Goal: Task Accomplishment & Management: Manage account settings

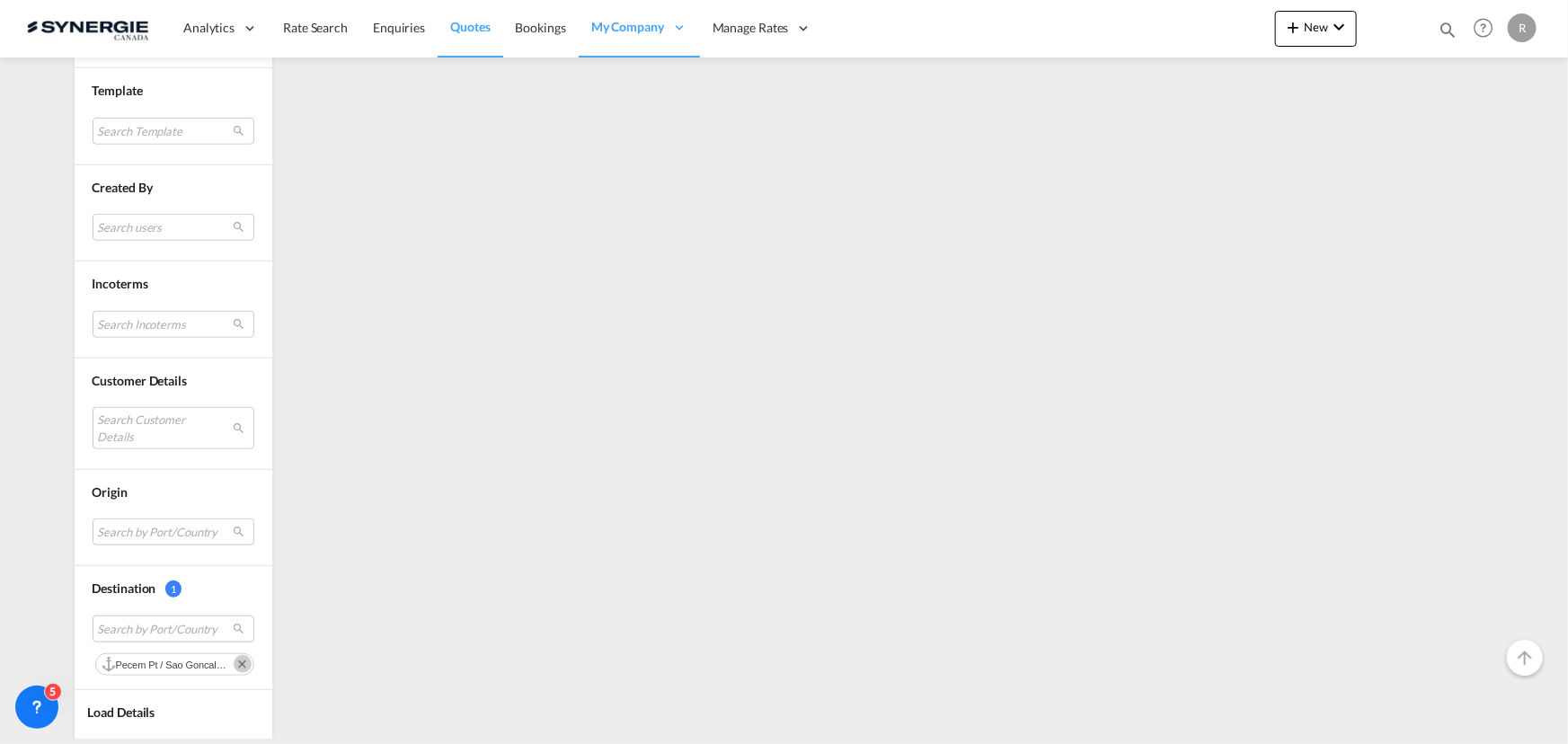
scroll to position [653, 0]
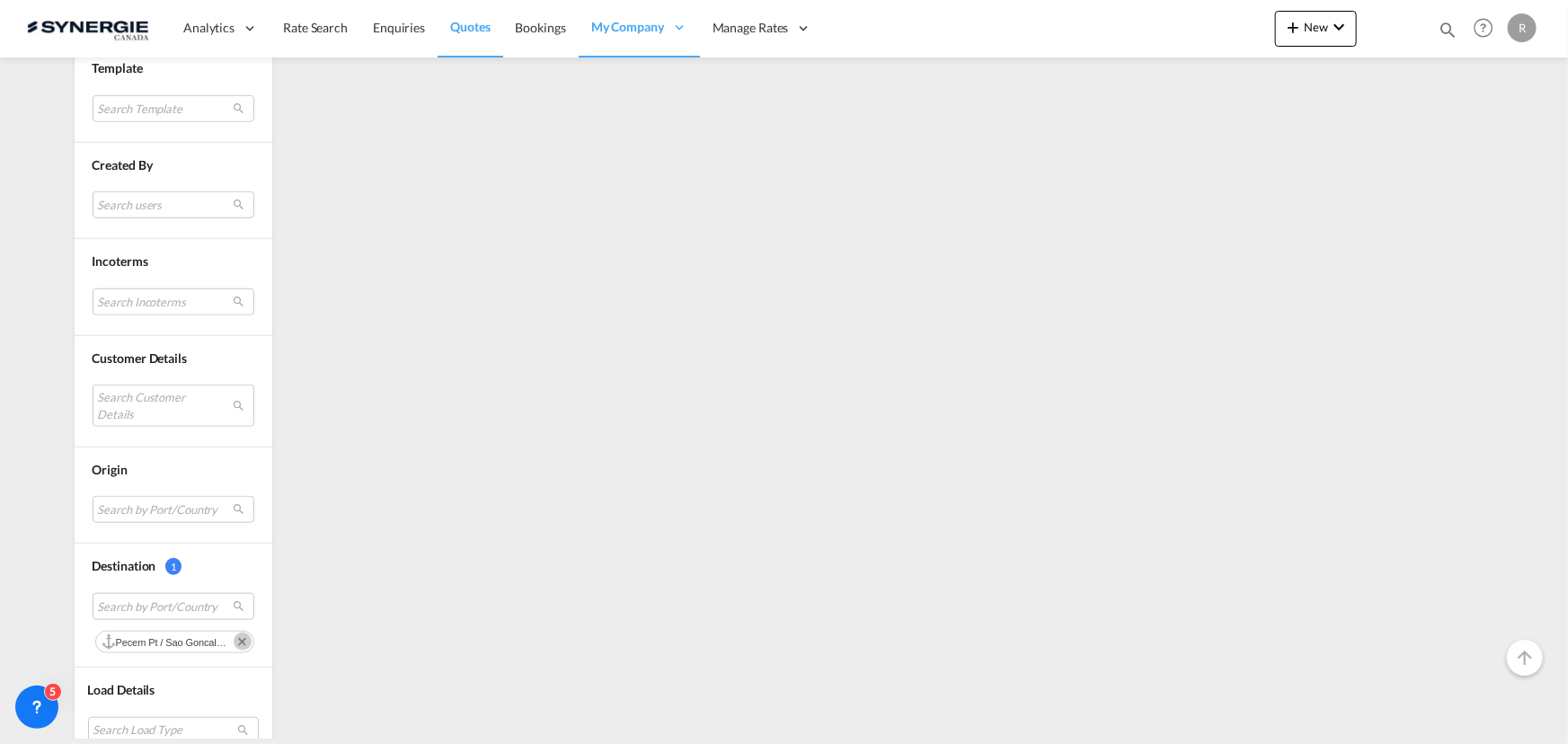
click at [237, 636] on md-icon "Remove" at bounding box center [242, 641] width 18 height 18
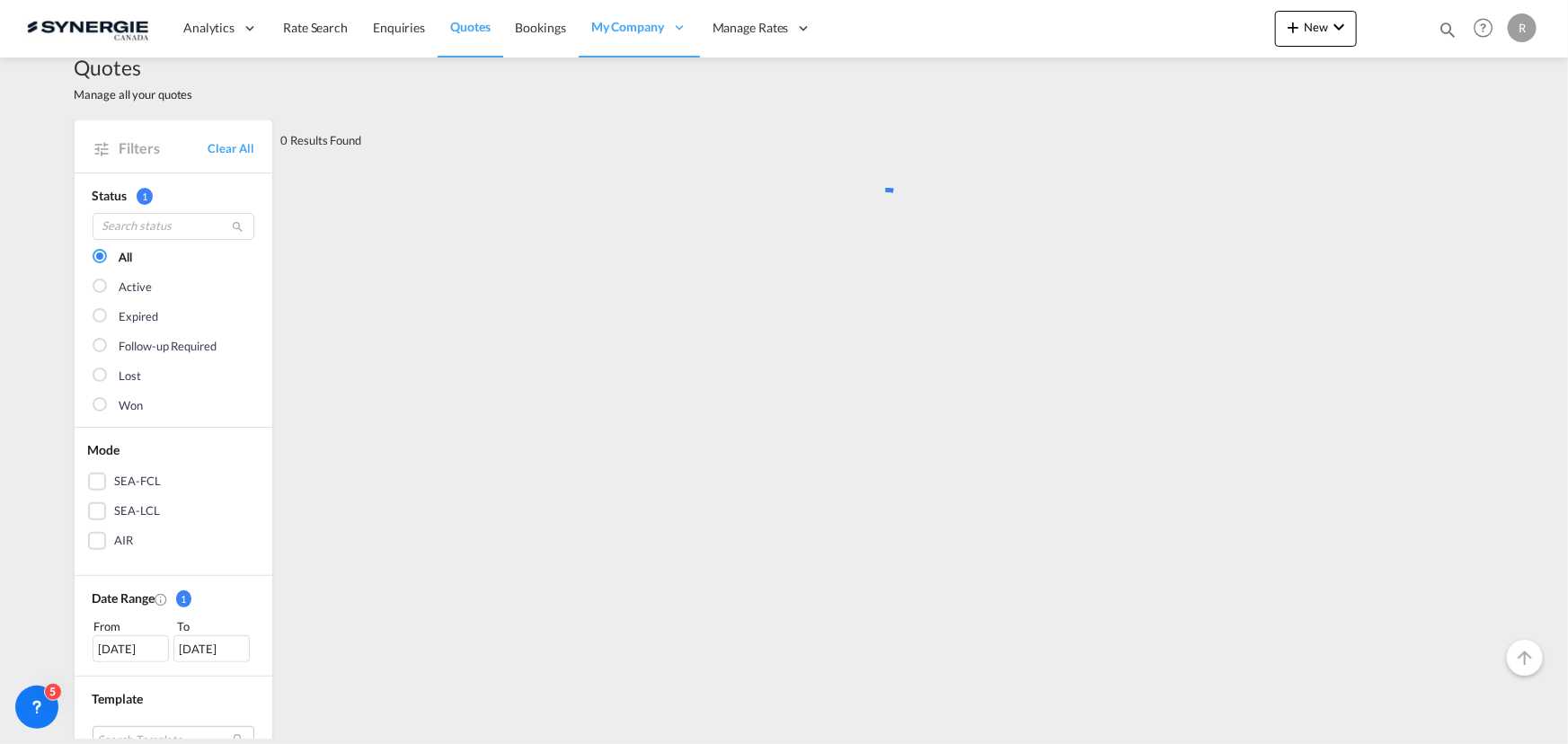
scroll to position [0, 0]
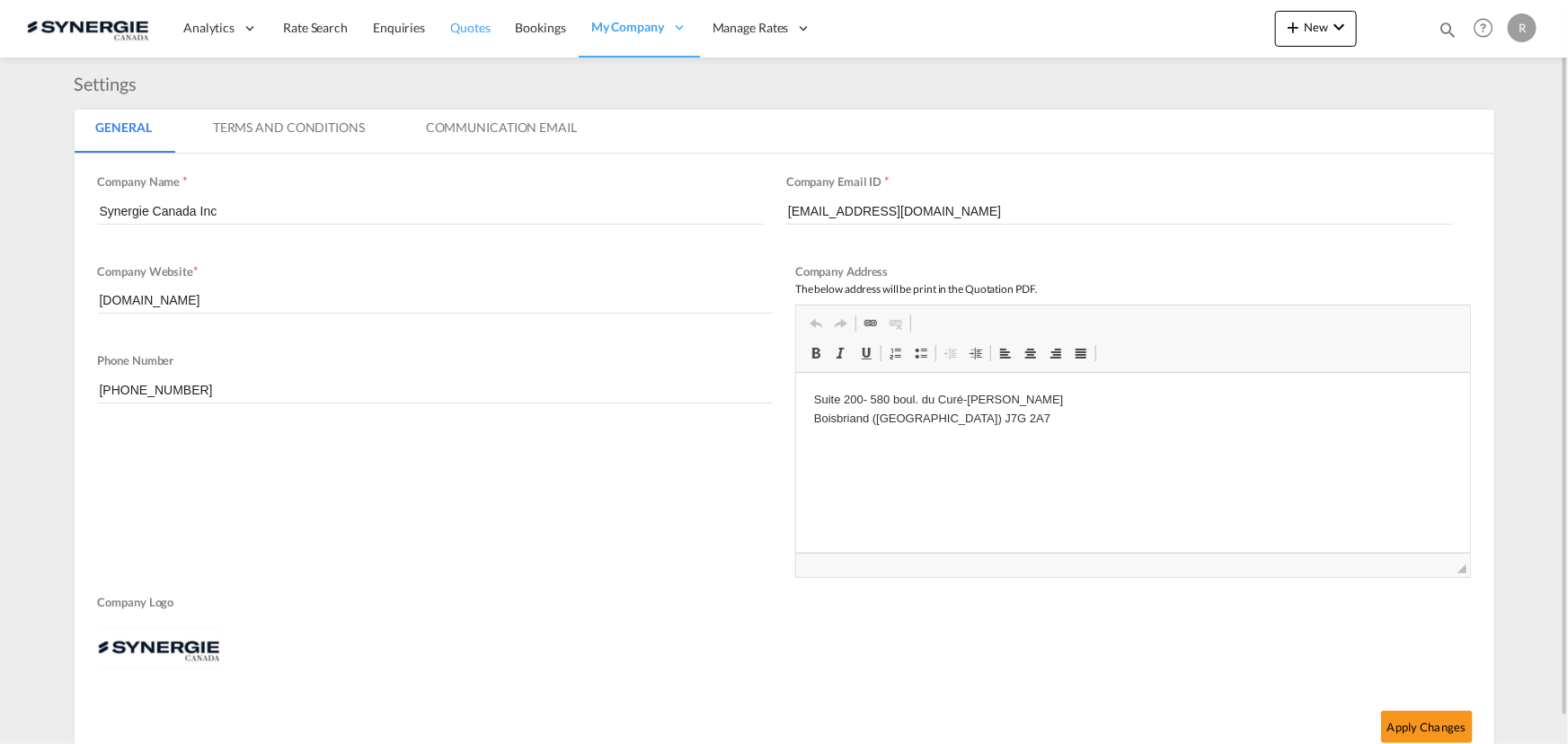
click at [477, 31] on span "Quotes" at bounding box center [469, 27] width 40 height 16
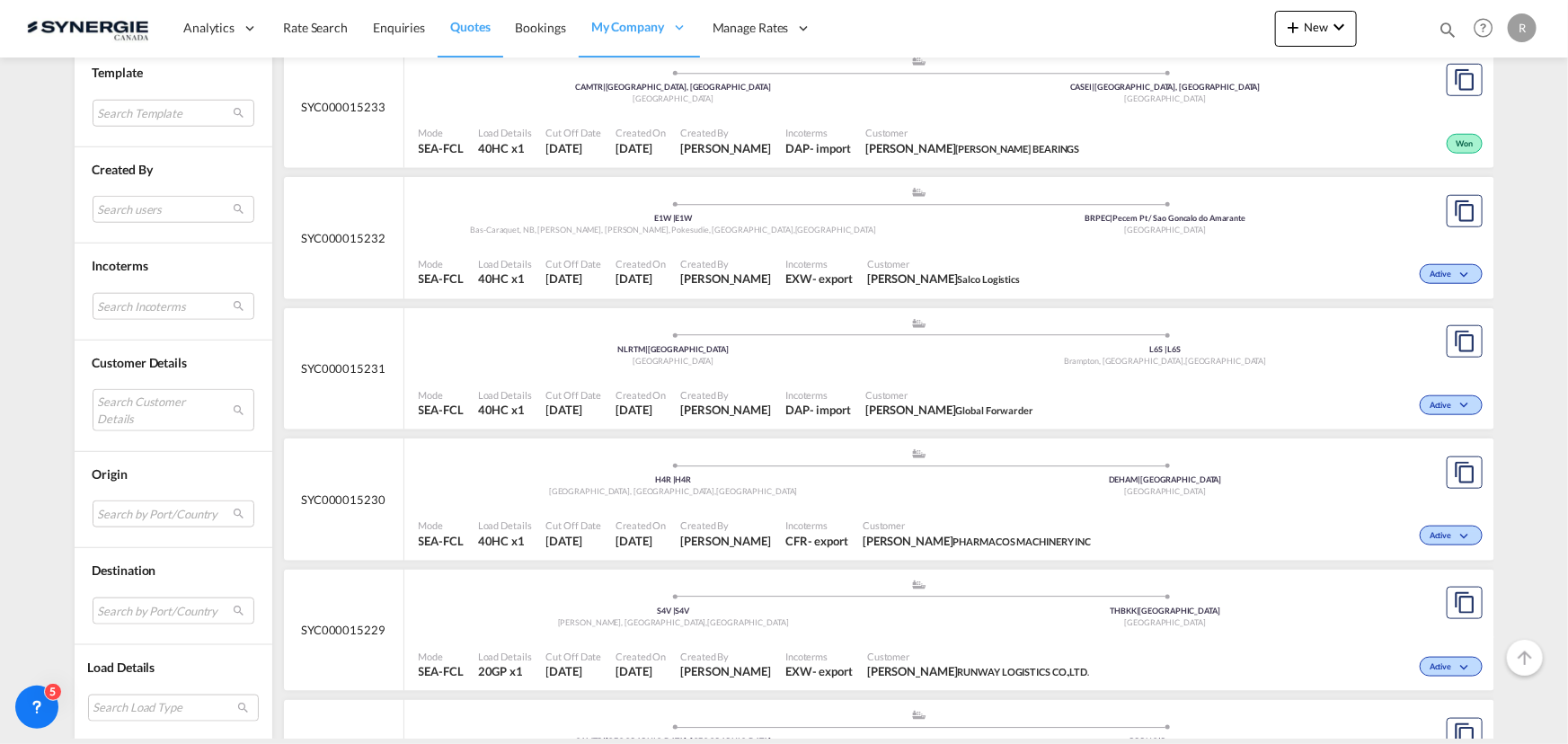
scroll to position [817, 0]
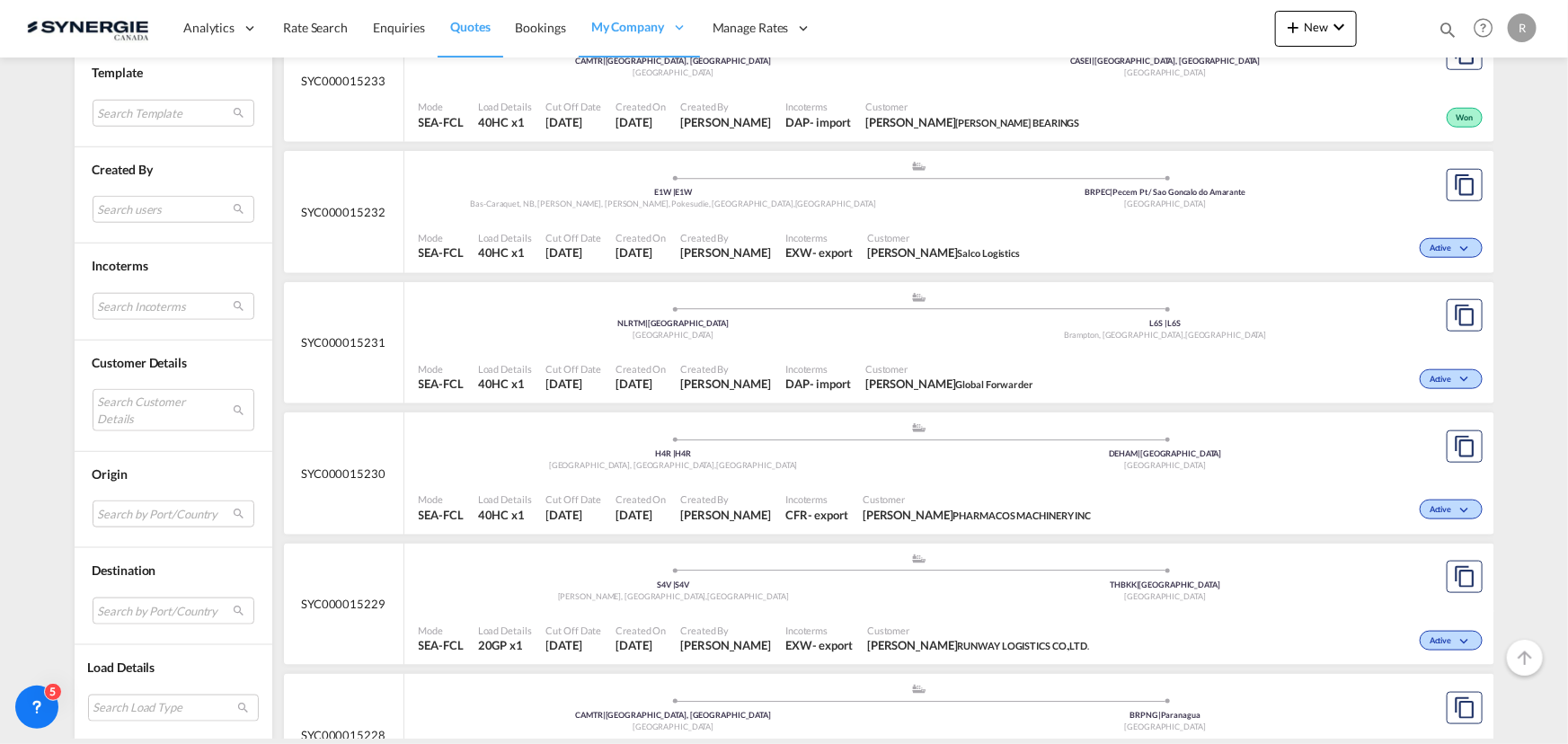
click at [979, 602] on div ".a{fill:#aaa8ad;} .a{fill:#aaa8ad;} S4V | S4V Regina, SK , Canada THBKK | Bangk…" at bounding box center [919, 579] width 1002 height 54
click at [887, 583] on div "S4V | S4V" at bounding box center [674, 585] width 492 height 12
click at [144, 398] on md-select "Search Customer Details user name user bryan YANG bryan.yang@hlt-tw.com | hlt l…" at bounding box center [173, 409] width 162 height 42
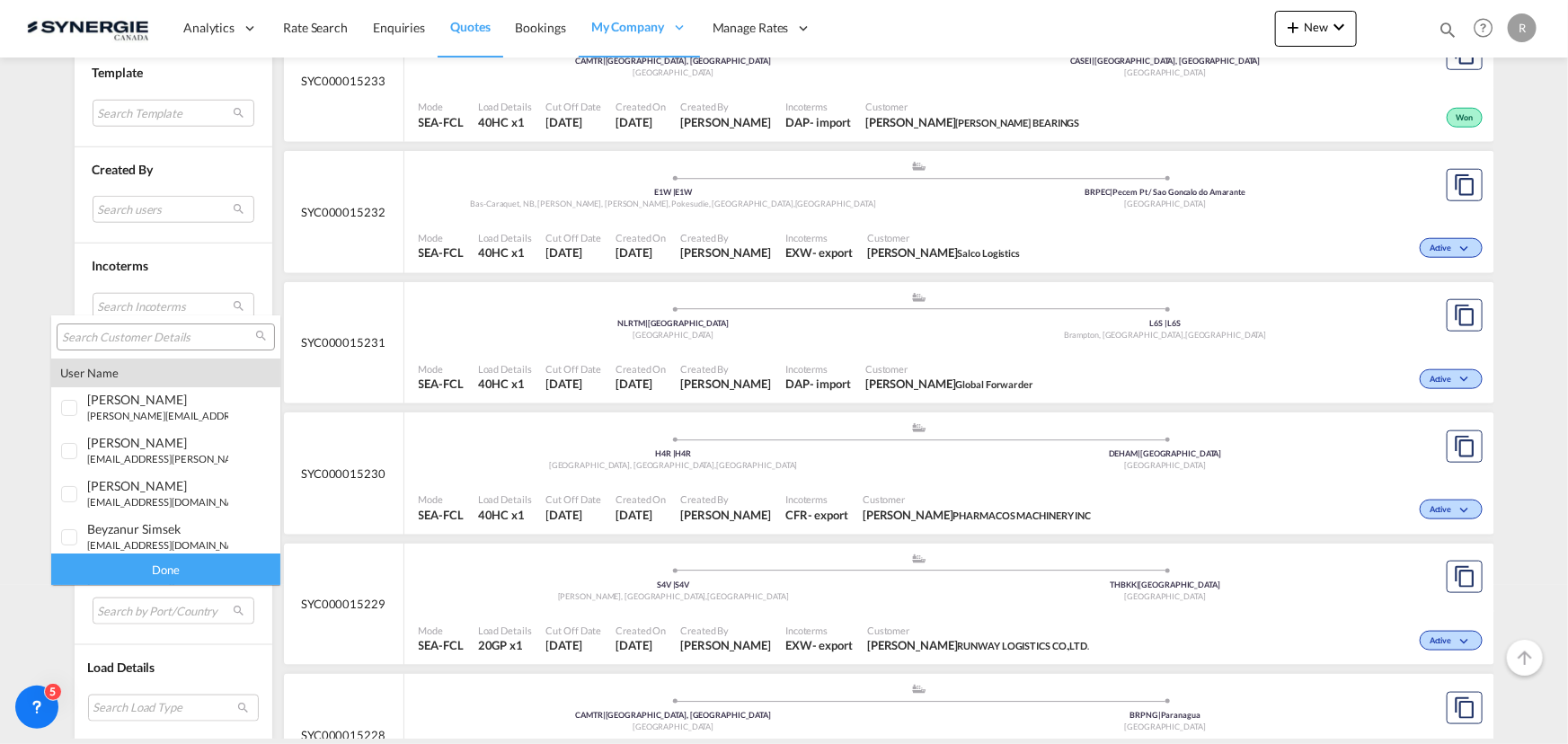
click at [164, 332] on input "search" at bounding box center [158, 337] width 193 height 16
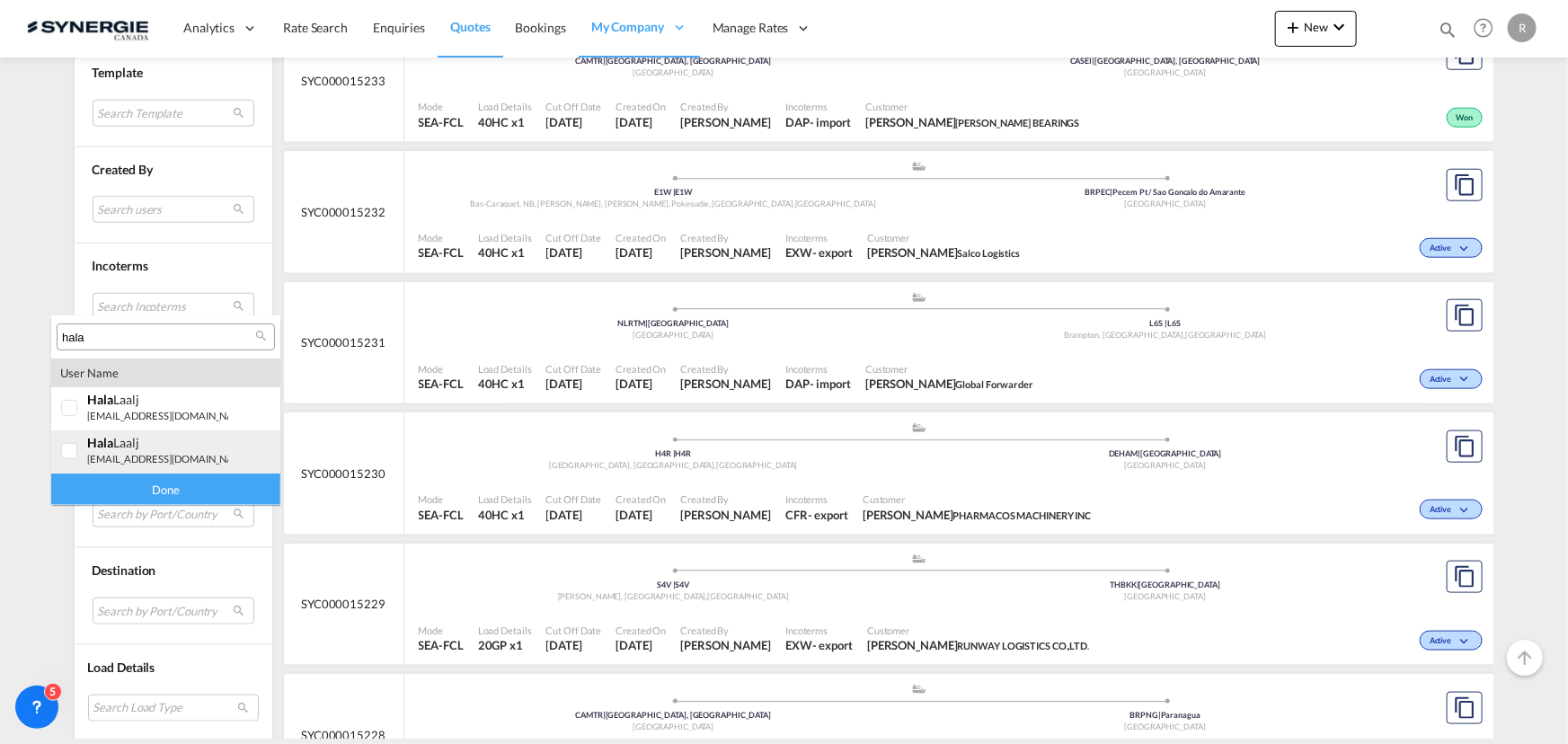
type input "hala"
click at [137, 455] on small "freightus@hlc.bike" at bounding box center [169, 458] width 165 height 12
click at [176, 494] on div "Done" at bounding box center [166, 490] width 230 height 31
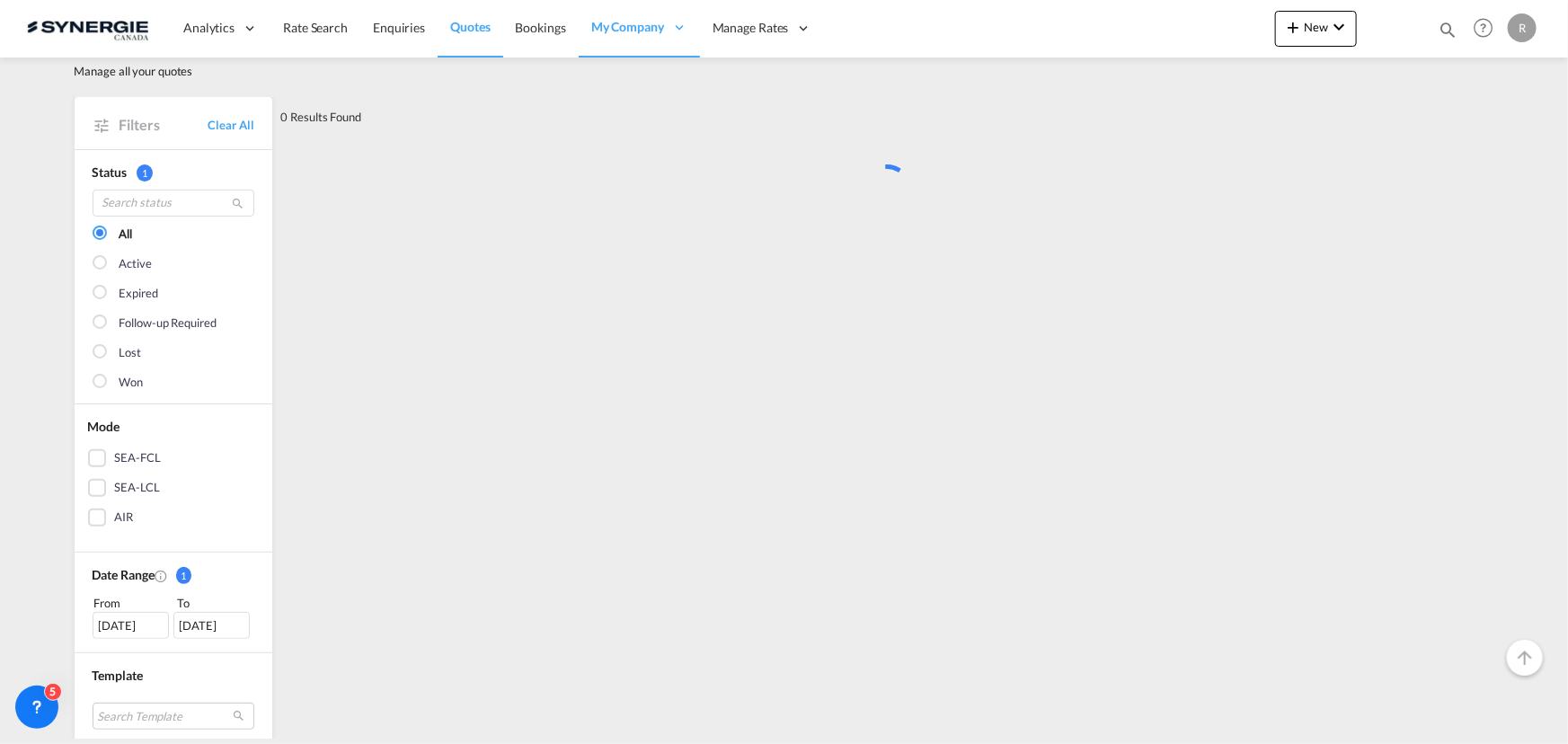
scroll to position [0, 0]
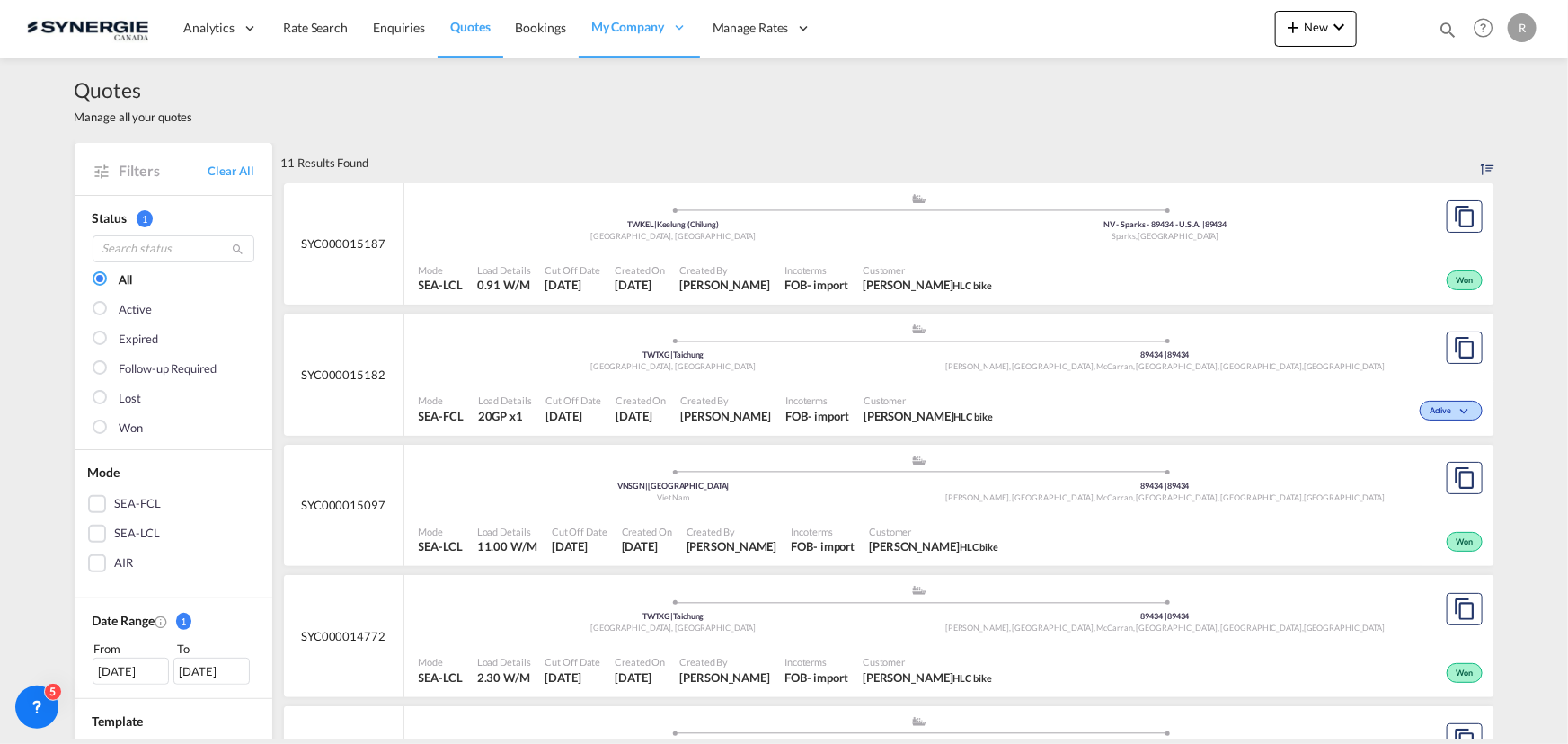
click at [1012, 389] on div "Active" at bounding box center [1244, 409] width 487 height 45
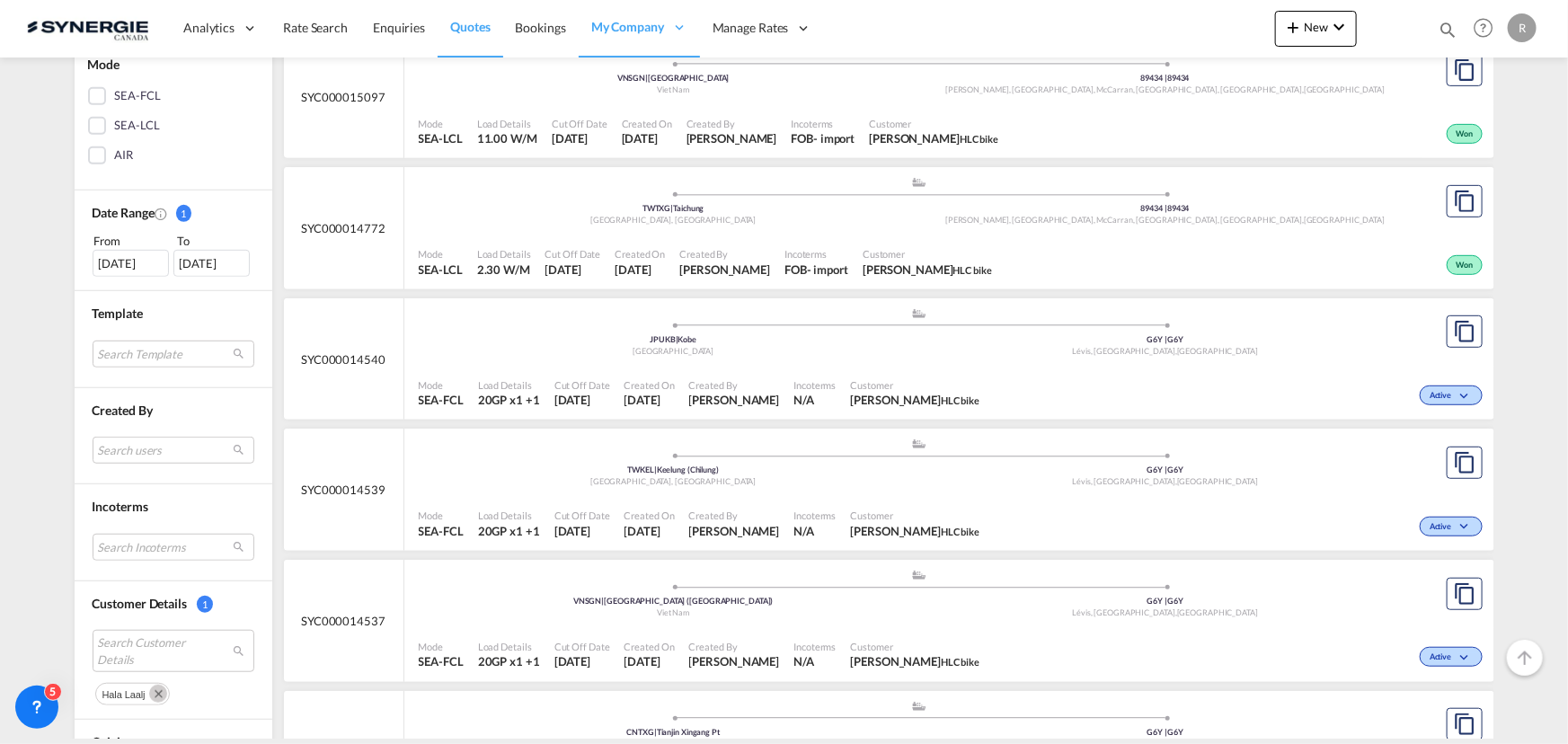
scroll to position [490, 0]
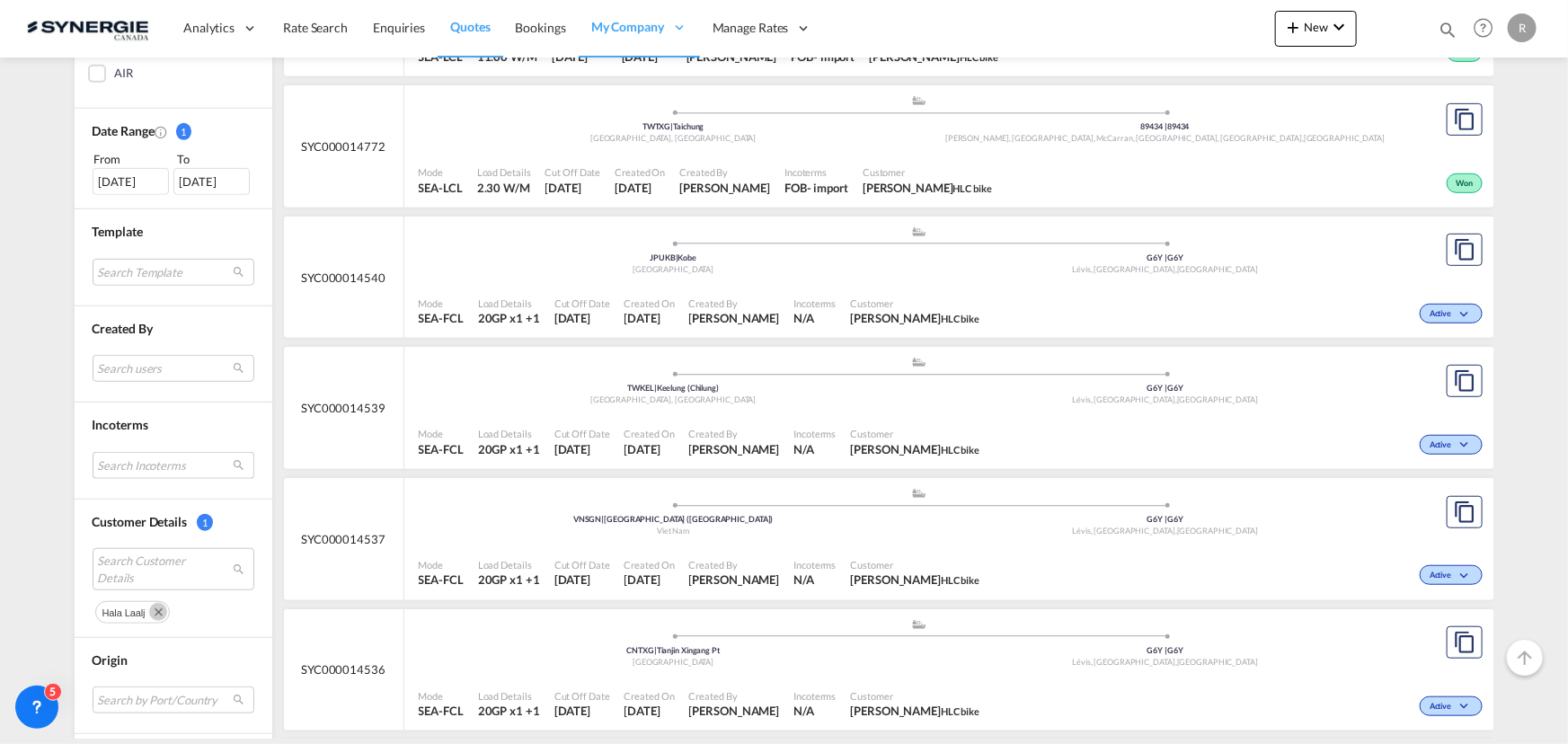
click at [143, 464] on md-select "Search Incoterms CFR-EXPORT cost and freight DAP-EXPORT delivered at place CFR-…" at bounding box center [173, 465] width 162 height 27
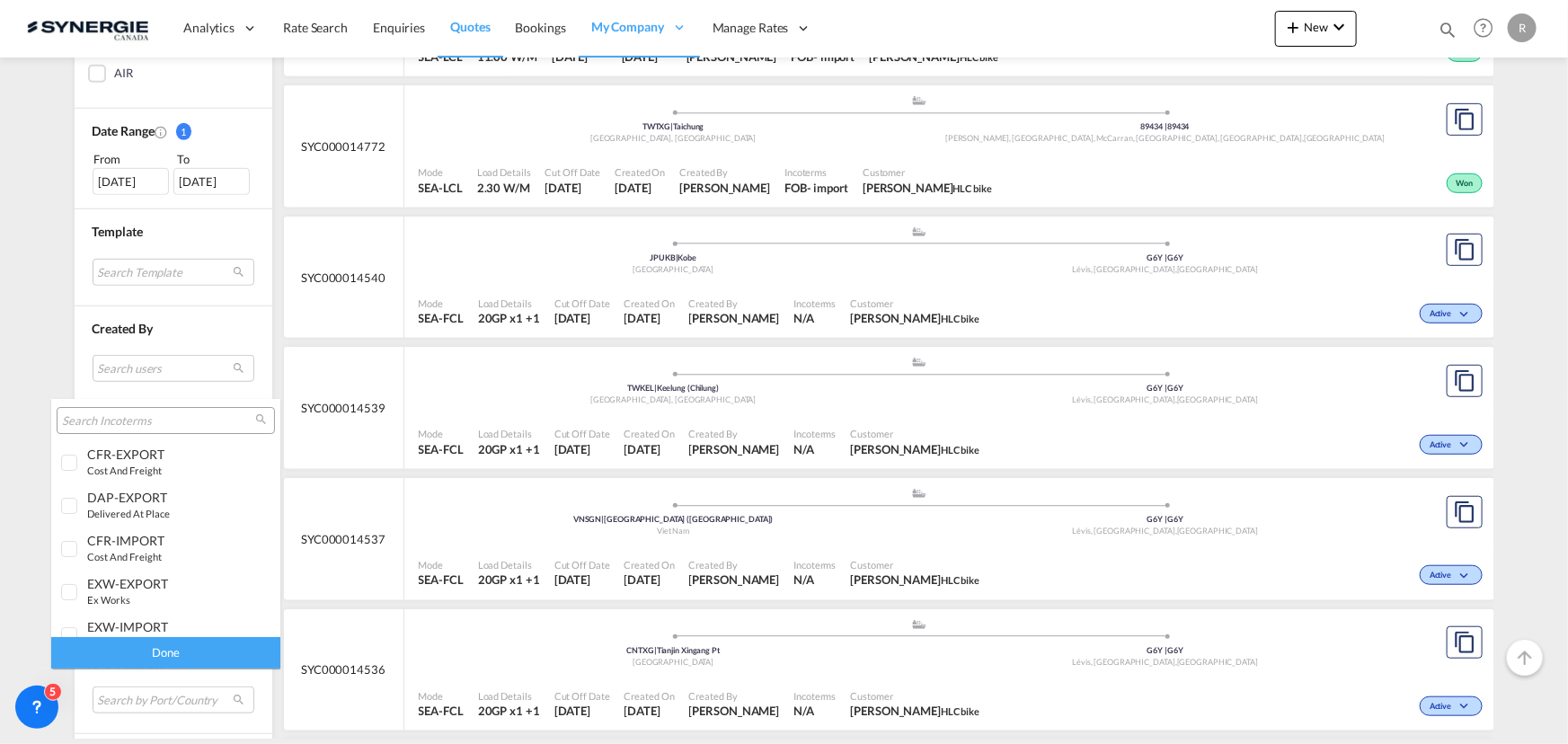
click at [424, 511] on md-backdrop at bounding box center [784, 372] width 1568 height 744
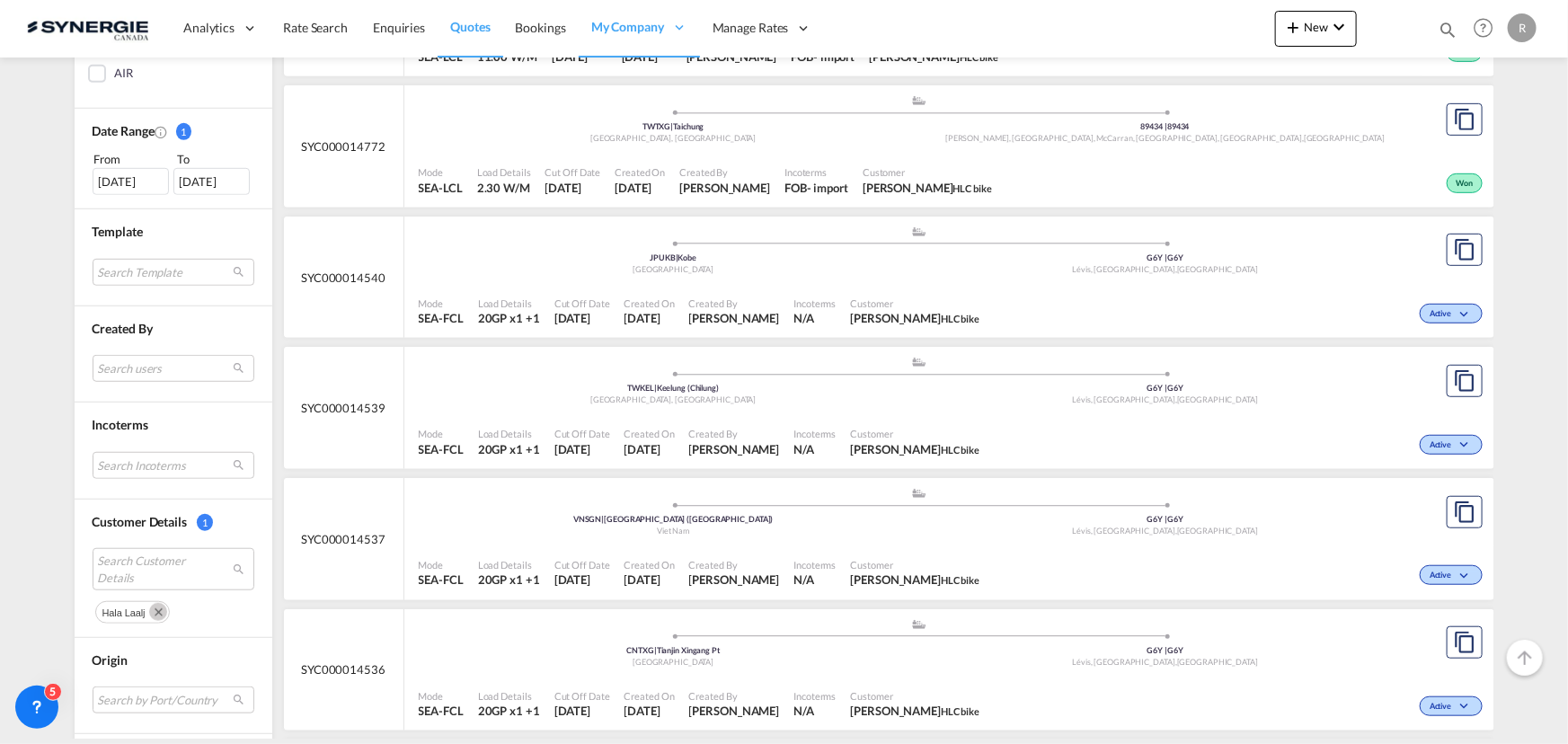
click at [160, 615] on button "Remove" at bounding box center [155, 611] width 27 height 18
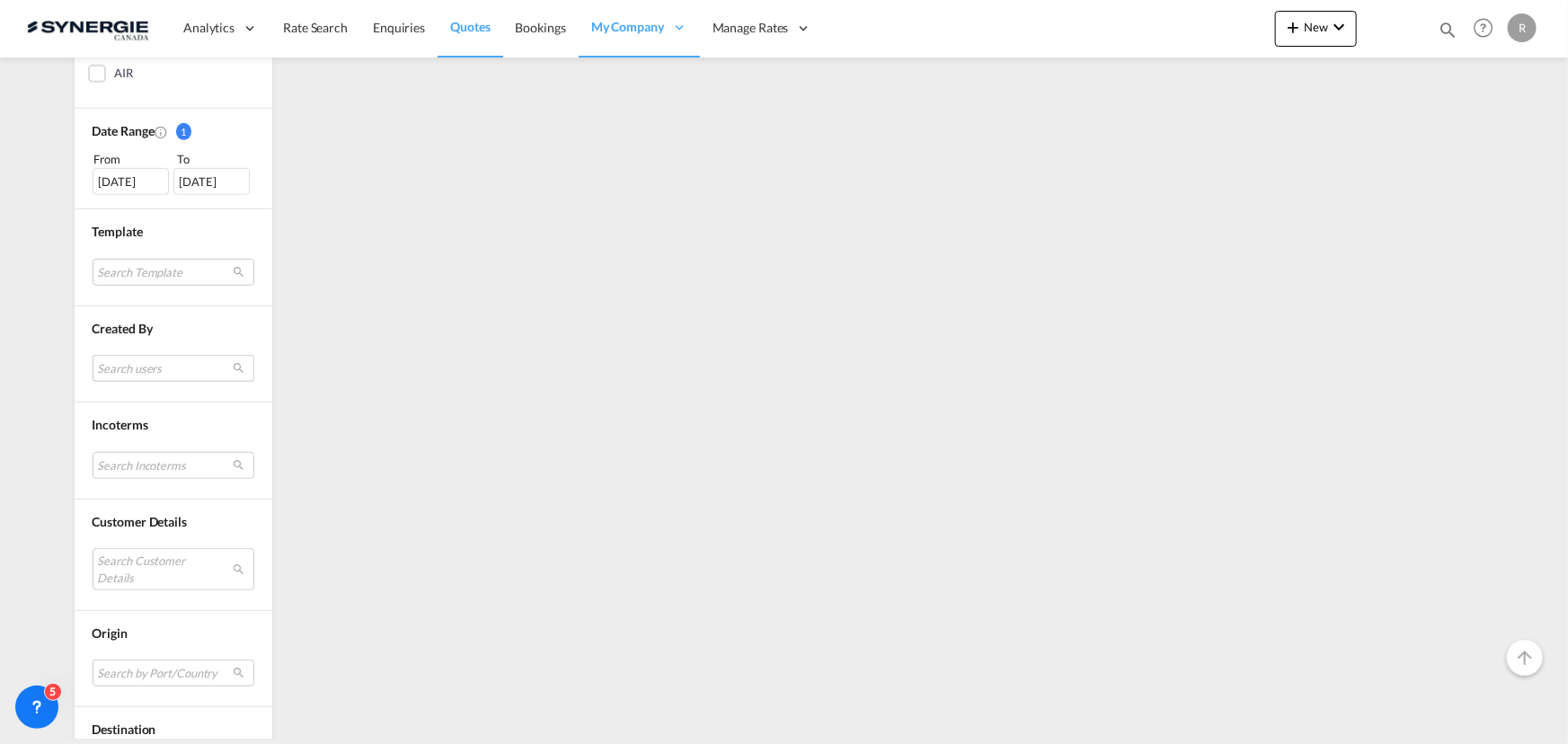
click at [140, 367] on md-select "Search users sugan T sugantha.rajan@freightfy.com raquel Jimenez raquel.jimenez…" at bounding box center [173, 368] width 162 height 27
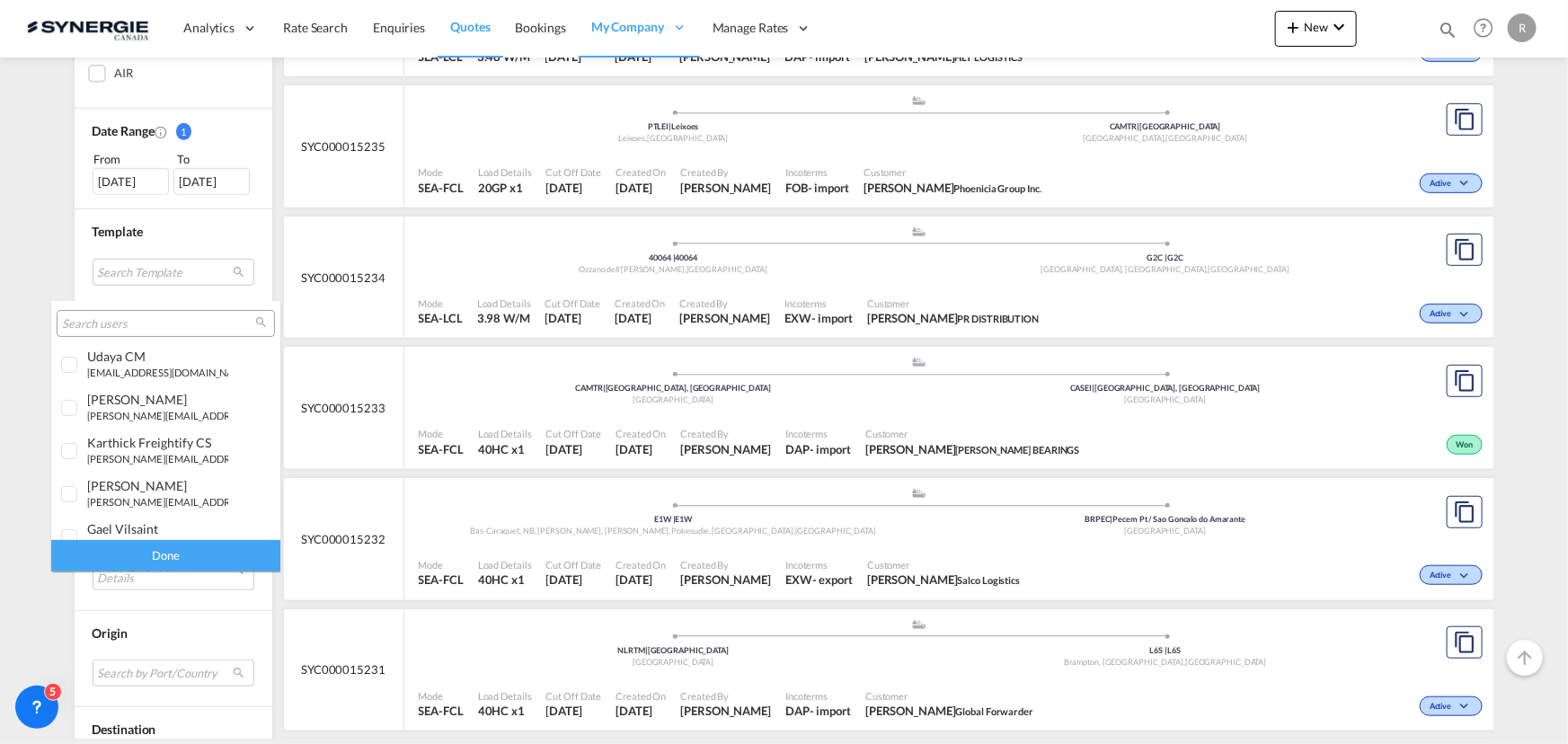
scroll to position [244, 0]
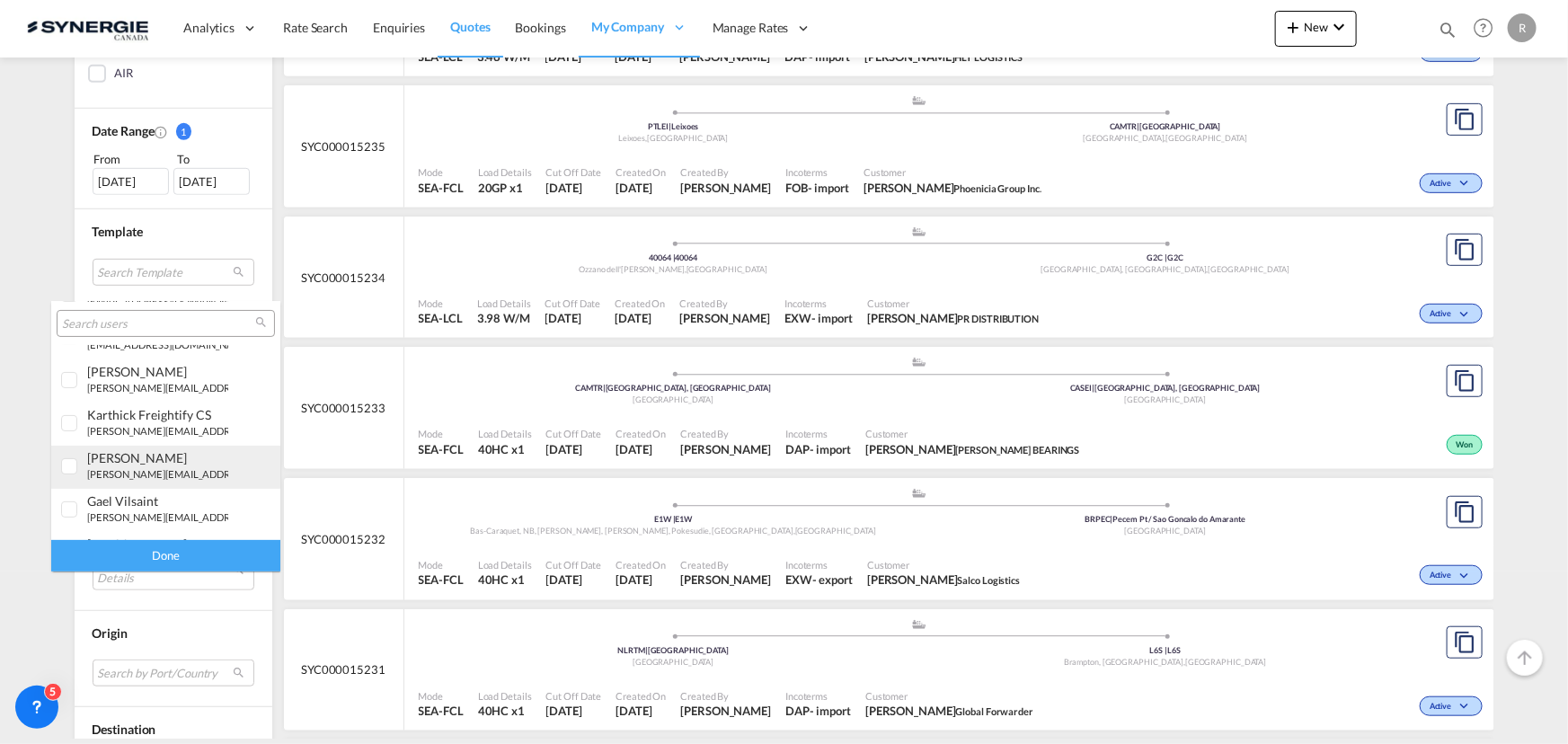
click at [99, 469] on small "r.ho@synergiecanada.com" at bounding box center [208, 474] width 243 height 12
click at [143, 553] on div "Done" at bounding box center [166, 556] width 230 height 31
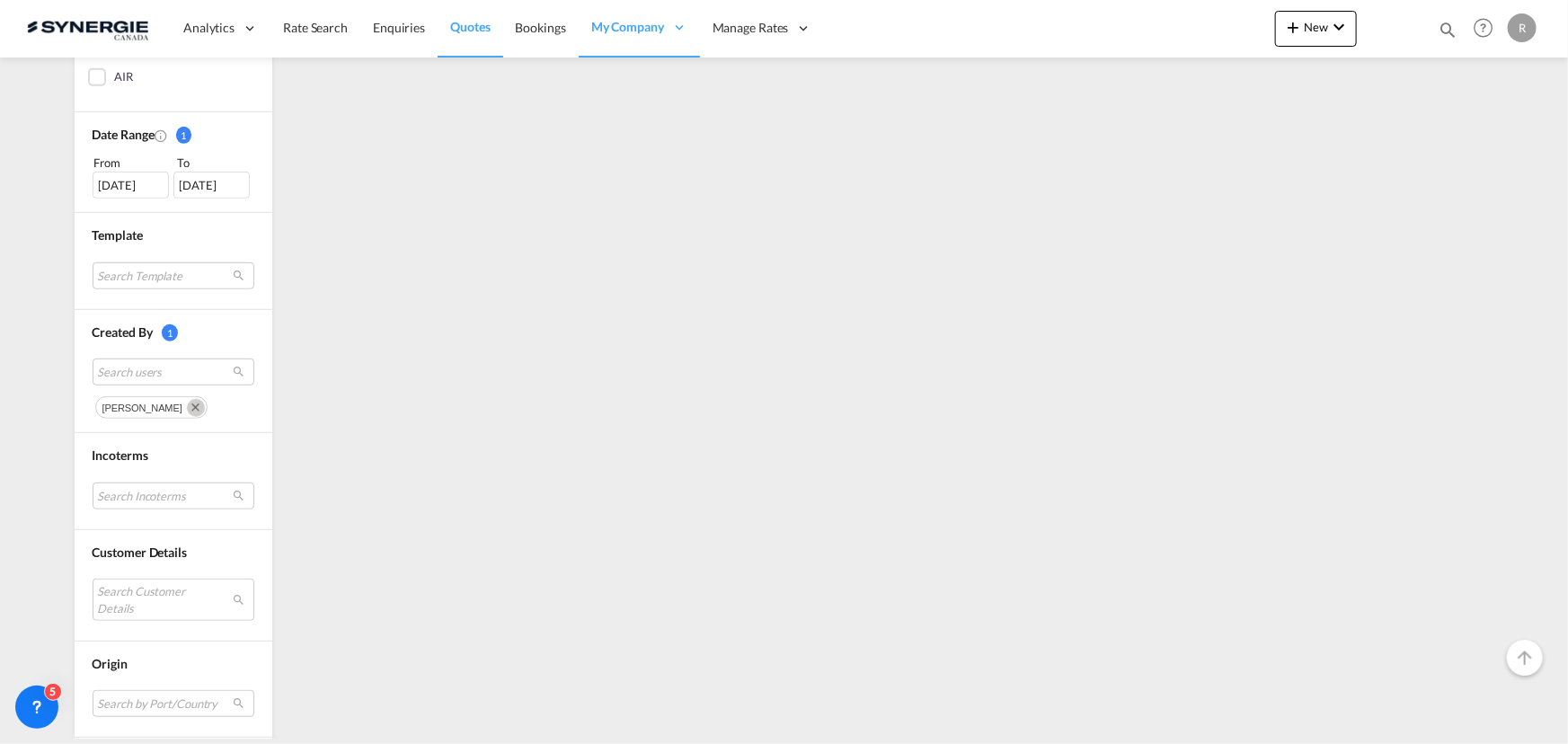
scroll to position [490, 0]
click at [165, 488] on md-select "Search Incoterms" at bounding box center [173, 492] width 162 height 27
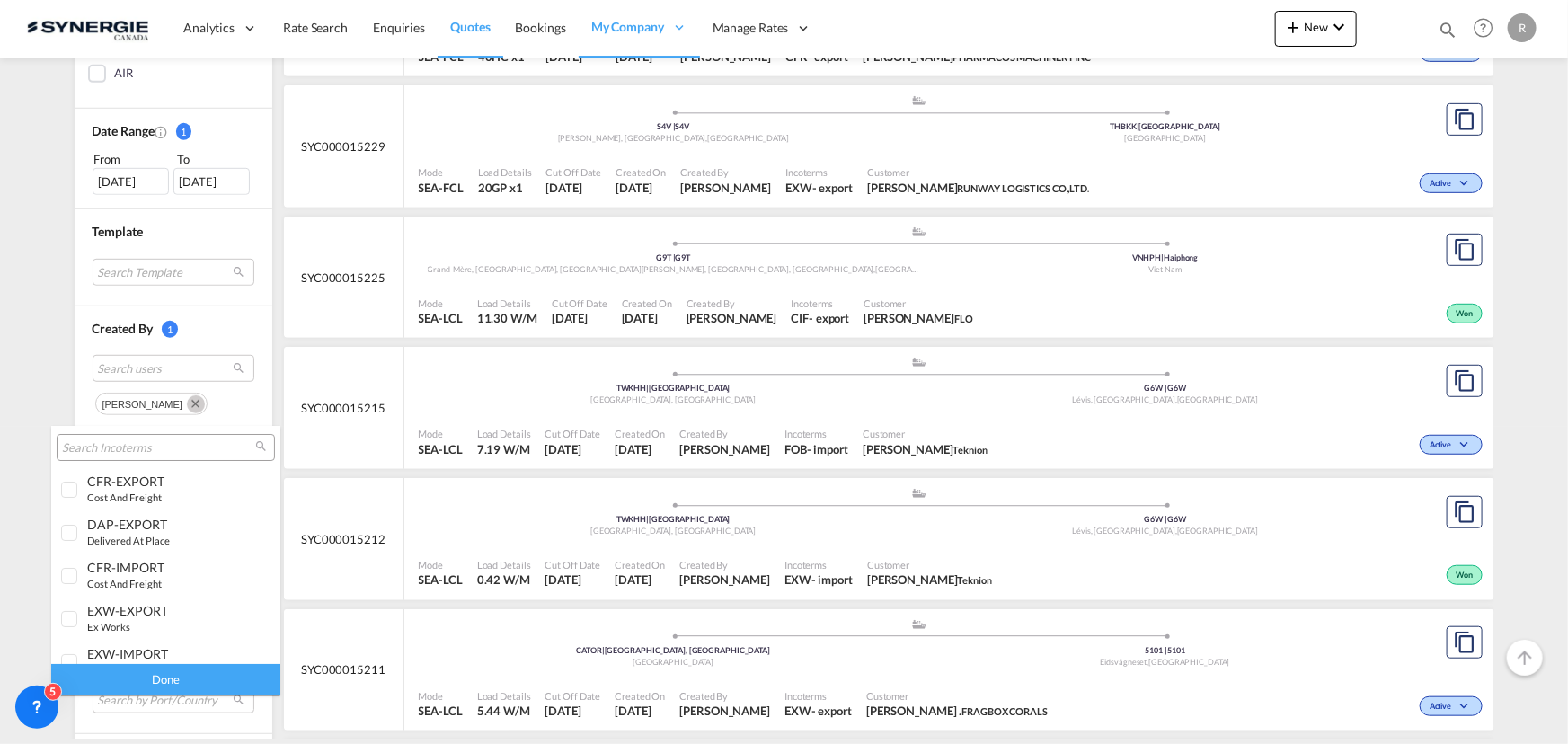
click at [355, 575] on md-backdrop at bounding box center [784, 372] width 1568 height 744
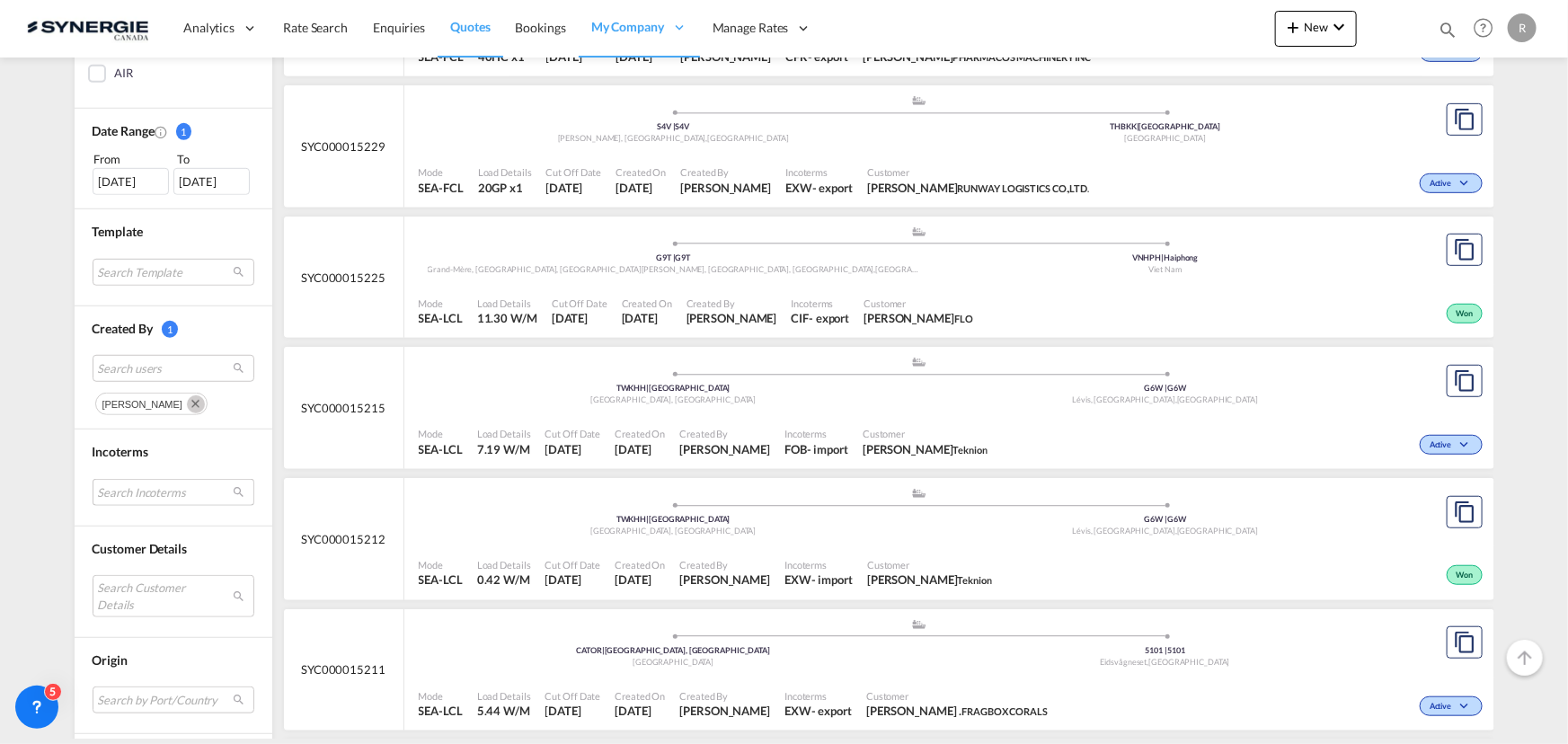
click at [207, 492] on md-select "Search Incoterms" at bounding box center [173, 492] width 162 height 27
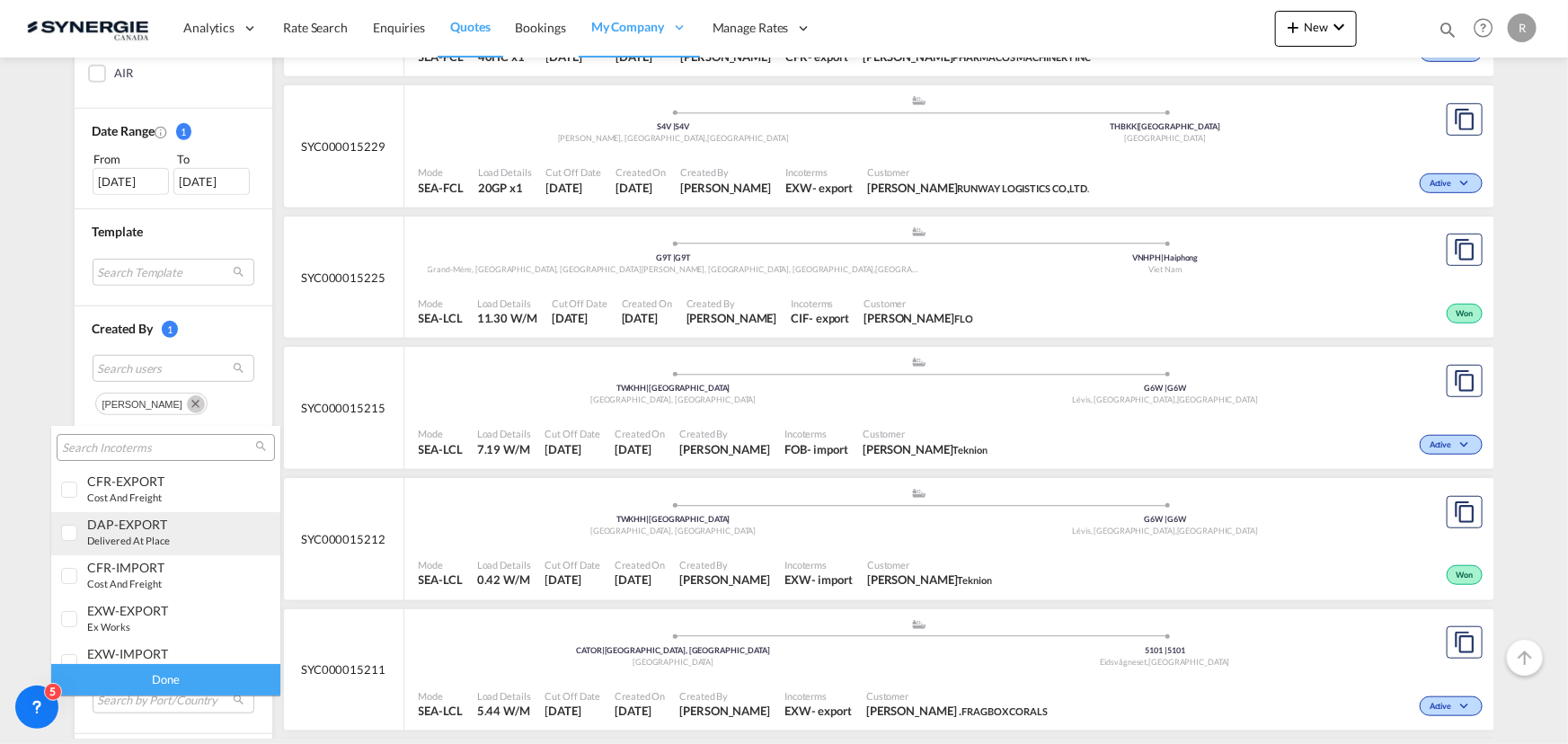
scroll to position [81, 0]
click at [143, 533] on div "EXW-EXPORT" at bounding box center [157, 529] width 141 height 16
click at [179, 682] on div "Done" at bounding box center [166, 680] width 230 height 31
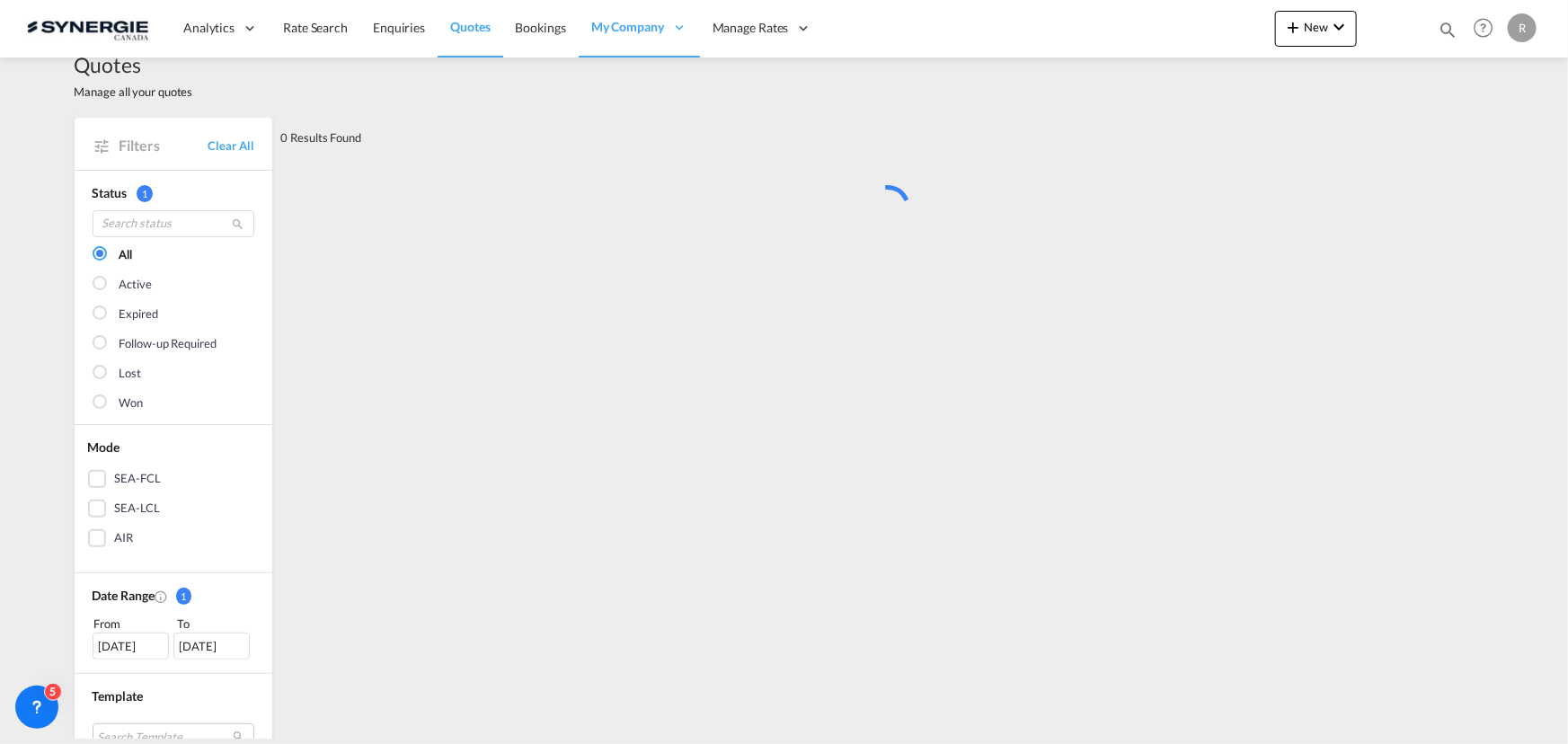
scroll to position [0, 0]
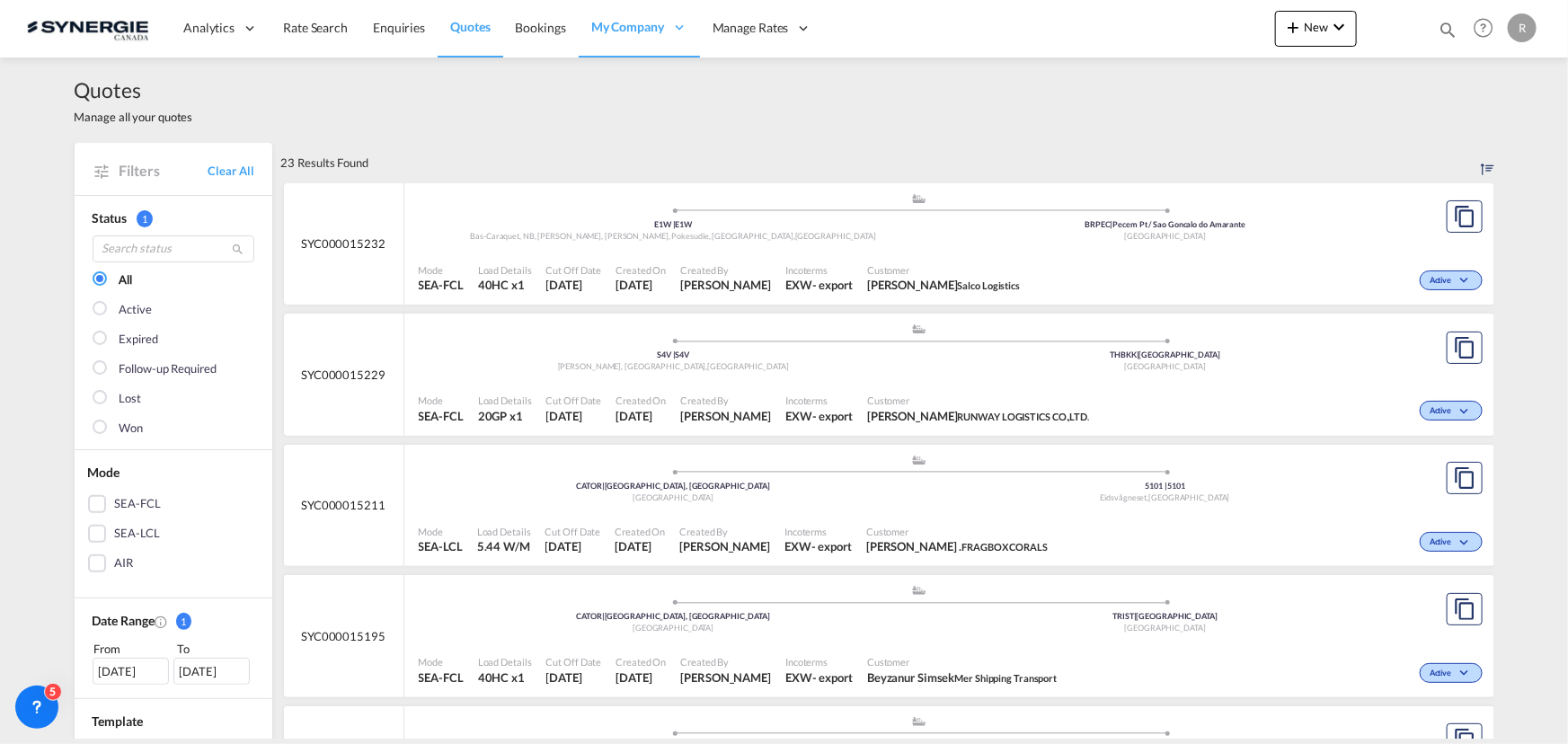
click at [156, 539] on md-checkbox "SEA-LCL" at bounding box center [173, 533] width 170 height 18
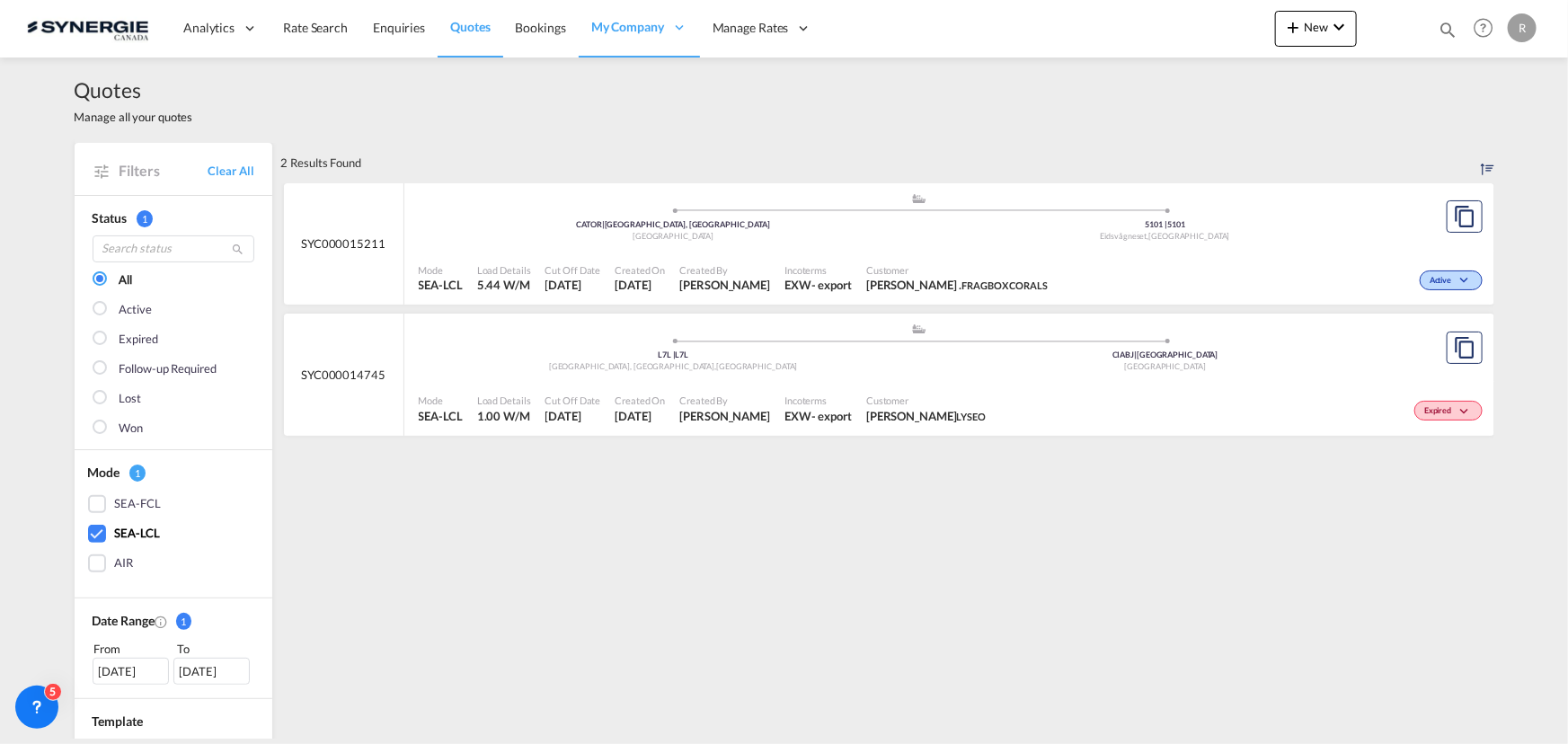
click at [866, 264] on span "Customer" at bounding box center [957, 270] width 181 height 14
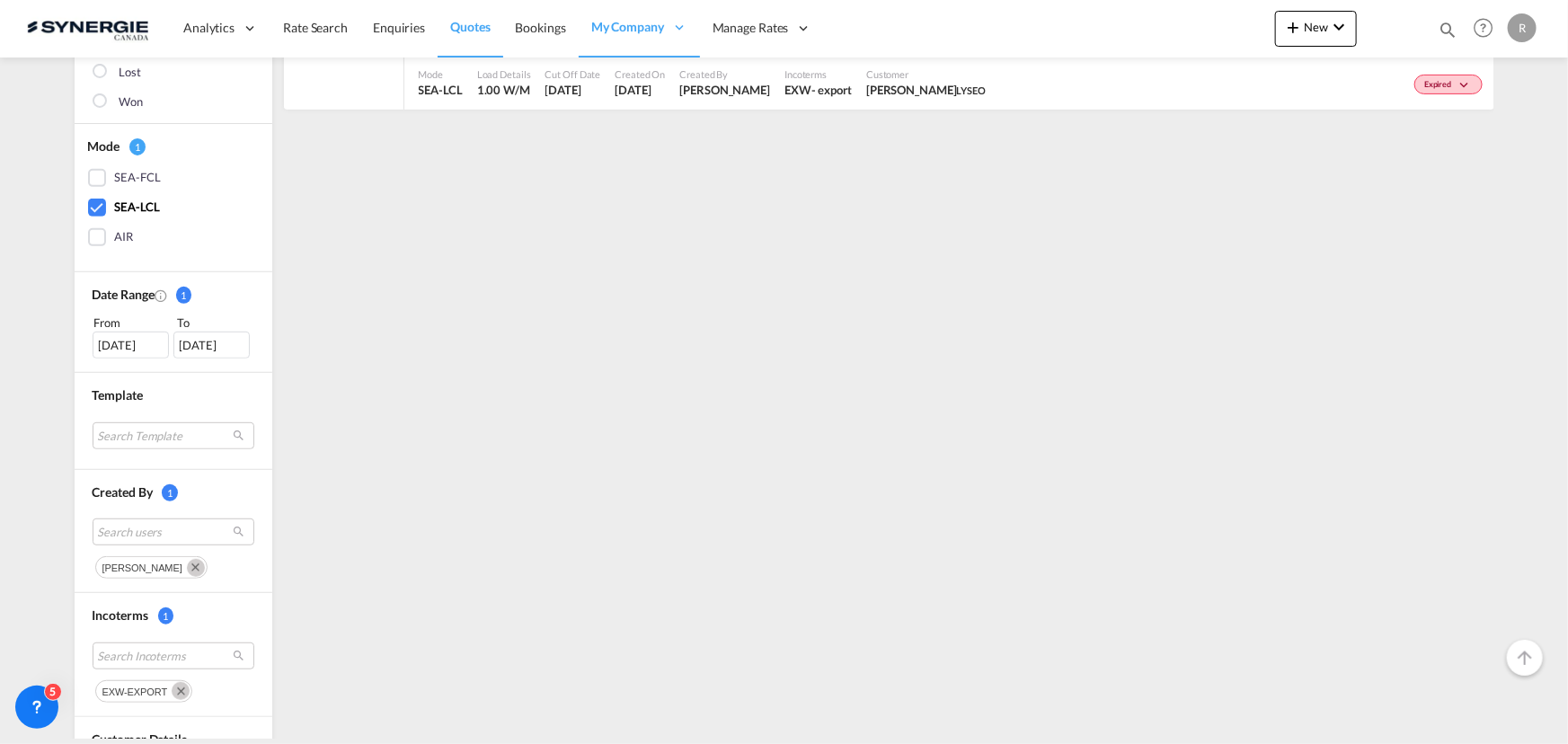
click at [187, 564] on md-icon "Remove" at bounding box center [195, 567] width 18 height 18
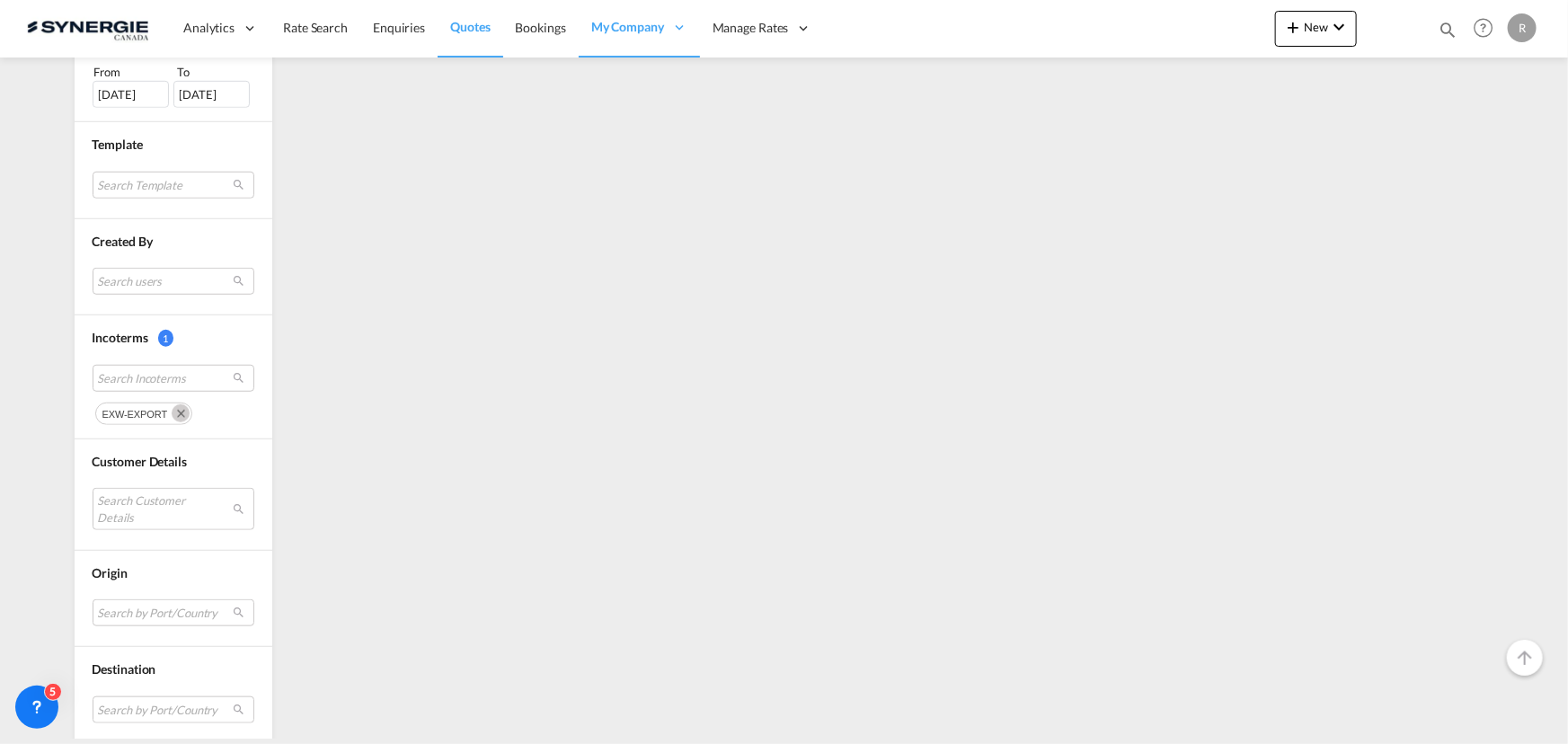
scroll to position [578, 0]
click at [161, 504] on md-select "Search Customer Details" at bounding box center [173, 506] width 162 height 42
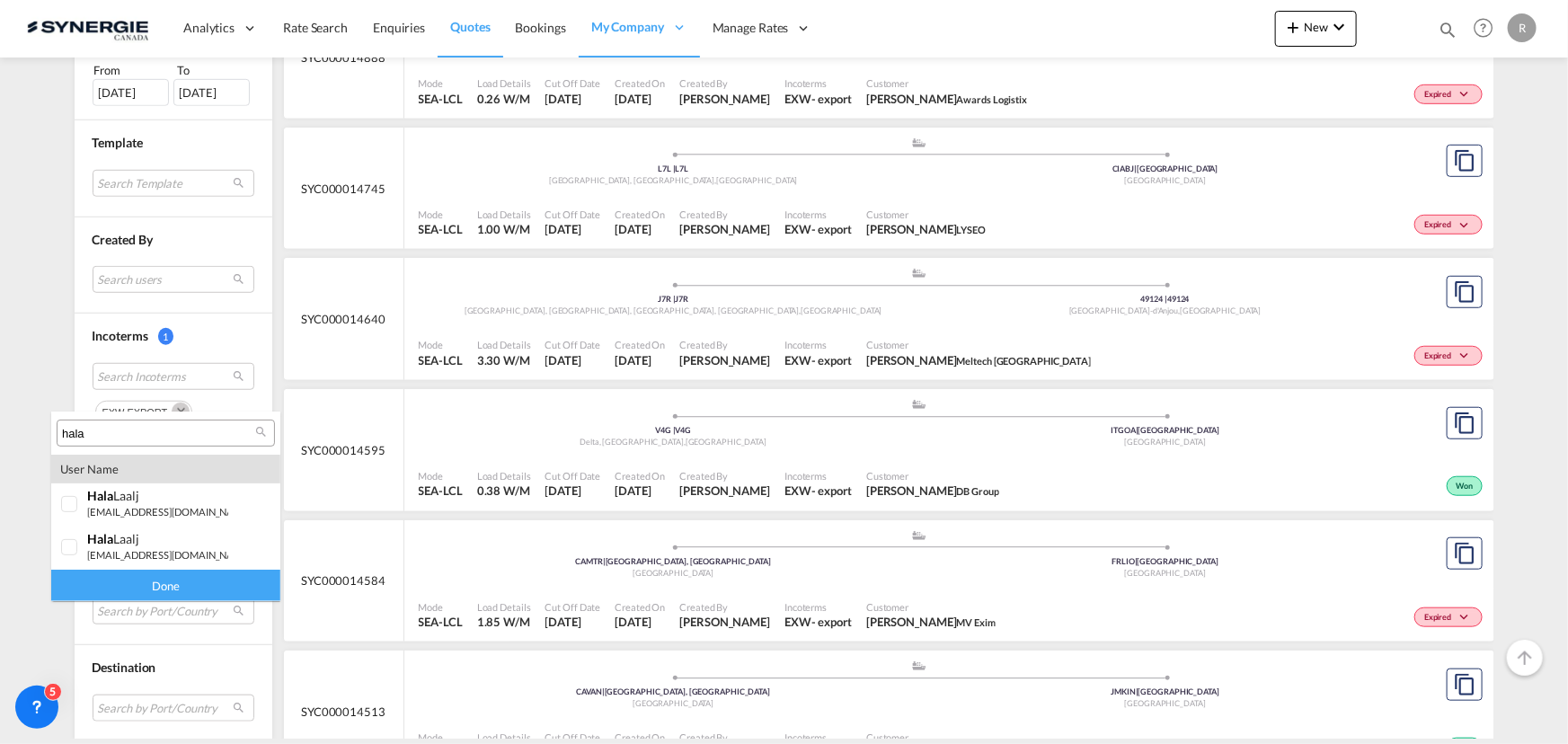
drag, startPoint x: 143, startPoint y: 432, endPoint x: -85, endPoint y: 403, distance: 229.8
click at [0, 403] on html "Analytics Reports Dashboard Rate Search Enquiries Quotes" at bounding box center [784, 372] width 1568 height 744
click at [100, 437] on input "hala" at bounding box center [158, 433] width 193 height 16
drag, startPoint x: 100, startPoint y: 437, endPoint x: -7, endPoint y: 421, distance: 108.2
click at [0, 421] on html "Analytics Reports Dashboard Rate Search Enquiries Quotes" at bounding box center [784, 372] width 1568 height 744
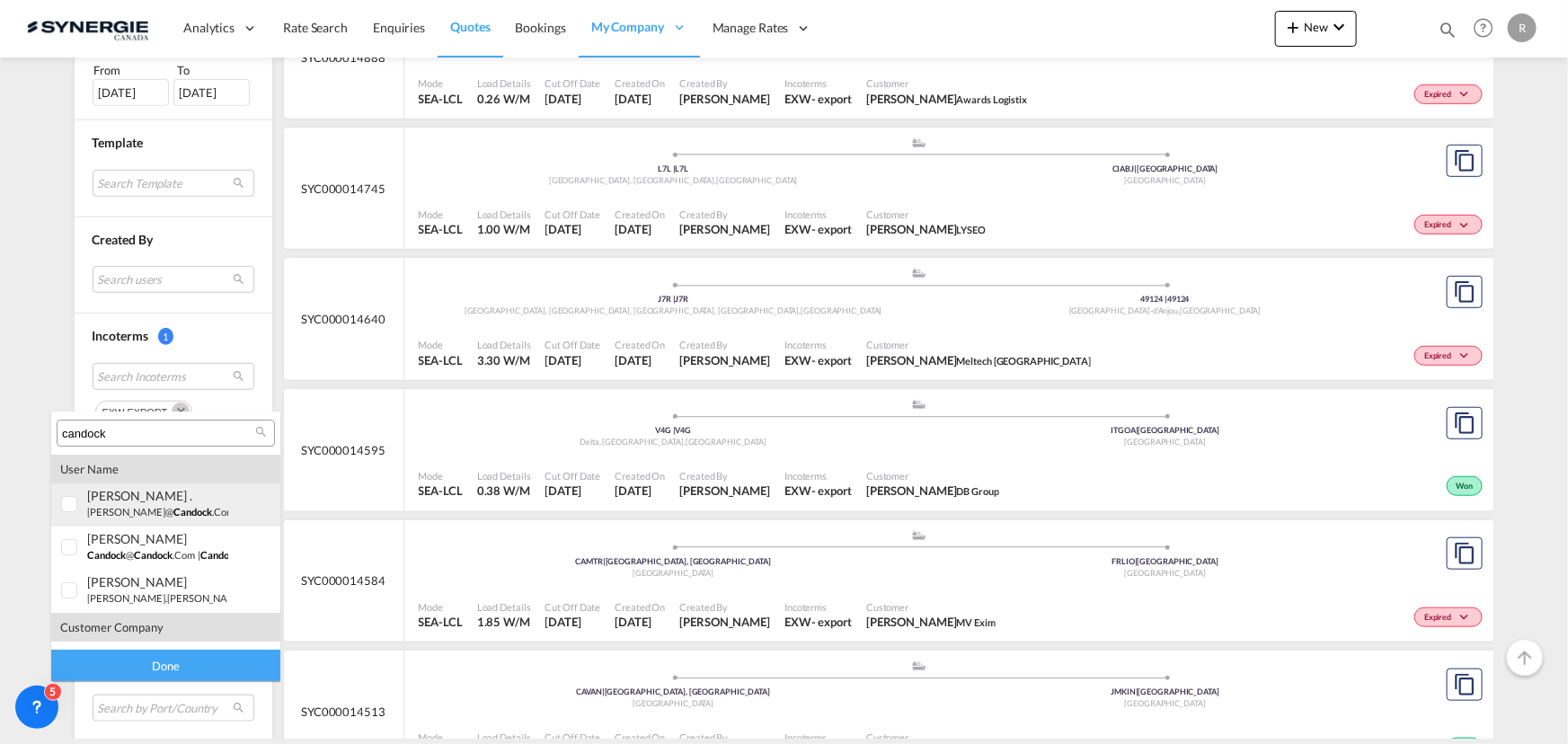
type input "candock"
click at [173, 516] on span "candock" at bounding box center [193, 512] width 39 height 12
click at [150, 672] on div "Done" at bounding box center [166, 665] width 230 height 31
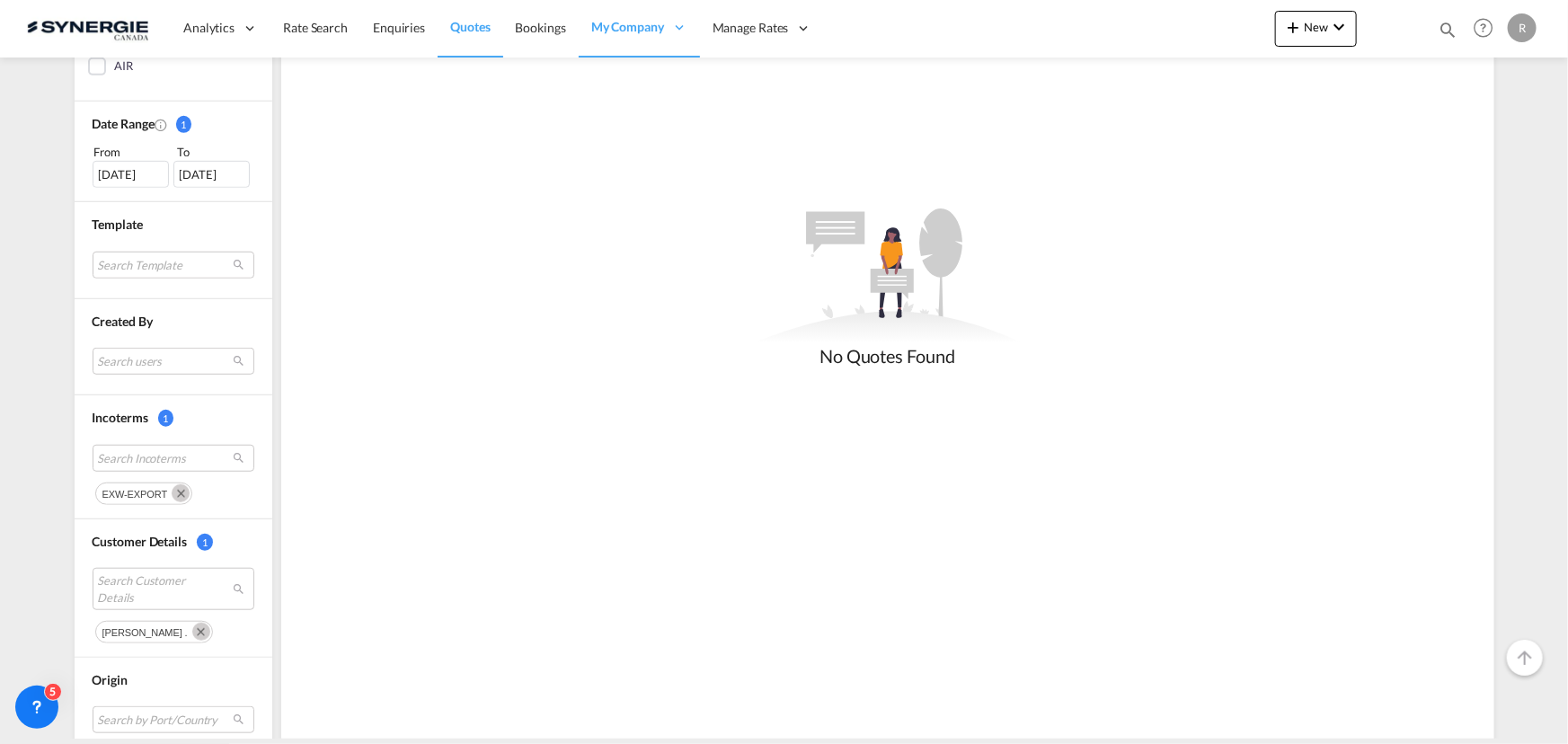
scroll to position [486, 0]
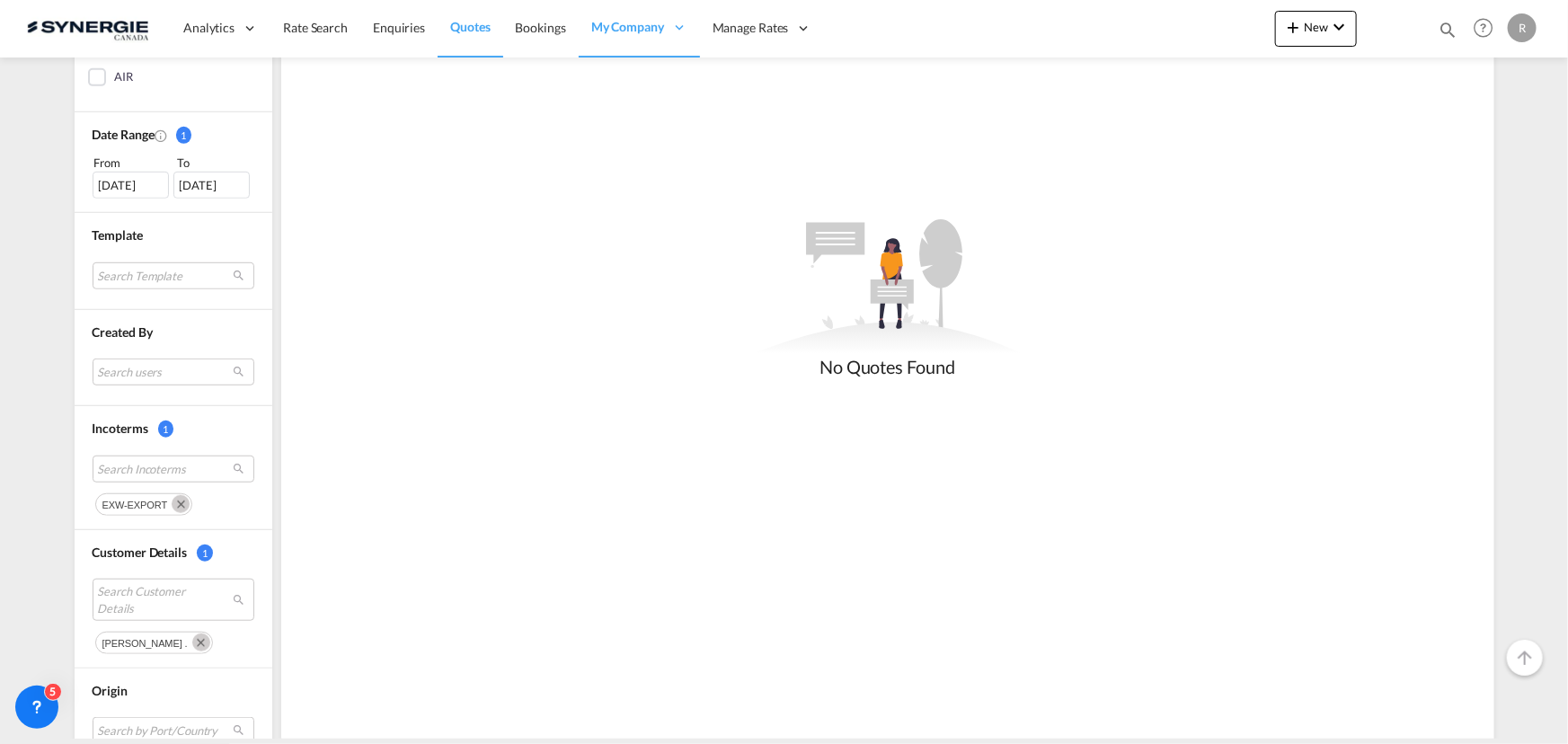
click at [178, 511] on div "Chips container. Use arrow keys to select chips." at bounding box center [178, 503] width 27 height 19
click at [175, 502] on md-icon "Remove" at bounding box center [180, 503] width 18 height 18
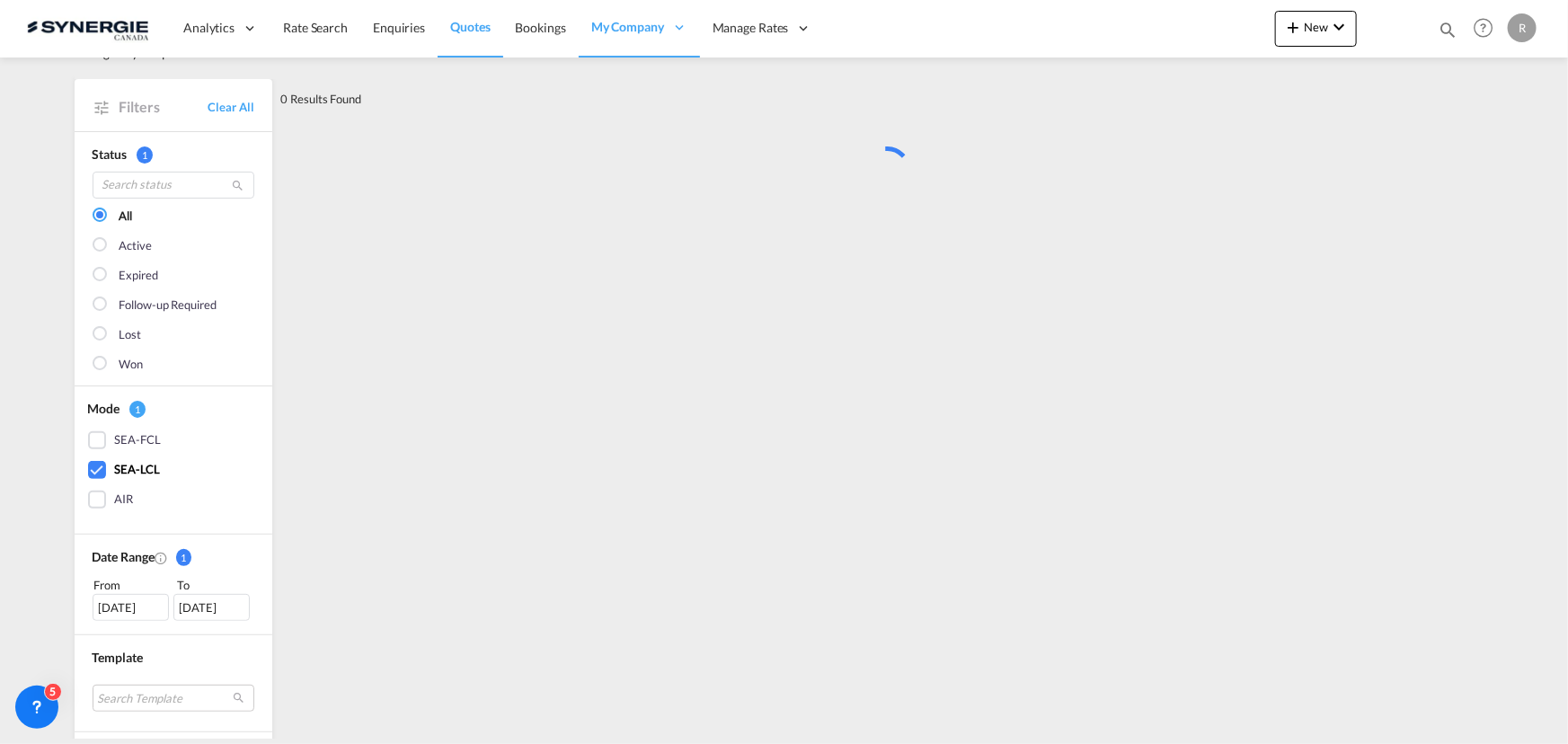
scroll to position [0, 0]
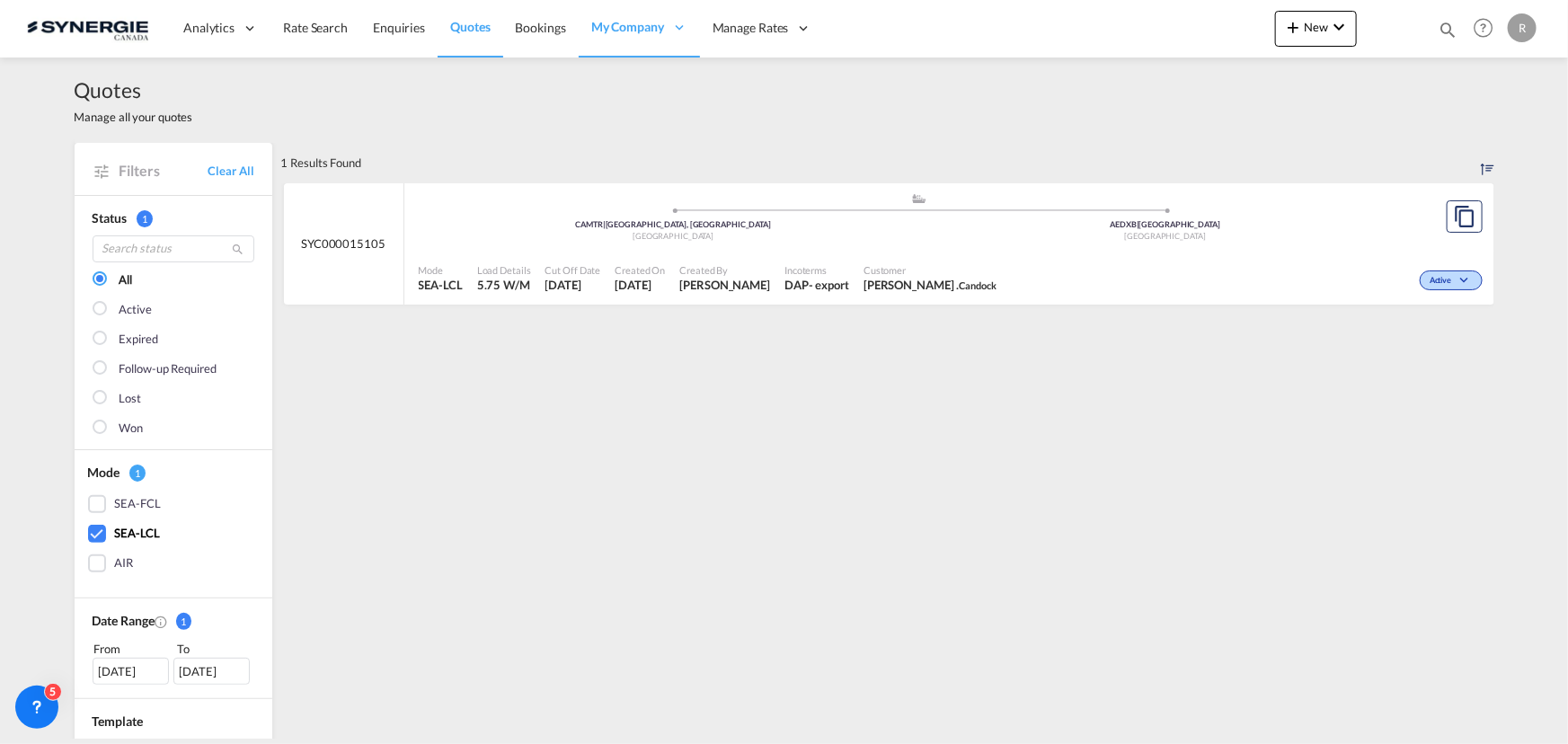
click at [1083, 281] on div "Active" at bounding box center [1246, 279] width 483 height 45
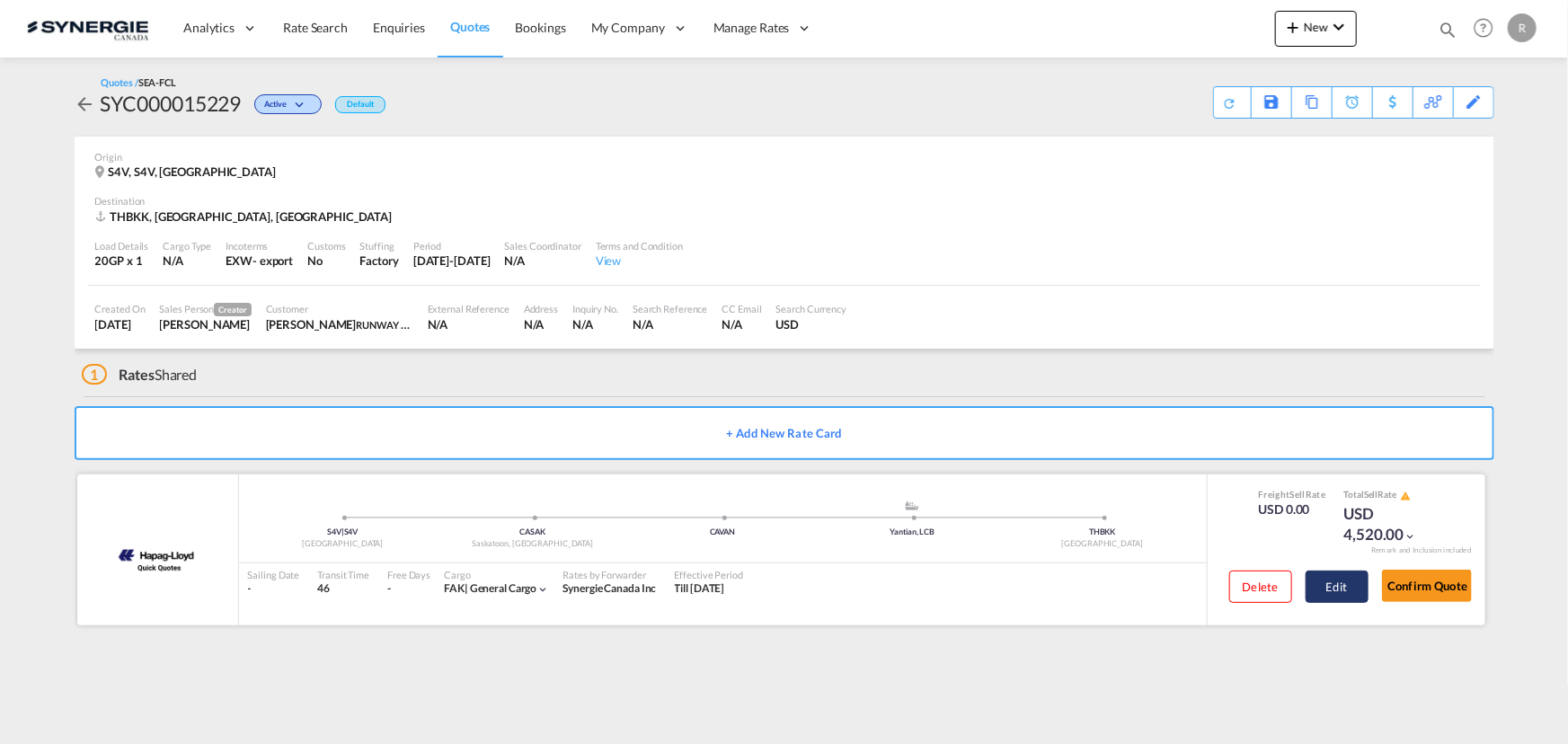
click at [1339, 589] on button "Edit" at bounding box center [1338, 587] width 63 height 32
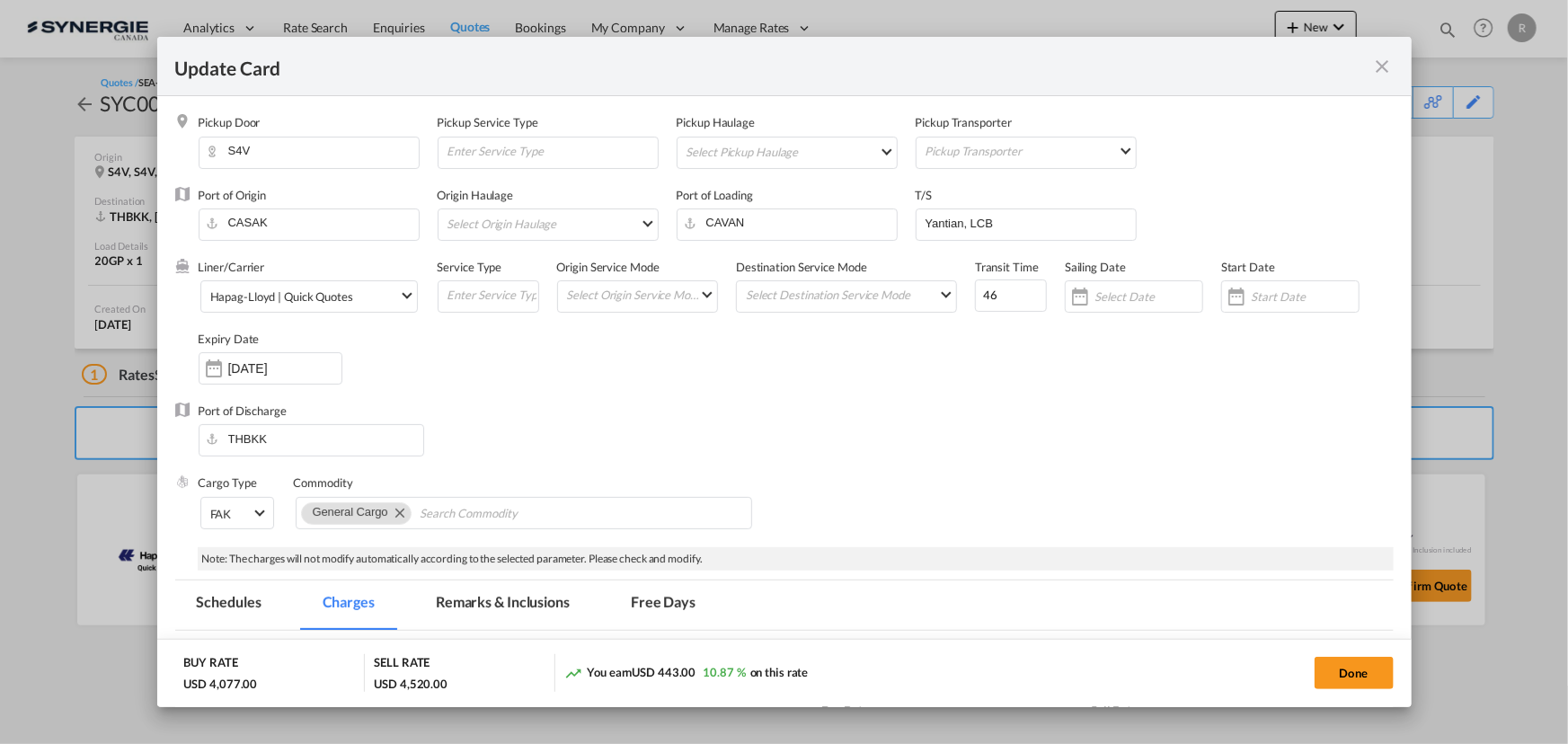
select select "per container"
select select "per B/L"
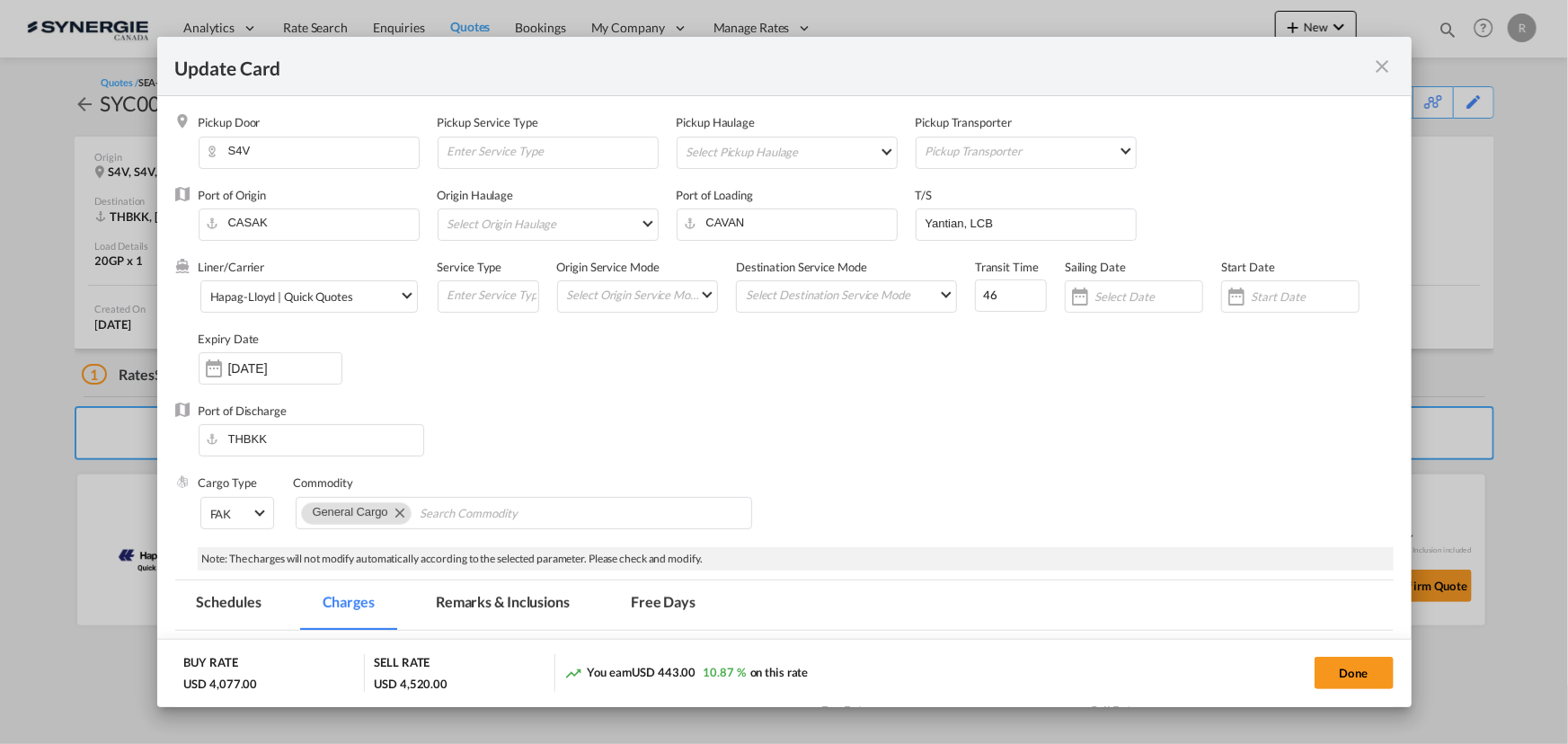
select select "per B/L"
select select "per shipment"
select select "per equipment"
click at [329, 227] on input "CASAK" at bounding box center [313, 222] width 211 height 27
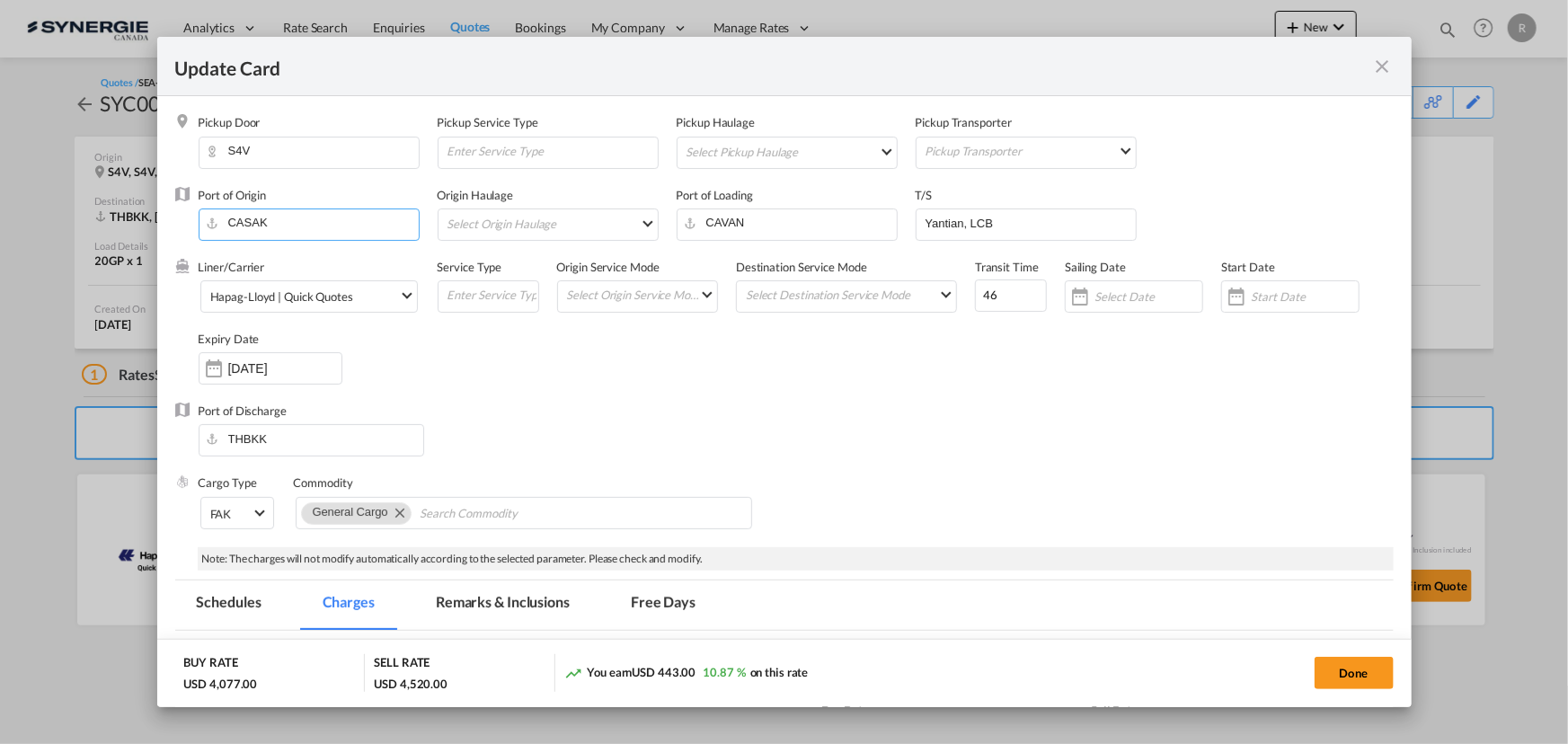
drag, startPoint x: 329, startPoint y: 227, endPoint x: 130, endPoint y: 202, distance: 200.6
click at [130, 202] on div "Update Card Pickup Door S4V Pickup Service Type Pickup Haulage Select Pickup Ha…" at bounding box center [784, 372] width 1568 height 744
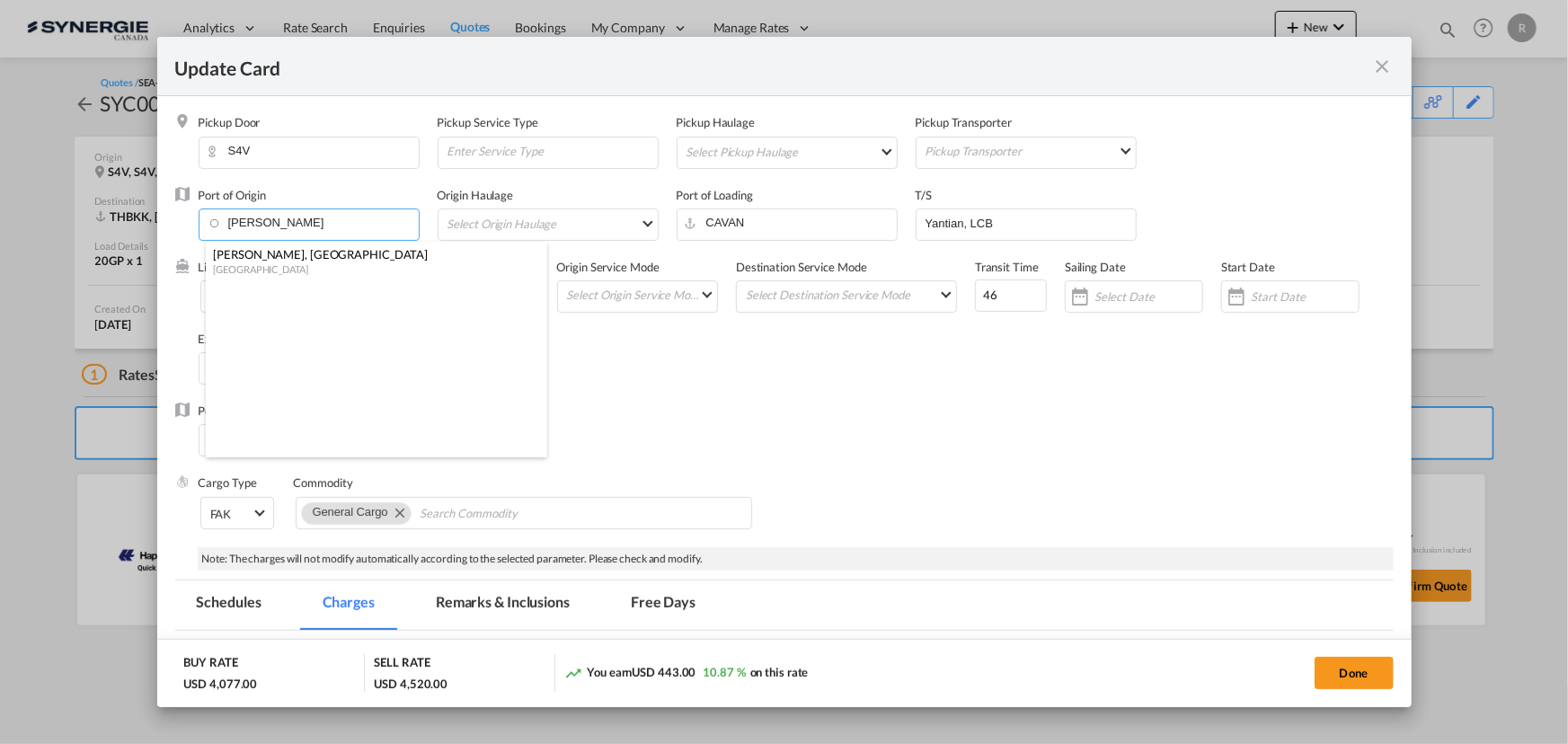
click at [248, 261] on div "Regina, SK" at bounding box center [371, 254] width 317 height 16
type input "Regina, SK, CAREG"
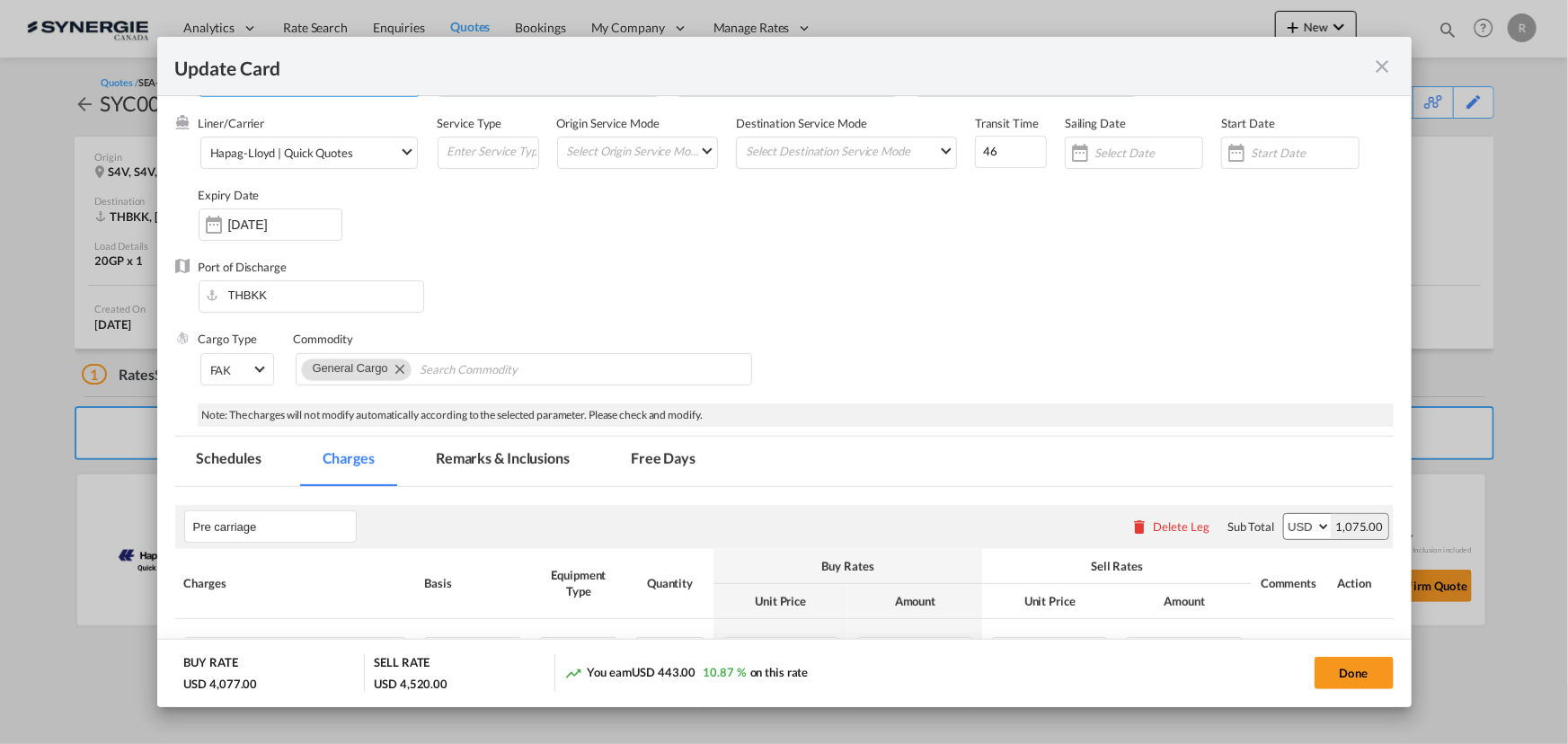
scroll to position [244, 0]
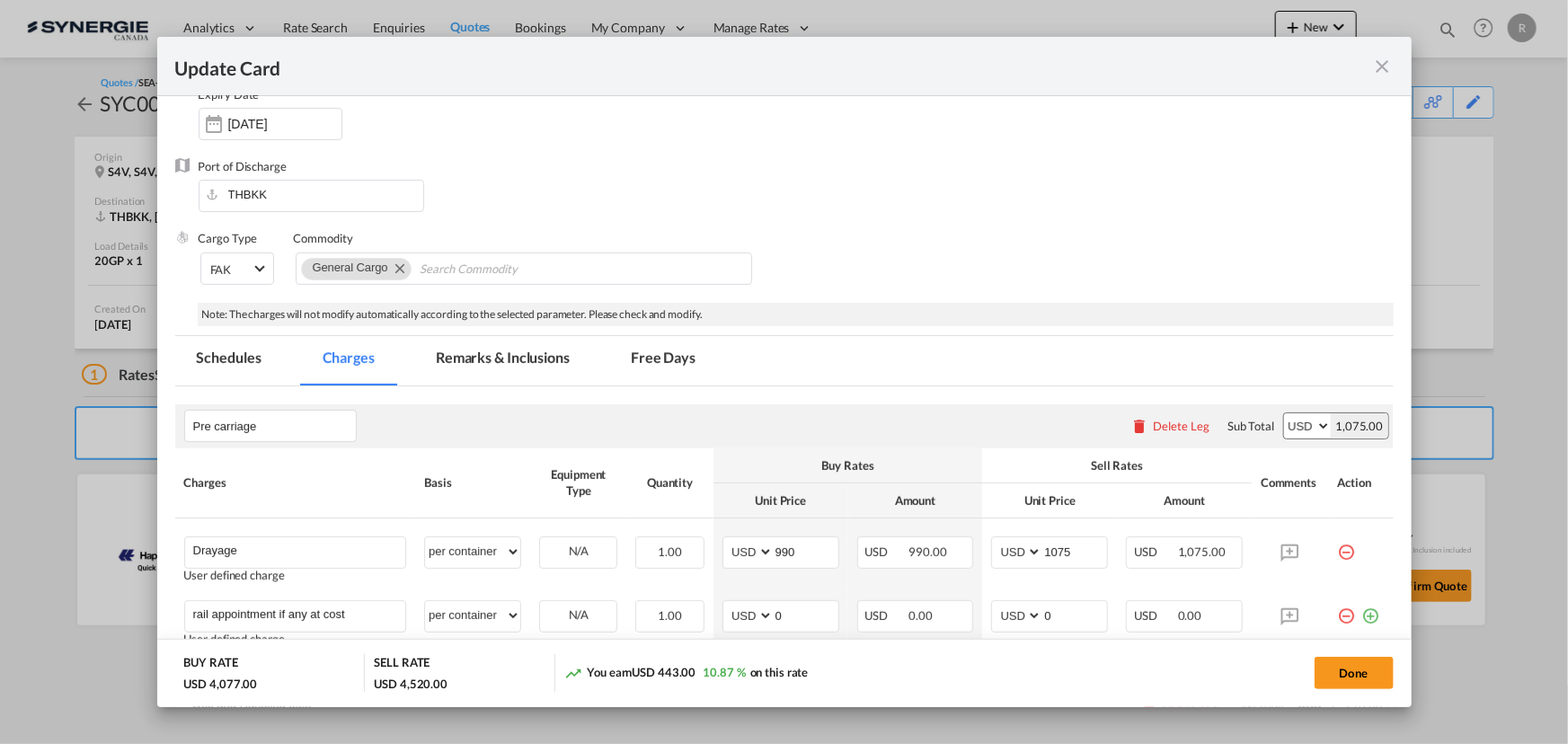
click at [483, 357] on md-tab-item "Remarks & Inclusions" at bounding box center [503, 360] width 177 height 49
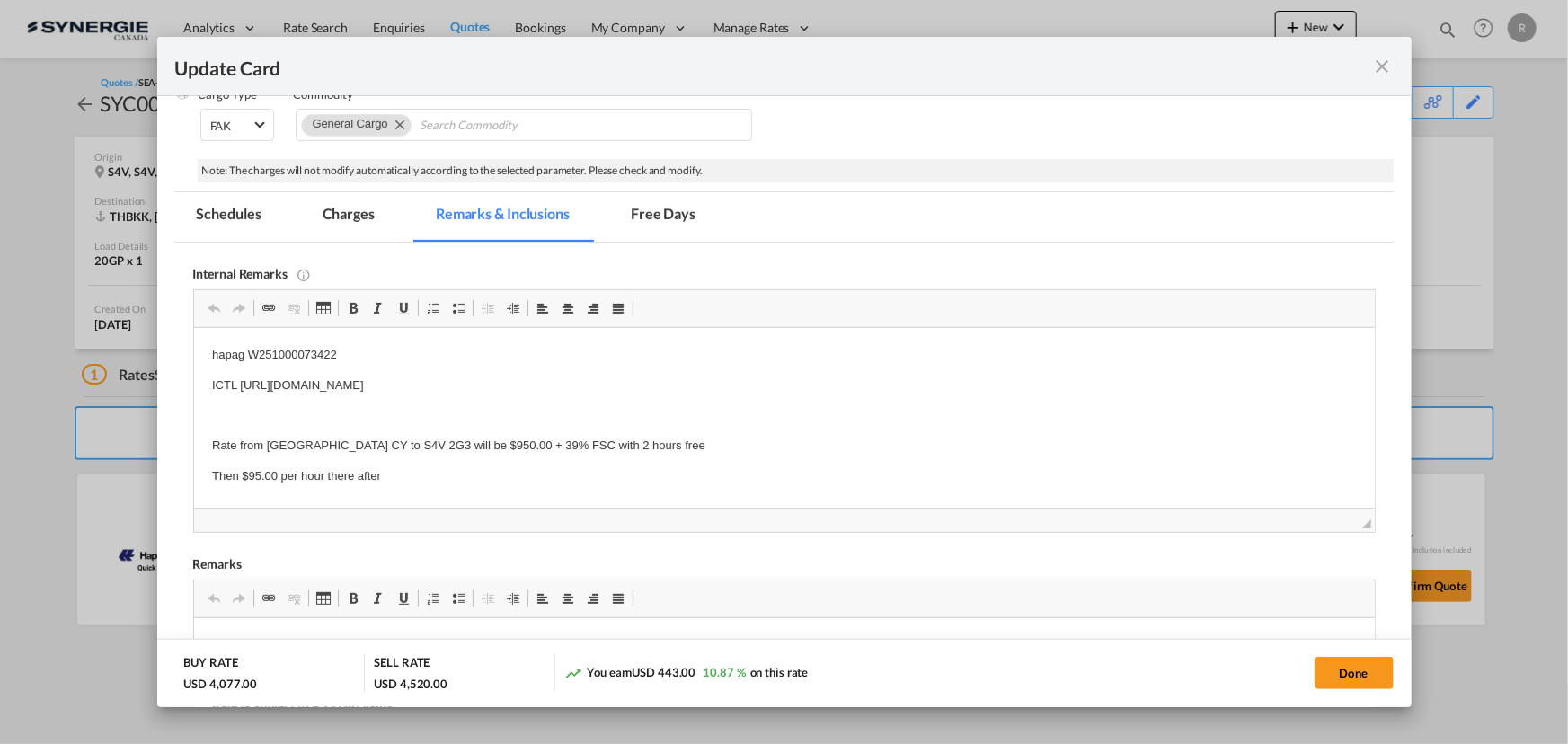
scroll to position [408, 0]
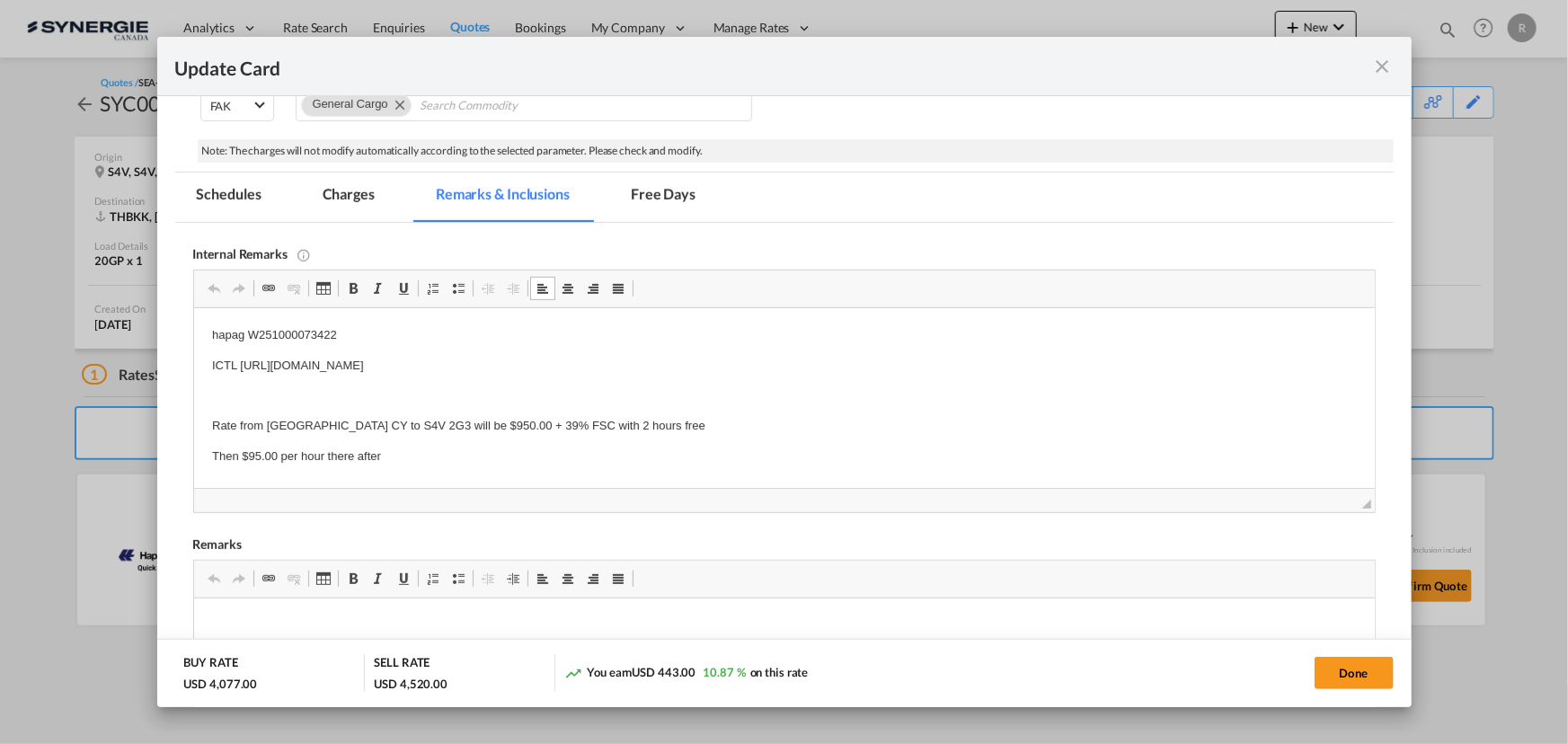
click at [265, 340] on p "hapag W251000073422" at bounding box center [783, 335] width 1145 height 19
drag, startPoint x: 246, startPoint y: 335, endPoint x: 373, endPoint y: 339, distance: 127.1
click at [373, 339] on p "hapag W251000073422" at bounding box center [783, 335] width 1145 height 19
click at [511, 439] on body "hapag W251000075520 ICTL https://app.frontapp.com/open/msg_1hxpk7yn?key=gnqy6yI…" at bounding box center [783, 456] width 1145 height 262
drag, startPoint x: 215, startPoint y: 420, endPoint x: 554, endPoint y: 420, distance: 339.0
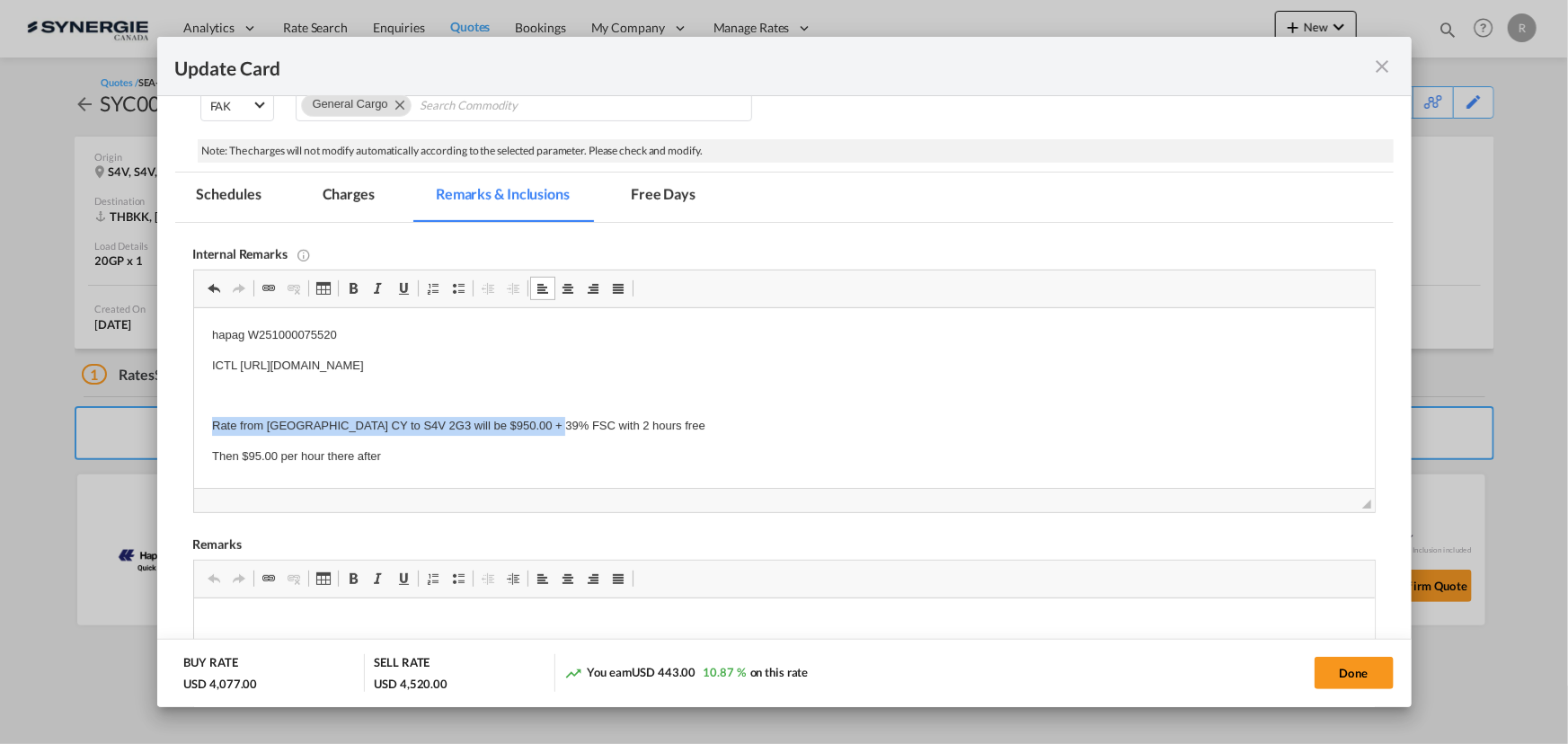
click at [554, 420] on html "hapag W251000075520 ICTL https://app.frontapp.com/open/msg_1hxpk7yn?key=gnqy6yI…" at bounding box center [784, 456] width 1181 height 297
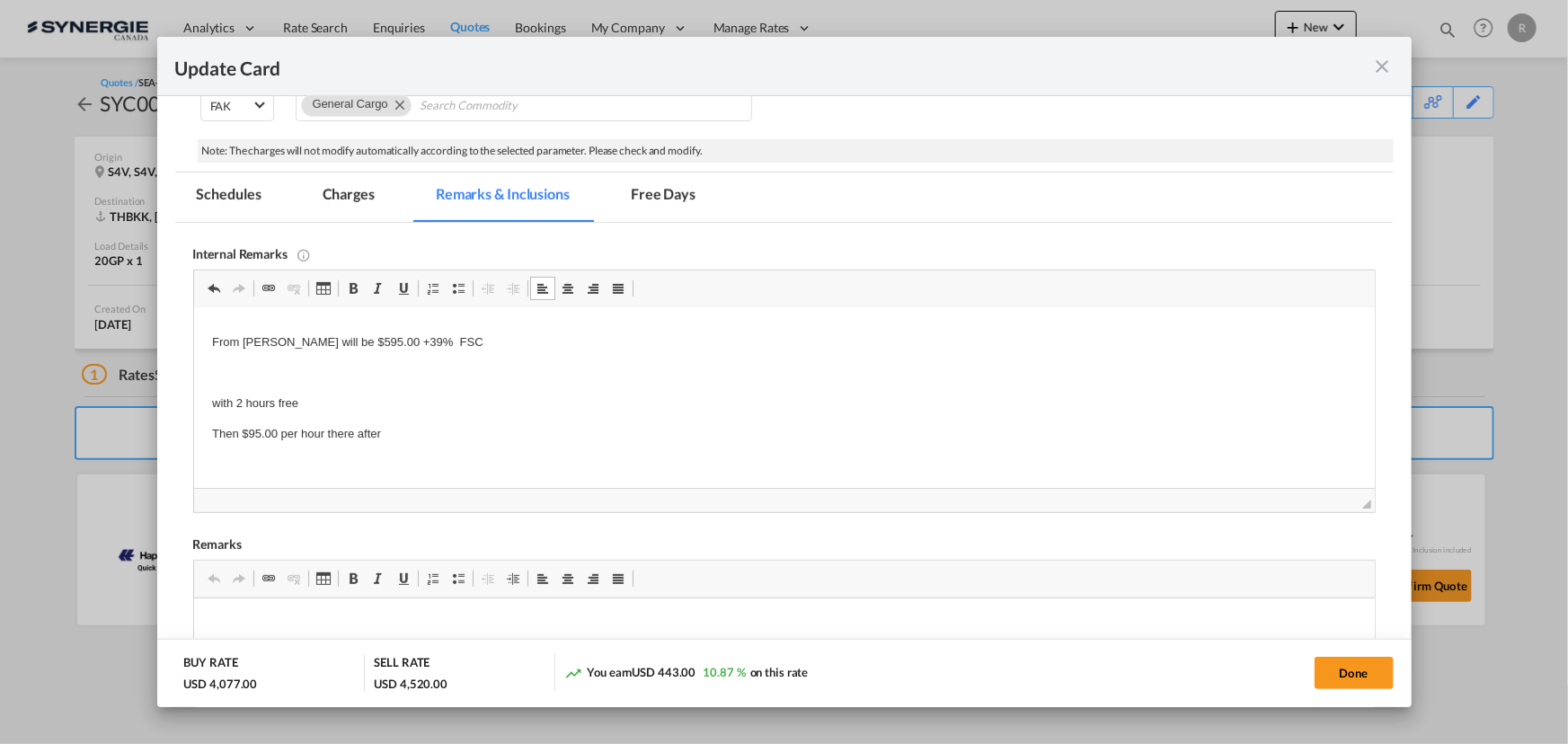
scroll to position [0, 0]
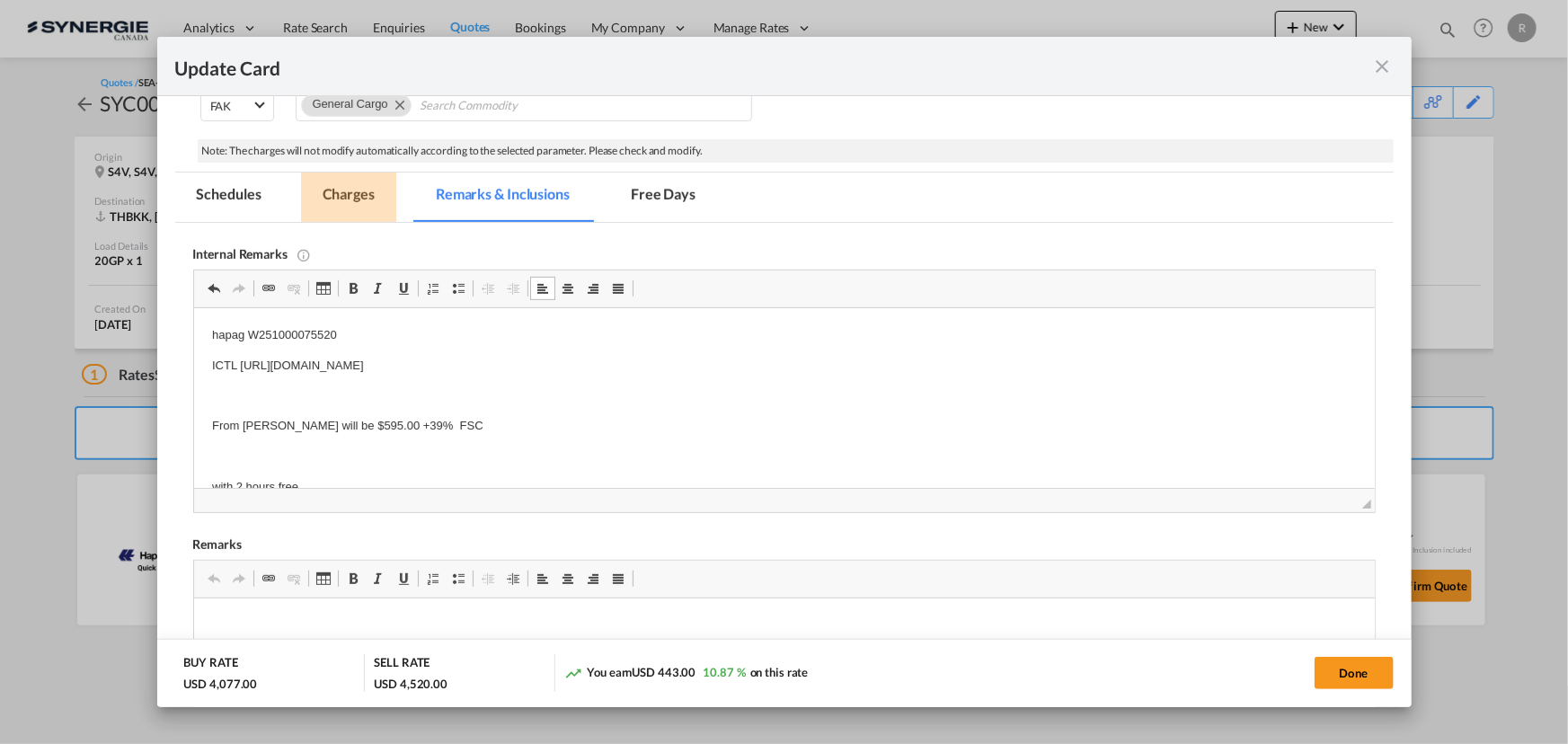
click at [352, 195] on md-tab-item "Charges" at bounding box center [348, 196] width 95 height 49
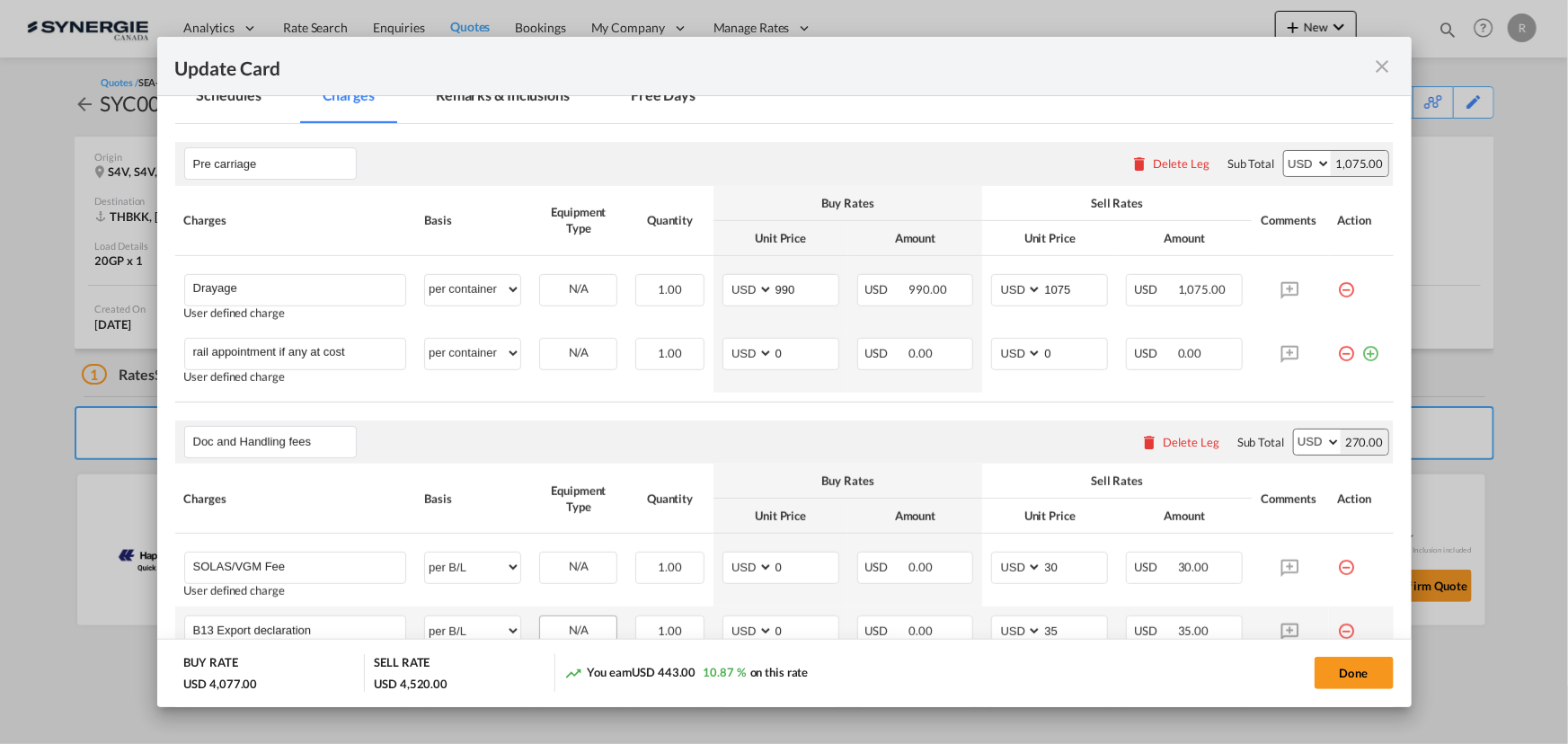
scroll to position [490, 0]
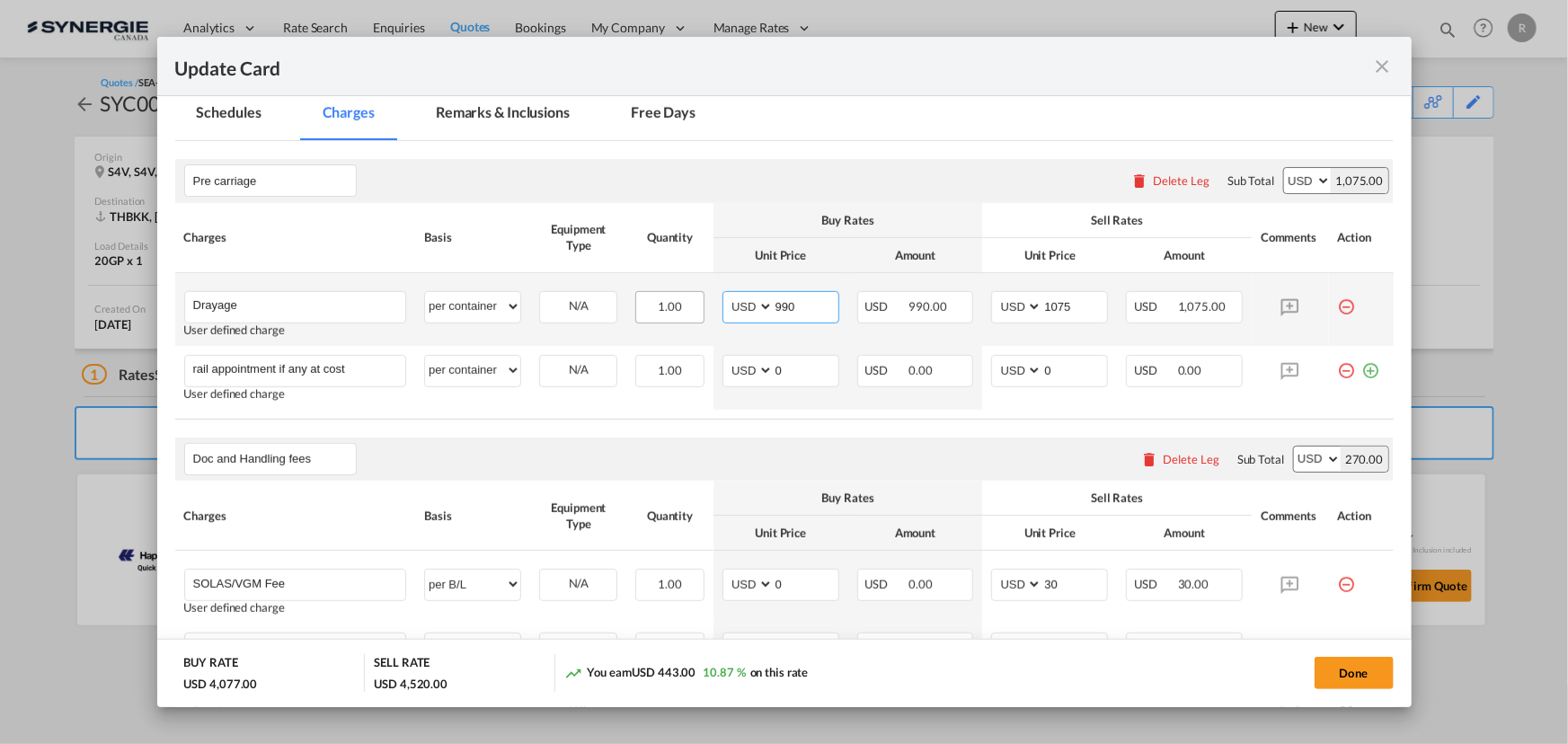
drag, startPoint x: 808, startPoint y: 301, endPoint x: 671, endPoint y: 294, distance: 137.2
click at [671, 294] on tr "Drayage Please Enter User Defined Charges Cannot Be Published User defined char…" at bounding box center [784, 309] width 1219 height 73
type input "630"
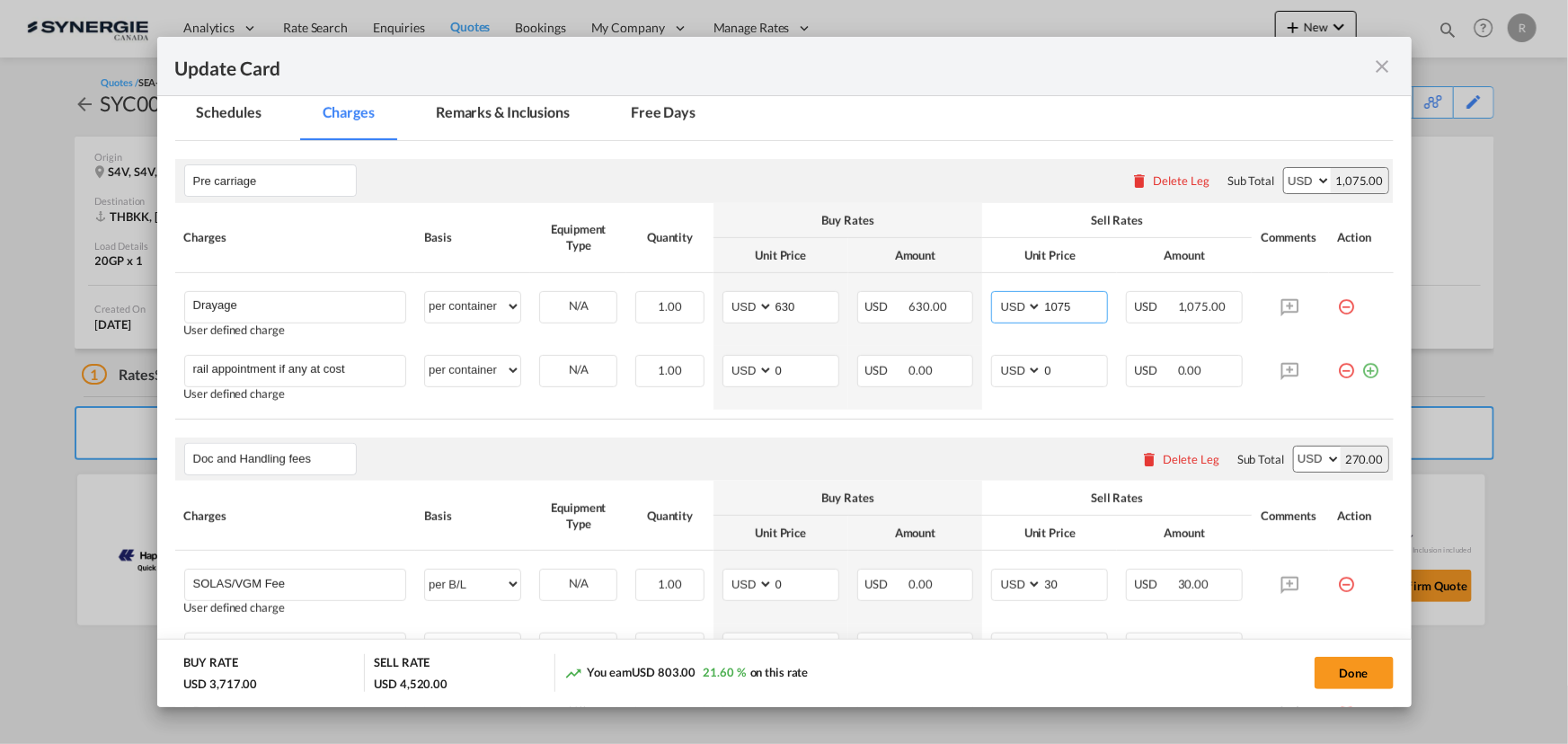
drag, startPoint x: 1076, startPoint y: 303, endPoint x: 770, endPoint y: 269, distance: 307.9
click at [777, 273] on tr "Drayage Please Enter User Defined Charges Cannot Be Published User defined char…" at bounding box center [784, 309] width 1219 height 73
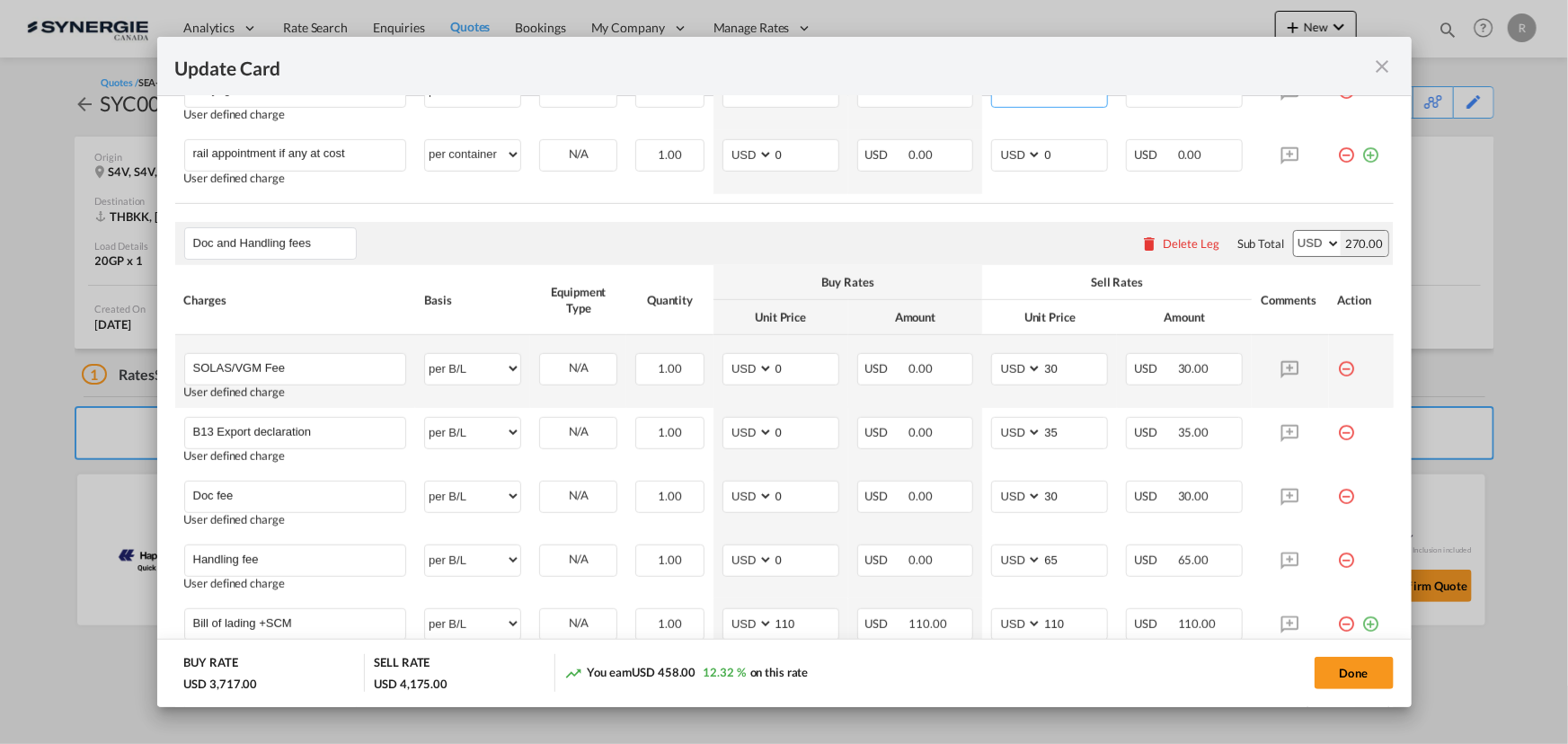
scroll to position [735, 0]
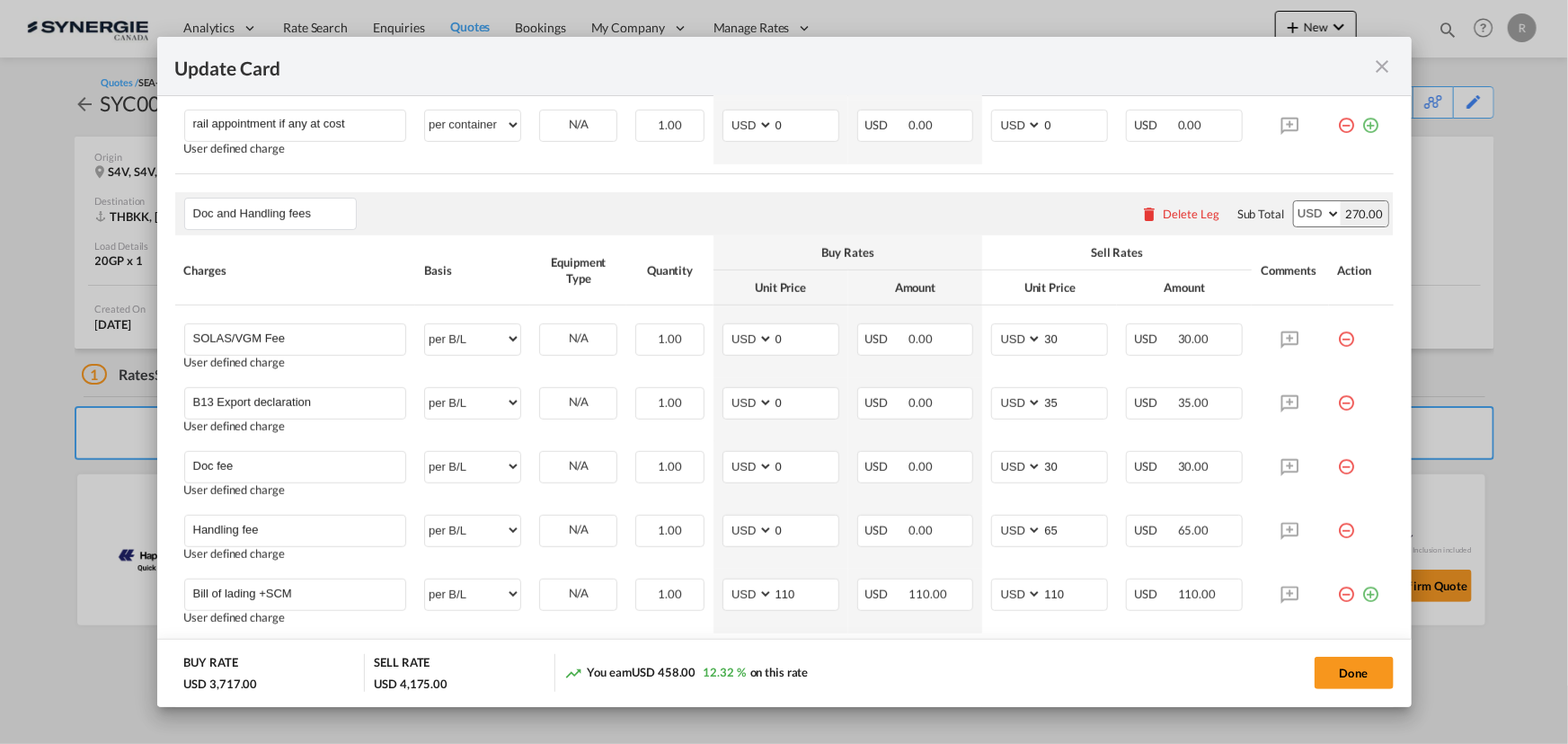
type input "730"
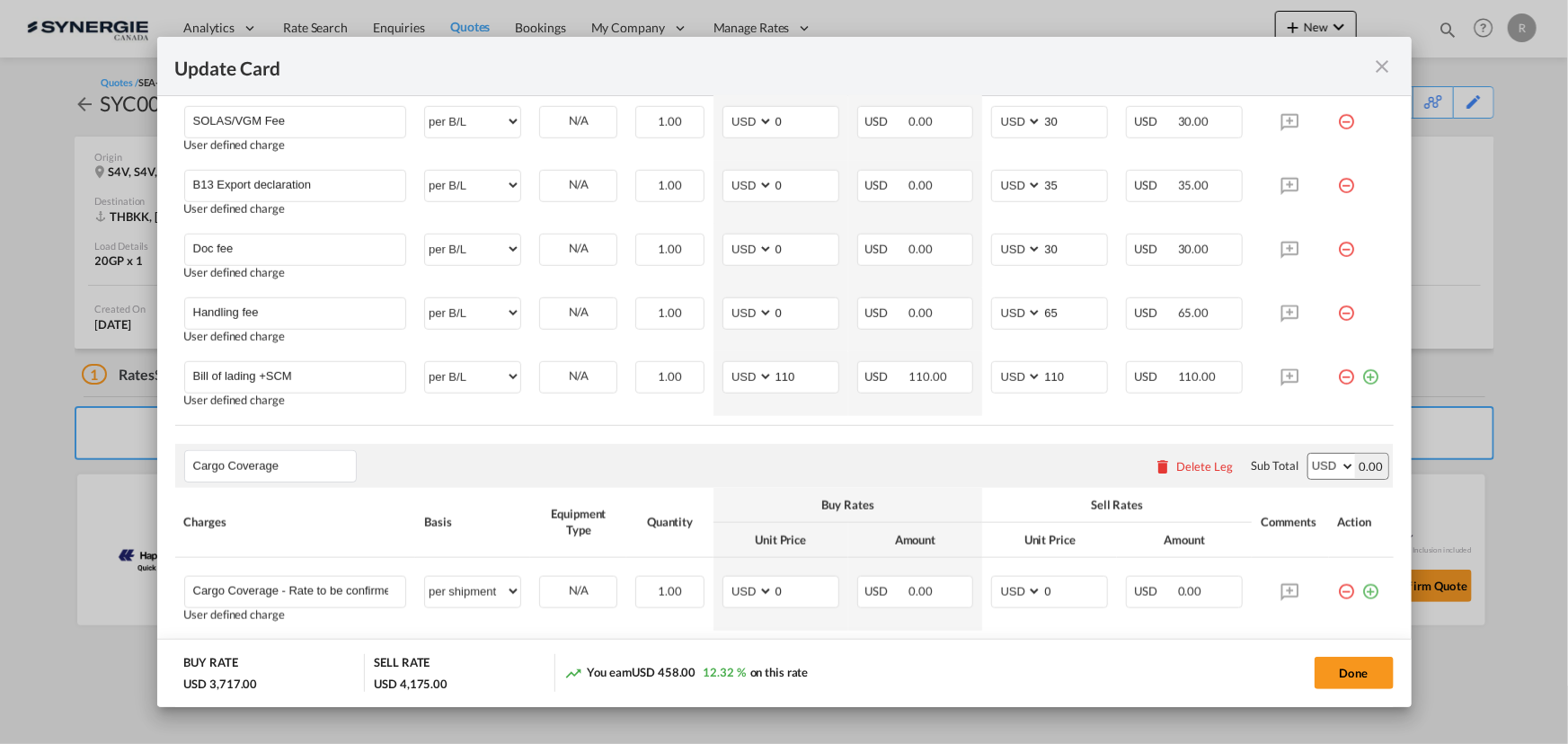
scroll to position [1279, 0]
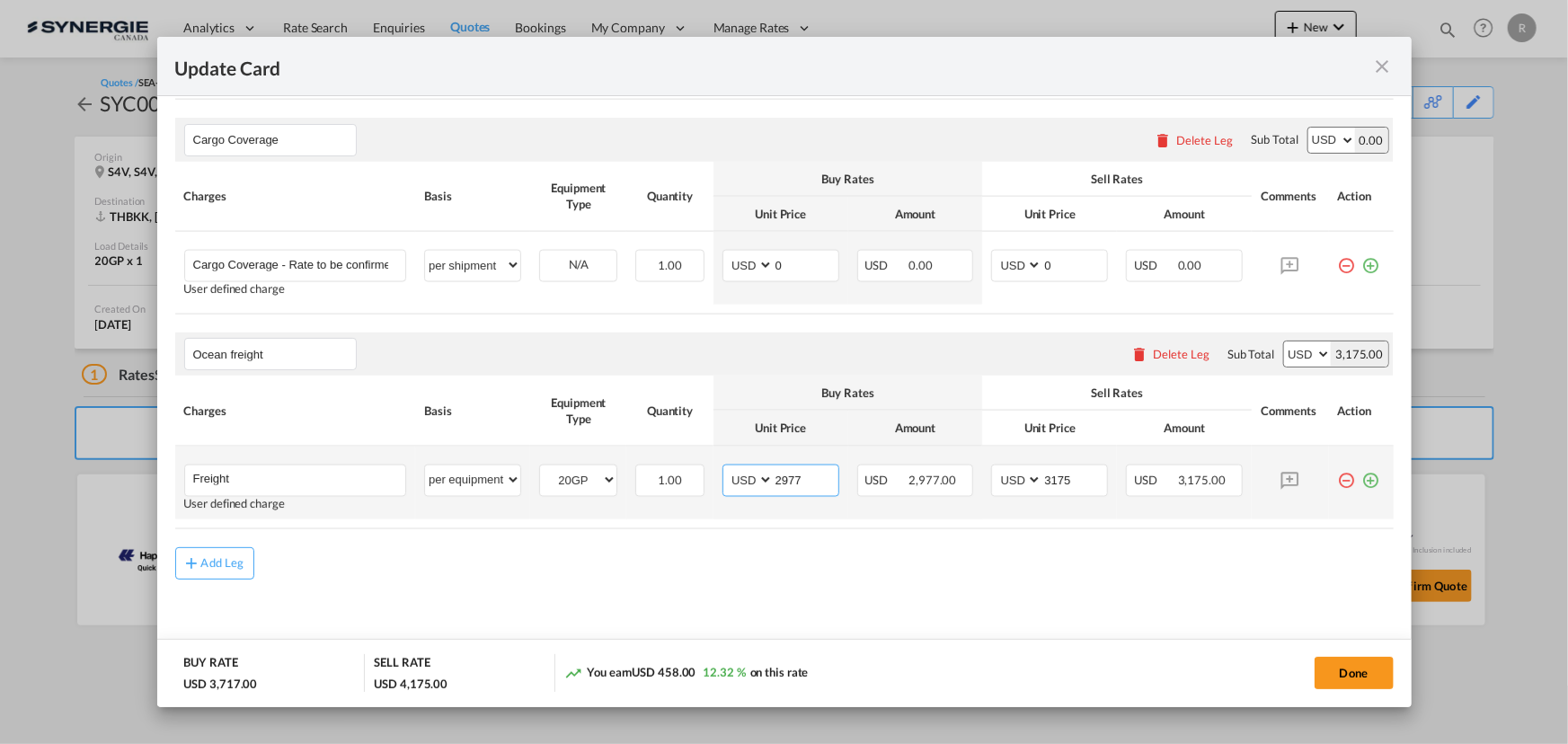
click at [806, 479] on input "2977" at bounding box center [806, 478] width 65 height 27
type input "2987"
click at [1076, 474] on input "3175" at bounding box center [1075, 478] width 65 height 27
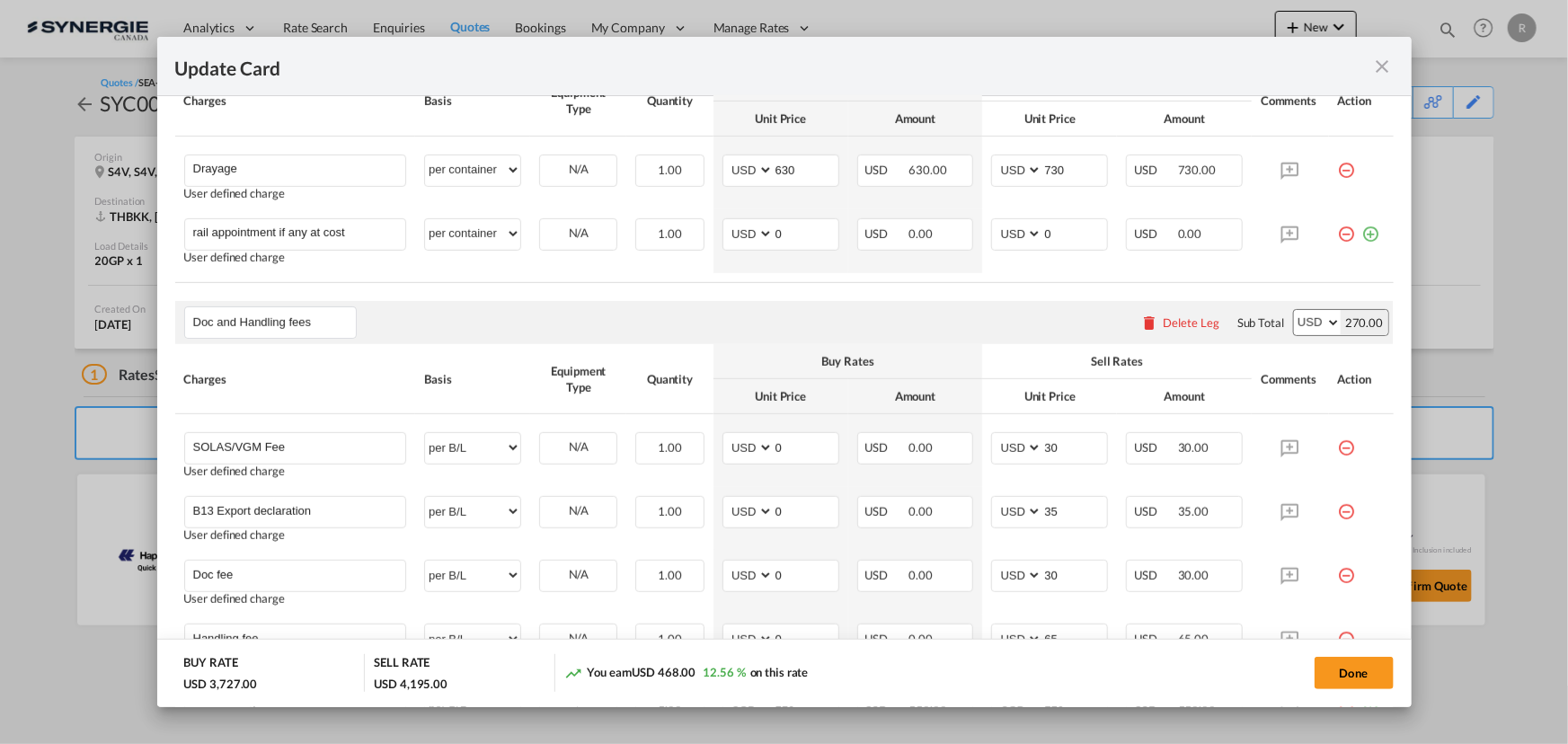
scroll to position [626, 0]
type input "3195"
click at [1346, 683] on button "Done" at bounding box center [1354, 673] width 79 height 32
type input "30 Oct 2025"
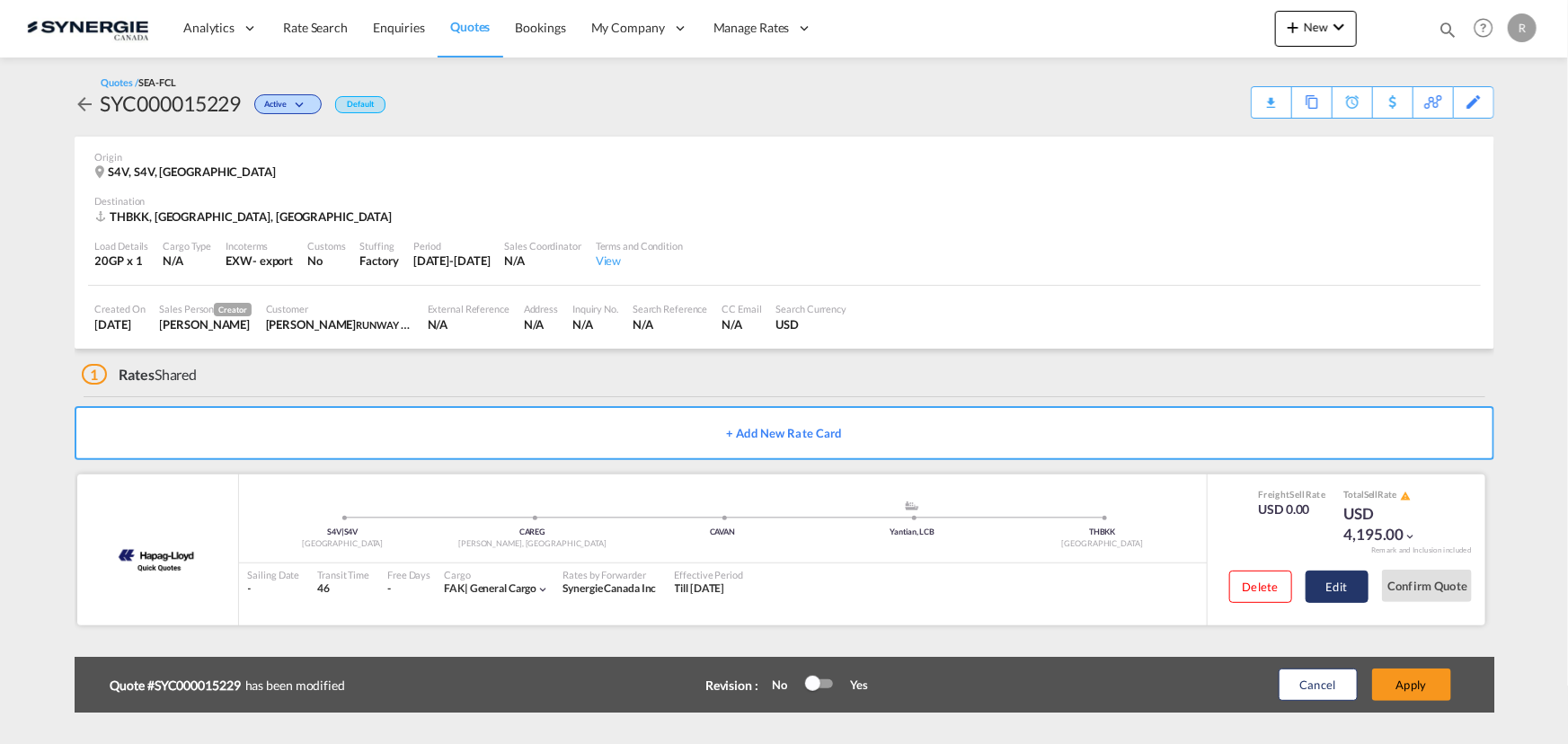
click at [1329, 588] on button "Edit" at bounding box center [1338, 587] width 63 height 32
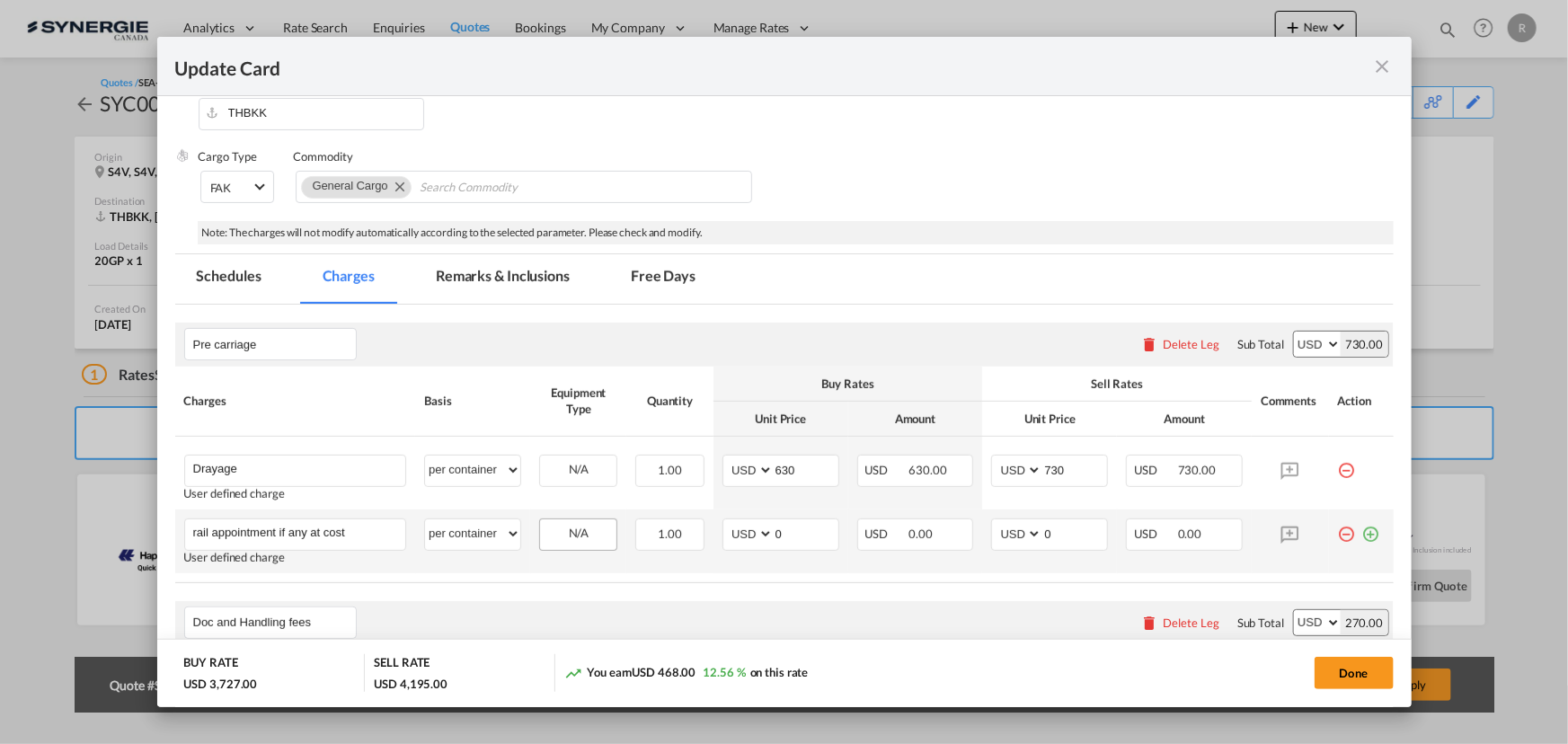
scroll to position [490, 0]
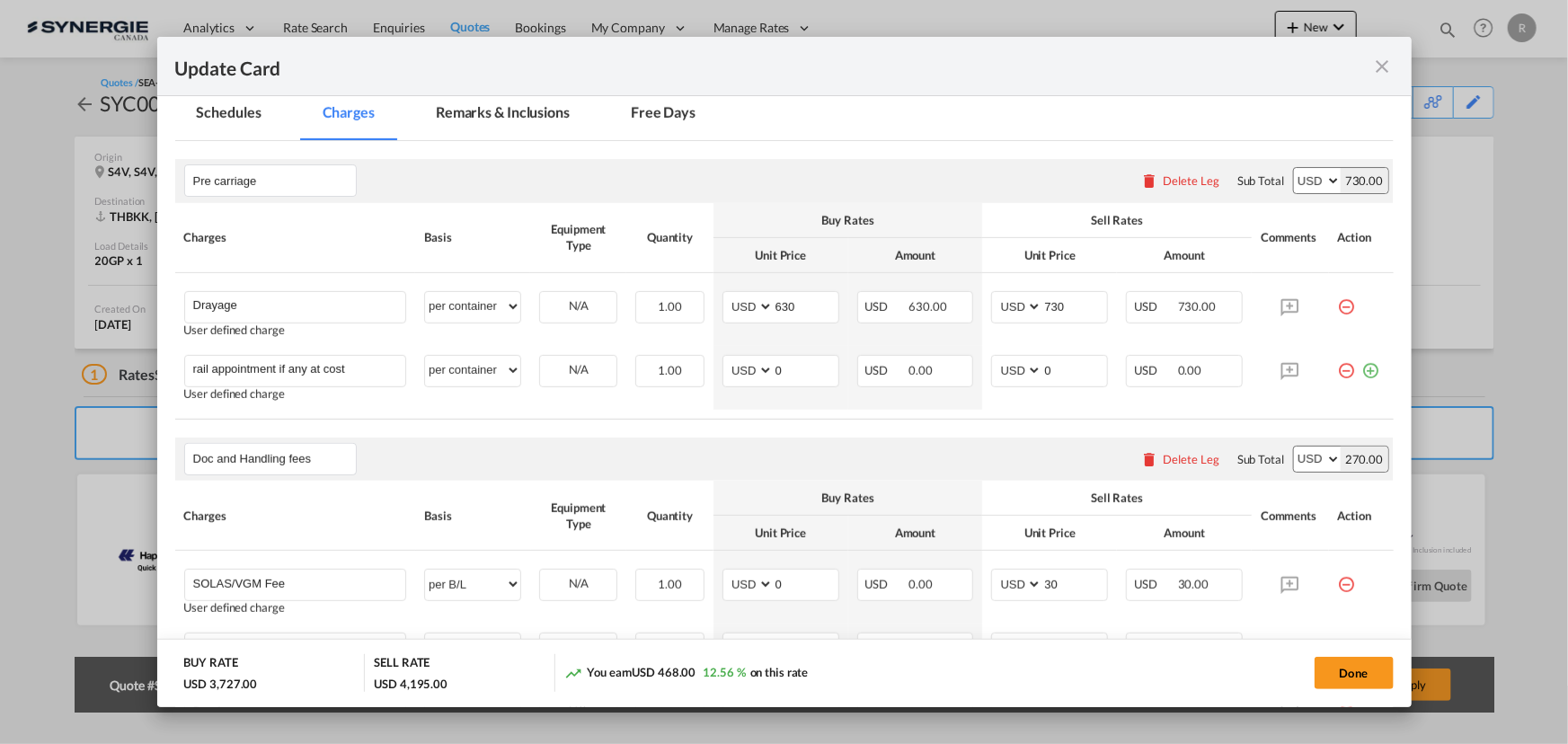
click at [503, 98] on md-tab-item "Remarks & Inclusions" at bounding box center [503, 115] width 177 height 49
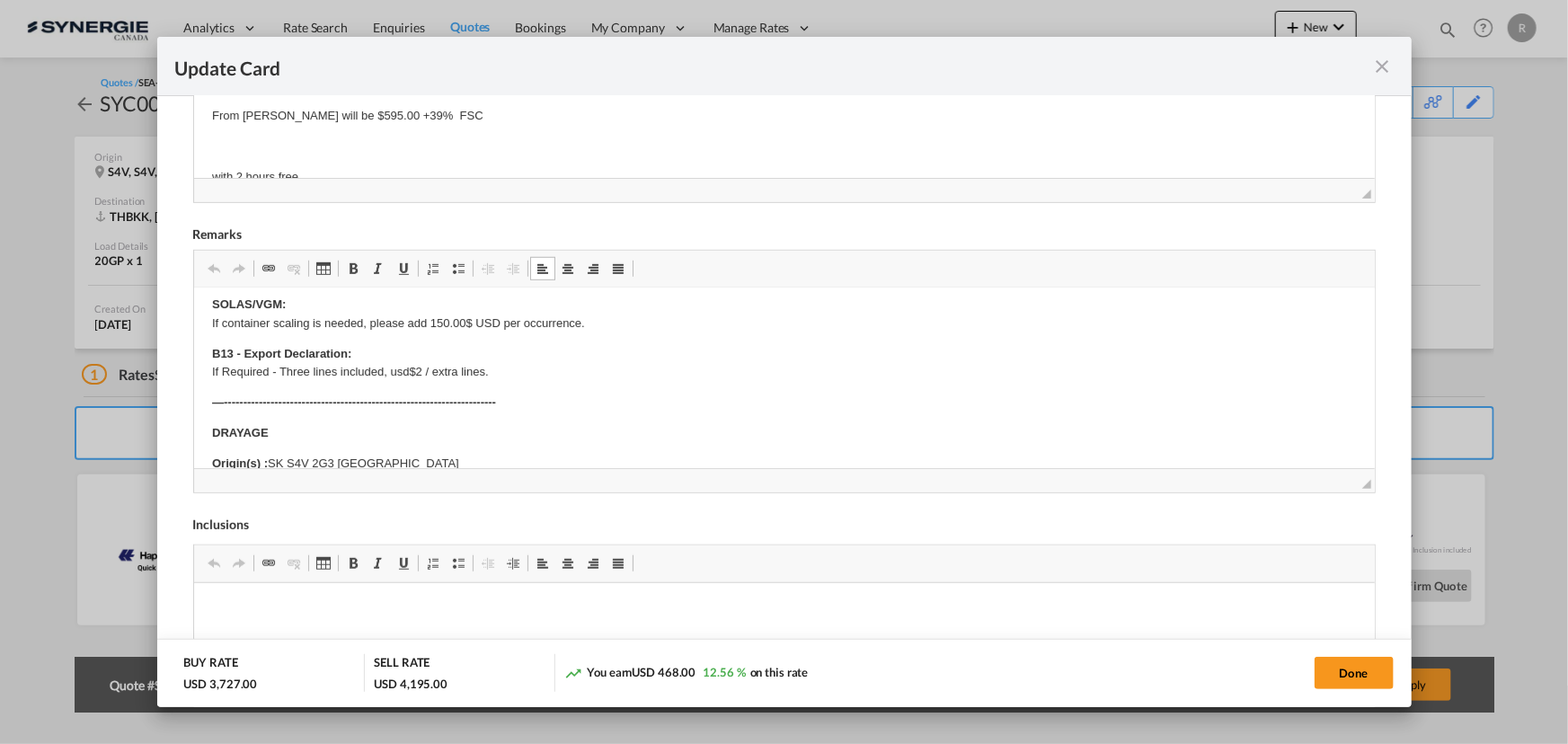
scroll to position [244, 0]
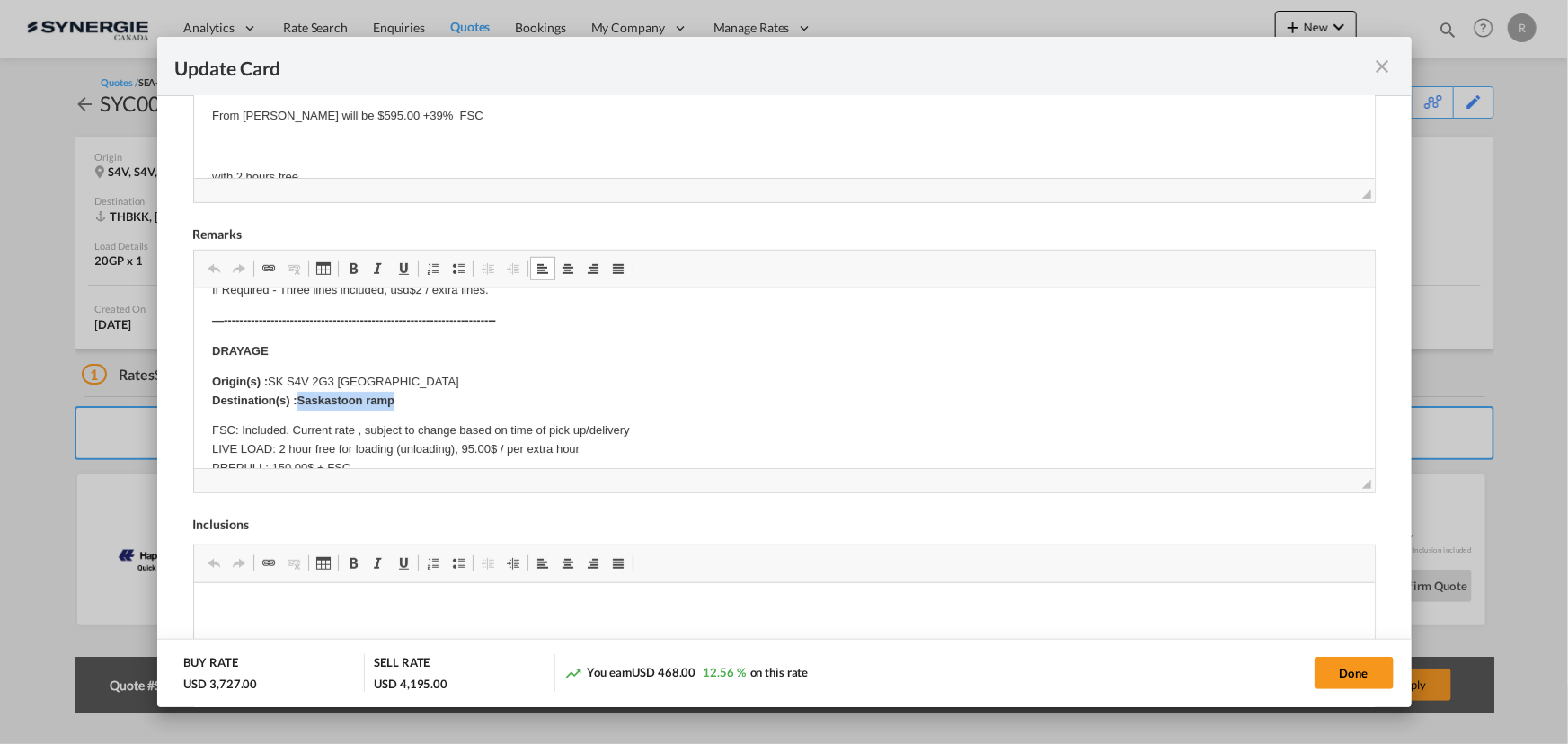
drag, startPoint x: 297, startPoint y: 401, endPoint x: 466, endPoint y: 400, distance: 169.0
click at [466, 400] on p "Origin(s) : SK S4V 2G3 CANADA Destination(s) :Saskastoon ramp" at bounding box center [783, 391] width 1145 height 38
click at [1378, 682] on button "Done" at bounding box center [1354, 673] width 79 height 32
type input "30 Oct 2025"
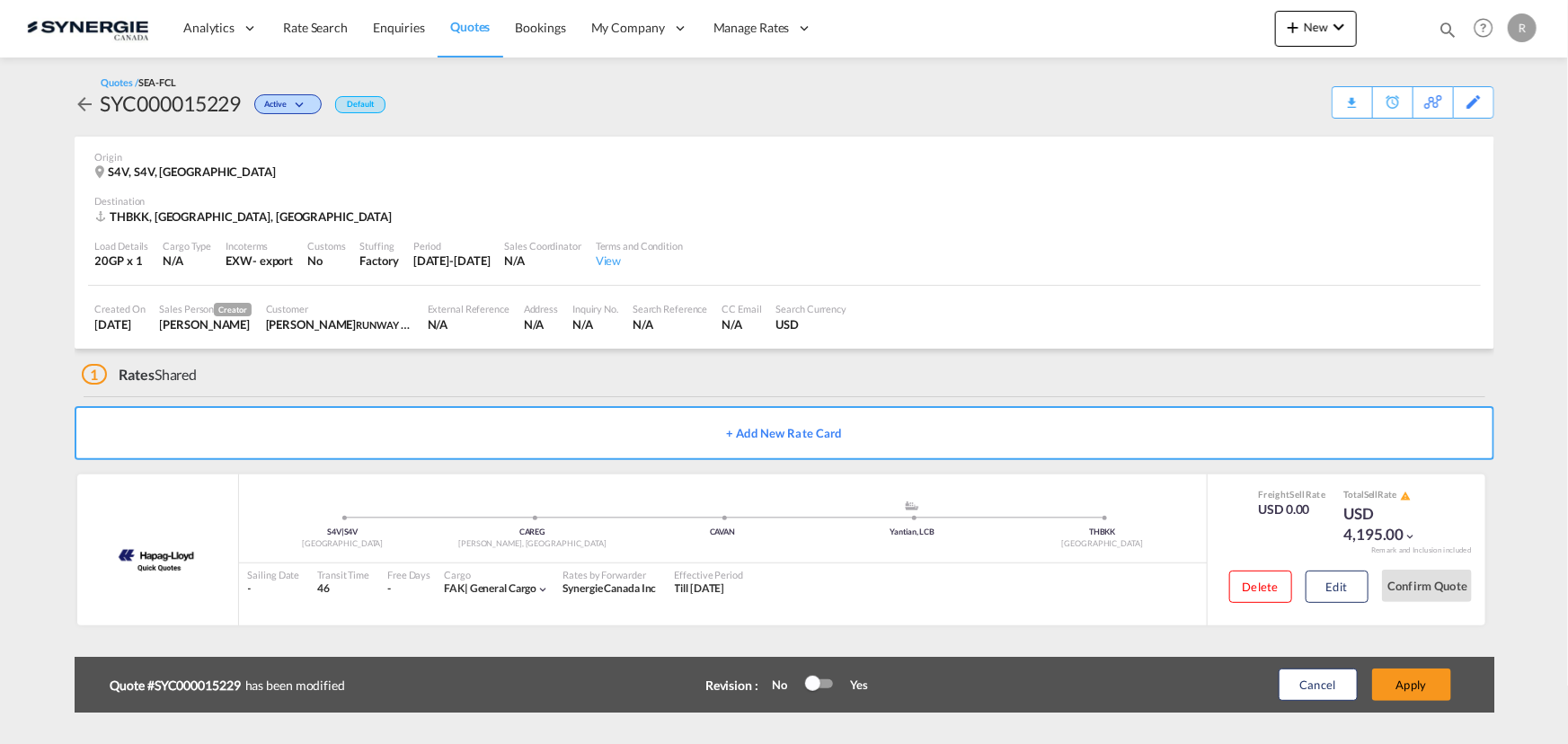
click at [1405, 689] on button "Apply" at bounding box center [1412, 684] width 79 height 32
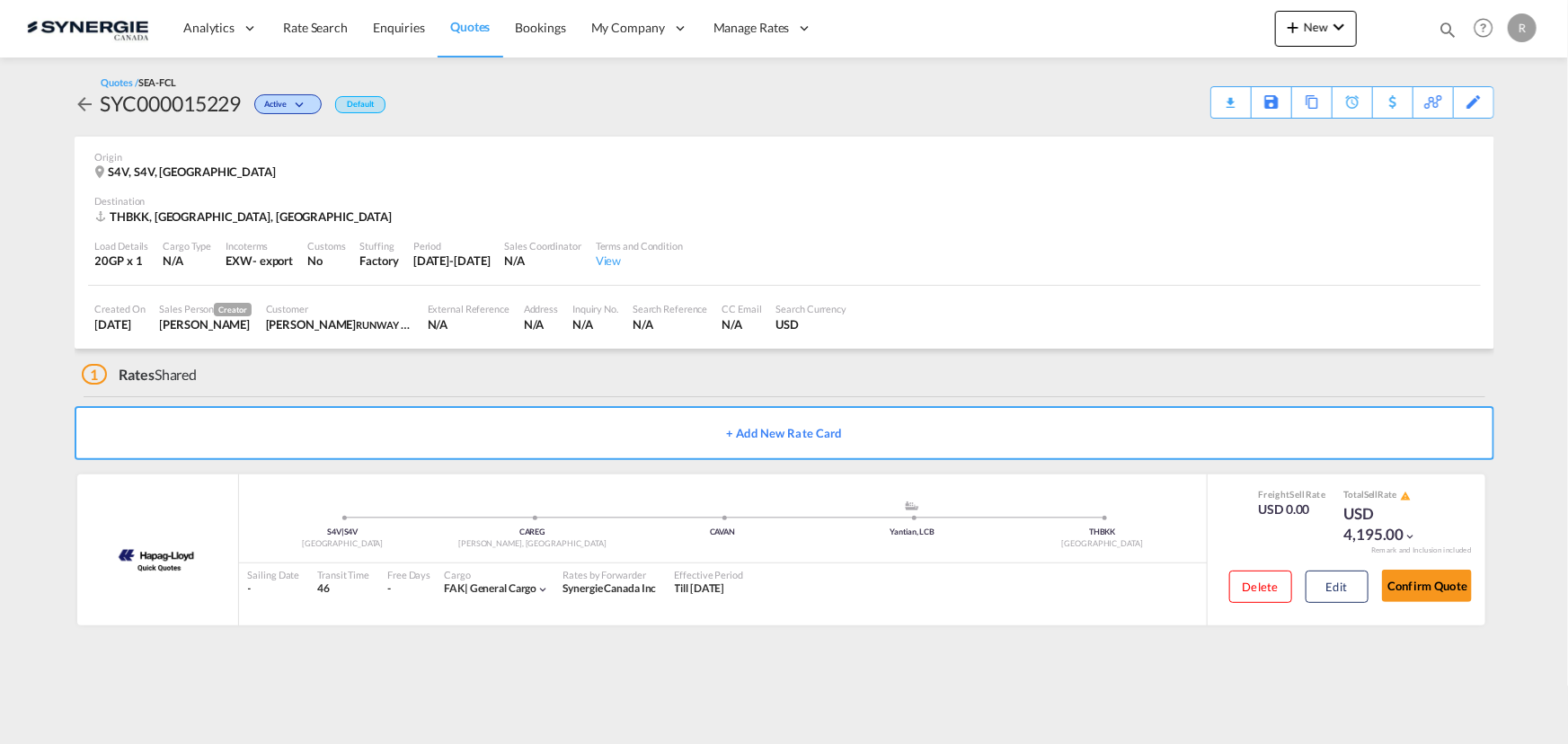
click at [0, 0] on div "Download Quote" at bounding box center [0, 0] width 0 height 0
click at [1447, 34] on md-icon "icon-magnify" at bounding box center [1448, 29] width 19 height 19
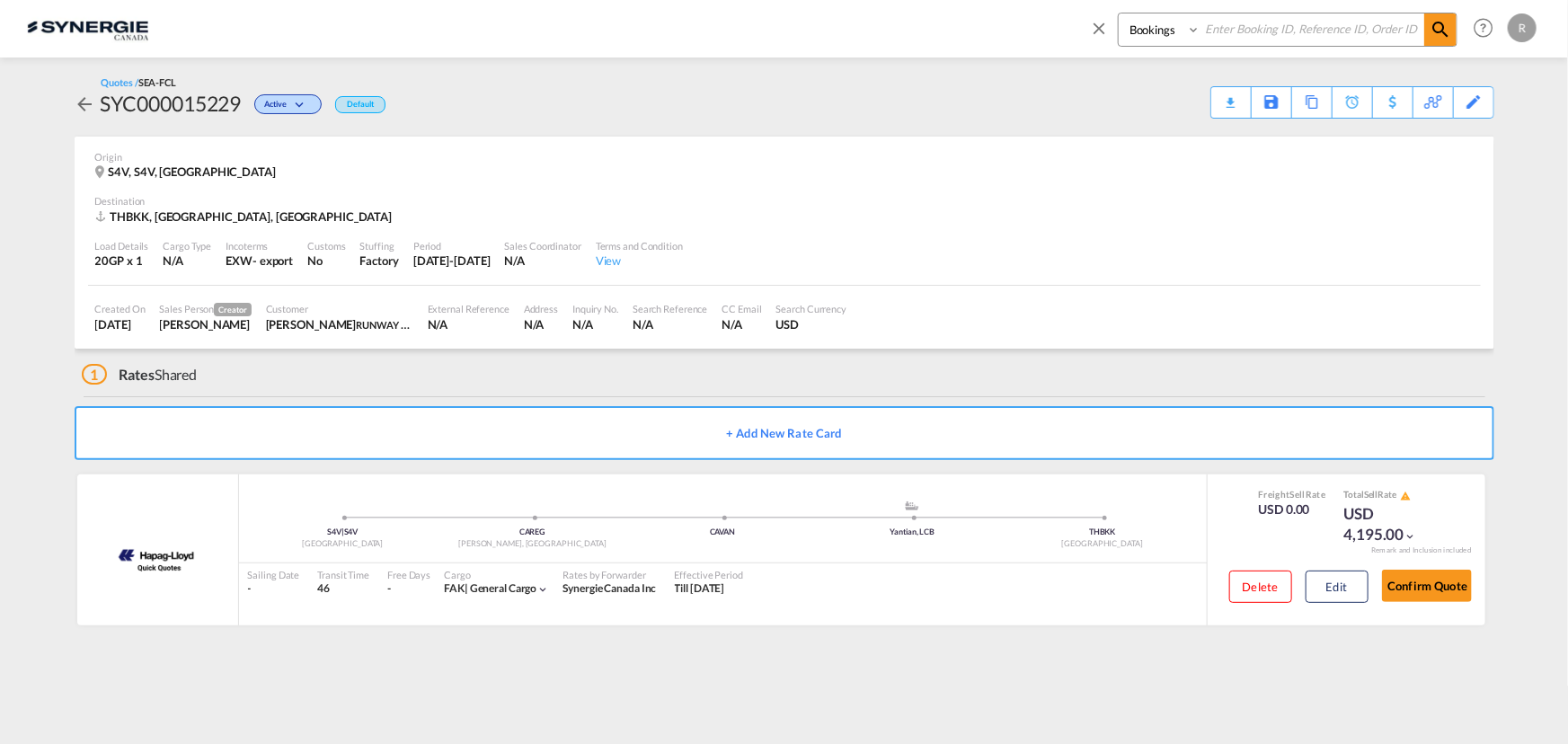
click at [1175, 36] on select "Bookings Quotes Enquiries" at bounding box center [1162, 30] width 85 height 32
select select "Quotes"
click at [1119, 14] on select "Bookings Quotes Enquiries" at bounding box center [1162, 30] width 85 height 32
click at [1252, 36] on input at bounding box center [1313, 30] width 224 height 31
type input "15187"
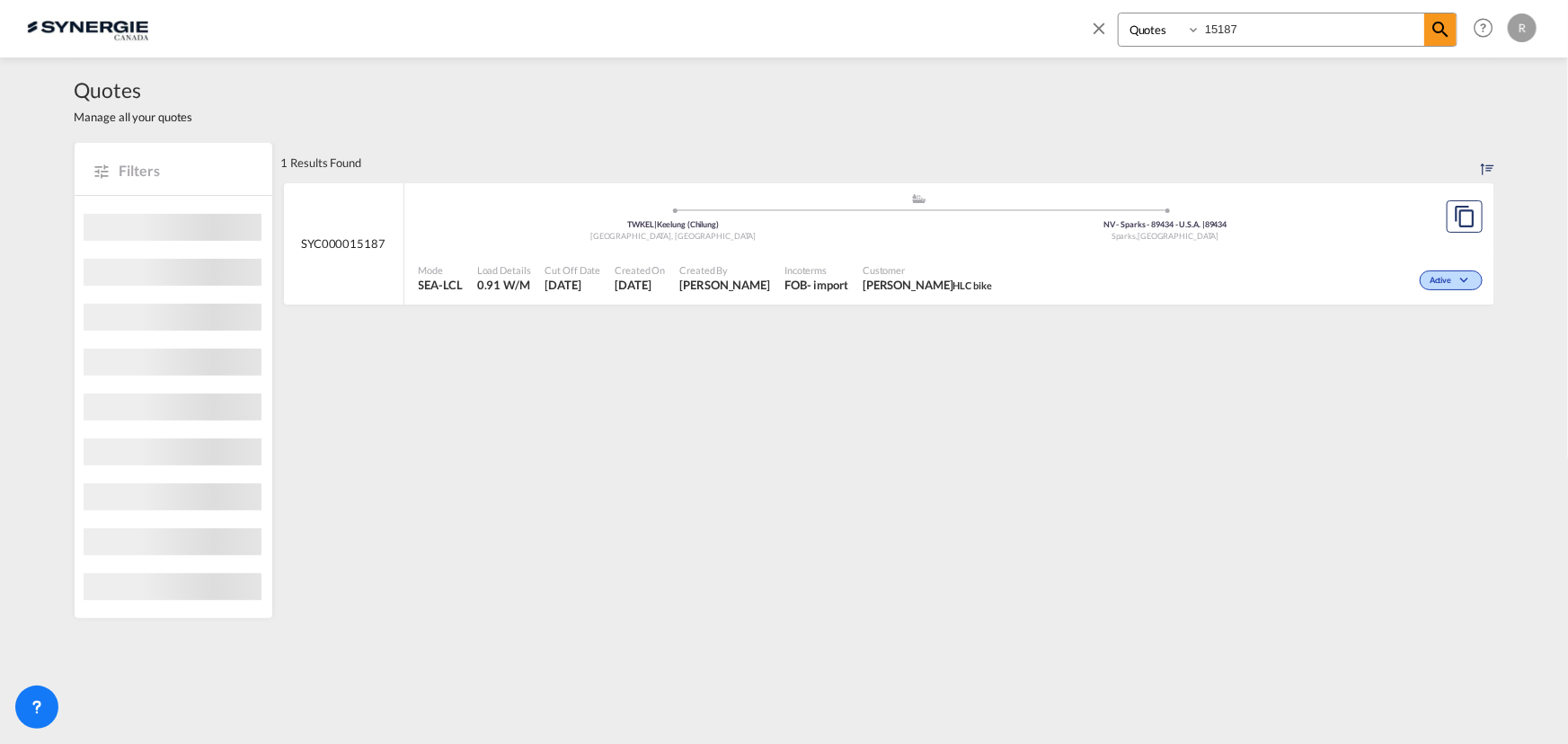
click at [1231, 243] on div ".a{fill:#aaa8ad;} .a{fill:#aaa8ad;} TWKEL | Keelung (Chilung) Taiwan, Province …" at bounding box center [919, 219] width 1002 height 54
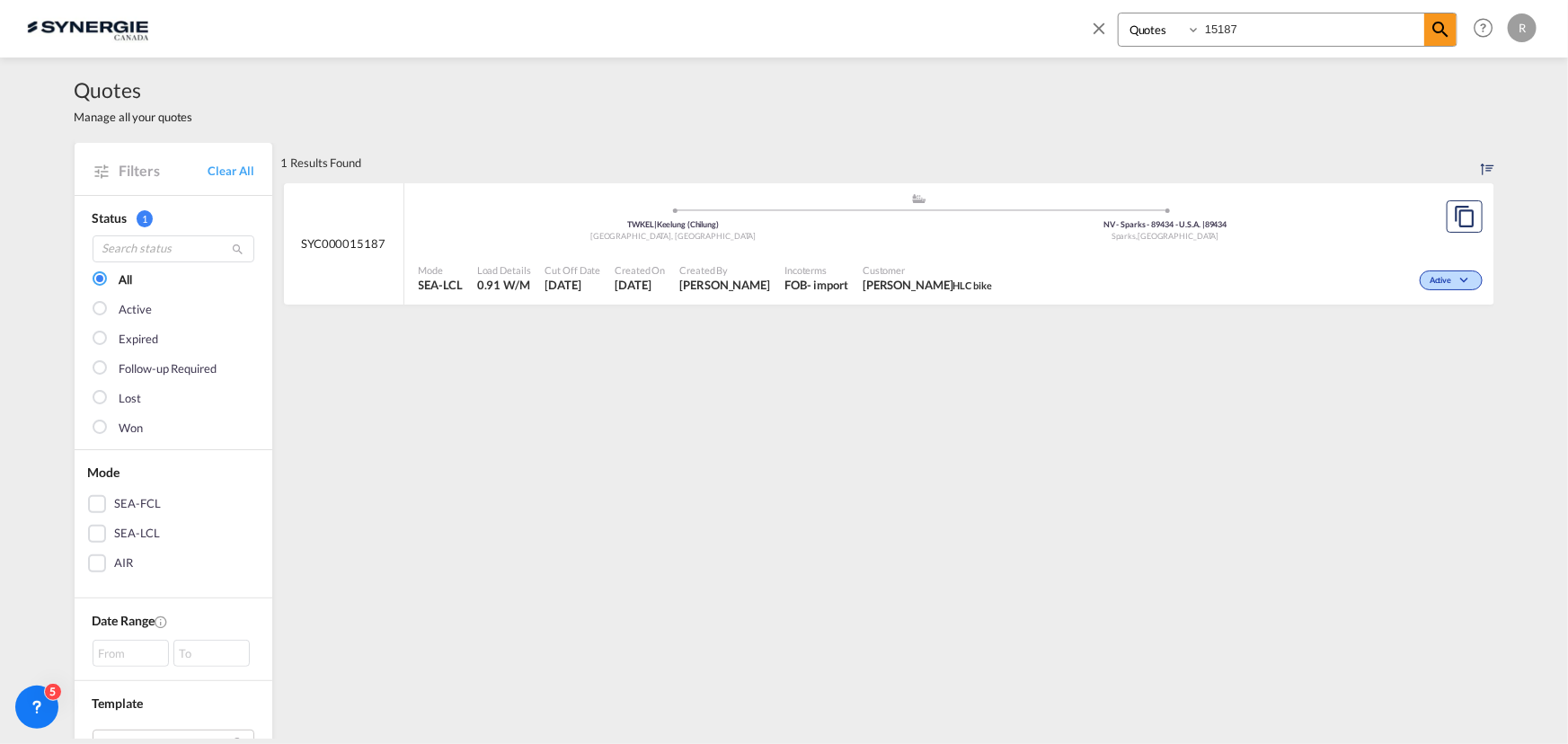
click at [1100, 27] on md-icon "icon-close" at bounding box center [1099, 27] width 19 height 19
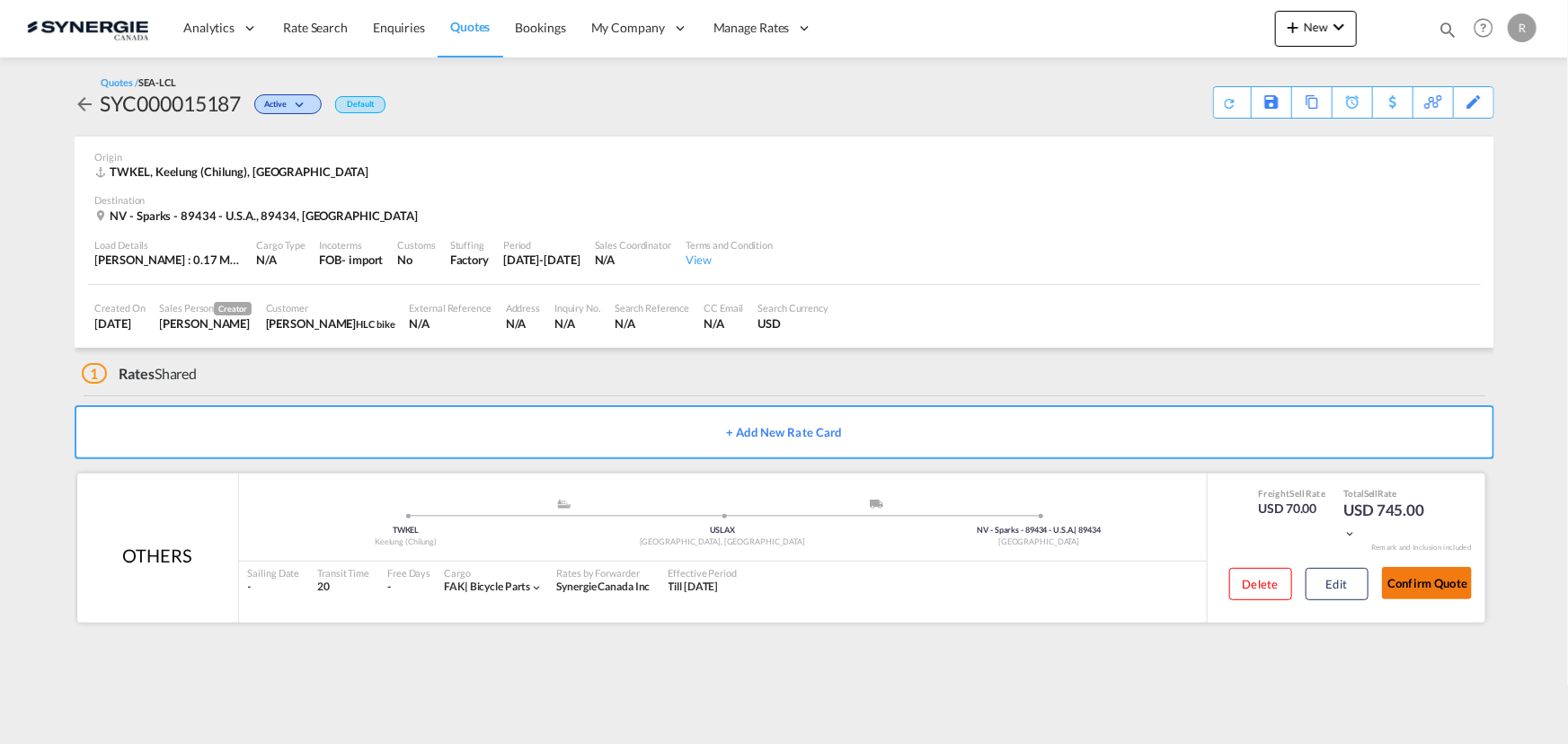
click at [1430, 579] on button "Confirm Quote" at bounding box center [1426, 583] width 90 height 32
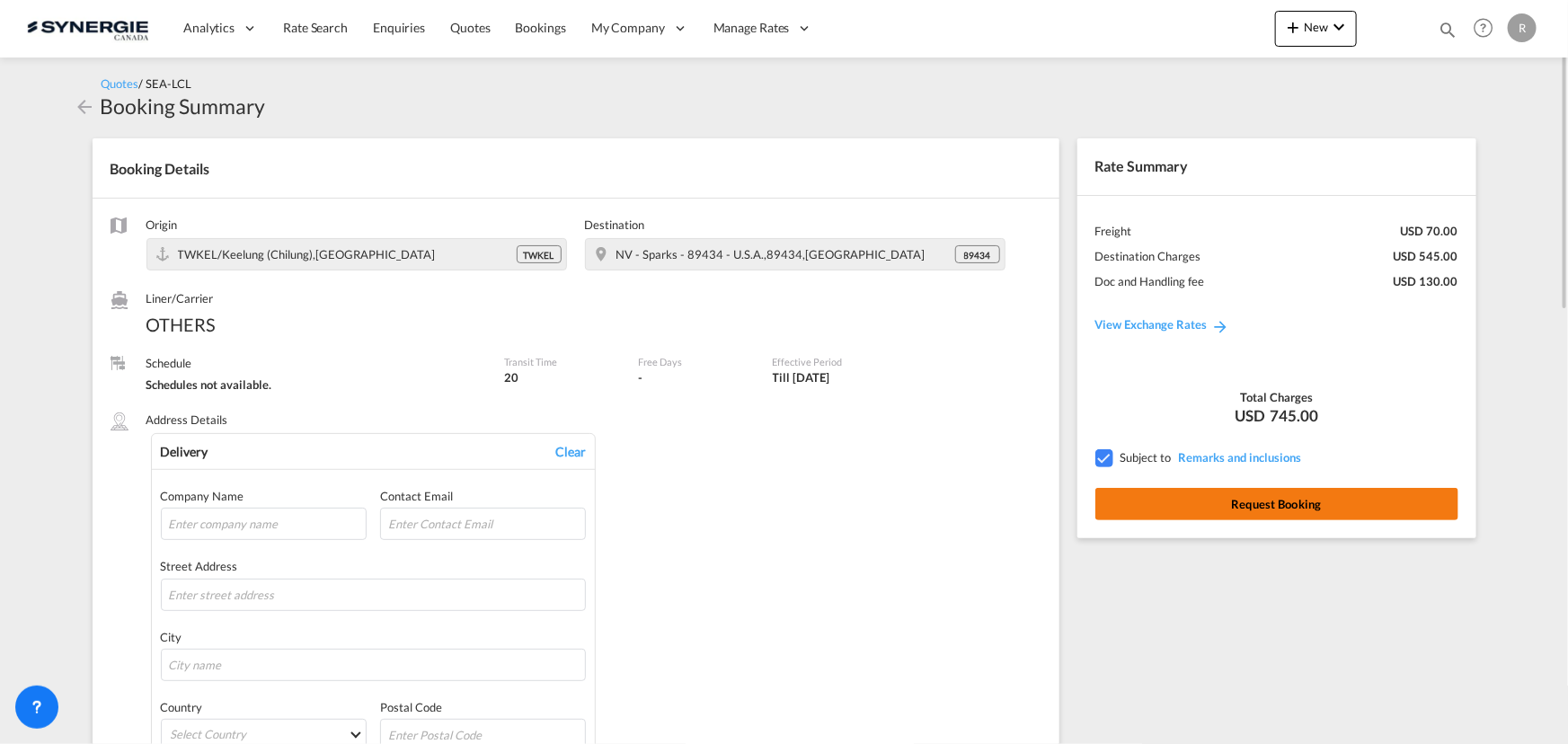
click at [1311, 503] on button "Request Booking" at bounding box center [1277, 503] width 363 height 32
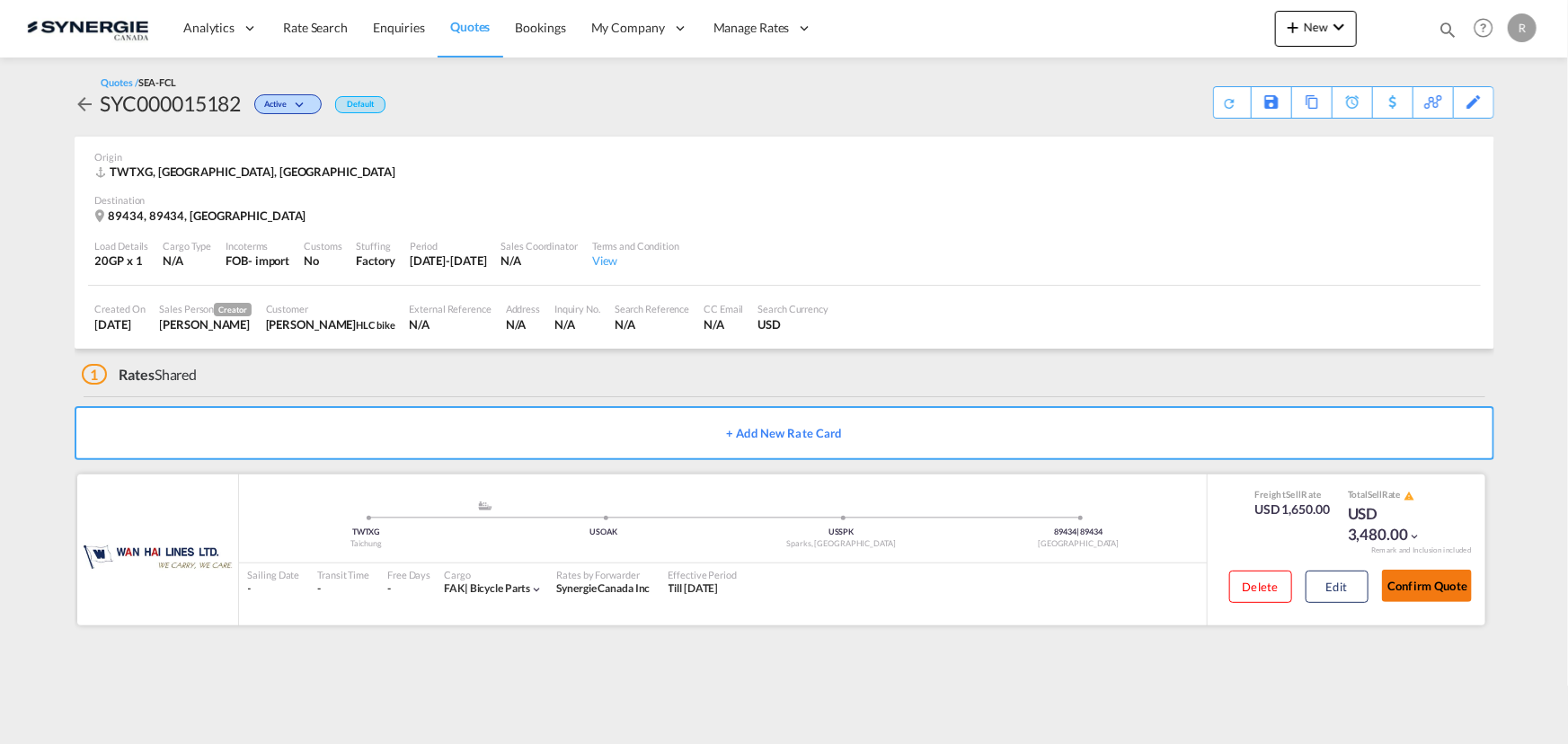
click at [1430, 589] on button "Confirm Quote" at bounding box center [1426, 586] width 90 height 32
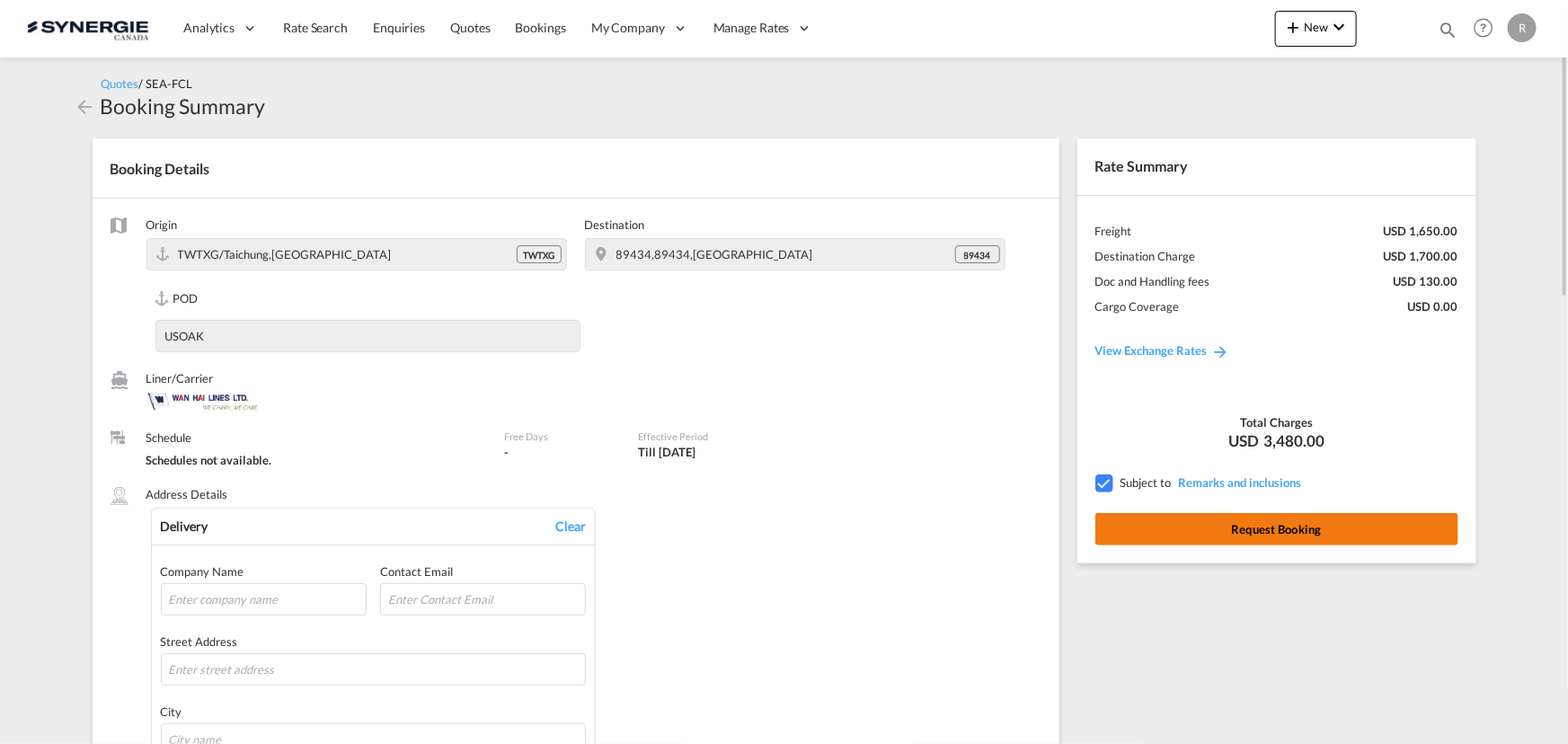
click at [1278, 535] on button "Request Booking" at bounding box center [1277, 528] width 363 height 32
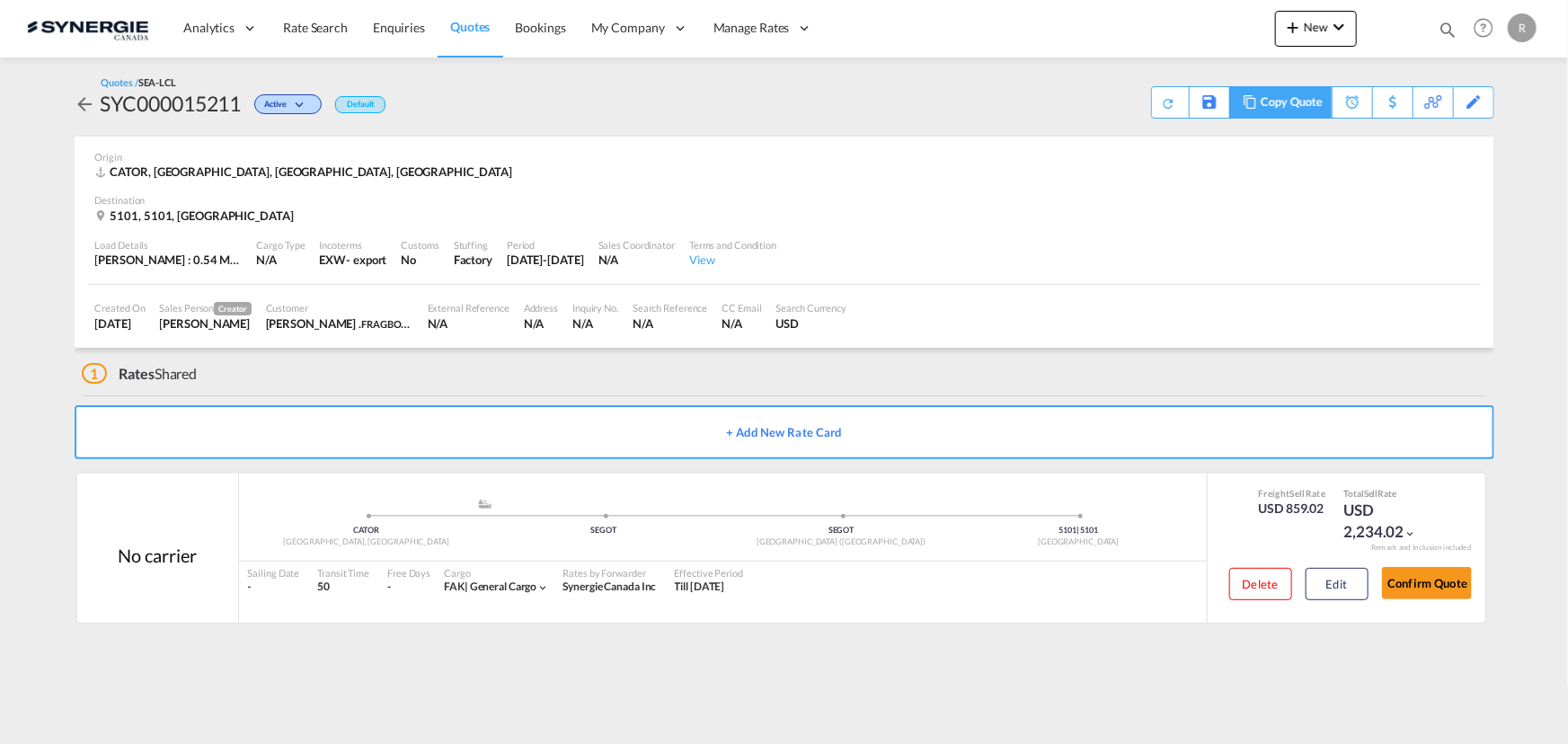
click at [1317, 108] on div "Copy Quote" at bounding box center [1291, 102] width 61 height 31
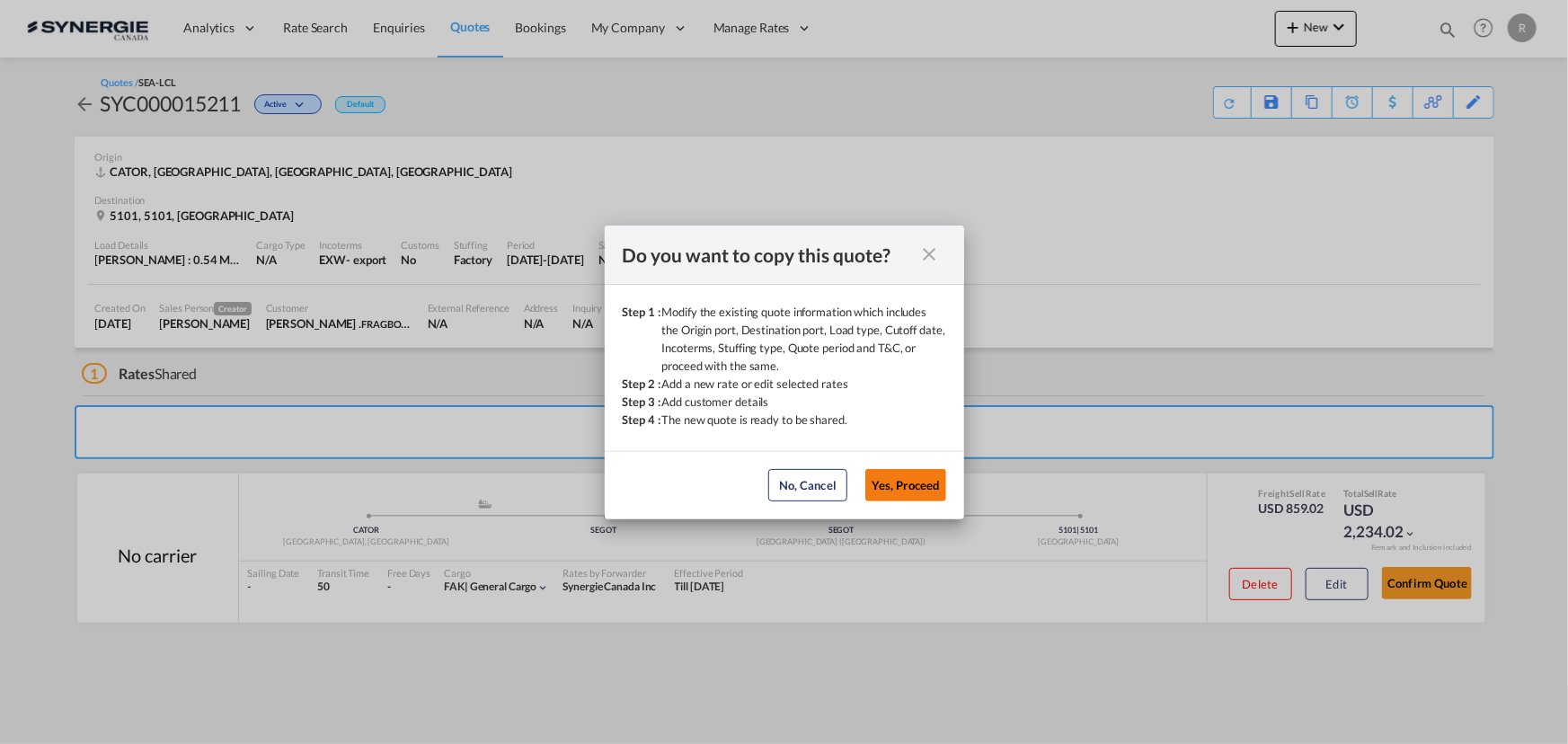
click at [907, 477] on button "Yes, Proceed" at bounding box center [905, 485] width 81 height 32
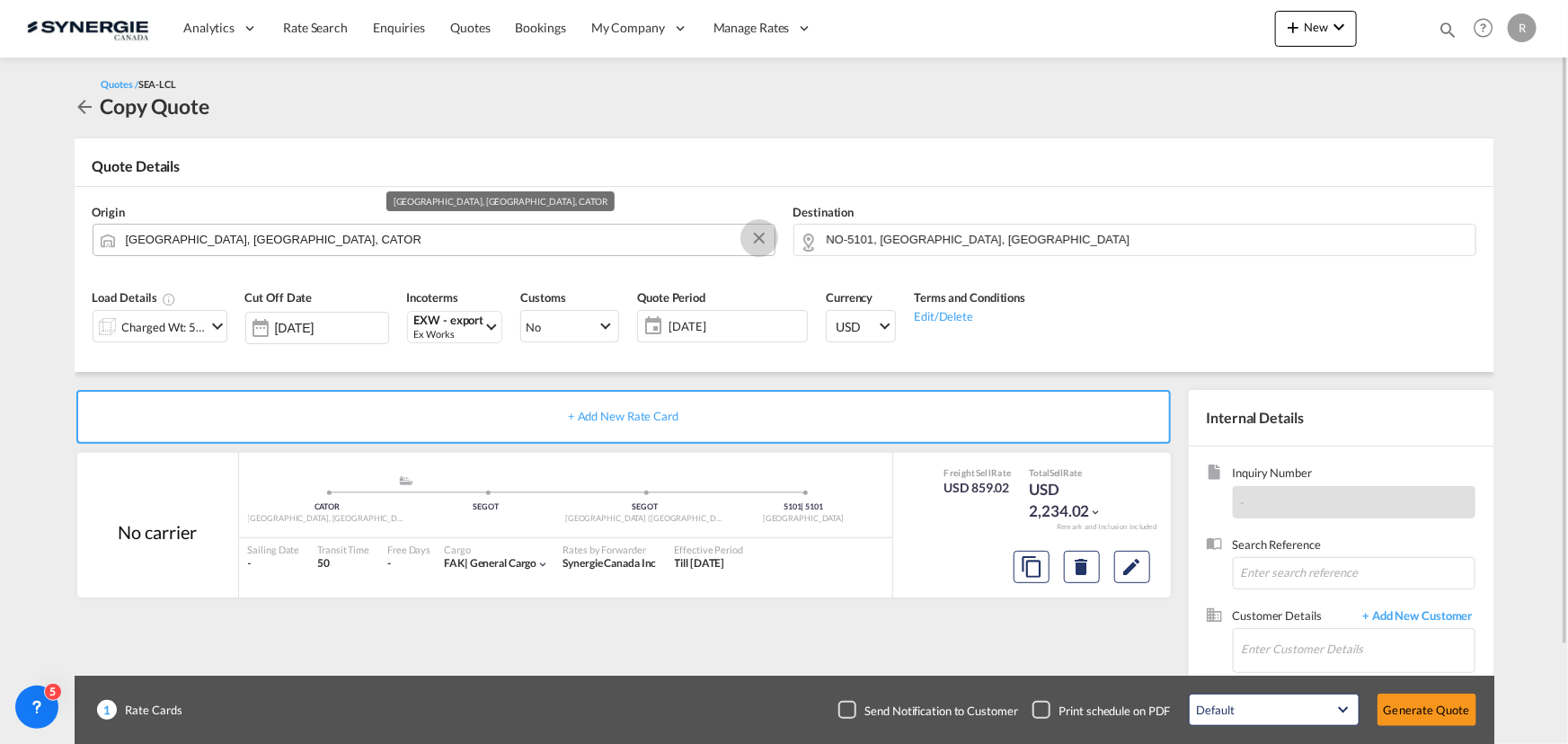
click at [755, 244] on button "Clear Input" at bounding box center [759, 238] width 27 height 27
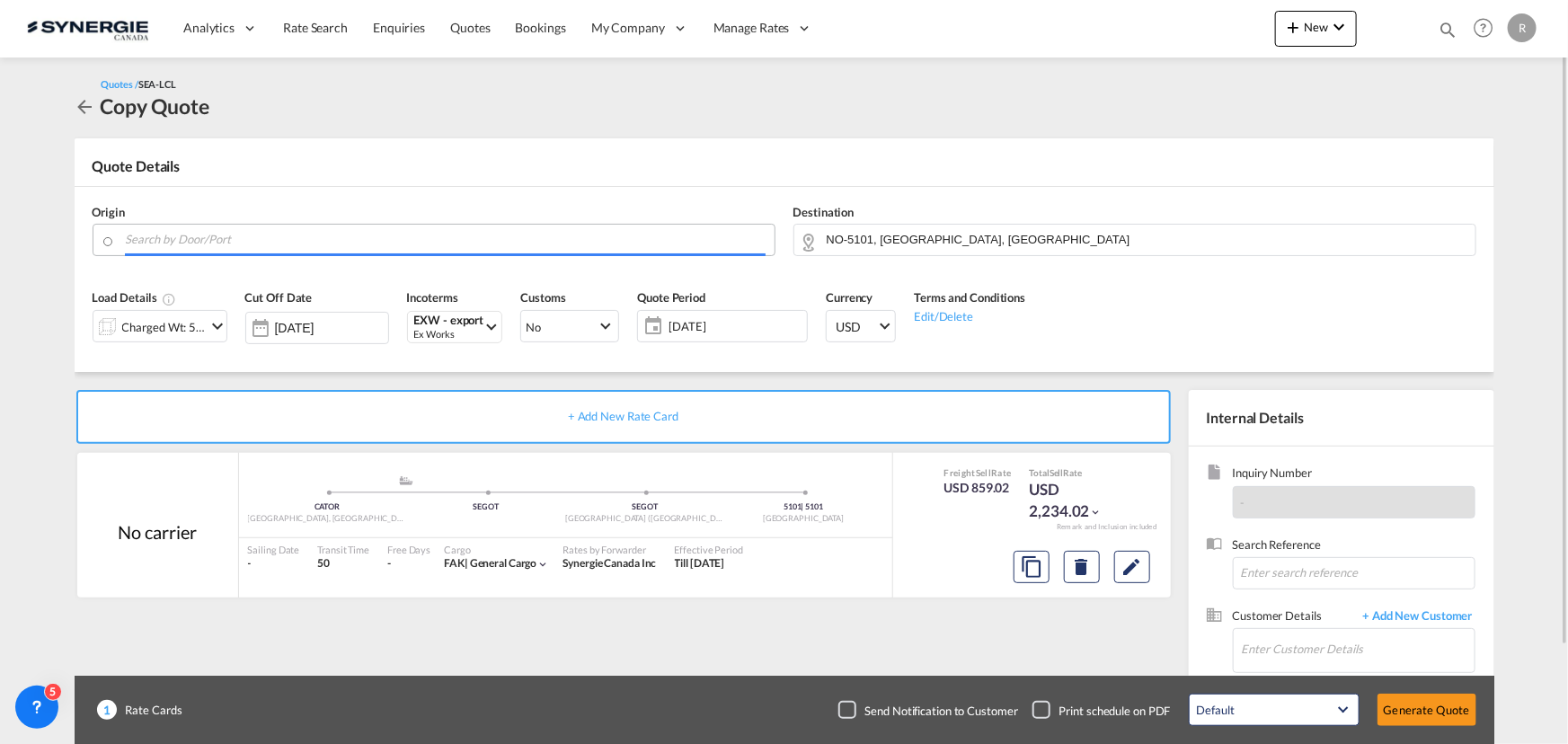
click at [678, 244] on input "Search by Door/Port" at bounding box center [445, 240] width 640 height 31
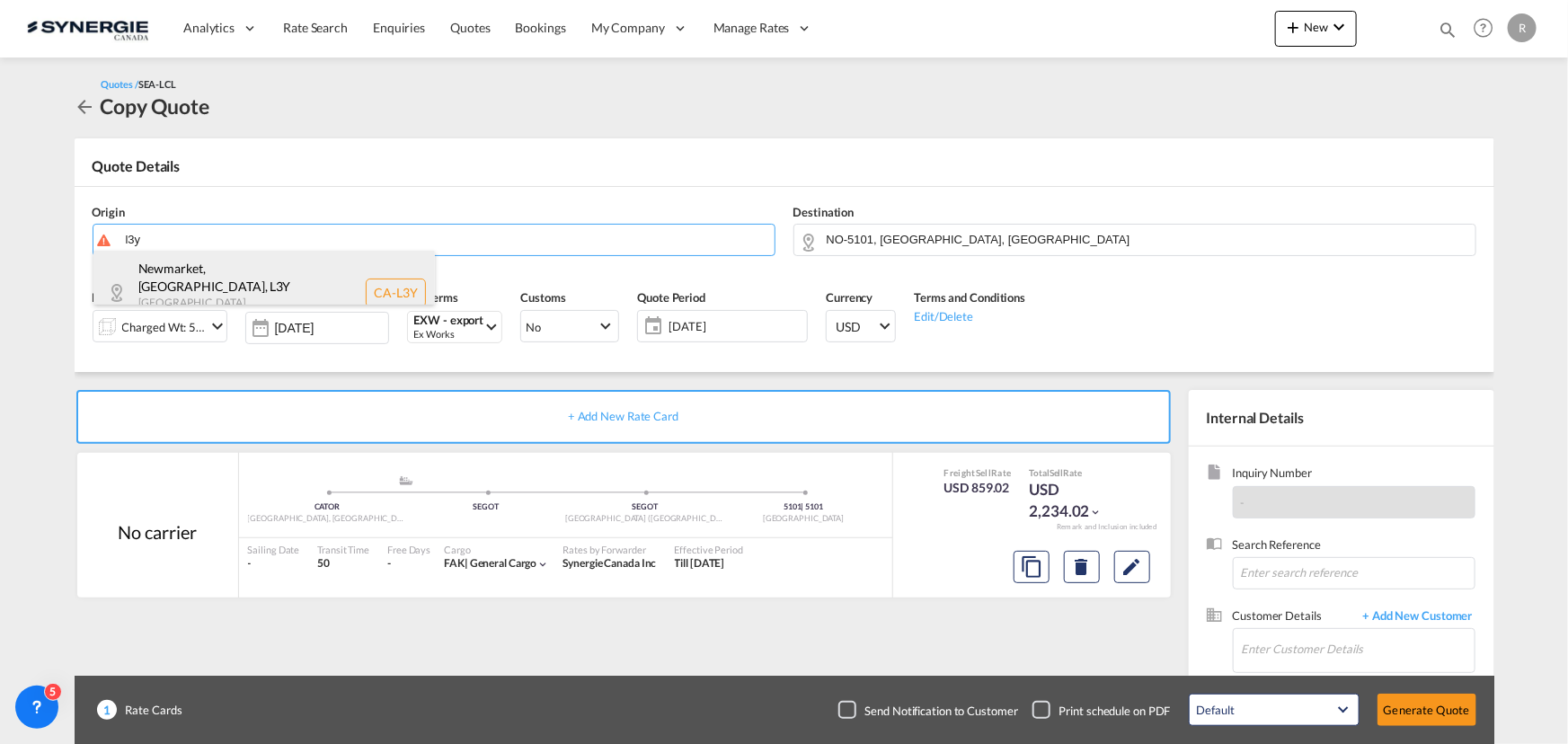
click at [208, 272] on div "Newmarket, ON , L3Y Ontario , Canada CA-L3Y" at bounding box center [264, 292] width 342 height 83
type input "CA-L3Y, Newmarket, ON, Ontario"
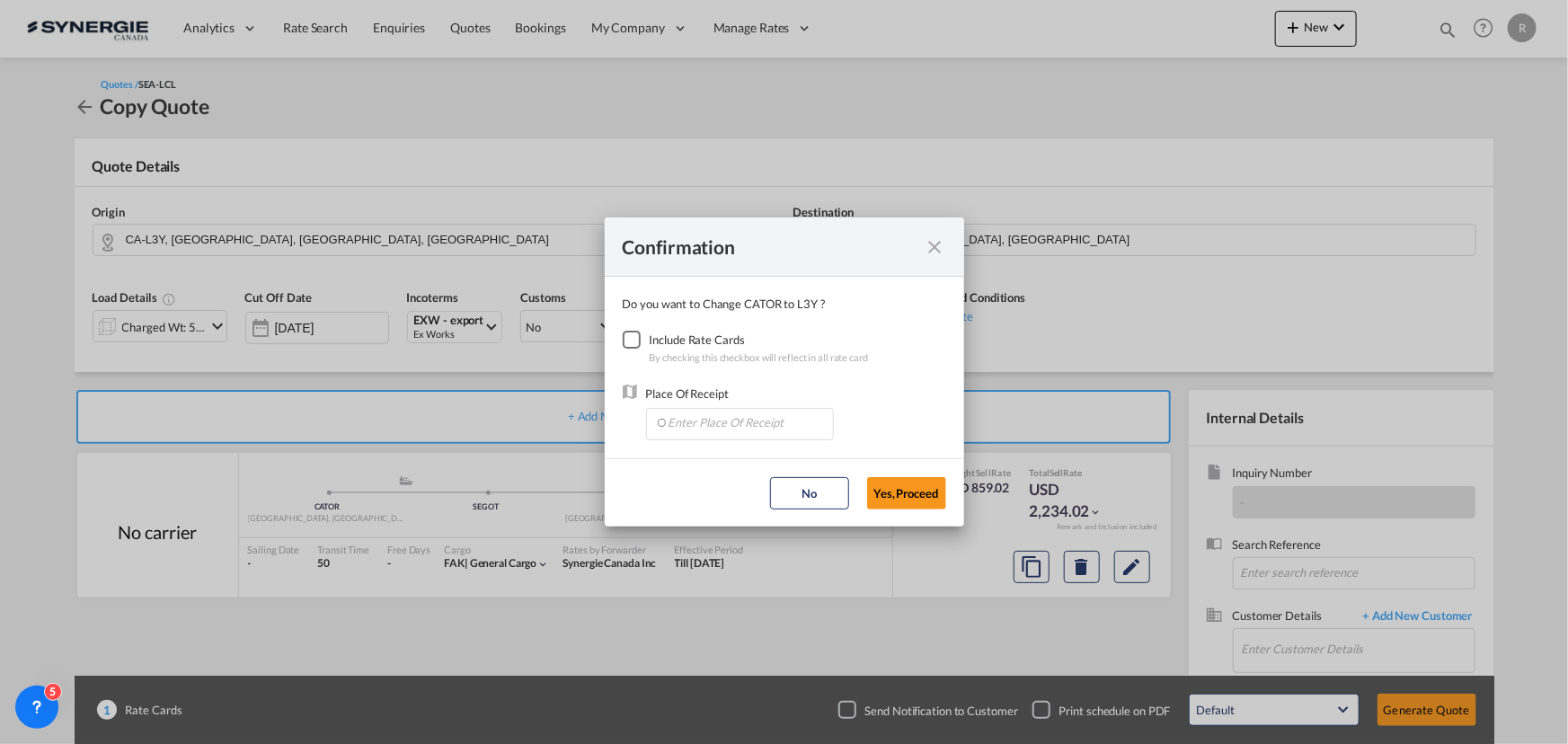
click at [634, 343] on div "Checkbox No Ink" at bounding box center [631, 339] width 18 height 18
click at [737, 418] on input "Enter Place Of Receipt" at bounding box center [744, 422] width 178 height 27
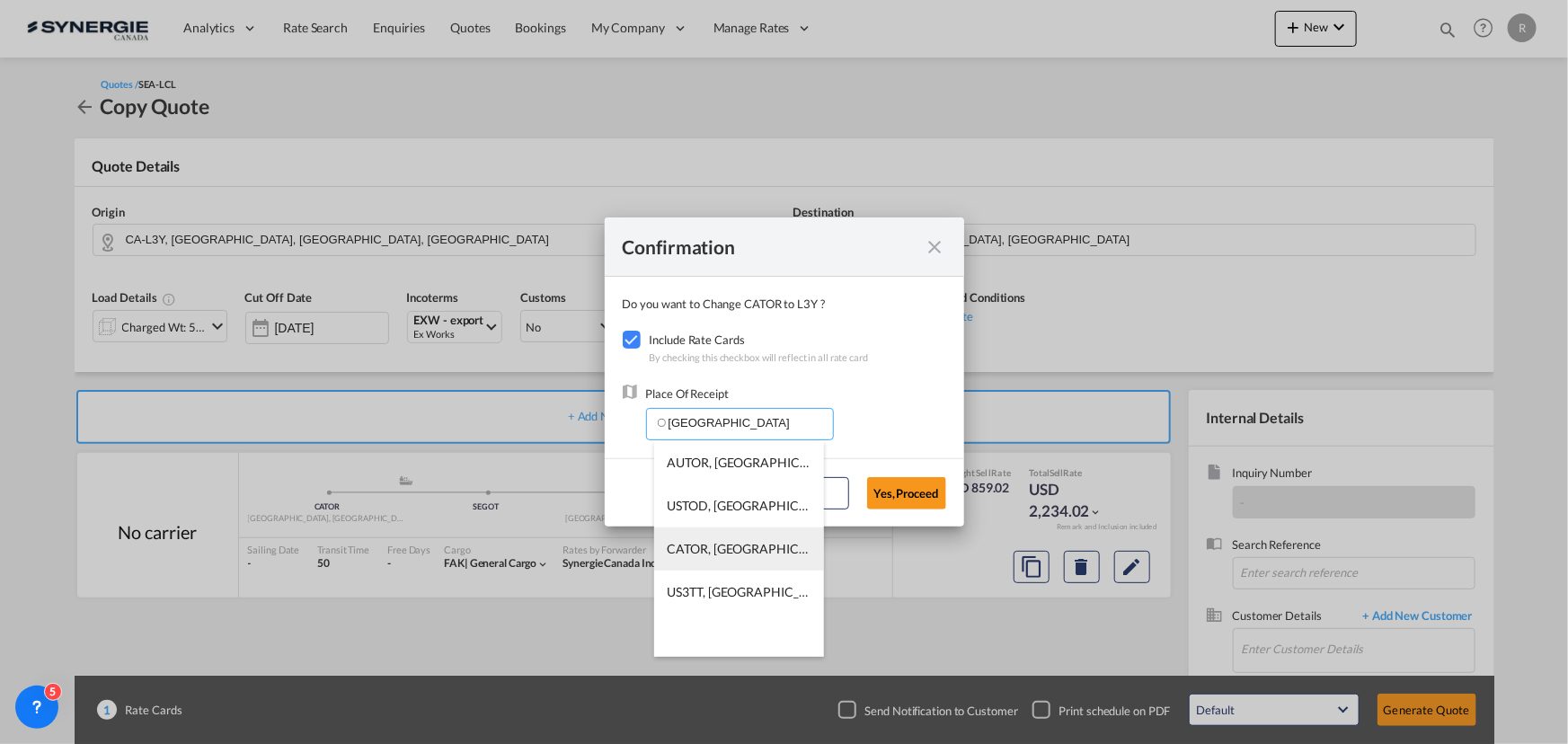
click at [690, 541] on span "CATOR, Toronto, ON, Canada, North America, Americas" at bounding box center [1018, 549] width 702 height 16
type input "CATOR, Toronto, ON, Canada, North America, Americas"
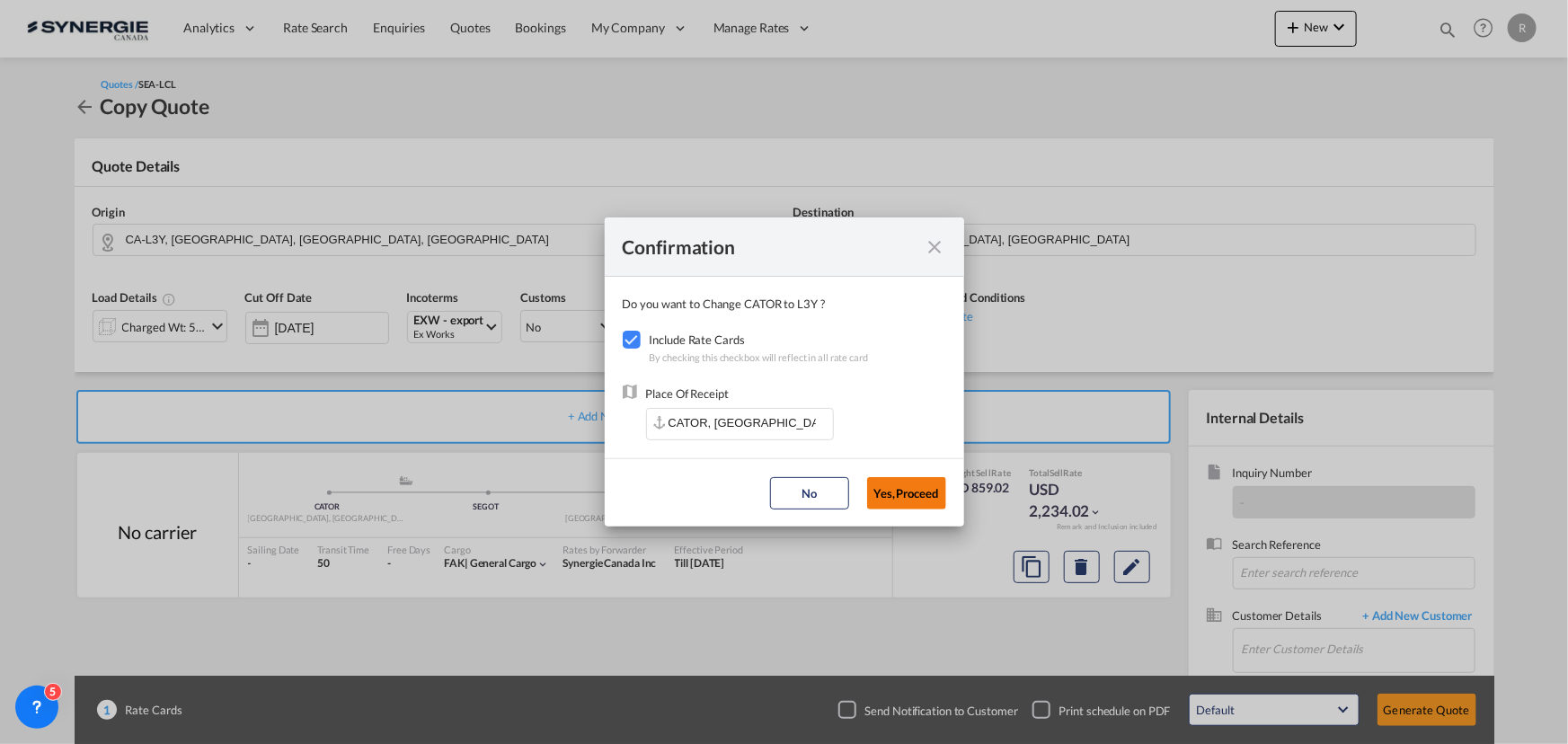
click at [912, 493] on button "Yes,Proceed" at bounding box center [906, 493] width 79 height 32
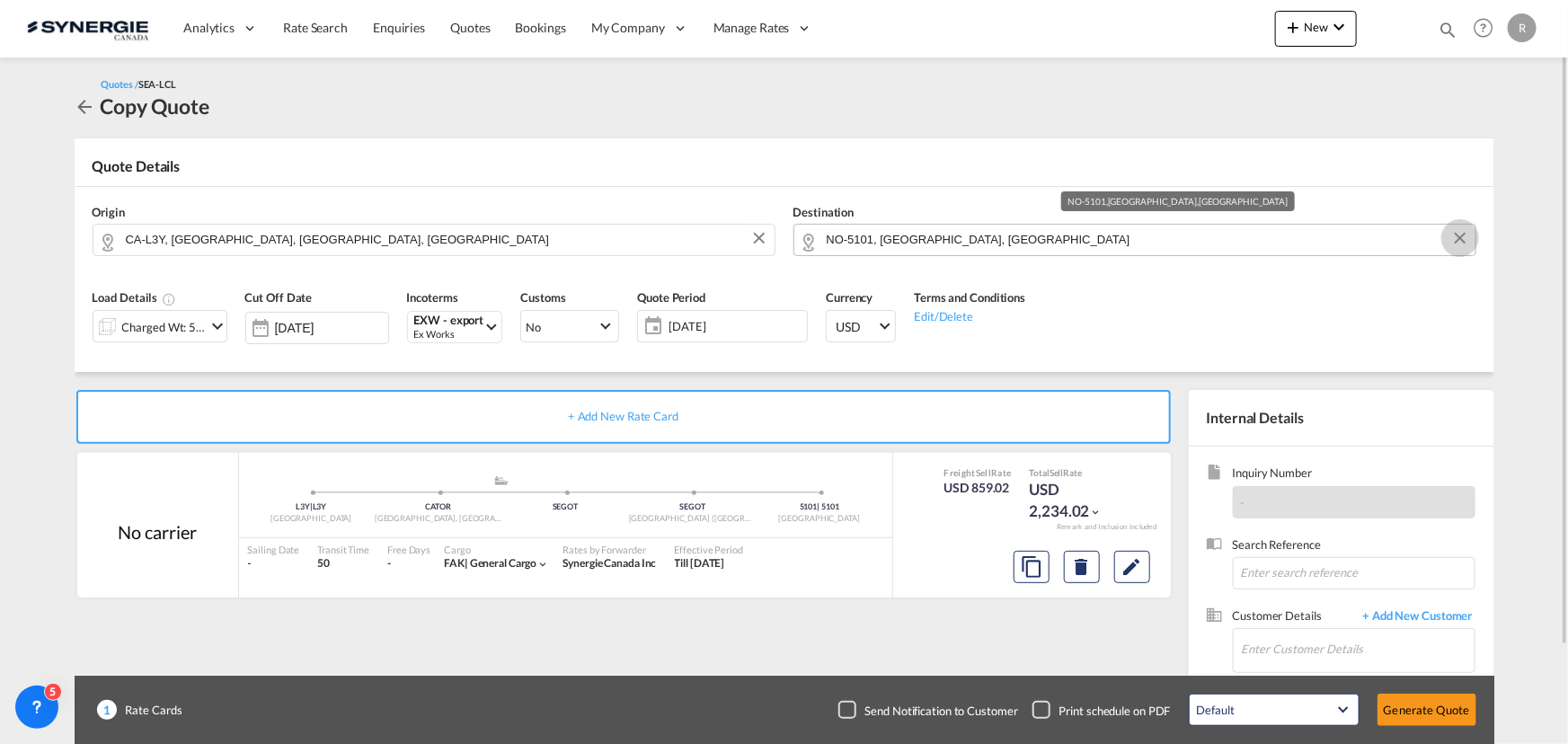
click at [1462, 242] on button "Clear Input" at bounding box center [1460, 238] width 27 height 27
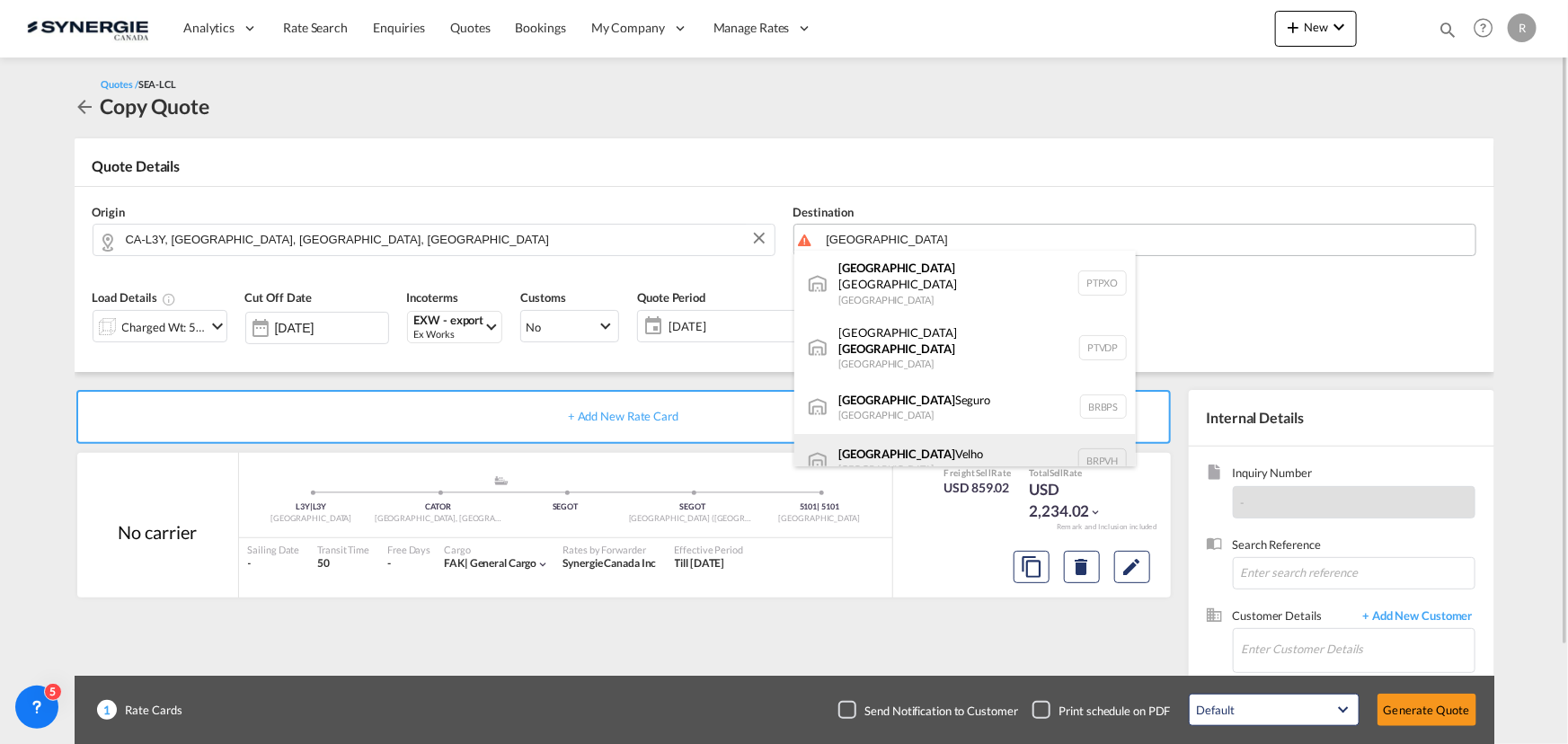
click at [852, 444] on div "Porto Velho Brazil BRPVH" at bounding box center [964, 461] width 342 height 54
type input "Porto Velho, BRPVH"
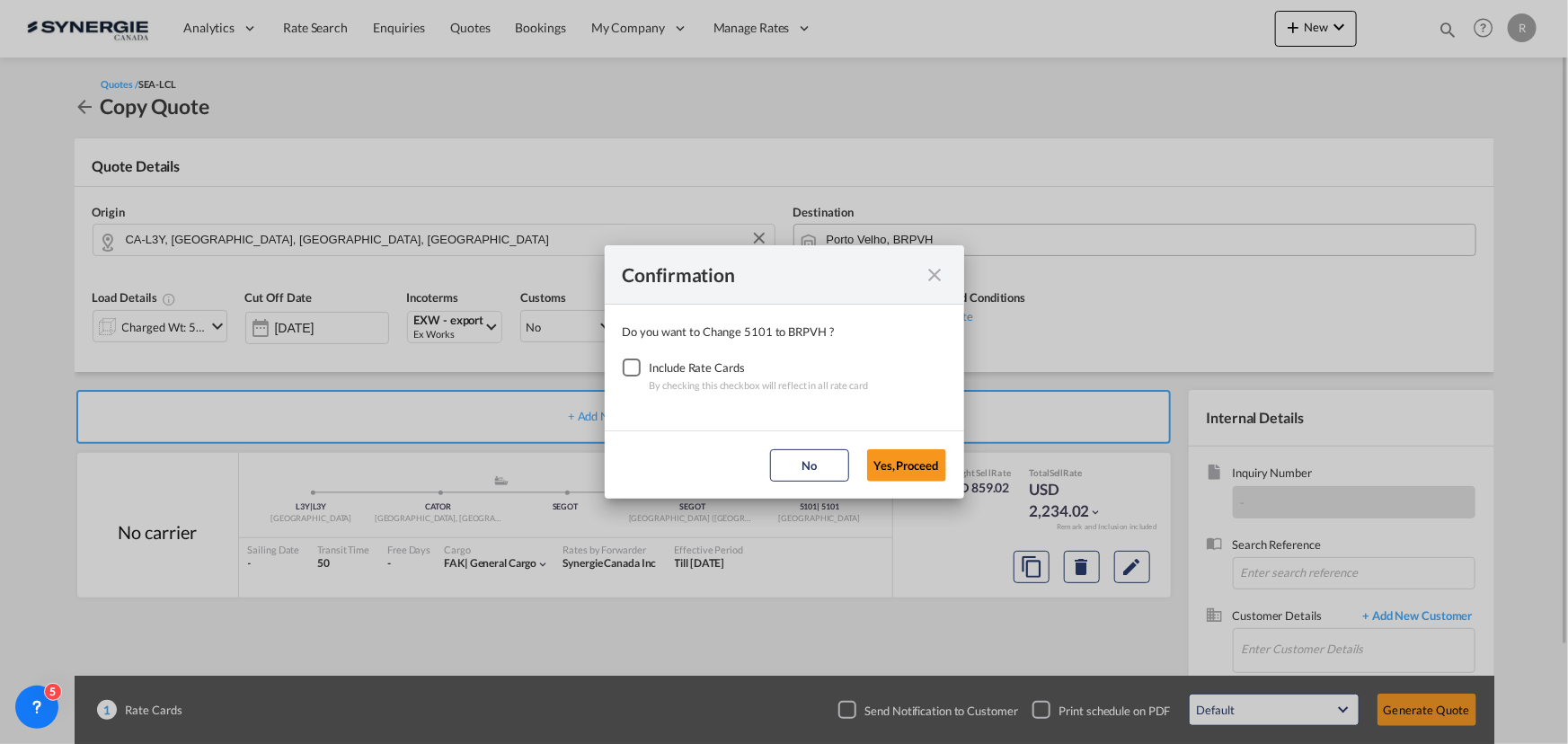
click at [625, 374] on div "Checkbox No Ink" at bounding box center [631, 366] width 18 height 18
click at [923, 461] on button "Yes,Proceed" at bounding box center [906, 465] width 79 height 32
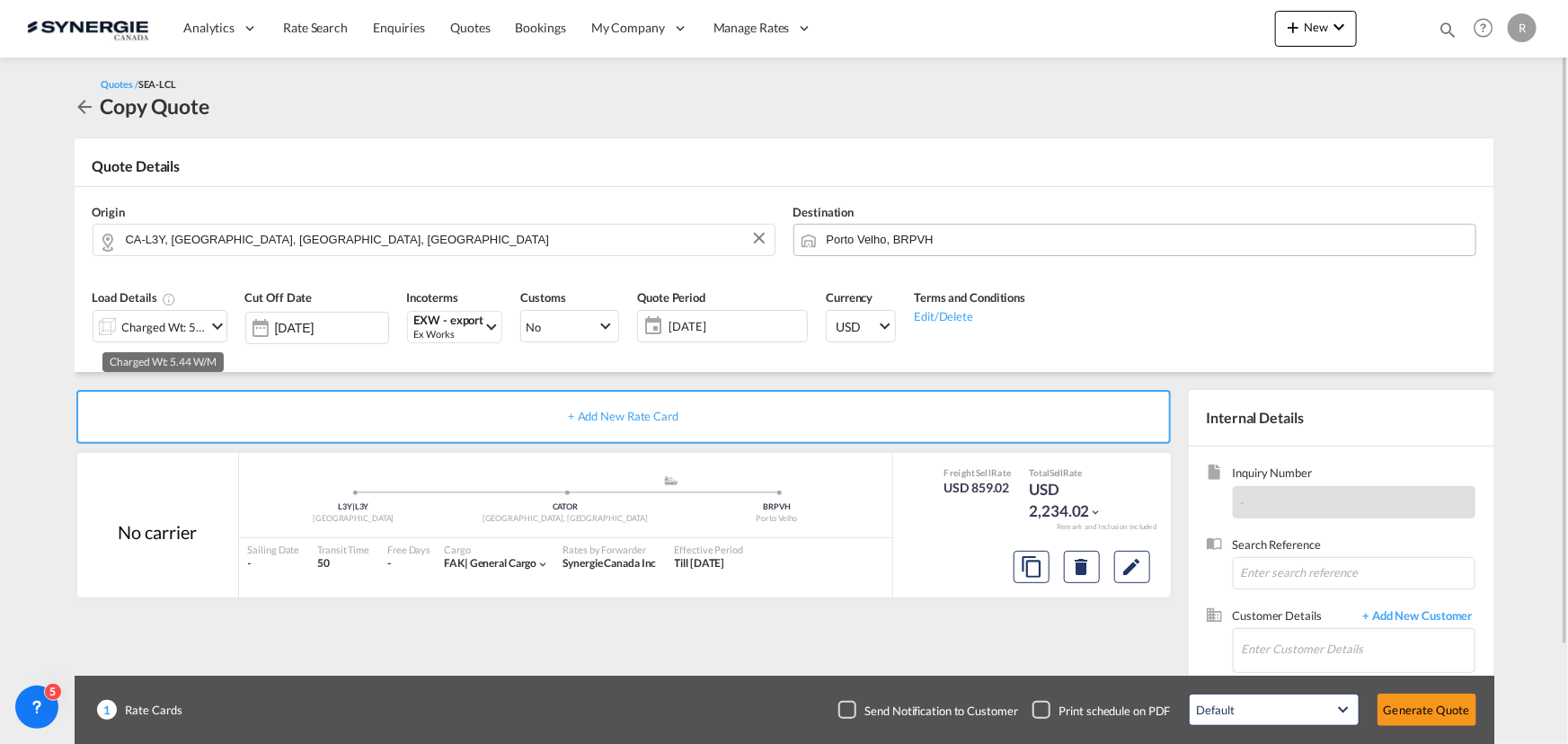
click at [172, 330] on div "Charged Wt: 5.44 W/M" at bounding box center [164, 327] width 84 height 25
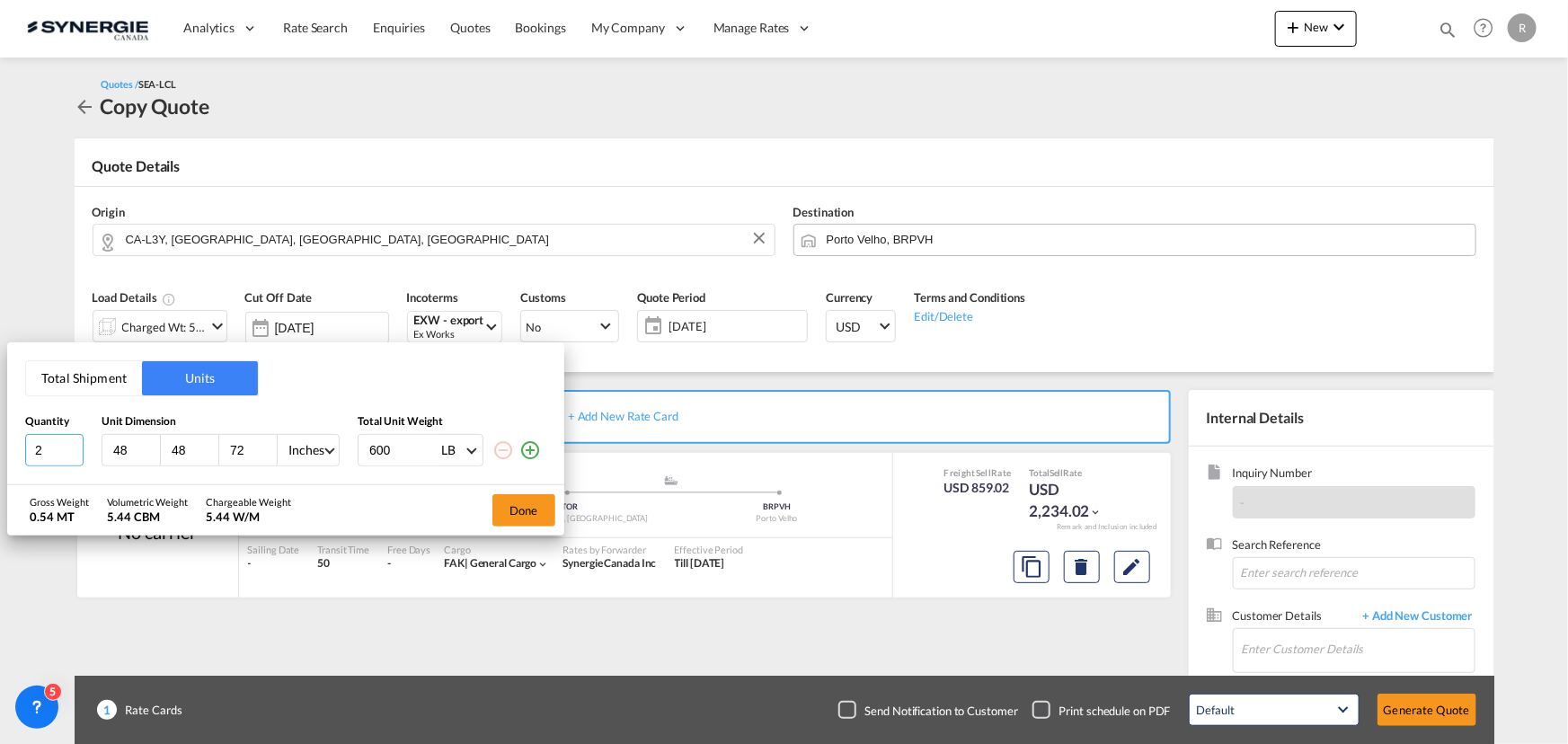
drag, startPoint x: 49, startPoint y: 447, endPoint x: -16, endPoint y: 439, distance: 65.5
click at [0, 439] on html "Analytics Reports Dashboard Rate Search Enquiries Quotes" at bounding box center [784, 372] width 1568 height 744
type input "1"
click at [287, 450] on md-select-value "Inches" at bounding box center [312, 450] width 50 height 31
click at [292, 409] on div "CMS" at bounding box center [301, 406] width 27 height 18
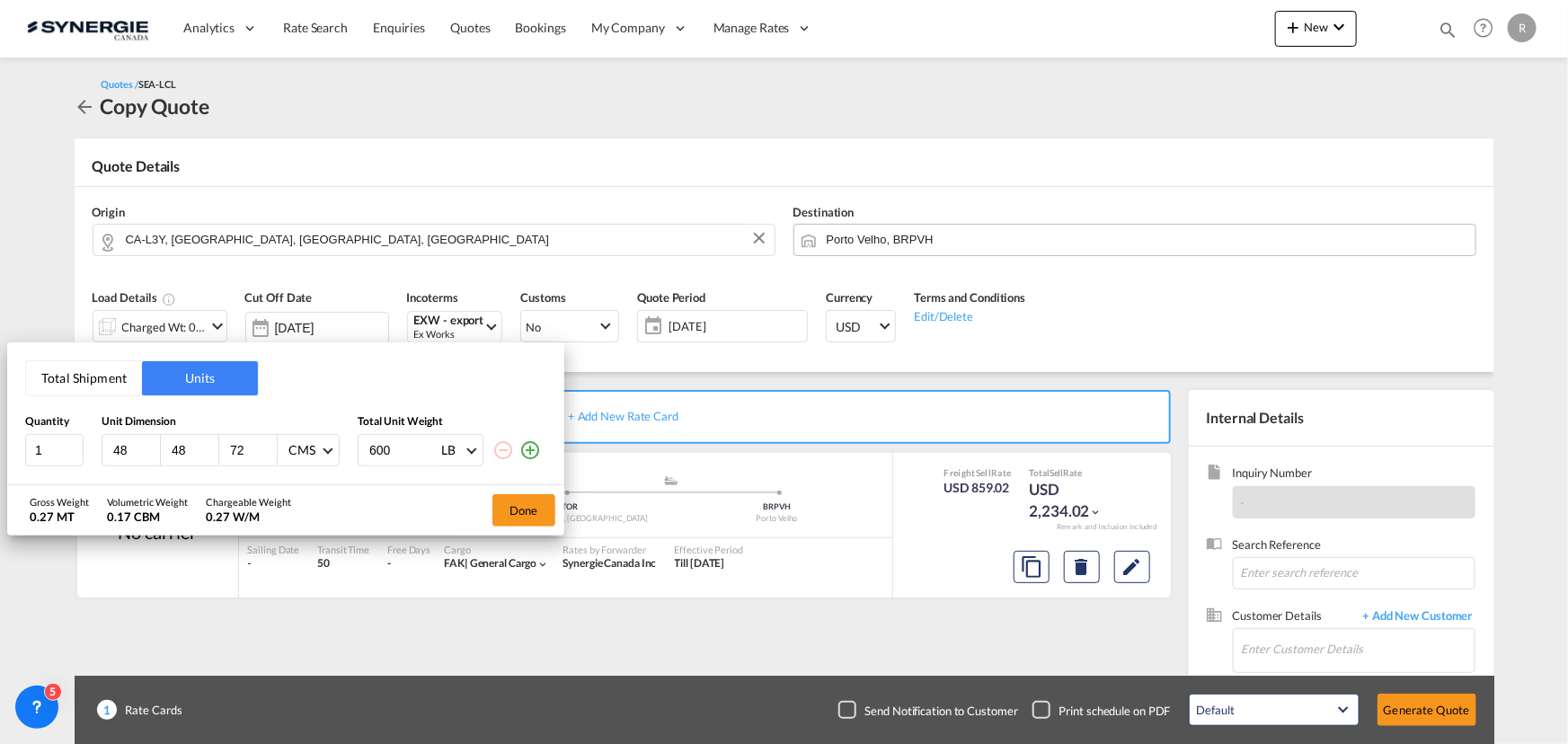
drag, startPoint x: 134, startPoint y: 449, endPoint x: 50, endPoint y: 428, distance: 86.6
click at [50, 428] on div "Quantity Unit Dimension Total Unit Weight 1 48 48 72 CMS 600 LB KG LB" at bounding box center [285, 440] width 521 height 52
type input "120"
type input "102"
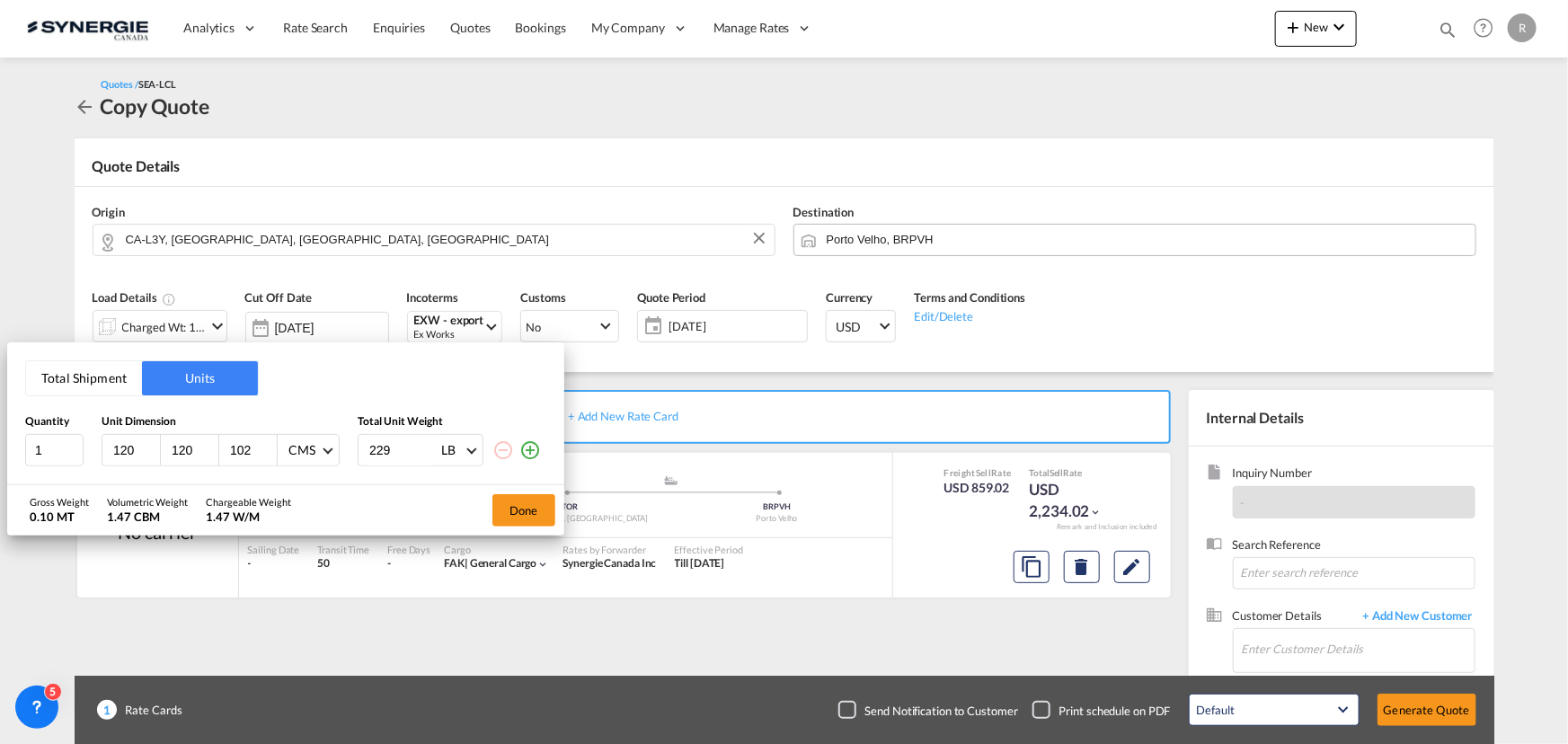
type input "229"
click at [524, 454] on md-icon "icon-plus-circle-outline" at bounding box center [529, 450] width 21 height 21
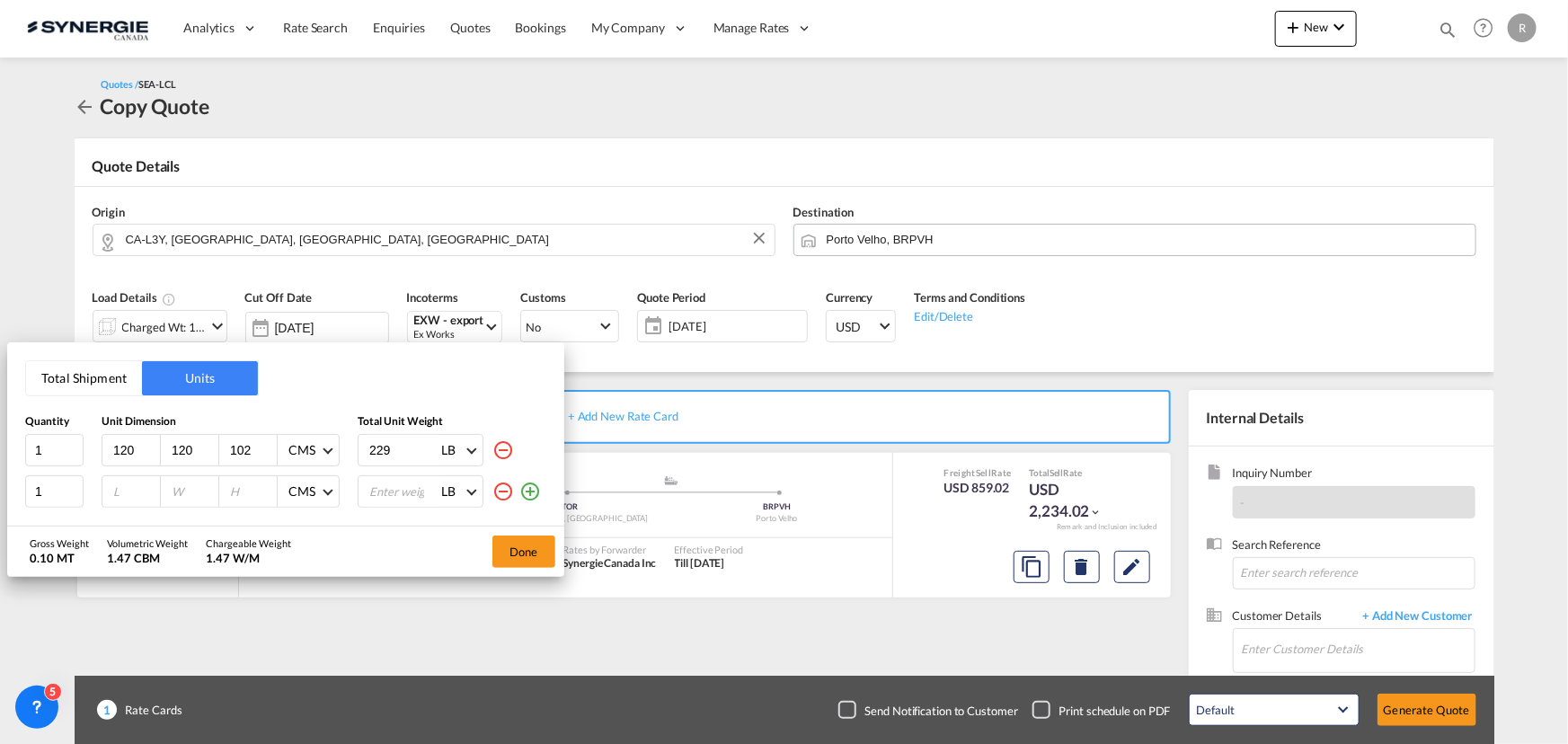
click at [130, 490] on input "number" at bounding box center [135, 490] width 48 height 16
type input "254"
type input "16"
type input "6"
type input "8"
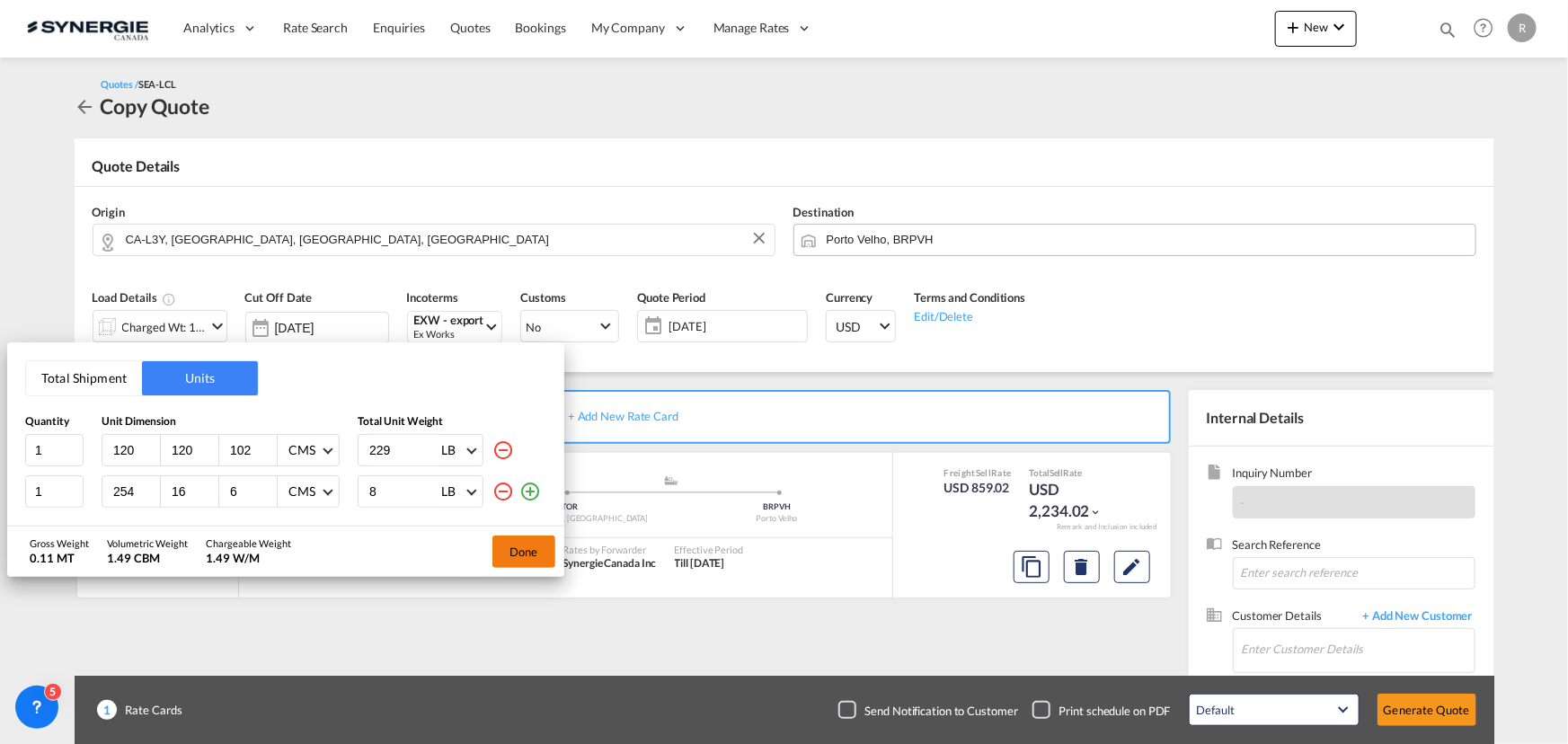
click at [518, 555] on button "Done" at bounding box center [524, 552] width 63 height 32
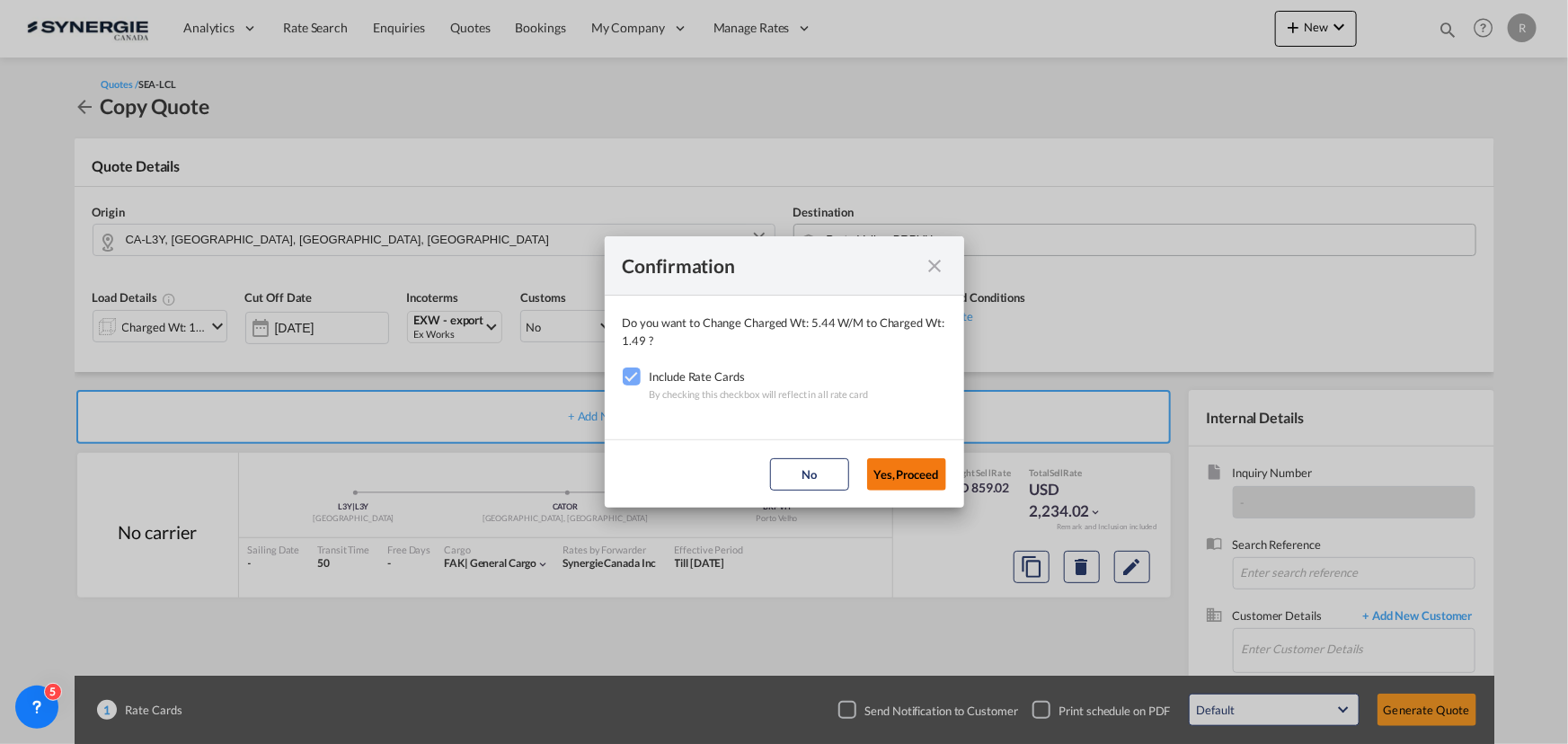
click at [935, 476] on button "Yes,Proceed" at bounding box center [906, 474] width 79 height 32
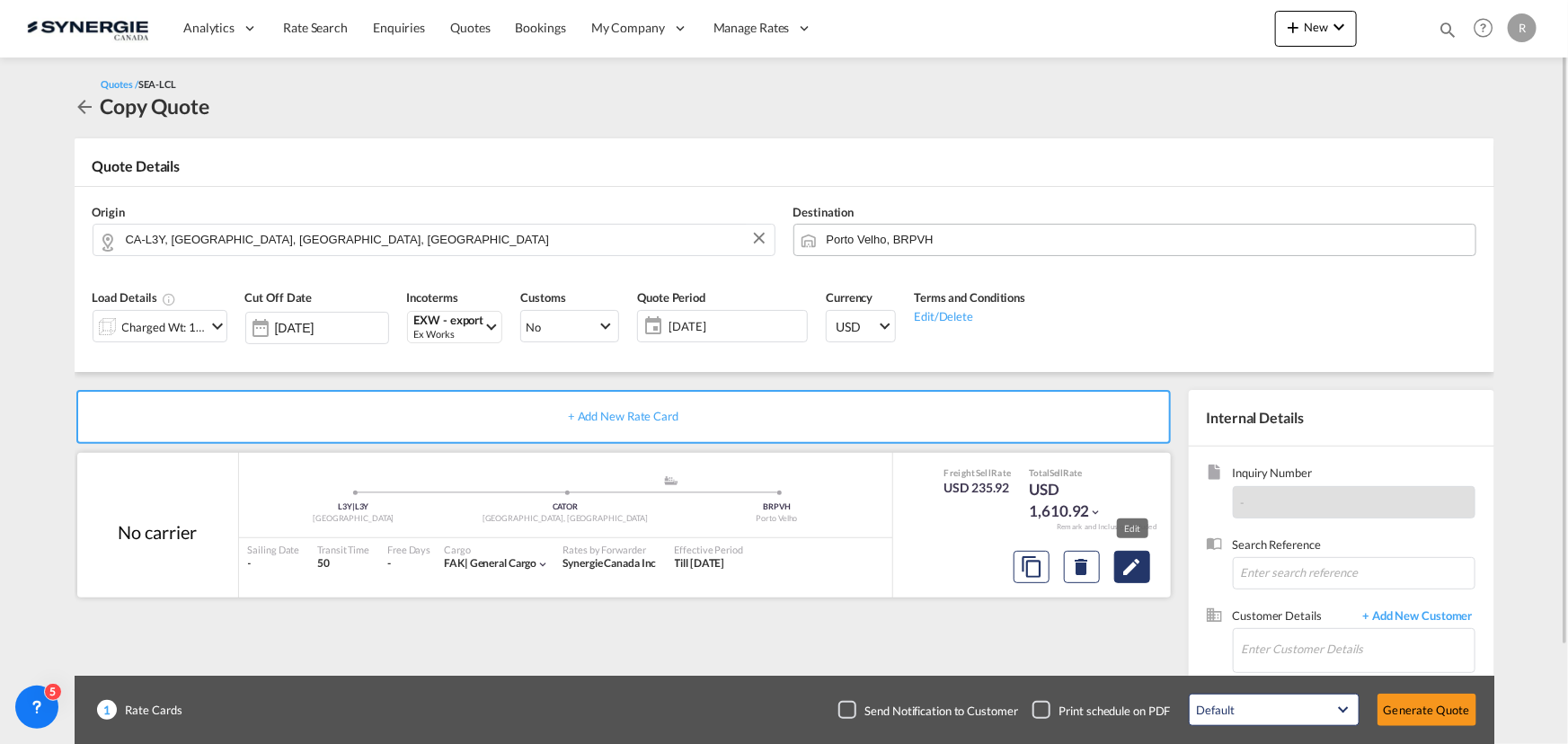
click at [1133, 566] on md-icon "Edit" at bounding box center [1132, 566] width 21 height 21
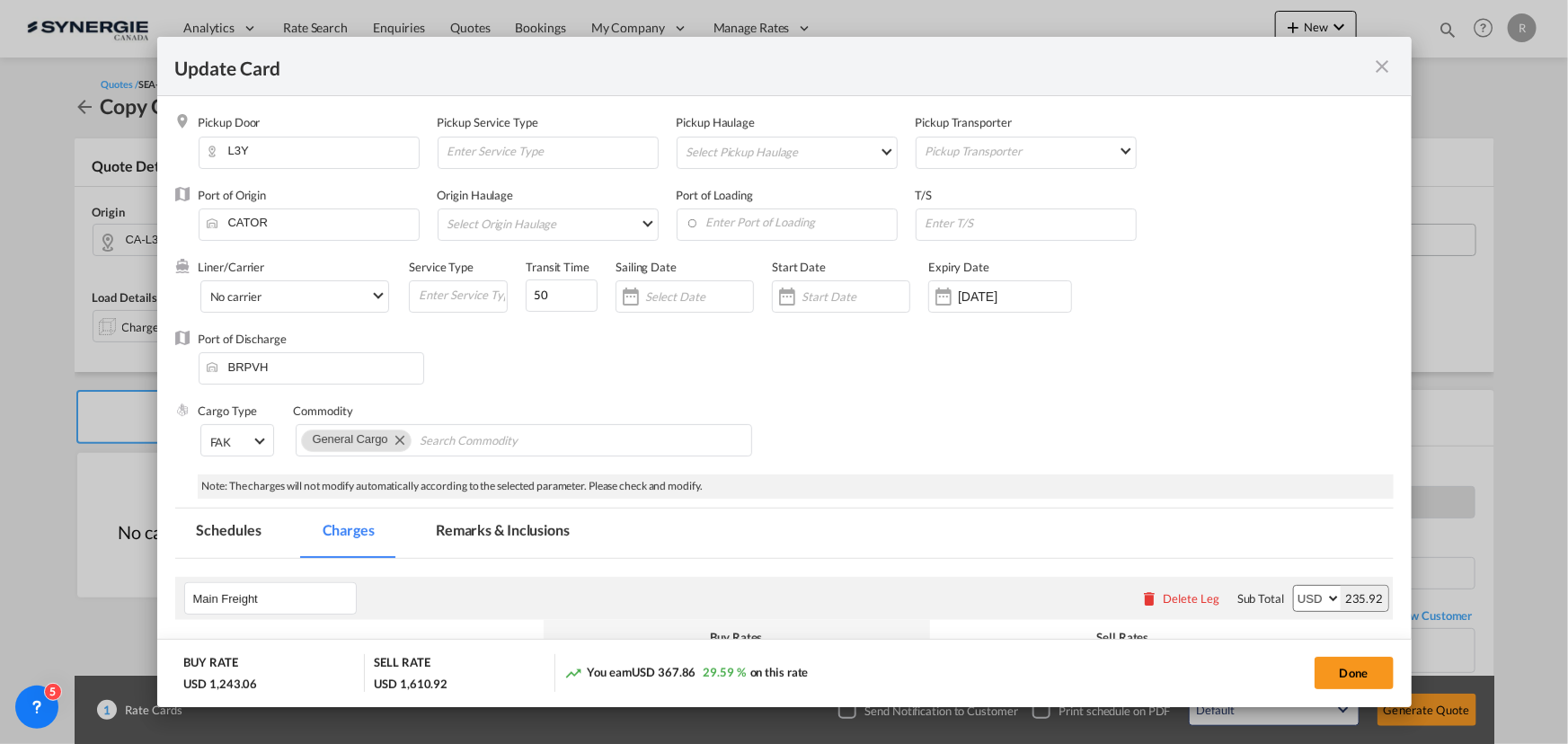
select select "per_w/m"
select select "flat"
select select "per_shipment"
select select "per_bl"
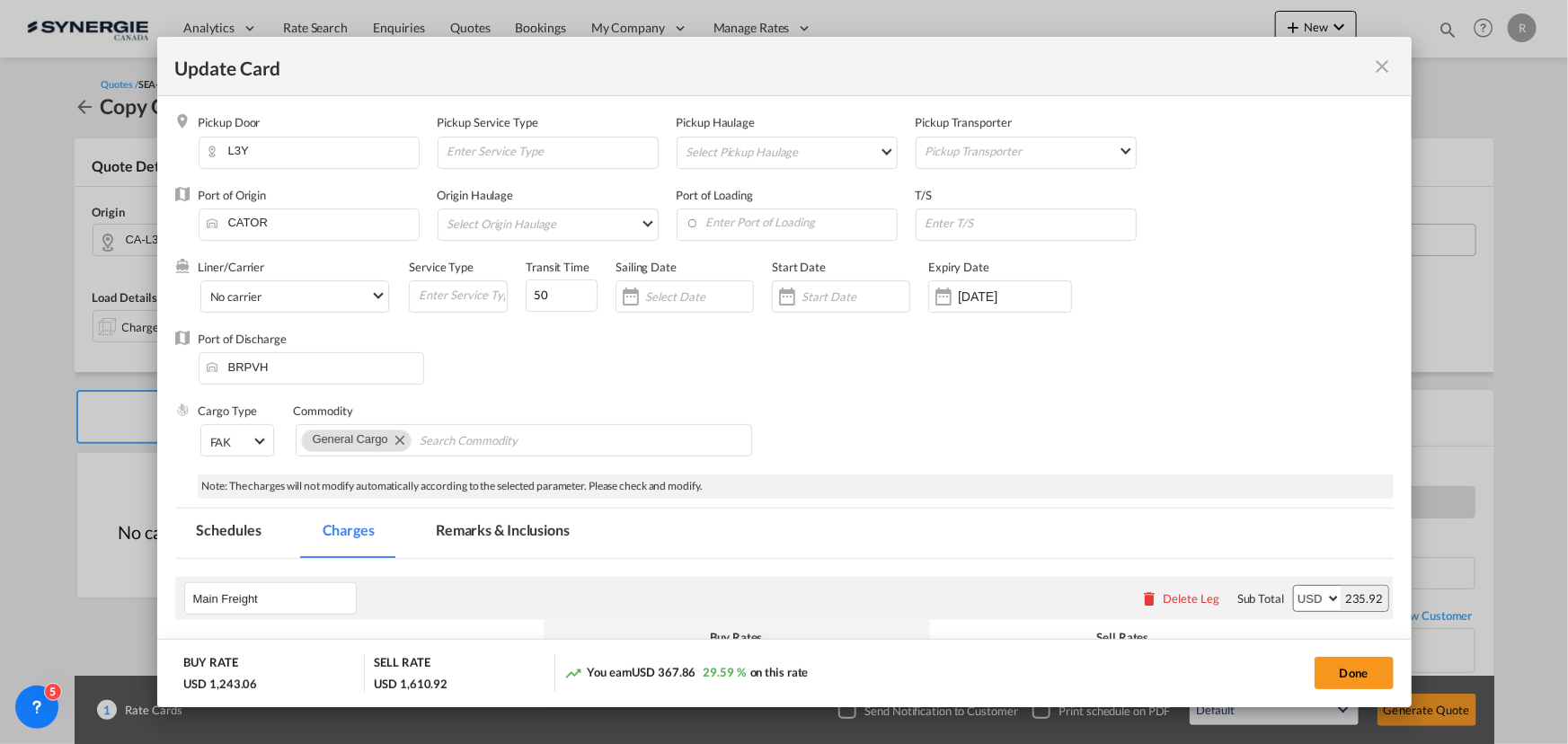
select select "per_bl"
select select "per_shipment"
click at [454, 446] on input "Chips input." at bounding box center [502, 440] width 165 height 29
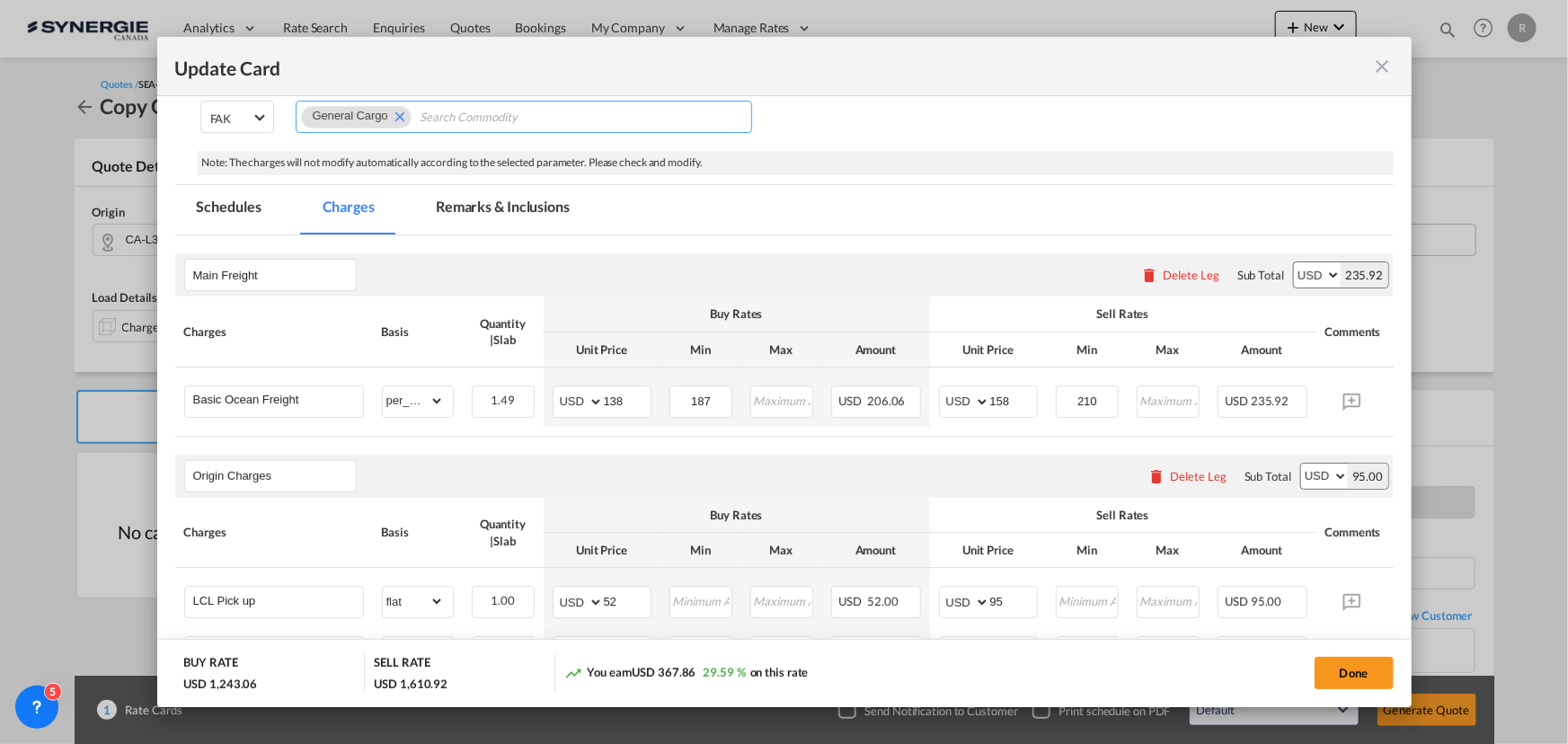
scroll to position [326, 0]
click at [1185, 278] on div "Delete Leg" at bounding box center [1190, 272] width 56 height 15
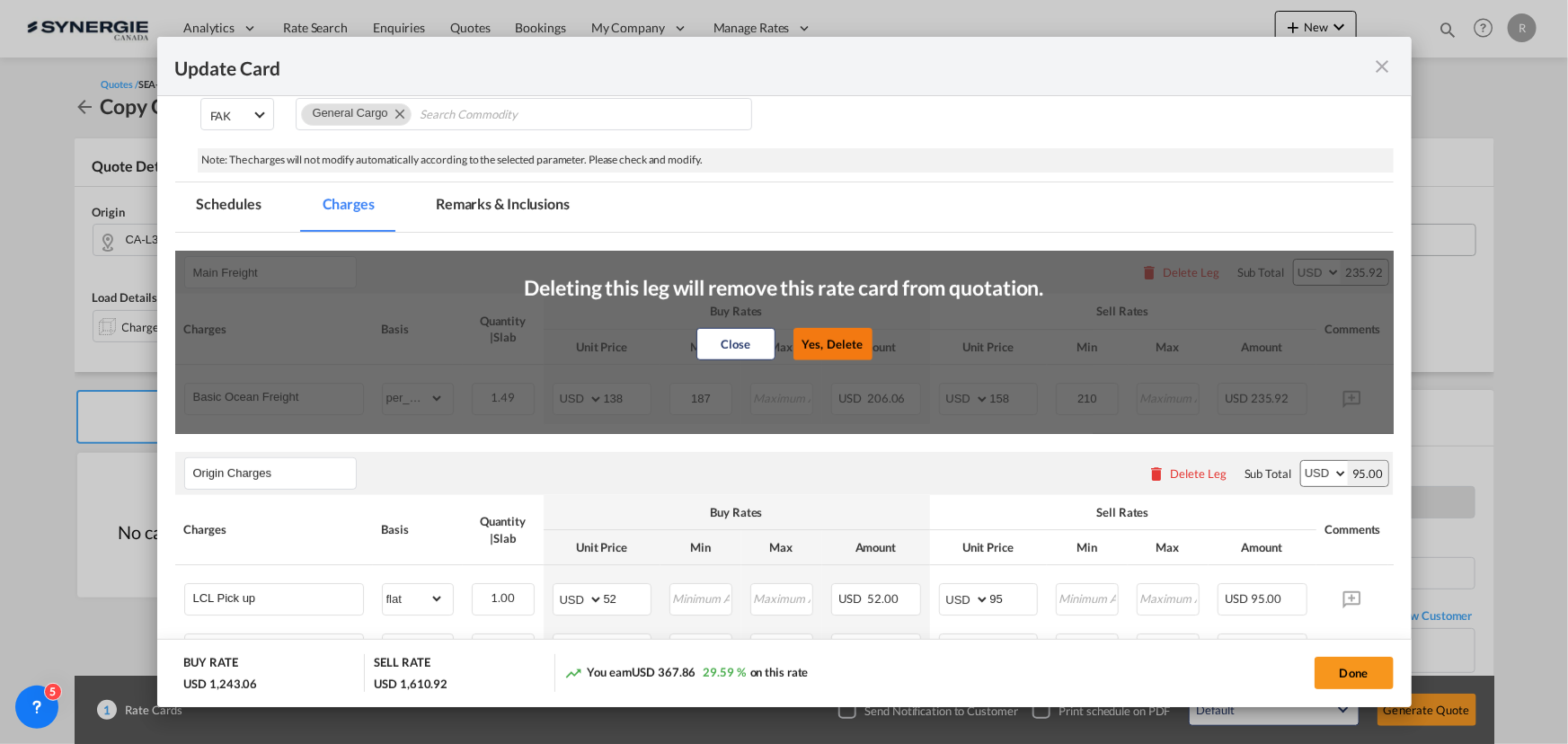
click at [836, 349] on button "Yes, Delete" at bounding box center [831, 343] width 79 height 32
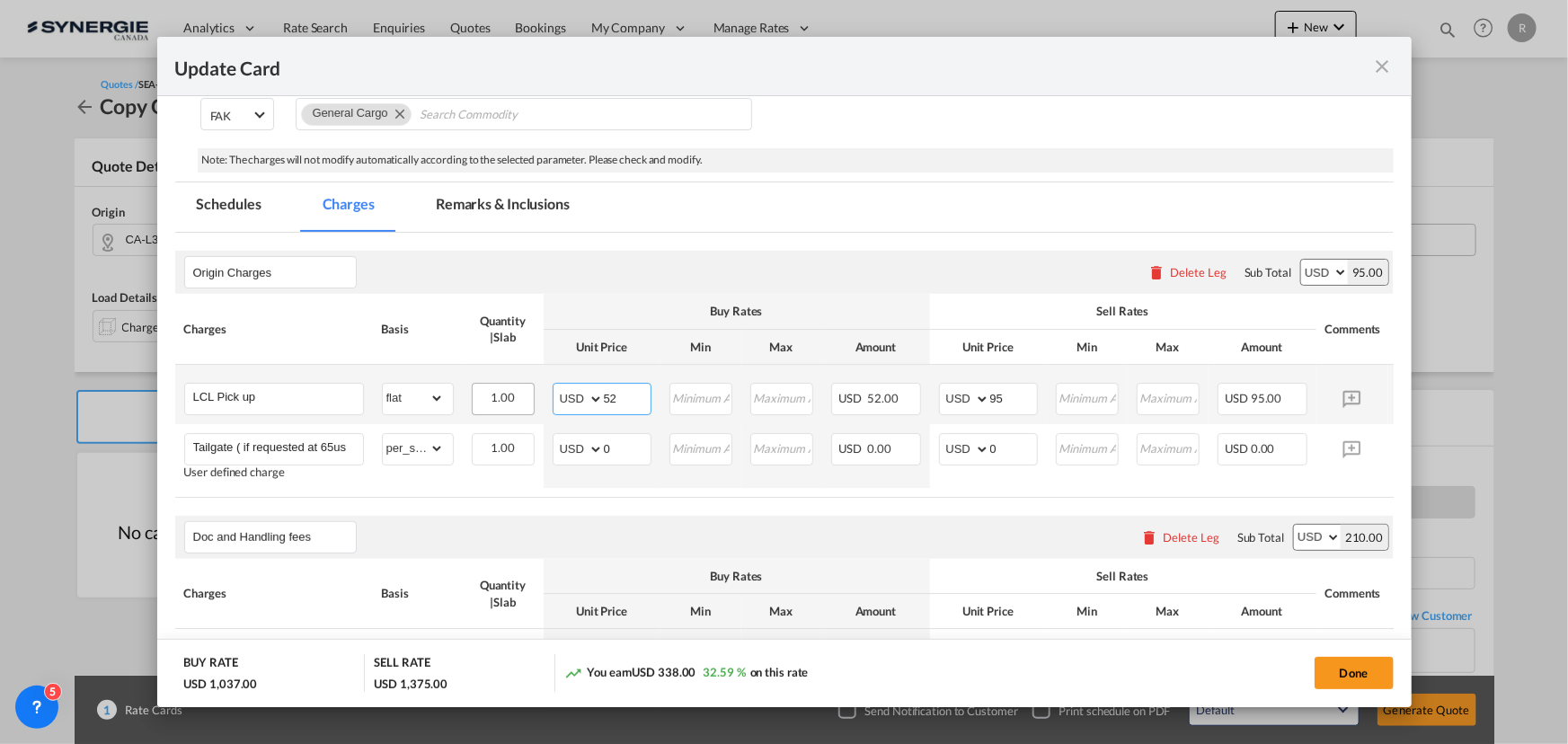
drag, startPoint x: 629, startPoint y: 401, endPoint x: 530, endPoint y: 390, distance: 99.6
click at [530, 390] on tr "LCL Pick up Please Enter Already Exists gross_weight volumetric_weight per_ship…" at bounding box center [812, 394] width 1274 height 59
type input "125"
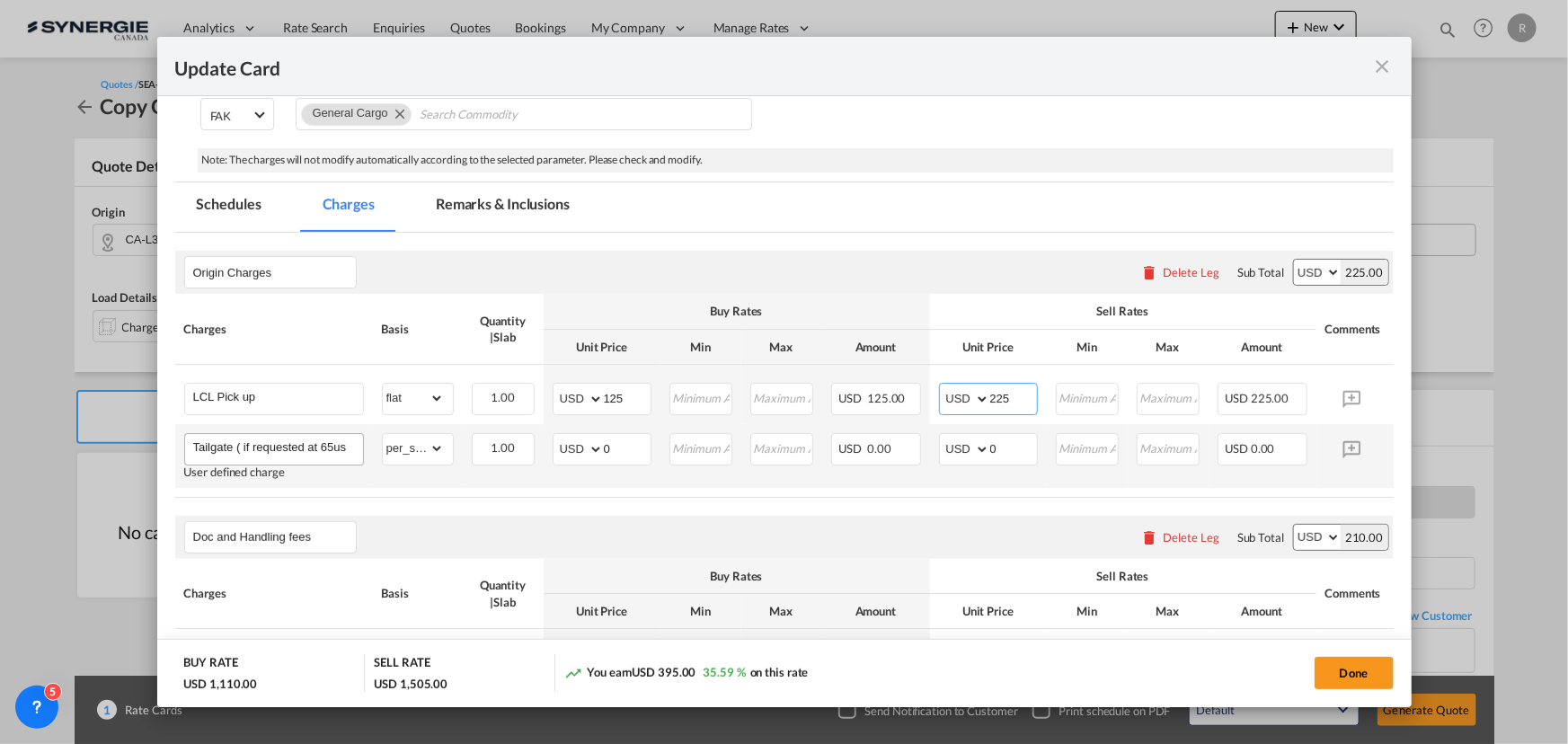
type input "225"
click at [292, 450] on input "Tailgate ( if requested at 65usd)" at bounding box center [279, 447] width 170 height 27
type input "Origin carrier charge ( following to your freight contract if any prepay we wil…"
click at [541, 507] on air-lcl-rate-modification "Origin Charges Please enter leg name Leg Name Already Exists Delete Leg Sub Tot…" at bounding box center [784, 732] width 1219 height 999
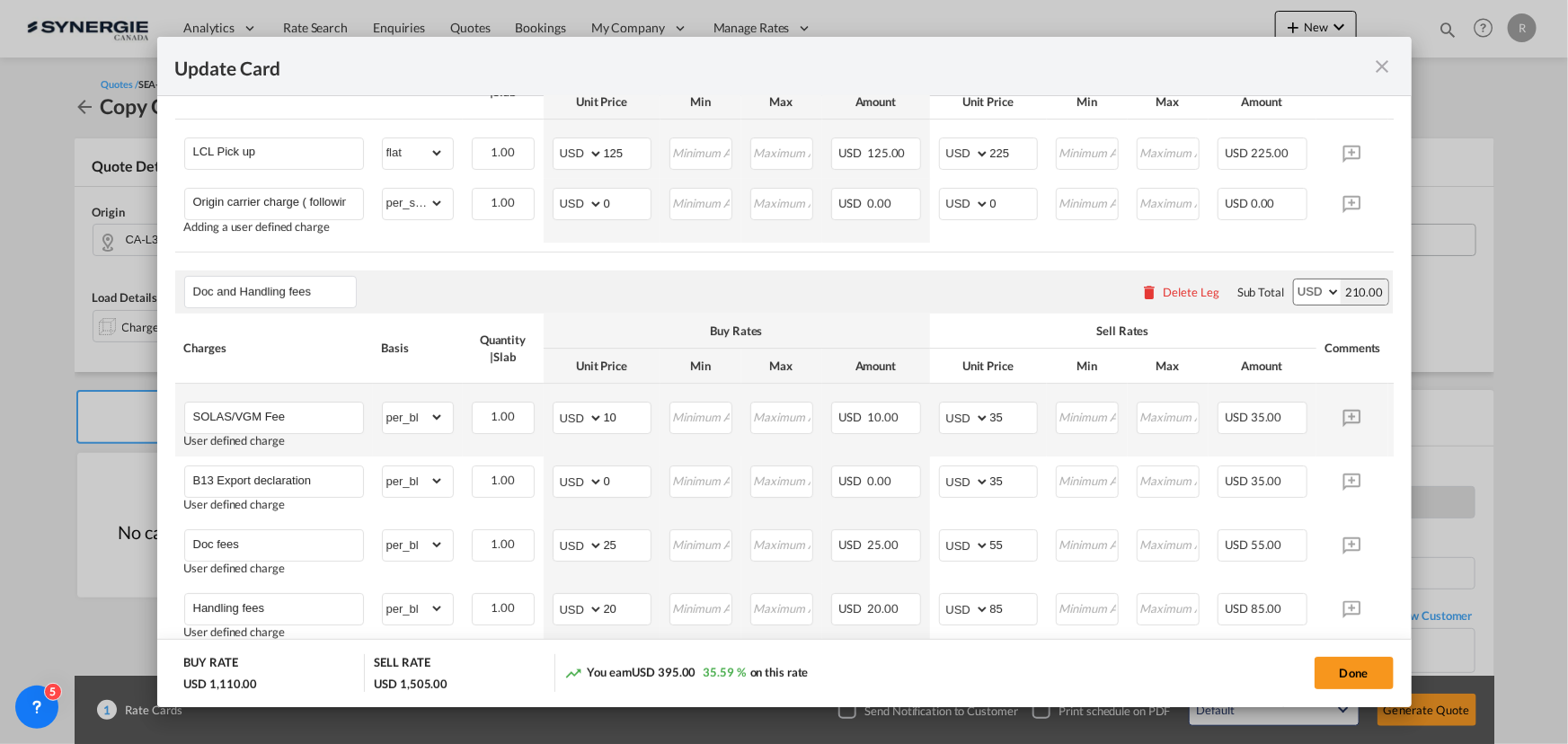
scroll to position [653, 0]
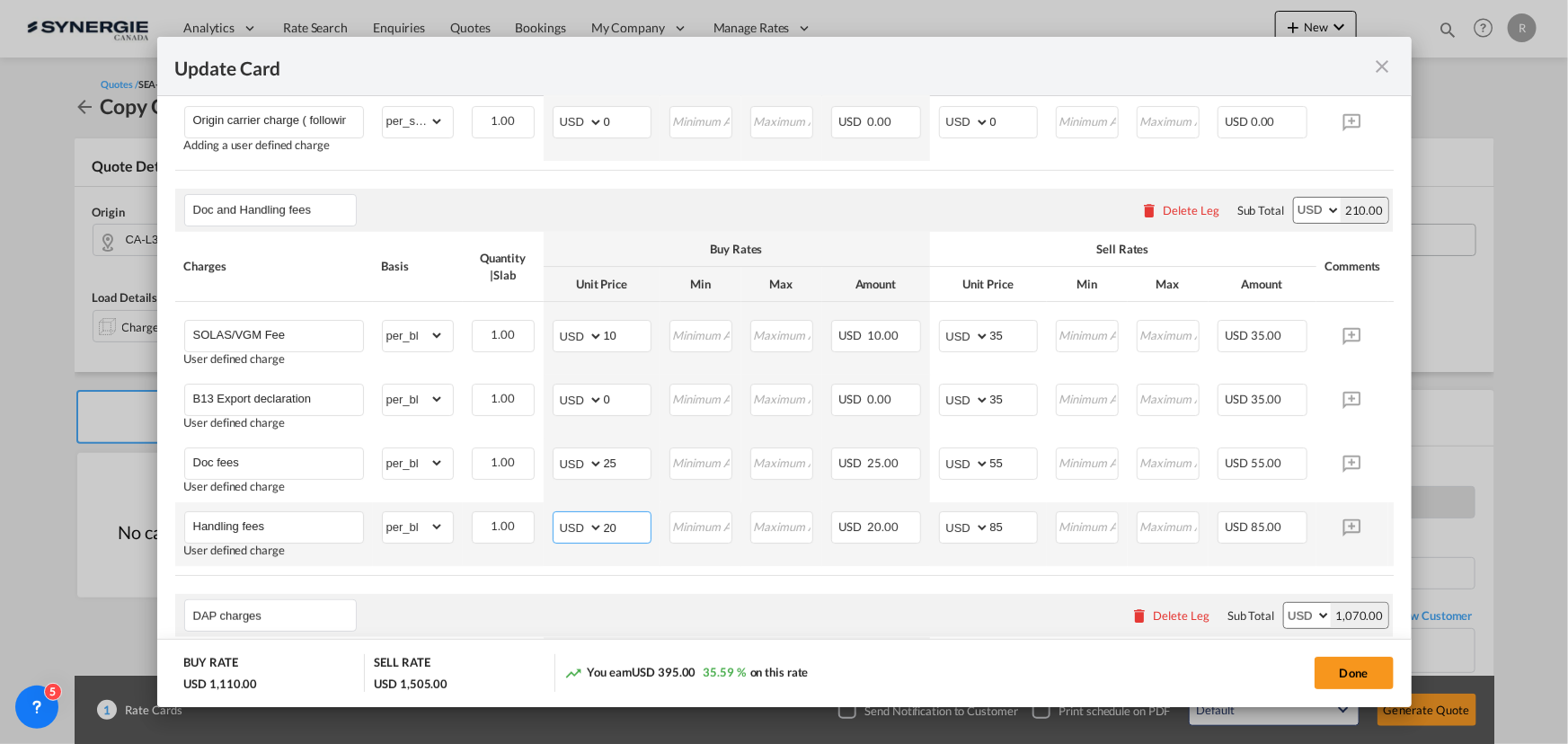
drag, startPoint x: 595, startPoint y: 531, endPoint x: 565, endPoint y: 521, distance: 31.6
click at [565, 521] on md-input-container "AED AFN ALL AMD ANG AOA ARS AUD AWG AZN BAM BBD BDT BGN BHD BIF BMD BND BOB BRL…" at bounding box center [602, 527] width 99 height 32
type input "0"
drag, startPoint x: 628, startPoint y: 465, endPoint x: 541, endPoint y: 452, distance: 88.0
click at [543, 453] on td "AED AFN ALL AMD ANG AOA ARS AUD AWG AZN BAM BBD BDT BGN BHD BIF BMD BND BOB BRL…" at bounding box center [602, 470] width 117 height 64
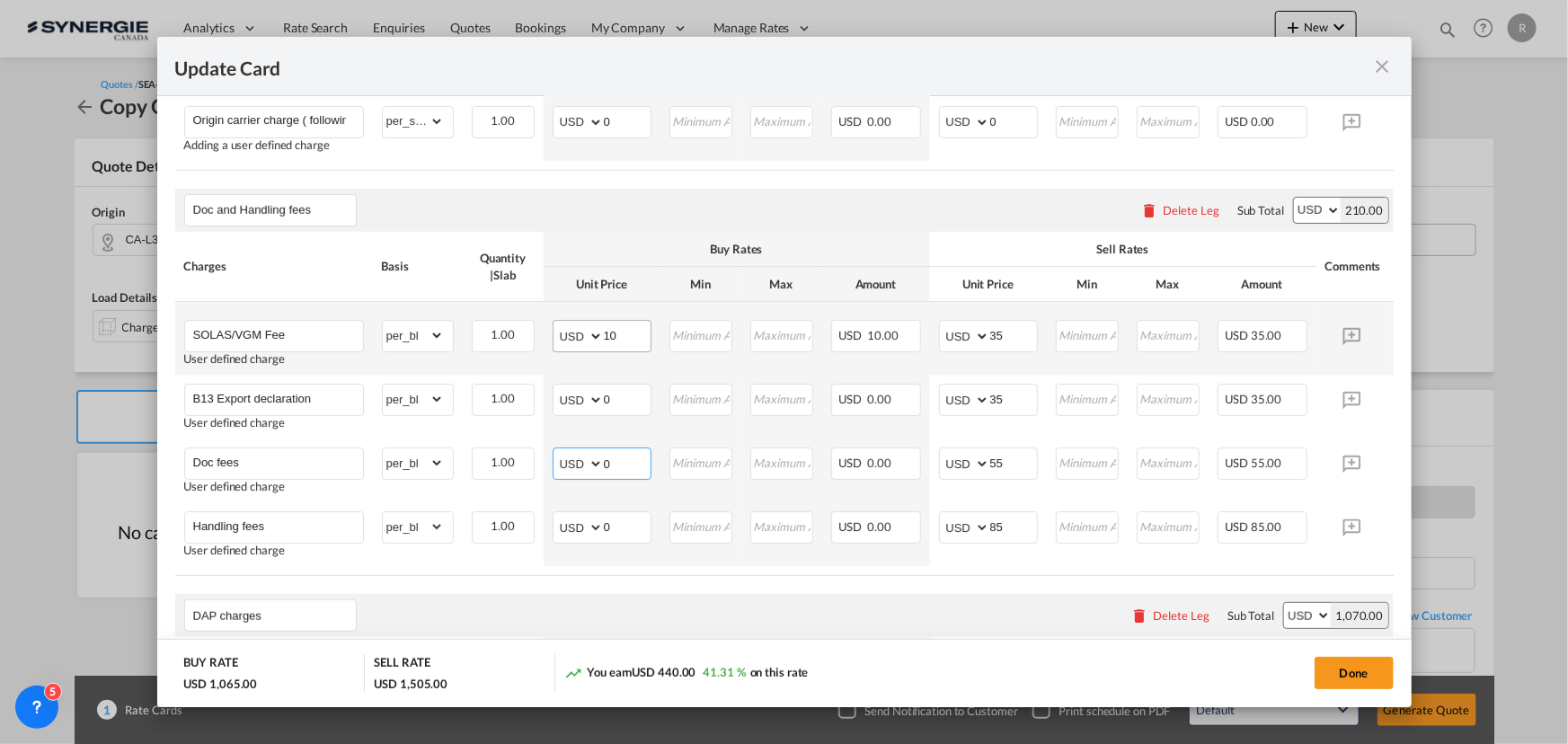
type input "0"
drag, startPoint x: 621, startPoint y: 337, endPoint x: 422, endPoint y: 305, distance: 201.6
click at [422, 308] on tr "SOLAS/VGM Fee User defined charge Please Enter Already Exists gross_weight volu…" at bounding box center [812, 338] width 1274 height 73
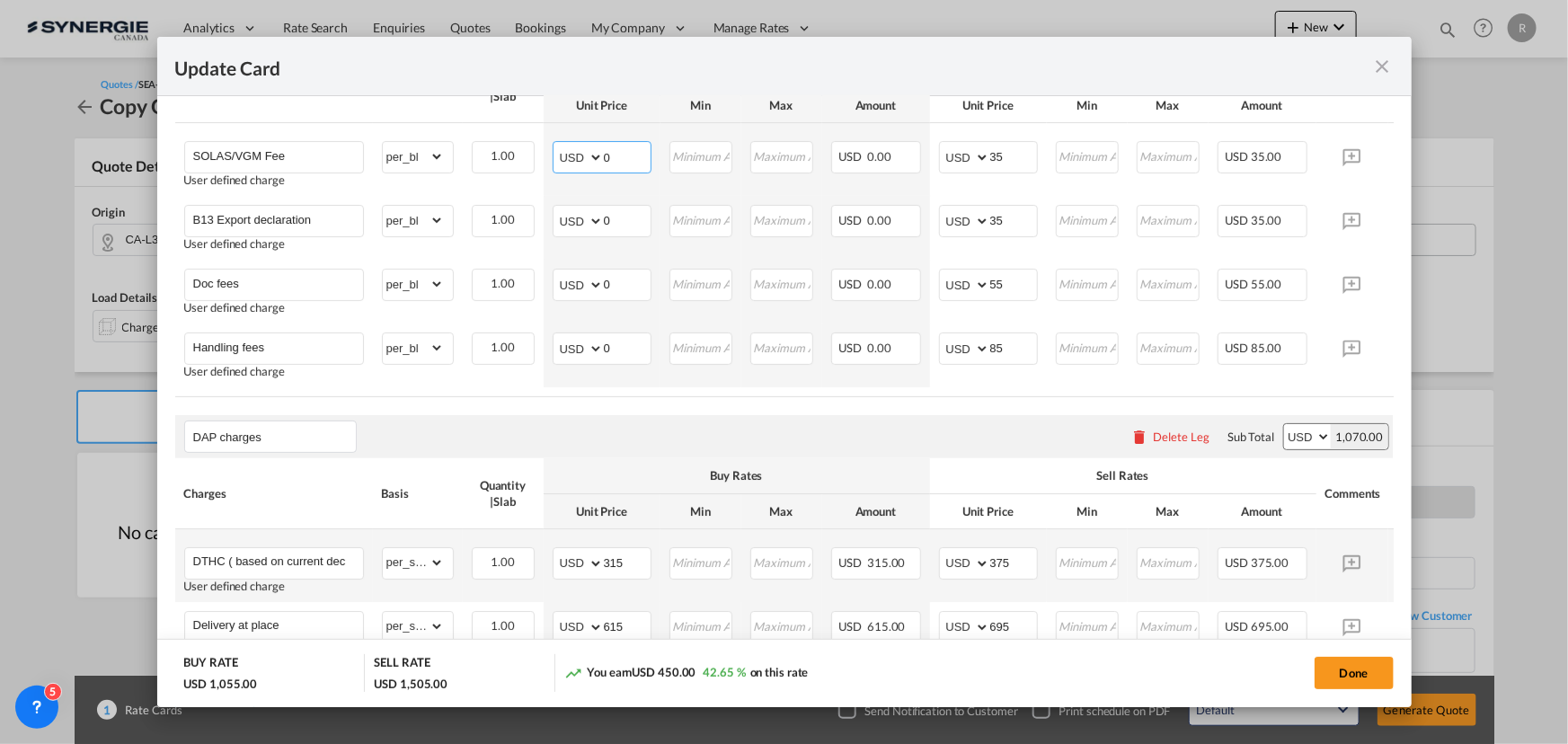
scroll to position [899, 0]
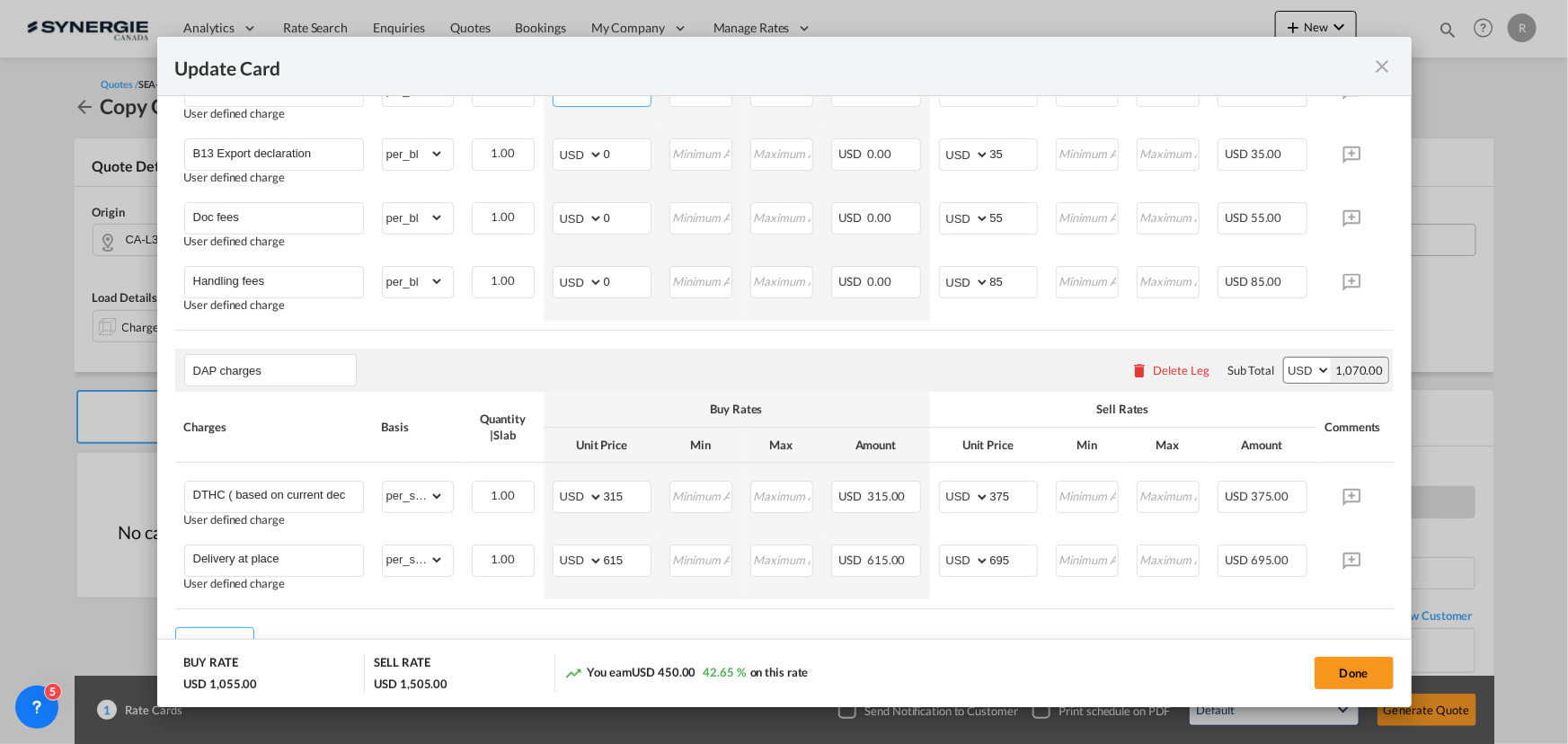
type input "0"
click at [1168, 377] on div "Delete Leg" at bounding box center [1181, 370] width 56 height 15
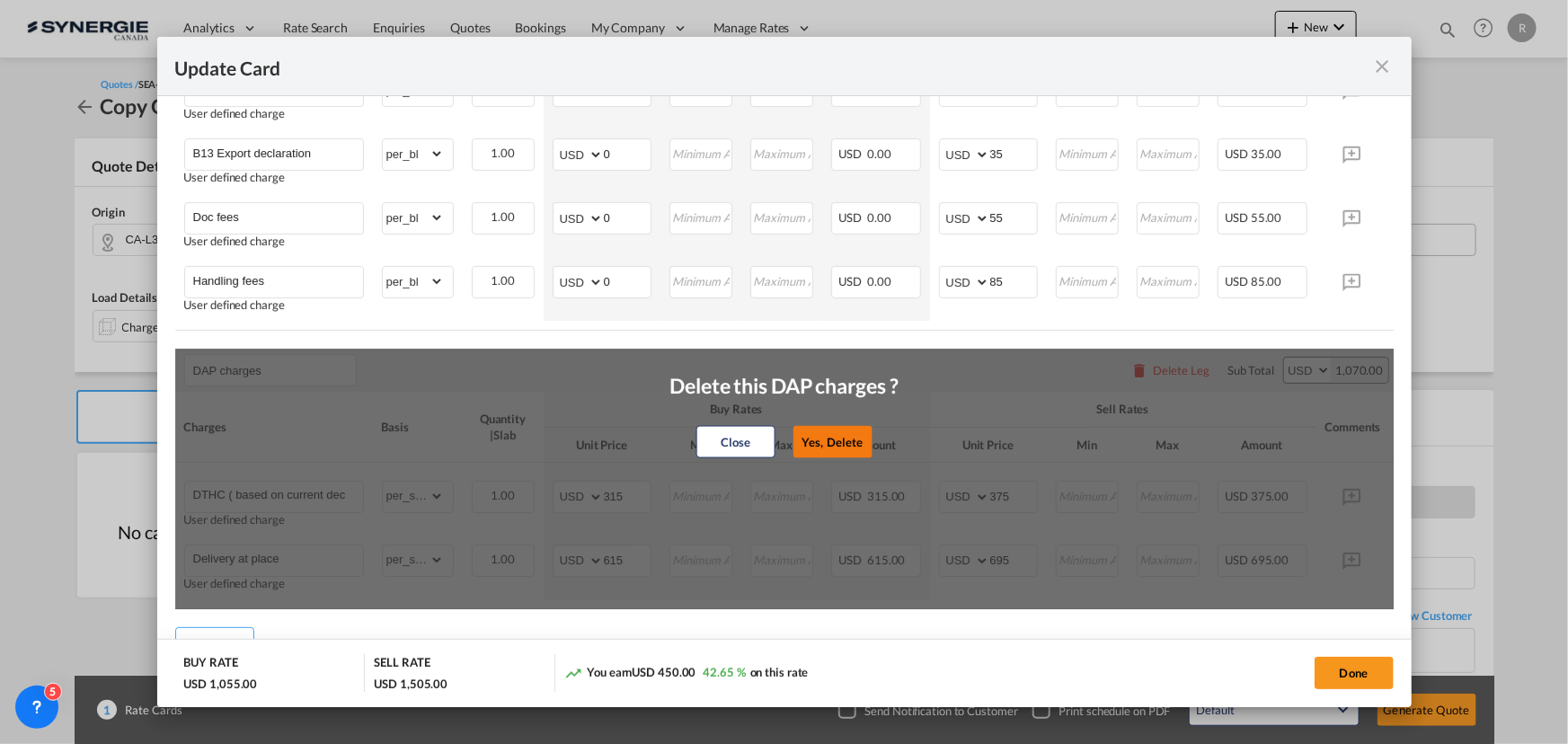
click at [832, 458] on button "Yes, Delete" at bounding box center [831, 441] width 79 height 32
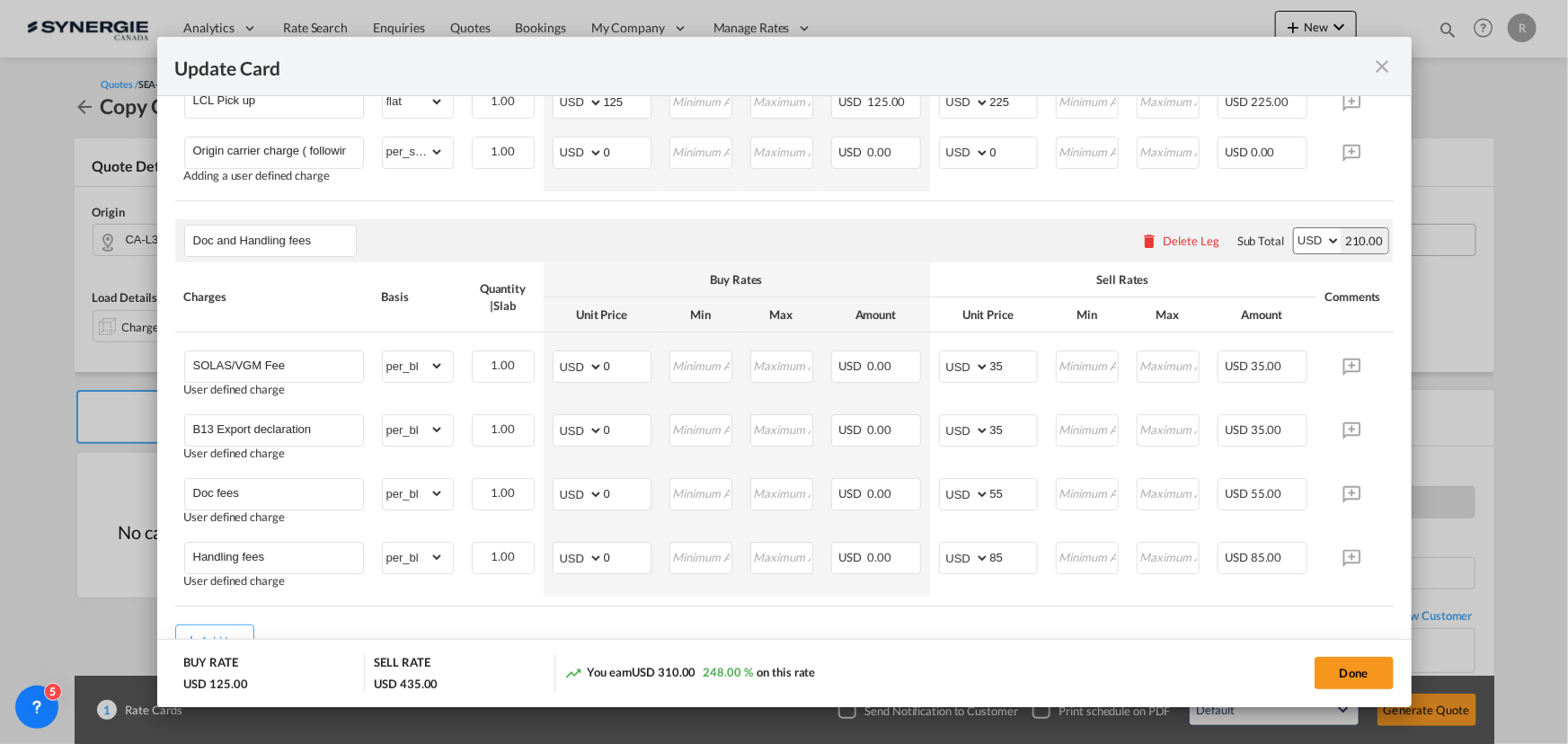
scroll to position [629, 0]
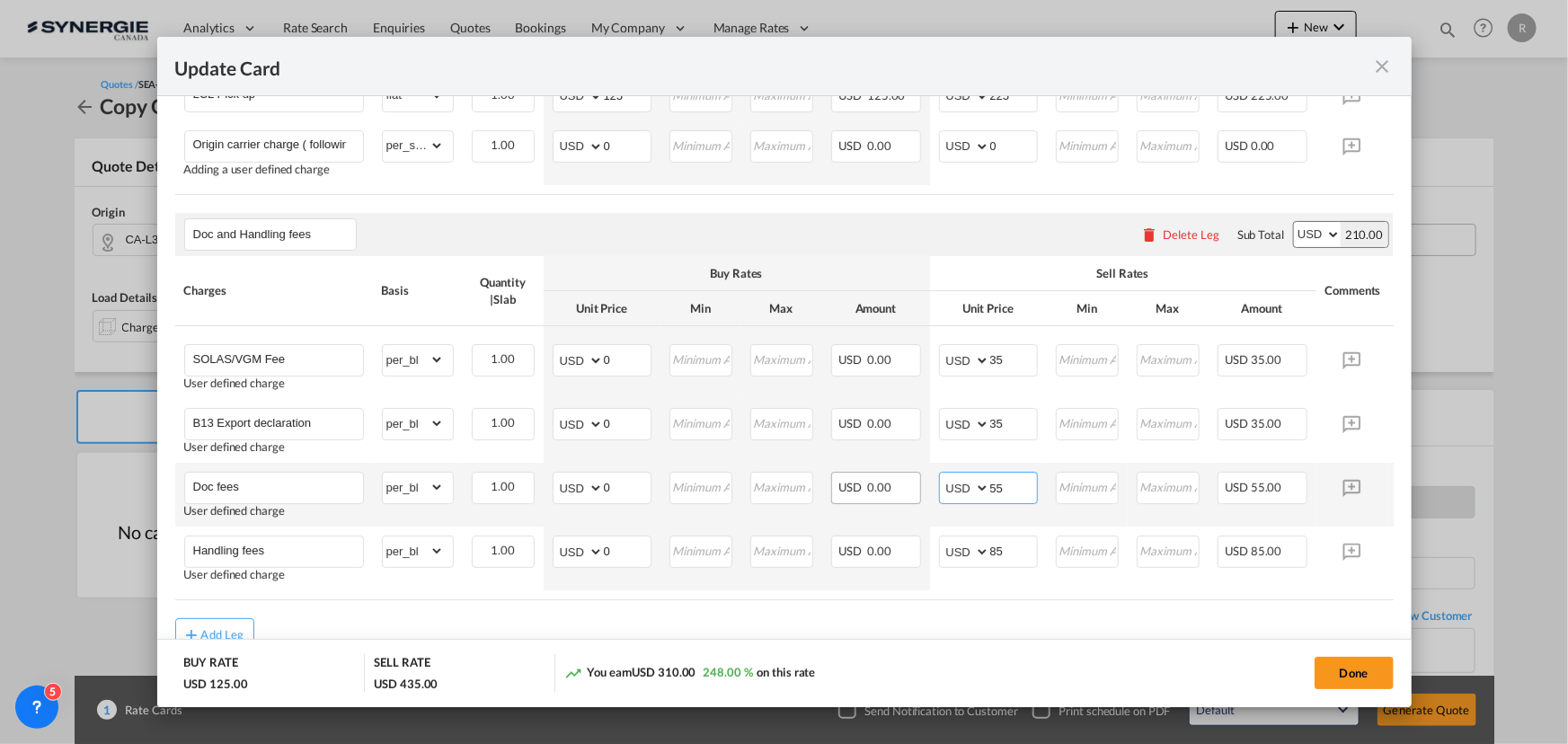
drag, startPoint x: 963, startPoint y: 492, endPoint x: 884, endPoint y: 484, distance: 79.4
click at [892, 488] on tr "Doc fees User defined charge Please Enter Already Exists gross_weight volumetri…" at bounding box center [812, 494] width 1274 height 64
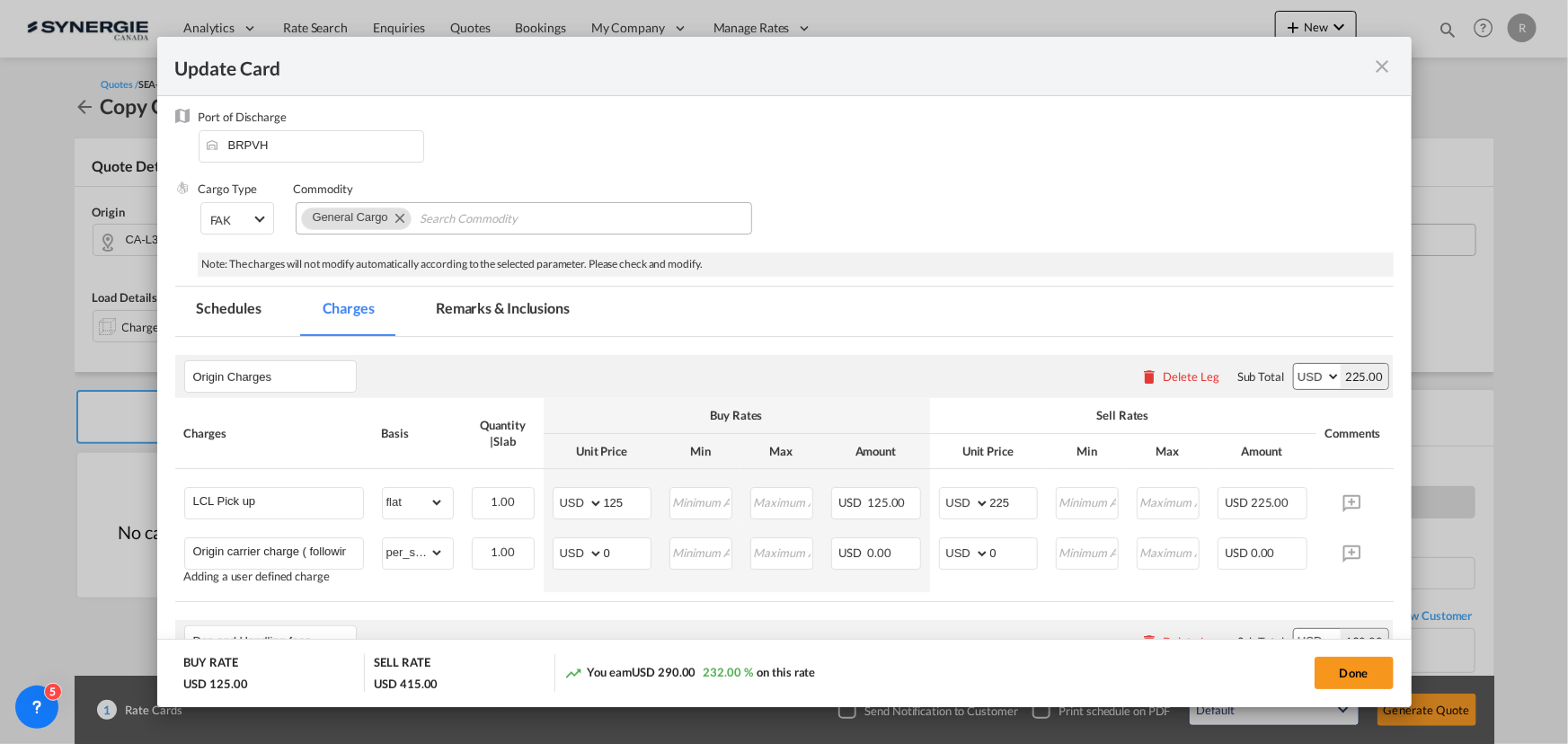
scroll to position [57, 0]
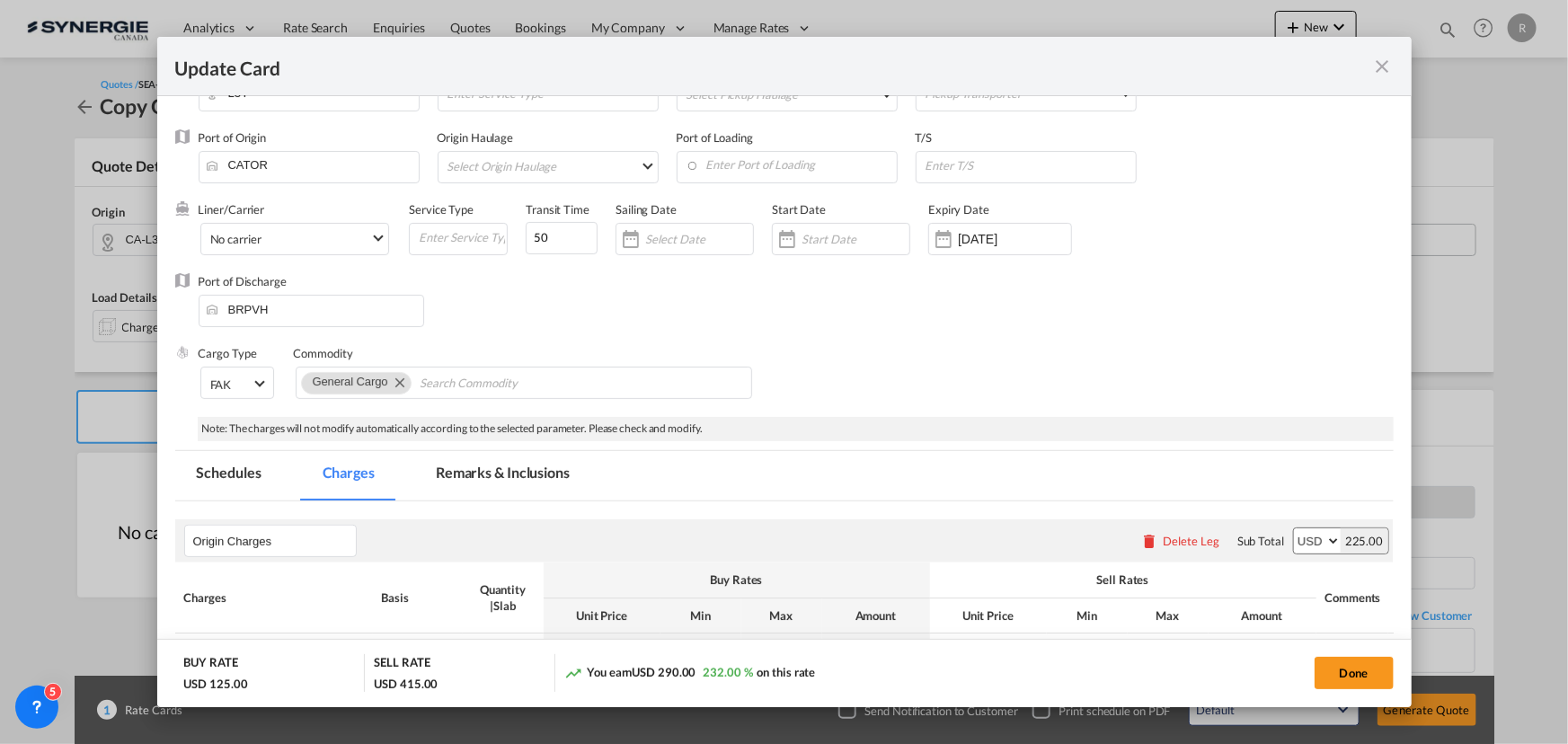
type input "35"
click at [530, 466] on md-tab-item "Remarks & Inclusions" at bounding box center [503, 475] width 177 height 49
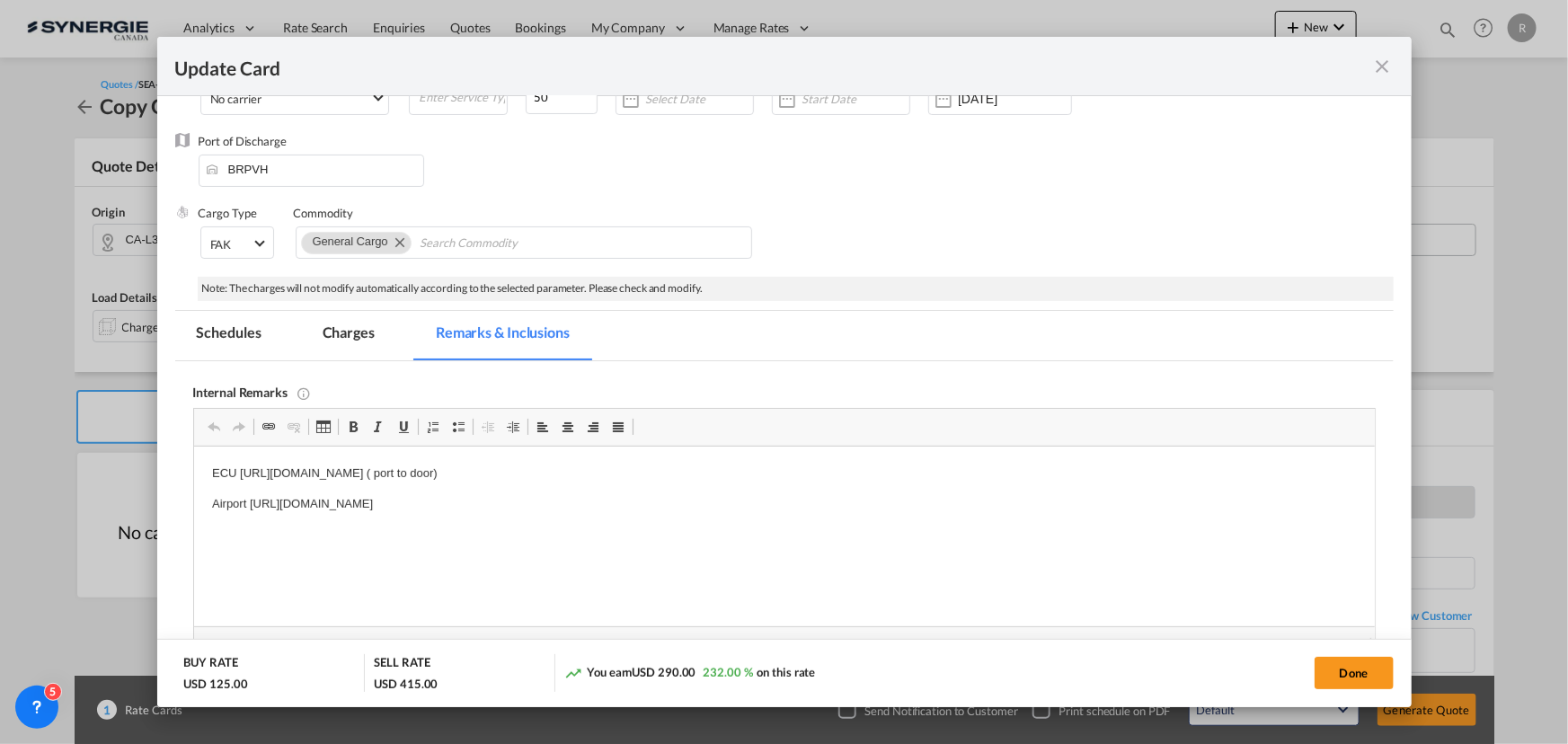
scroll to position [221, 0]
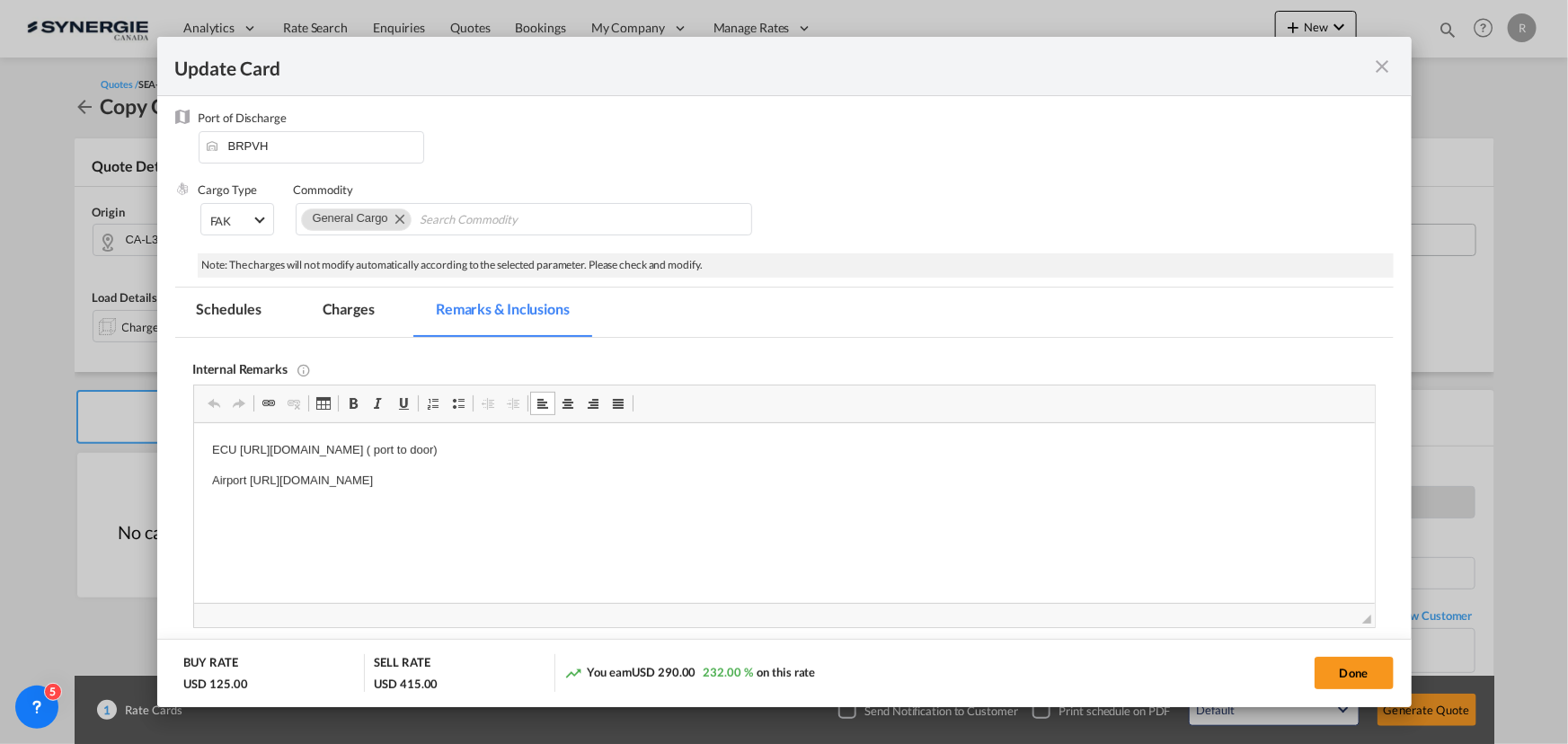
drag, startPoint x: 204, startPoint y: 447, endPoint x: 888, endPoint y: 499, distance: 686.0
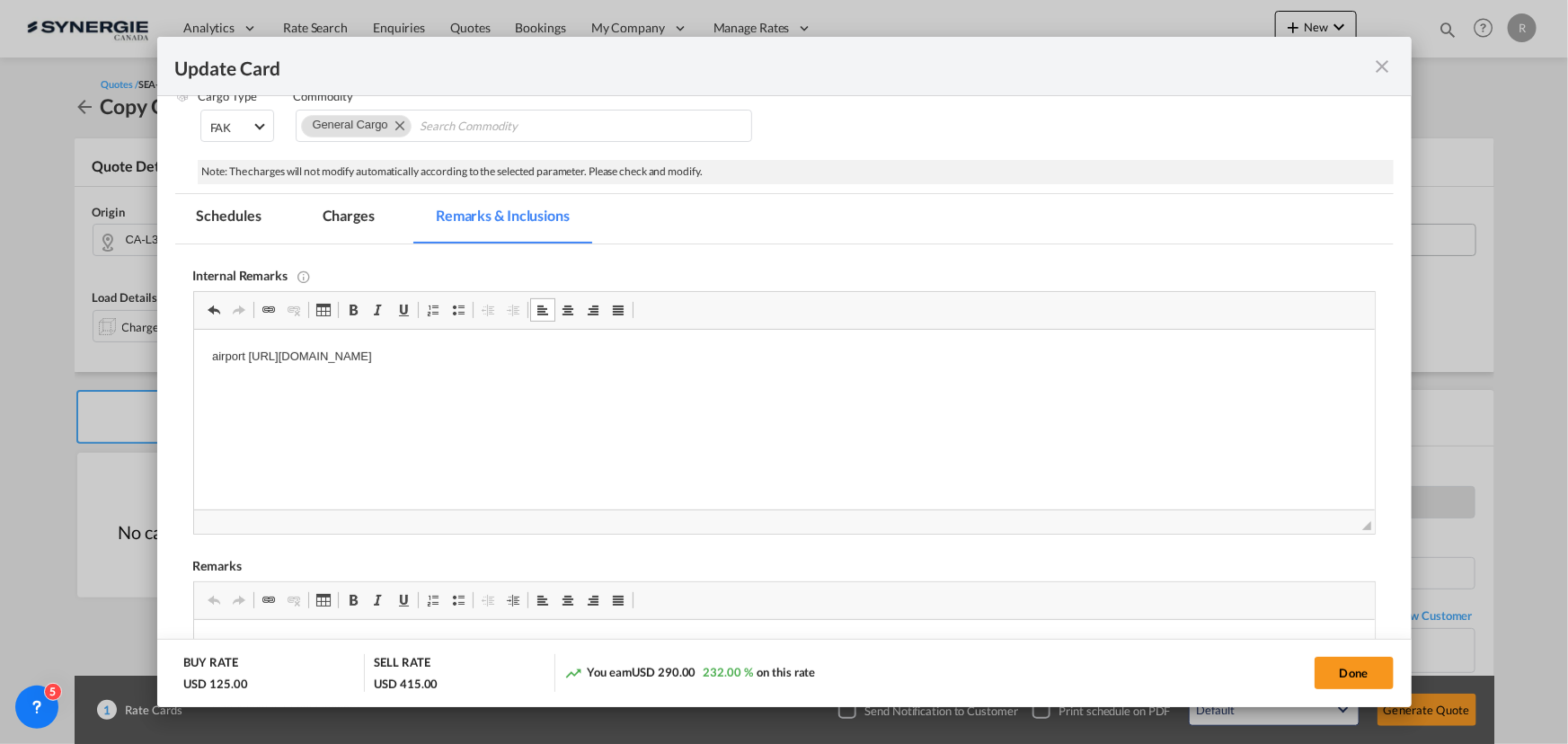
scroll to position [466, 0]
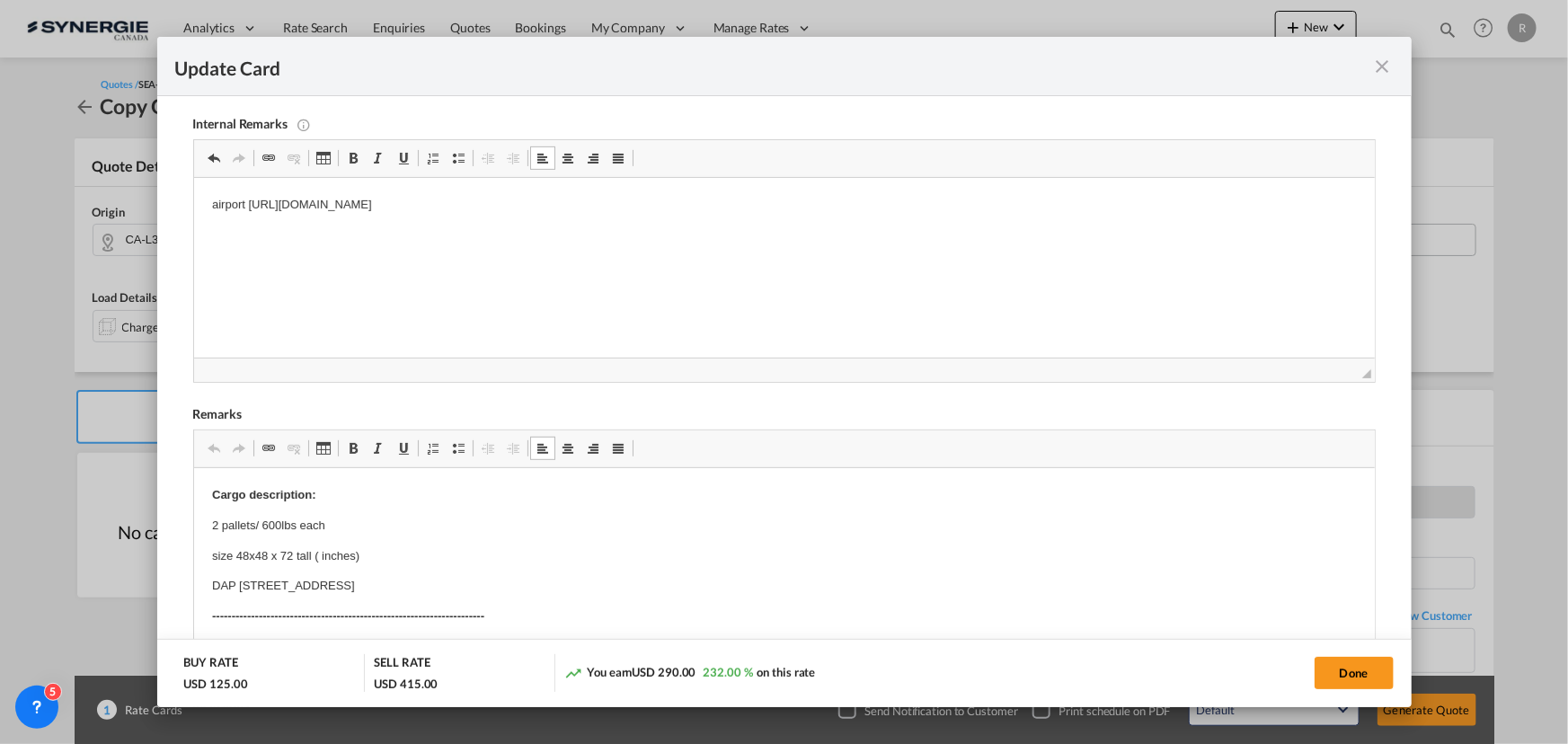
drag, startPoint x: 205, startPoint y: 520, endPoint x: 432, endPoint y: 593, distance: 238.4
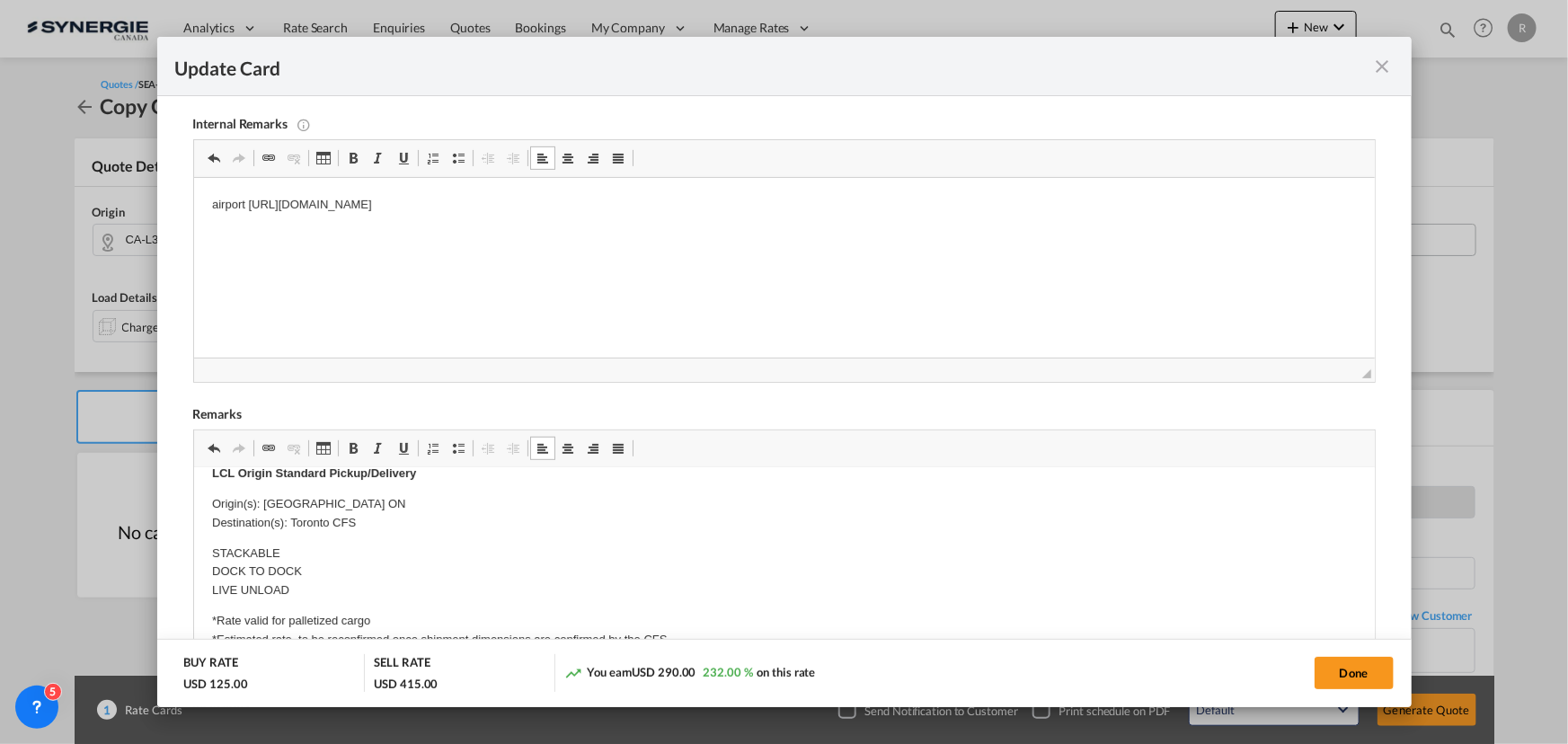
scroll to position [244, 0]
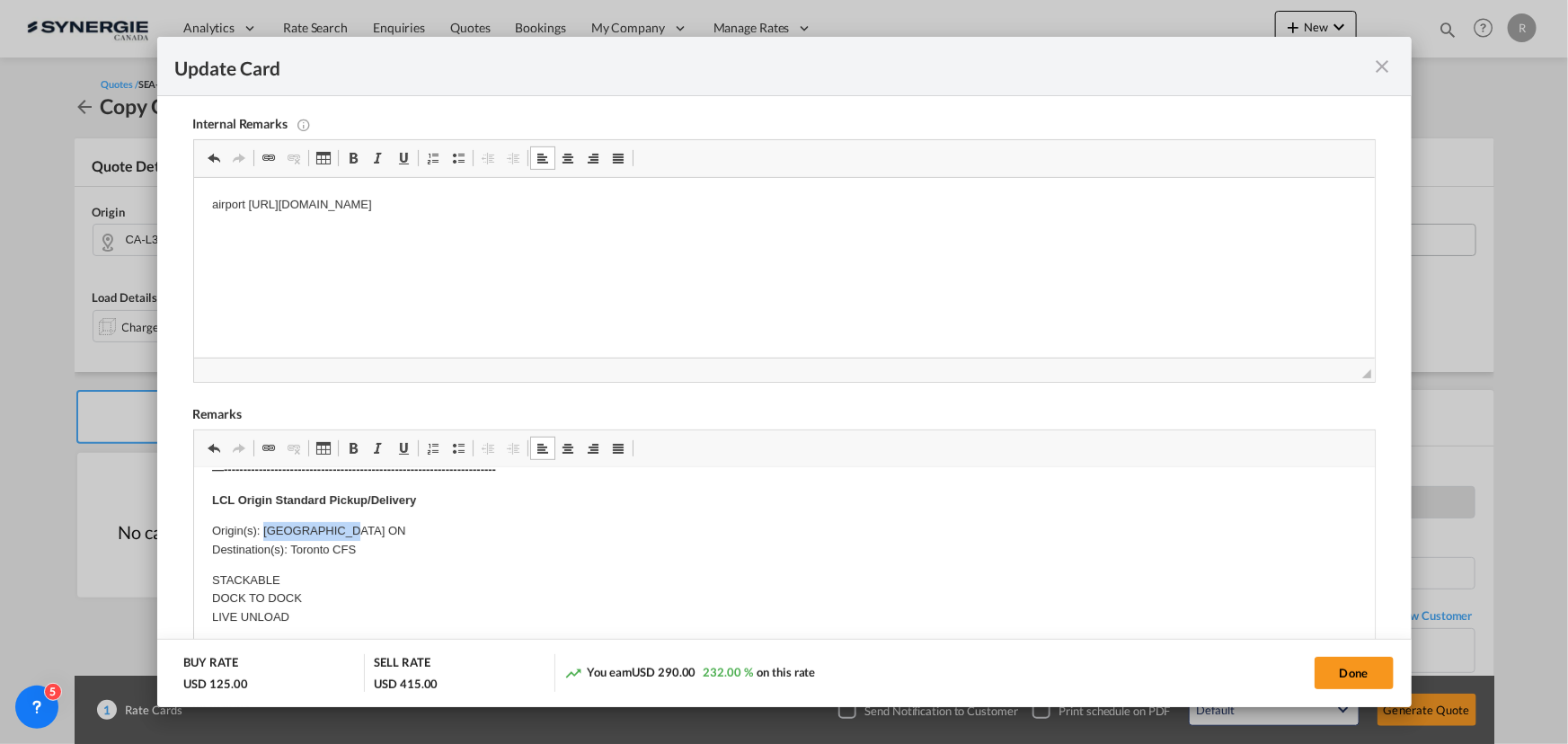
drag, startPoint x: 264, startPoint y: 526, endPoint x: 394, endPoint y: 527, distance: 130.0
click at [394, 527] on p "Origin(s): North York ON Destination(s): Toronto CFS" at bounding box center [783, 540] width 1145 height 38
drag, startPoint x: 259, startPoint y: 529, endPoint x: 343, endPoint y: 527, distance: 84.0
click at [343, 527] on p "Origin(s): North York ON Destination(s): Toronto CFS" at bounding box center [783, 540] width 1145 height 38
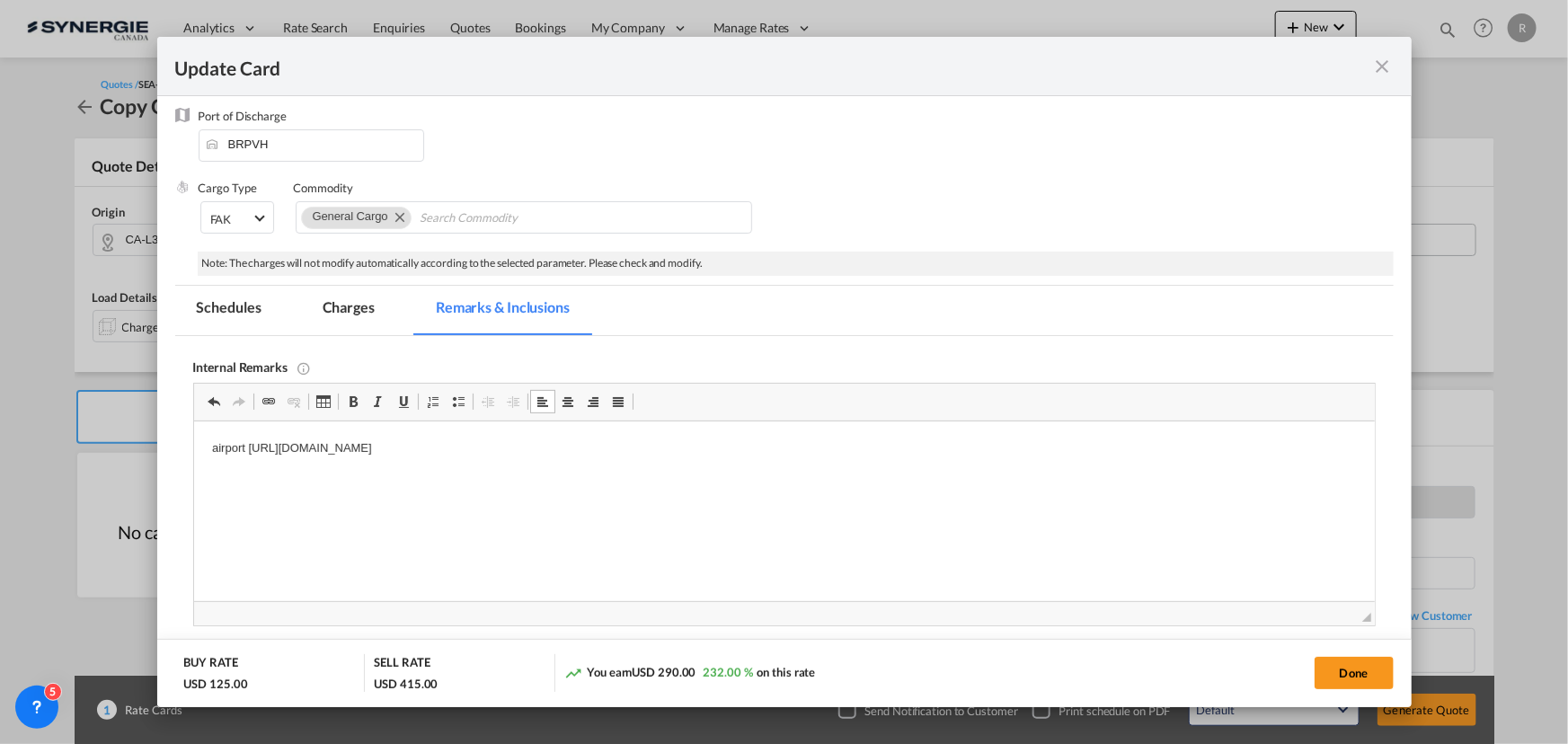
scroll to position [221, 0]
click at [1353, 680] on button "Done" at bounding box center [1354, 673] width 79 height 32
type input "29 Oct 2025"
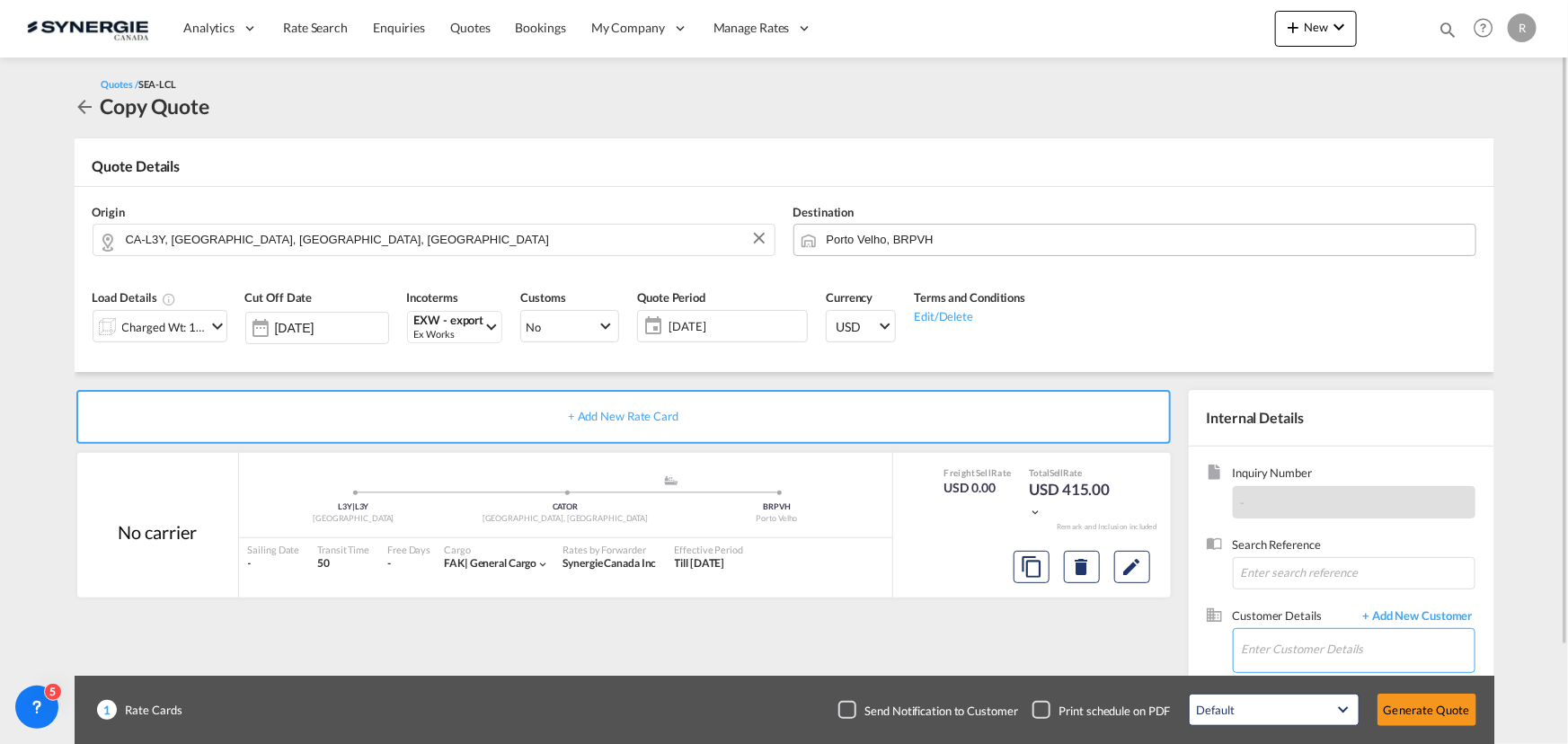
click at [1289, 663] on input "Enter Customer Details" at bounding box center [1358, 650] width 232 height 41
paste input "beatriz.steiger@masterfreight.com.br"
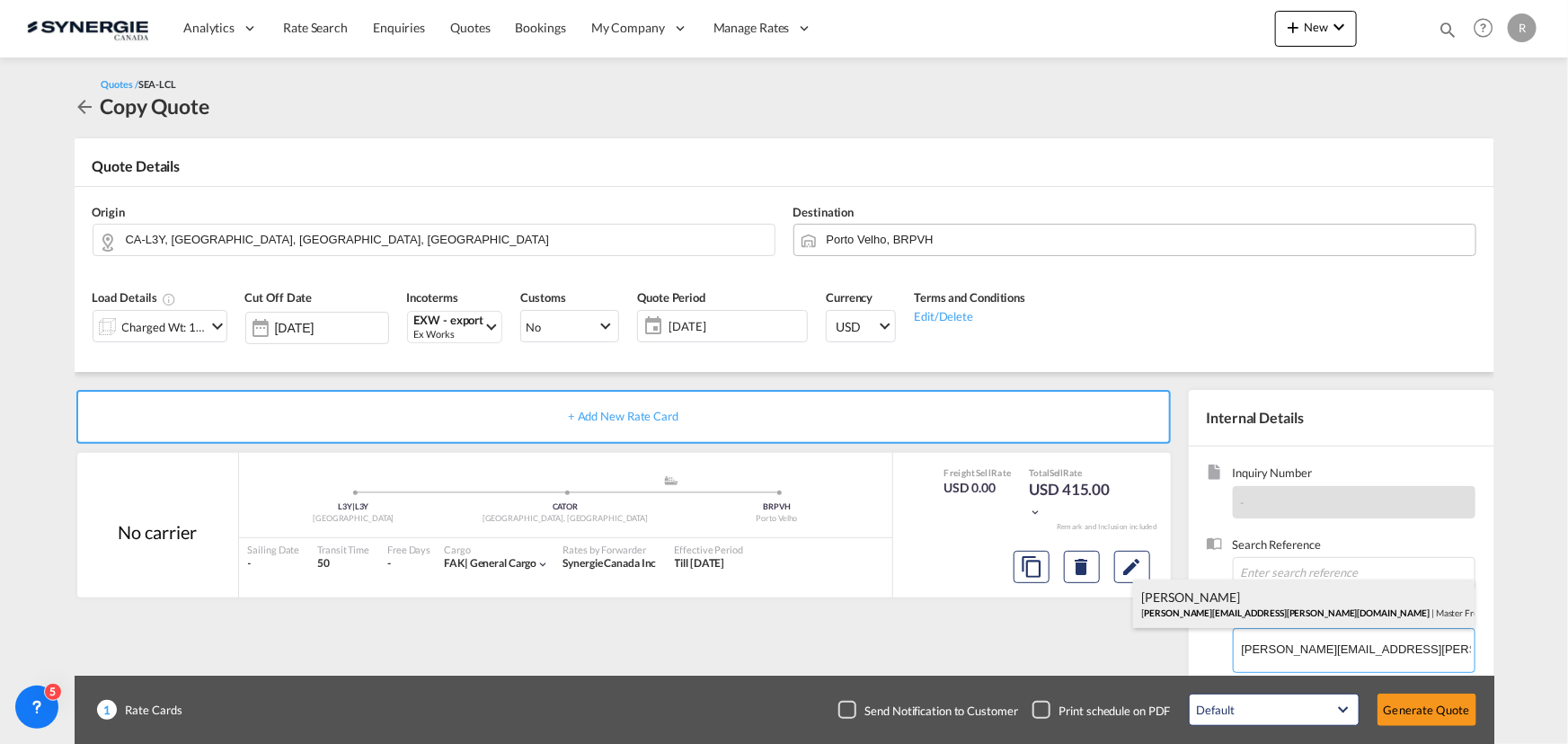
click at [1193, 606] on div "Beatriz Steiger beatriz.steiger@masterfreight.com.br | Master Freight Logistics" at bounding box center [1303, 603] width 342 height 48
type input "Master Freight Logistics, Beatriz Steiger, beatriz.steiger@masterfreight.com.br"
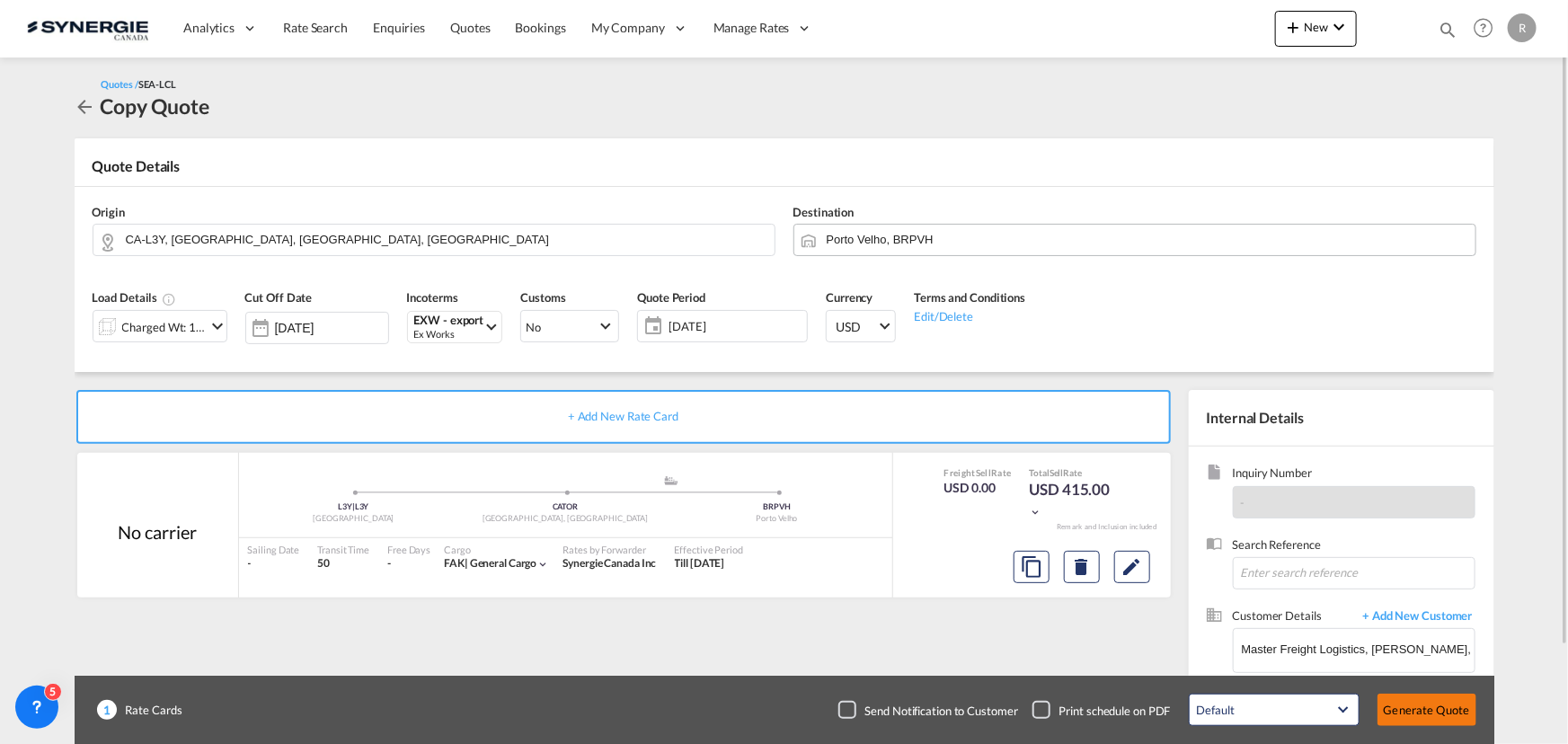
click at [1429, 709] on button "Generate Quote" at bounding box center [1427, 710] width 99 height 32
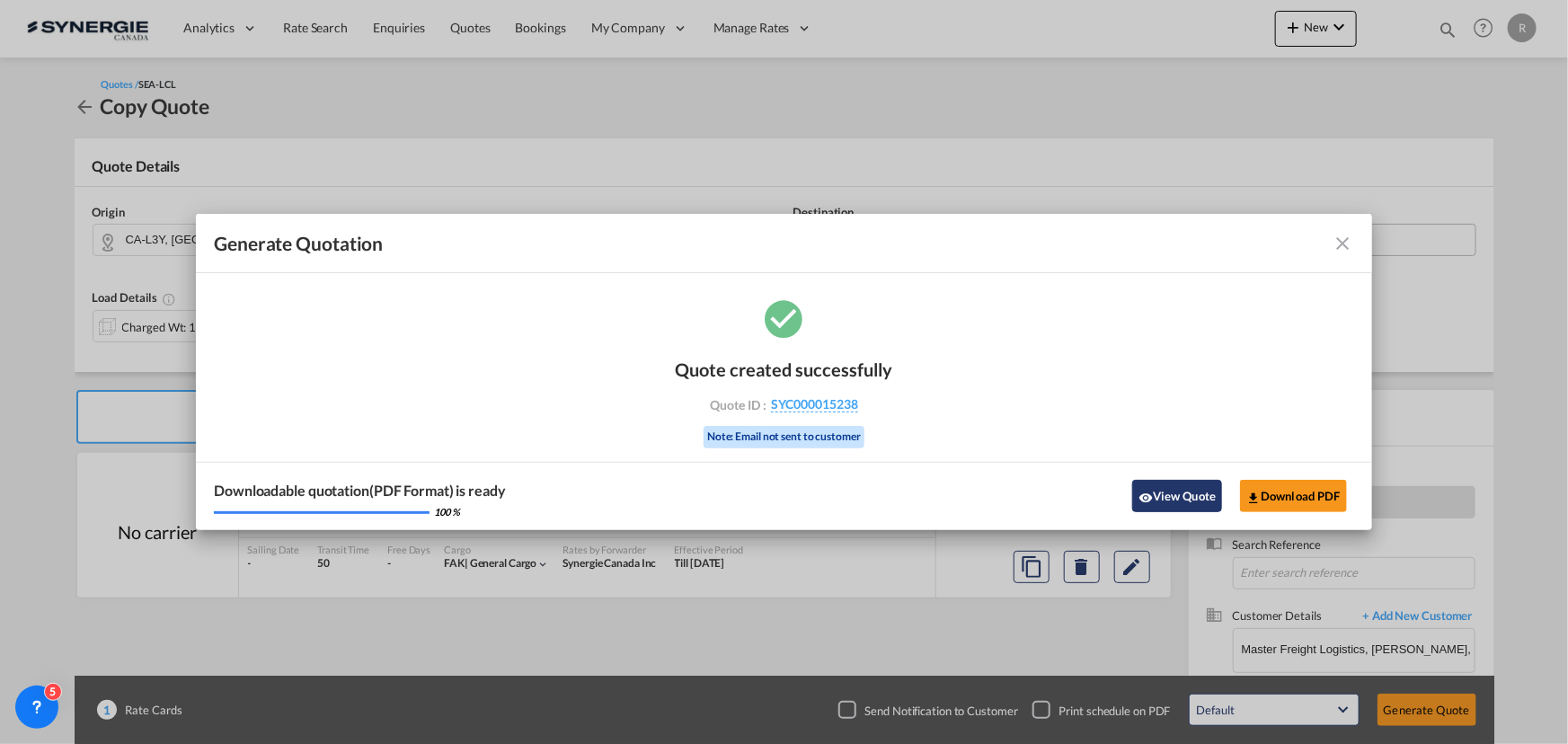
click at [1165, 500] on button "View Quote" at bounding box center [1176, 496] width 90 height 32
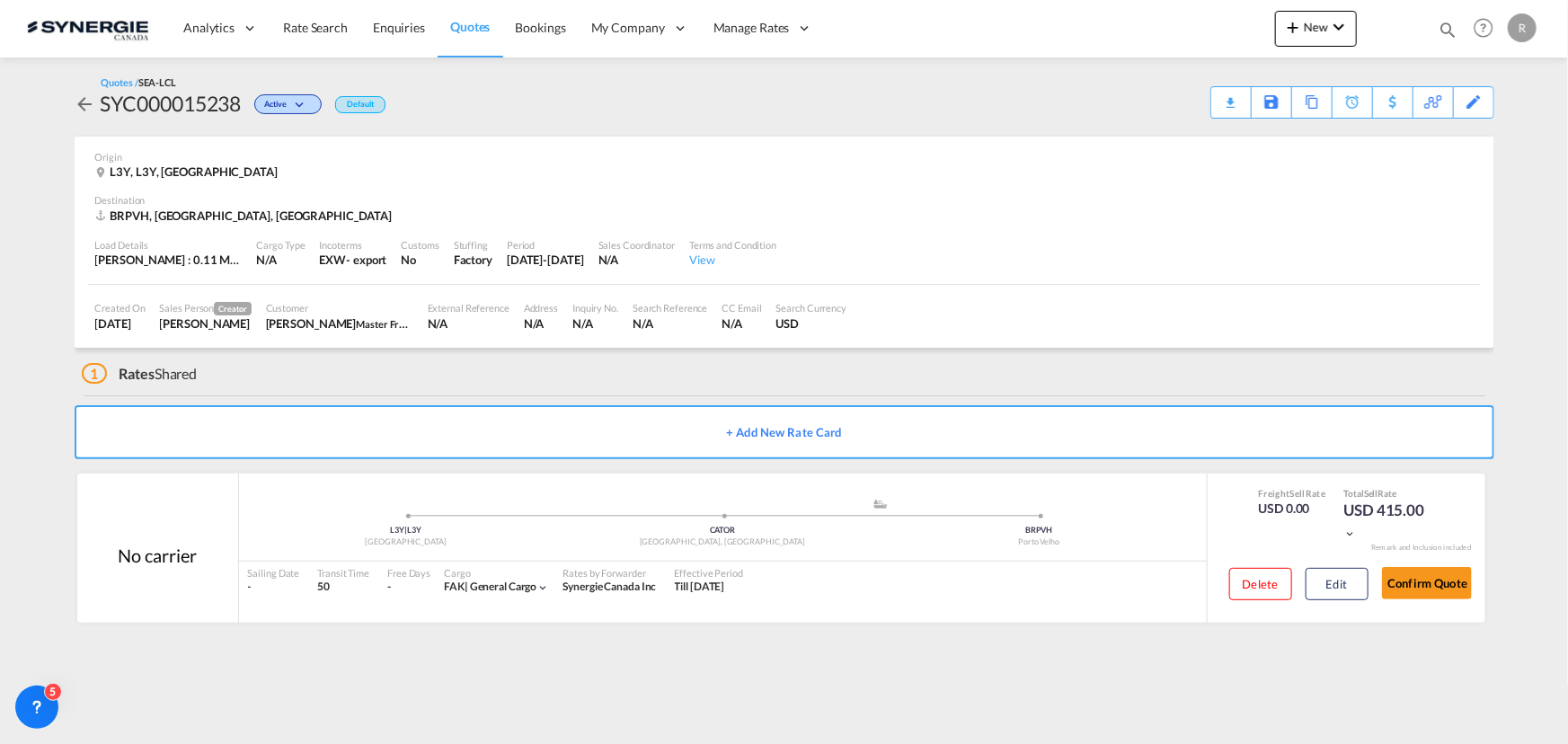
click at [0, 0] on div "Download Quote" at bounding box center [0, 0] width 0 height 0
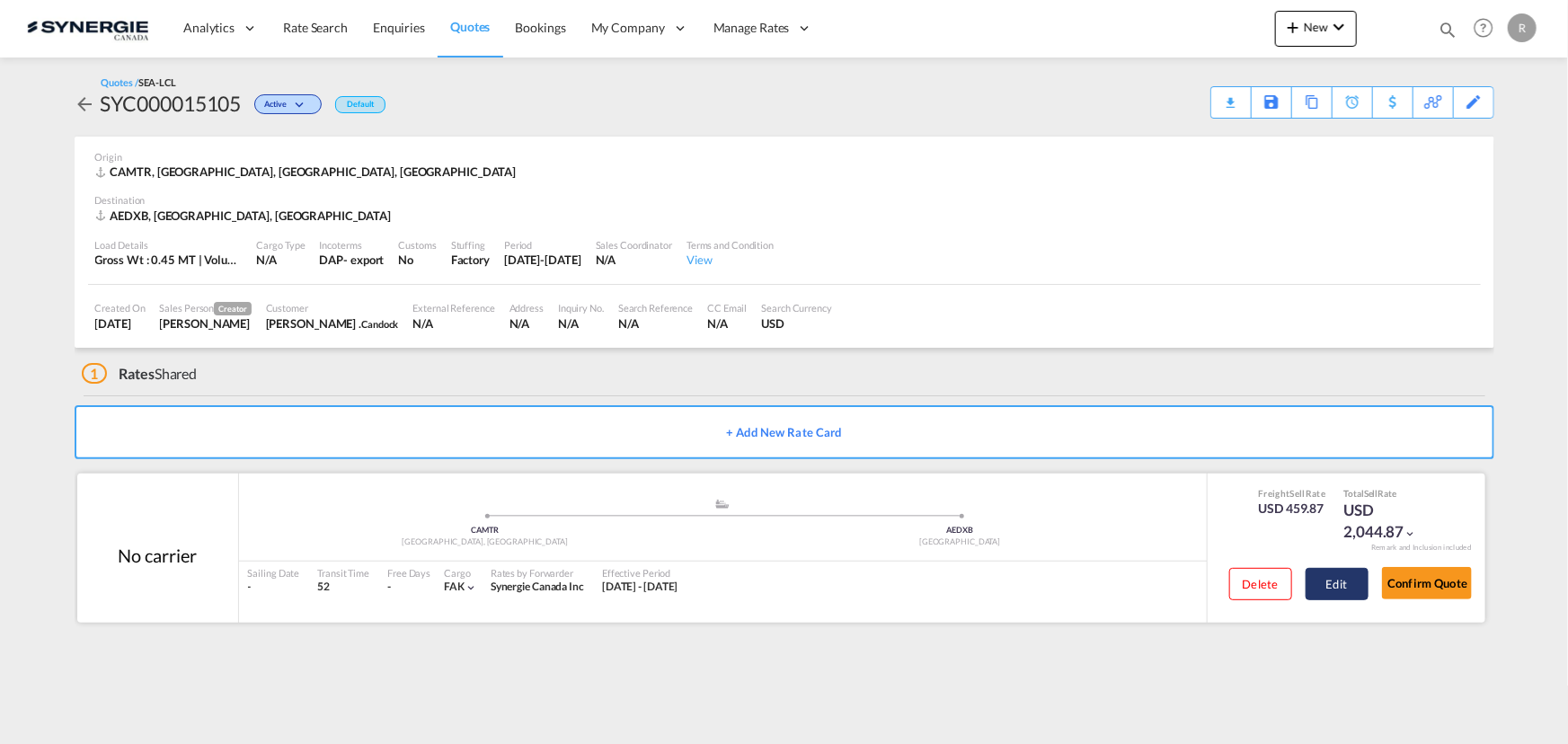
click at [1330, 585] on button "Edit" at bounding box center [1338, 584] width 63 height 32
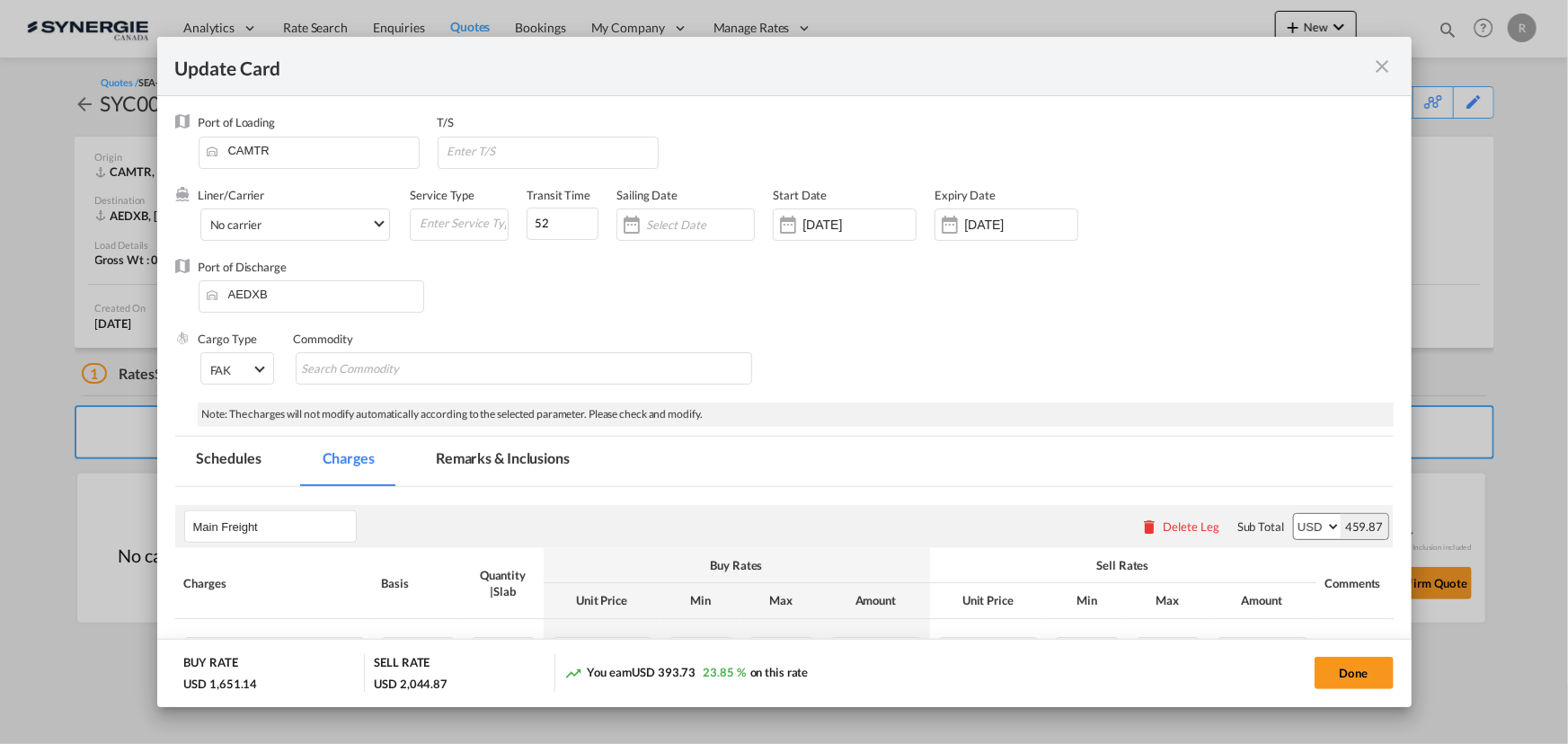
select select "per_cbm"
select select "per_shipment"
select select "per_bl"
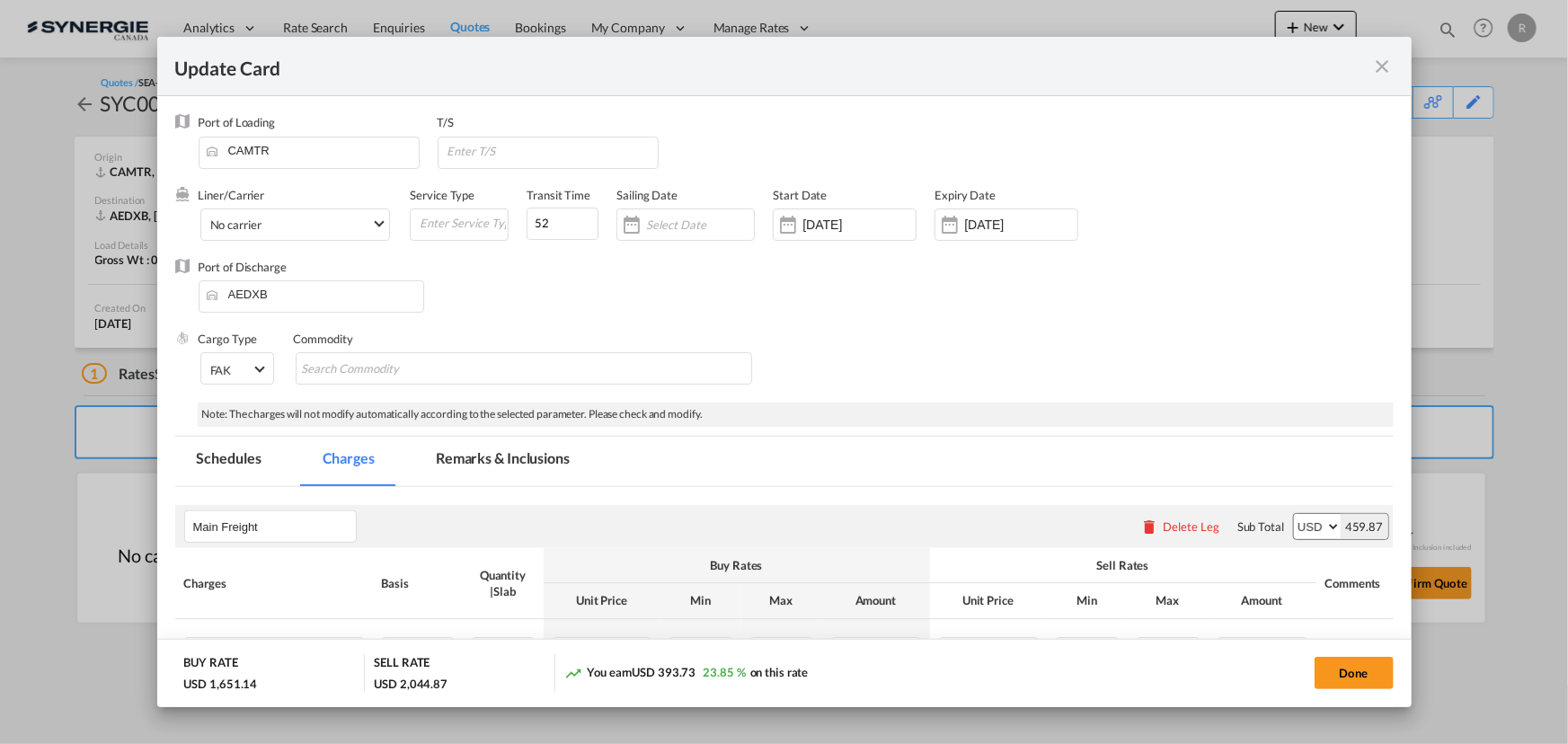
select select "per_bl"
select select "per_shipment"
click at [531, 459] on md-tab-item "Remarks & Inclusions" at bounding box center [503, 461] width 177 height 49
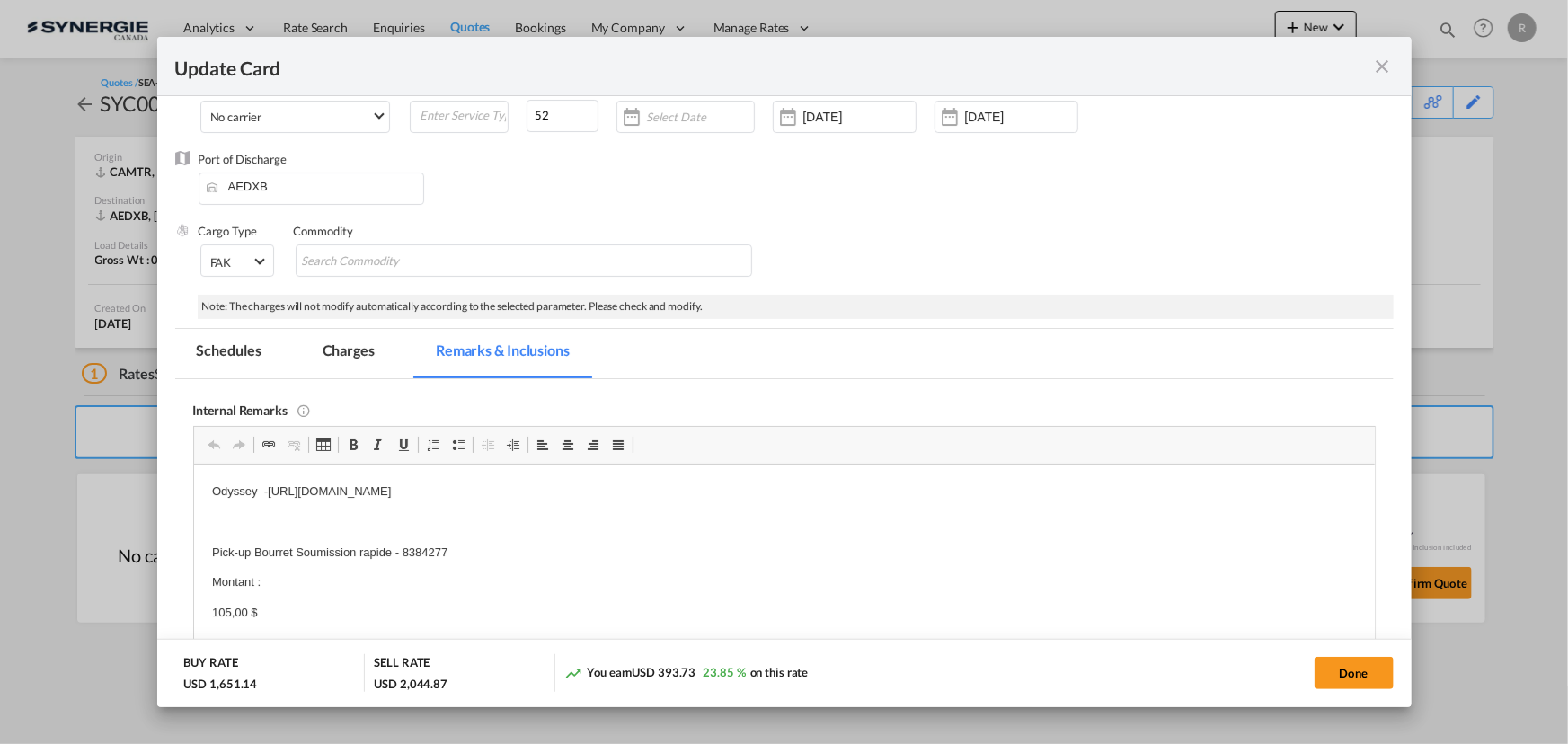
scroll to position [81, 0]
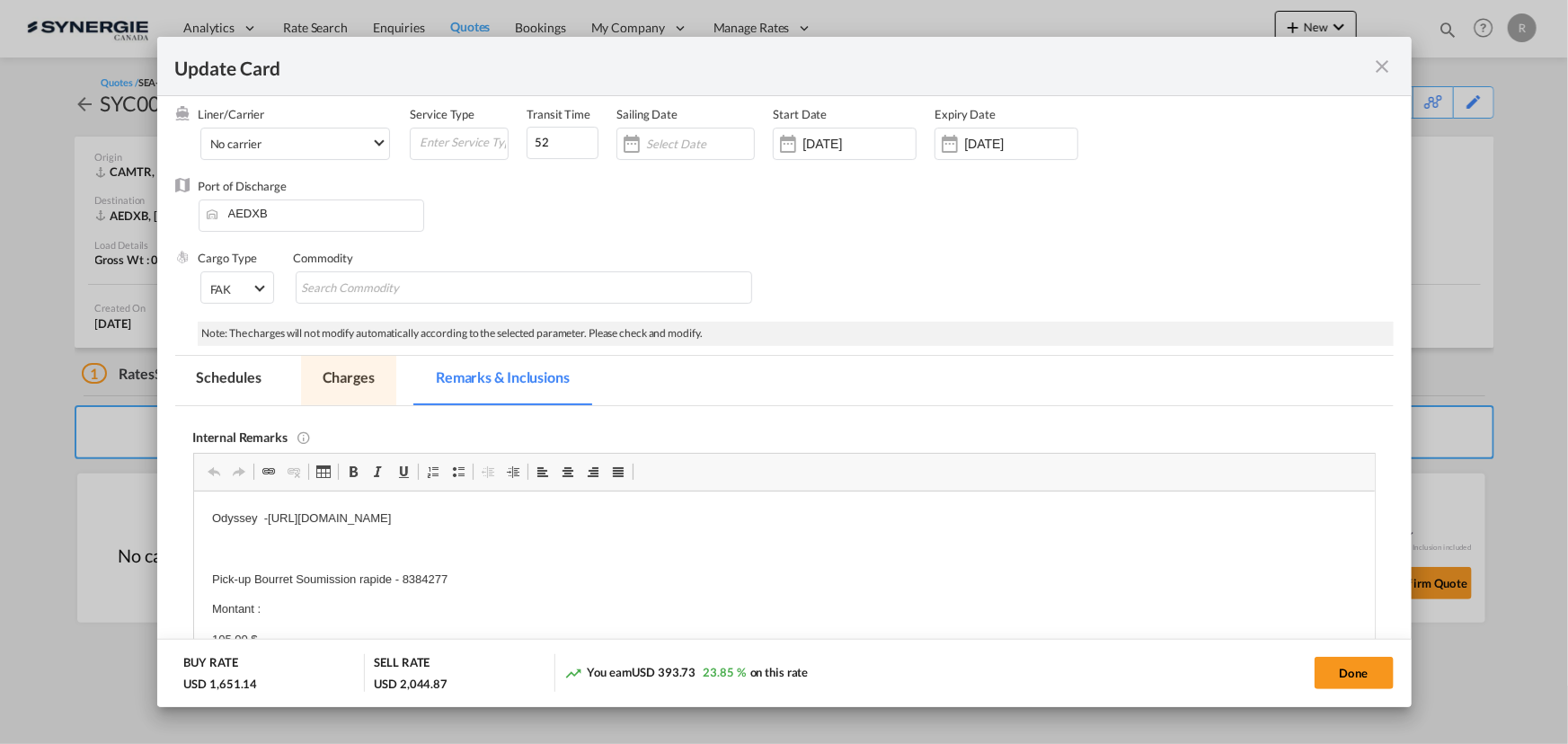
click at [362, 382] on md-tab-item "Charges" at bounding box center [348, 380] width 95 height 49
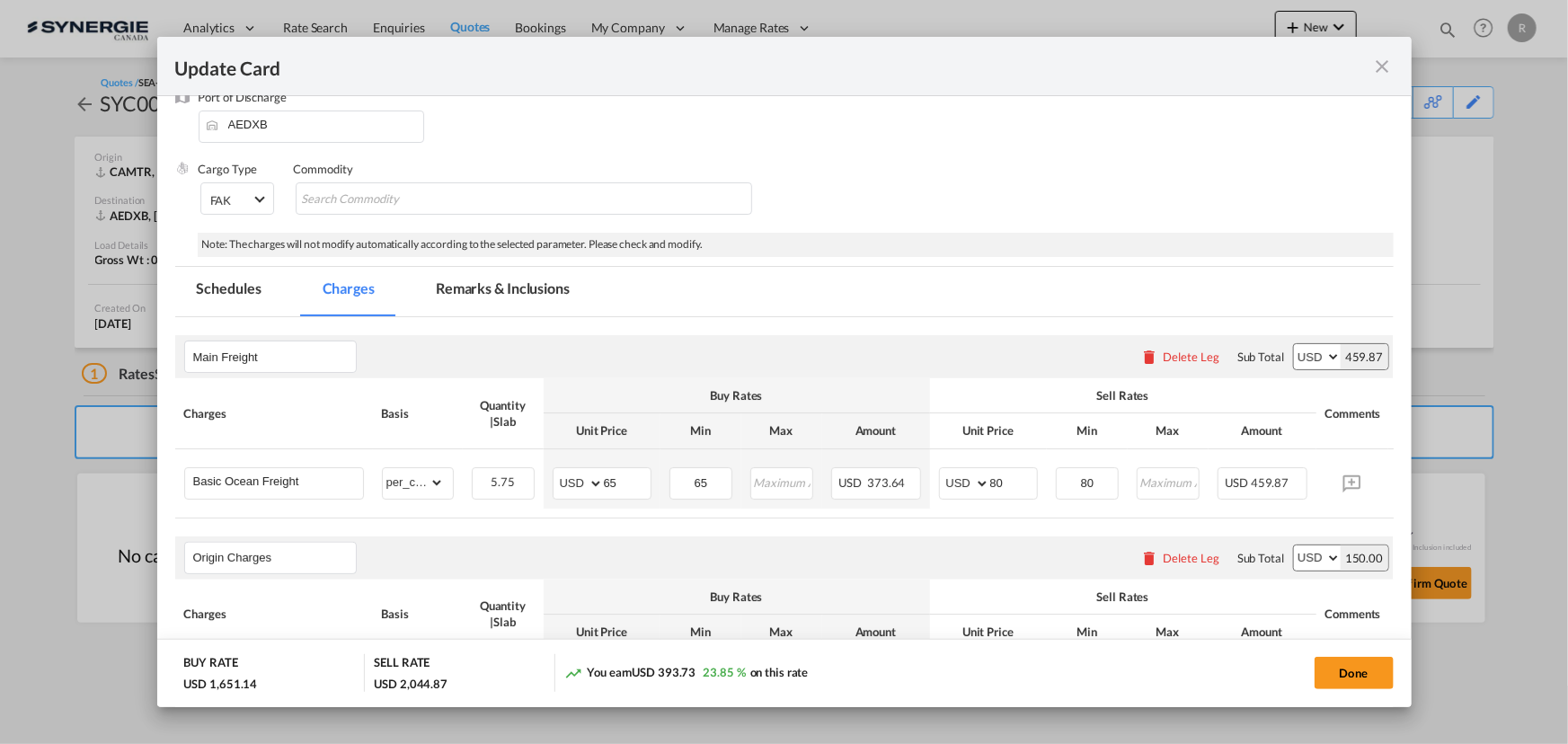
scroll to position [126, 0]
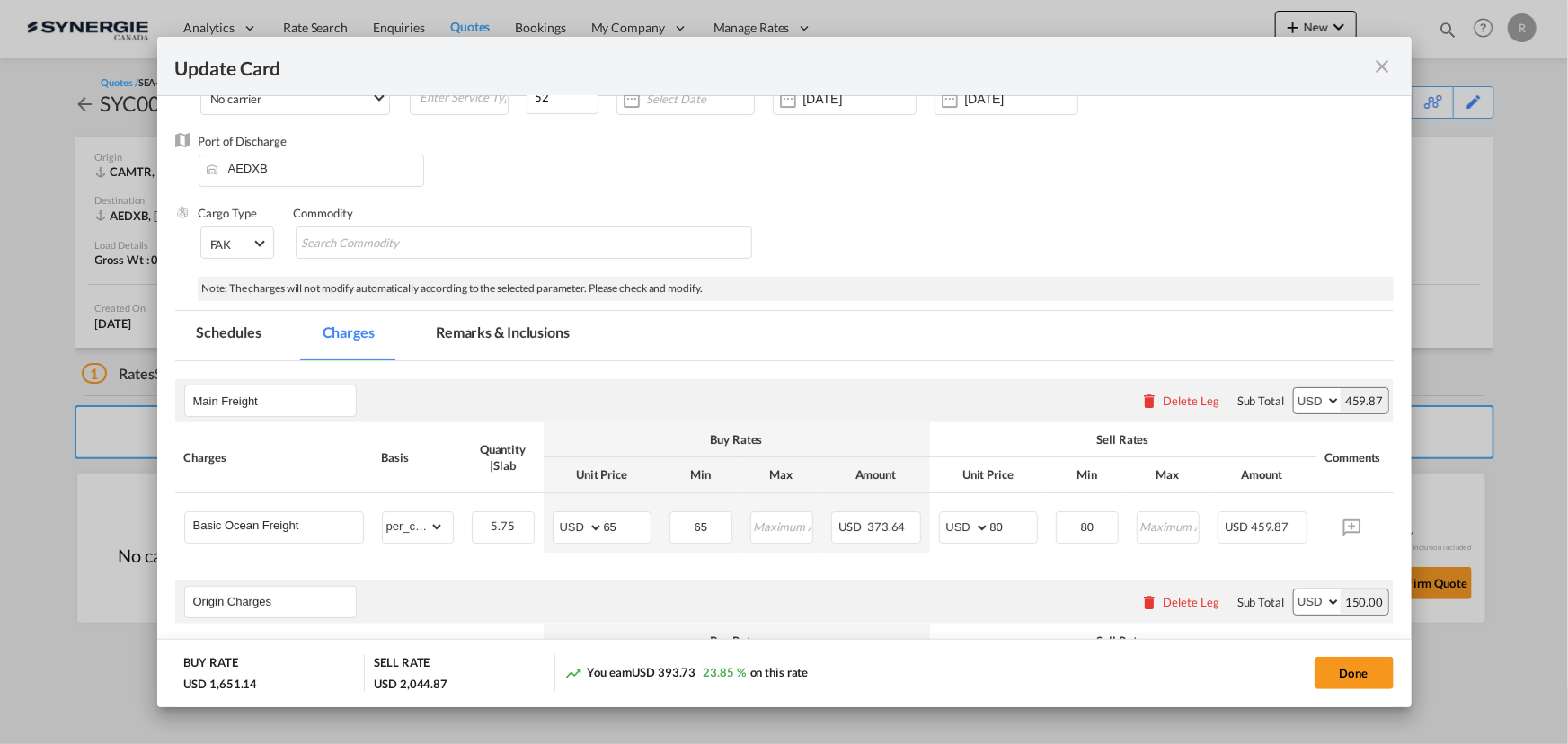
drag, startPoint x: 1384, startPoint y: 77, endPoint x: 1368, endPoint y: 78, distance: 16.0
click at [1384, 77] on md-icon "icon-close fg-AAA8AD m-0 pointer" at bounding box center [1383, 66] width 21 height 21
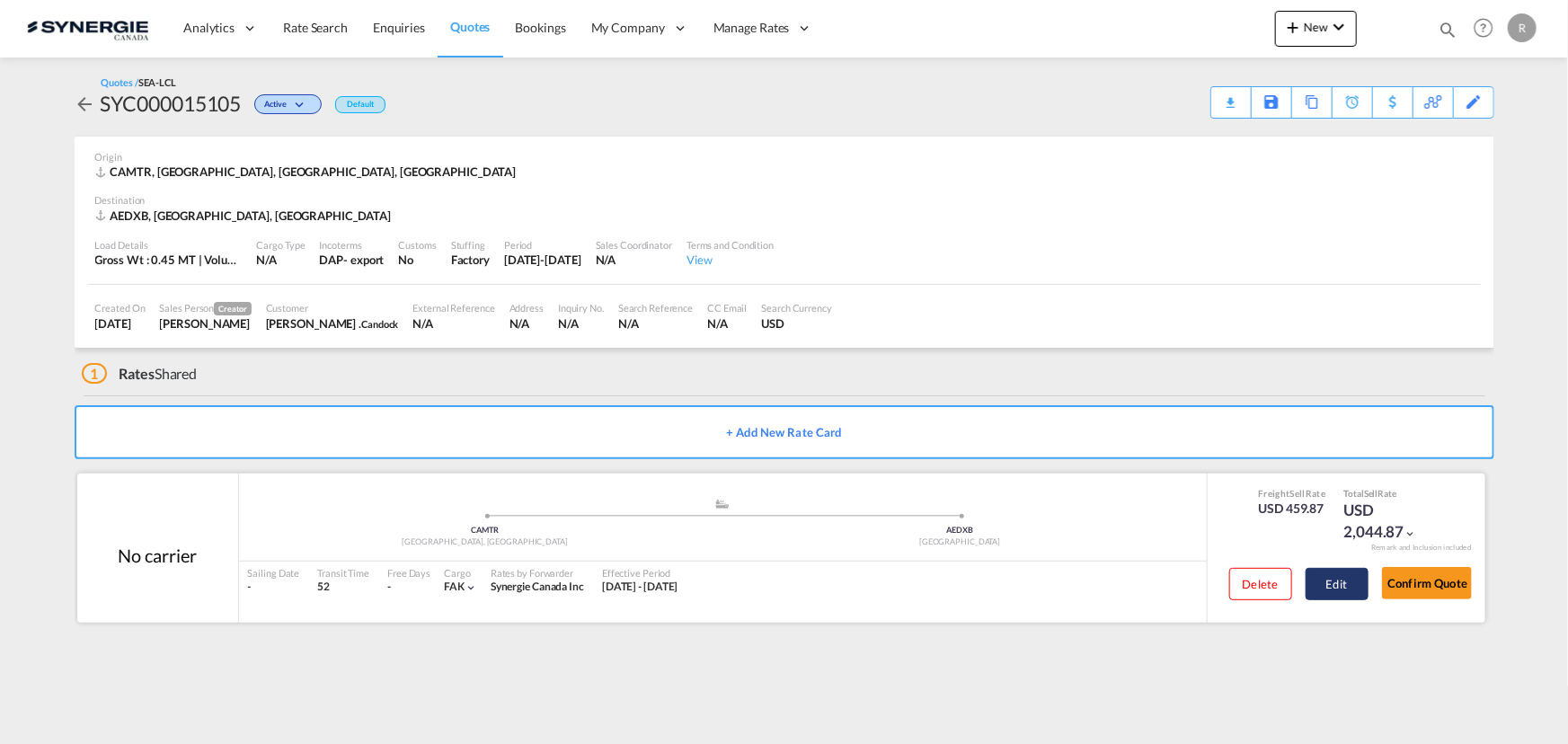
click at [1322, 577] on button "Edit" at bounding box center [1338, 584] width 63 height 32
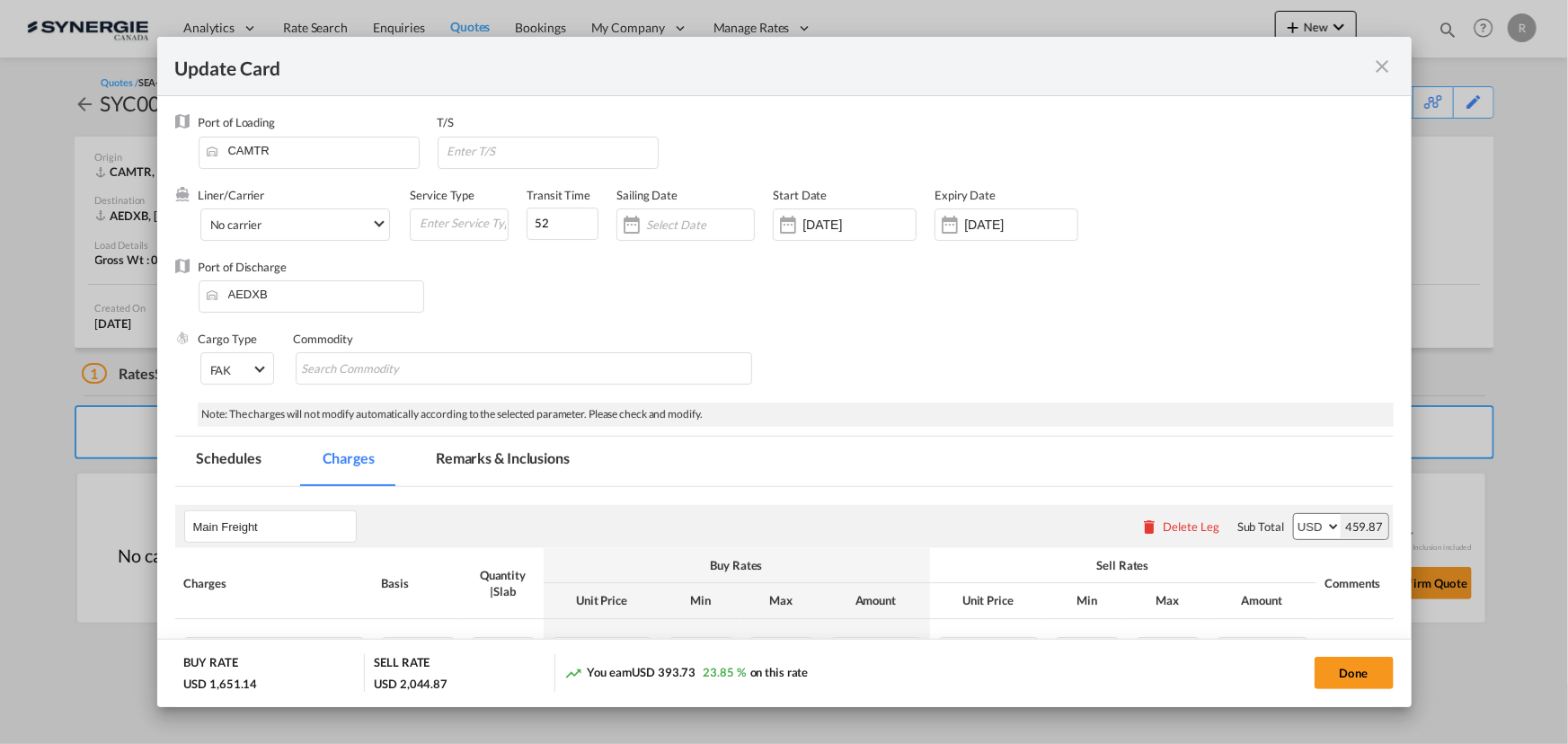
click at [508, 448] on md-tab-item "Remarks & Inclusions" at bounding box center [503, 461] width 177 height 49
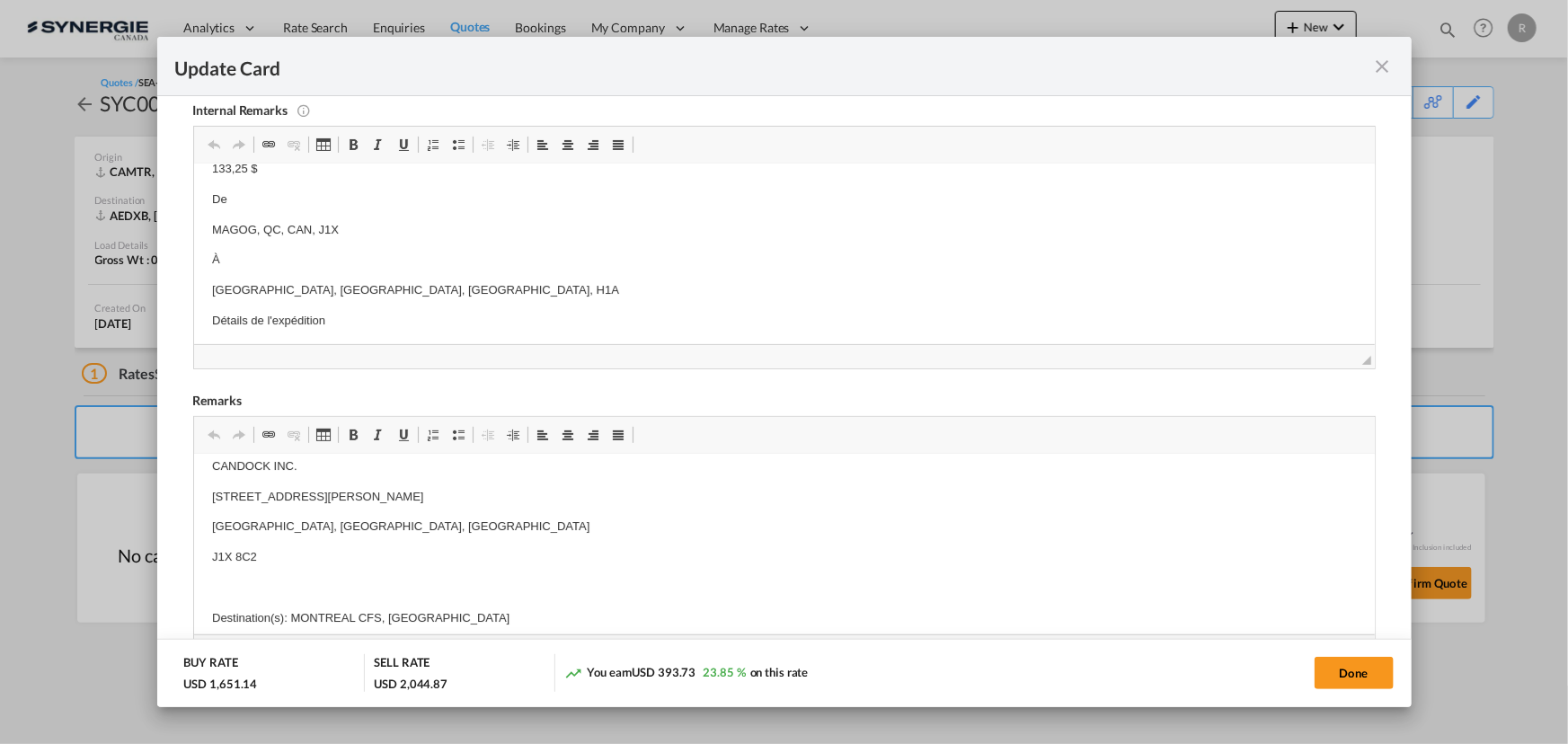
scroll to position [0, 0]
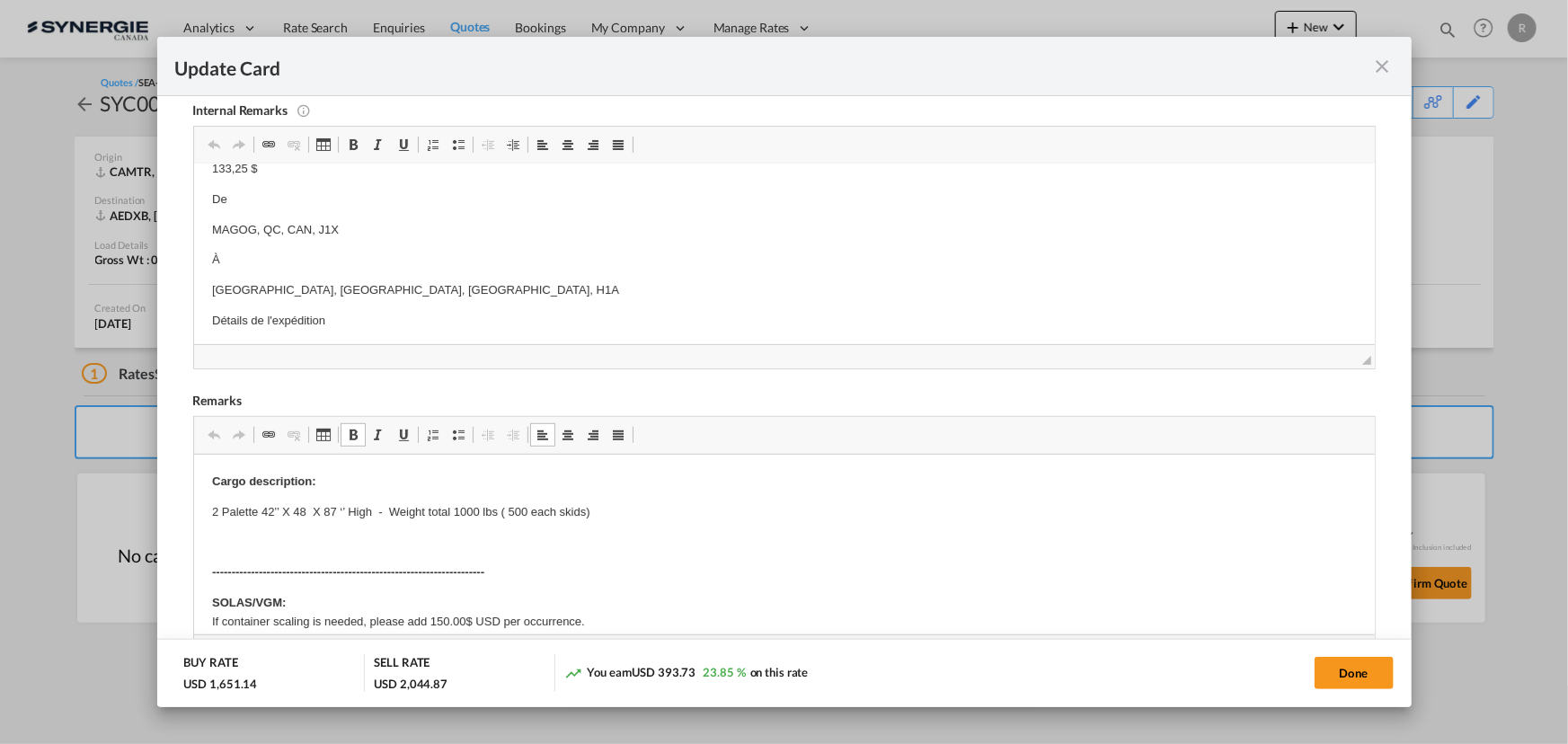
drag, startPoint x: 203, startPoint y: 525, endPoint x: 228, endPoint y: 525, distance: 25.0
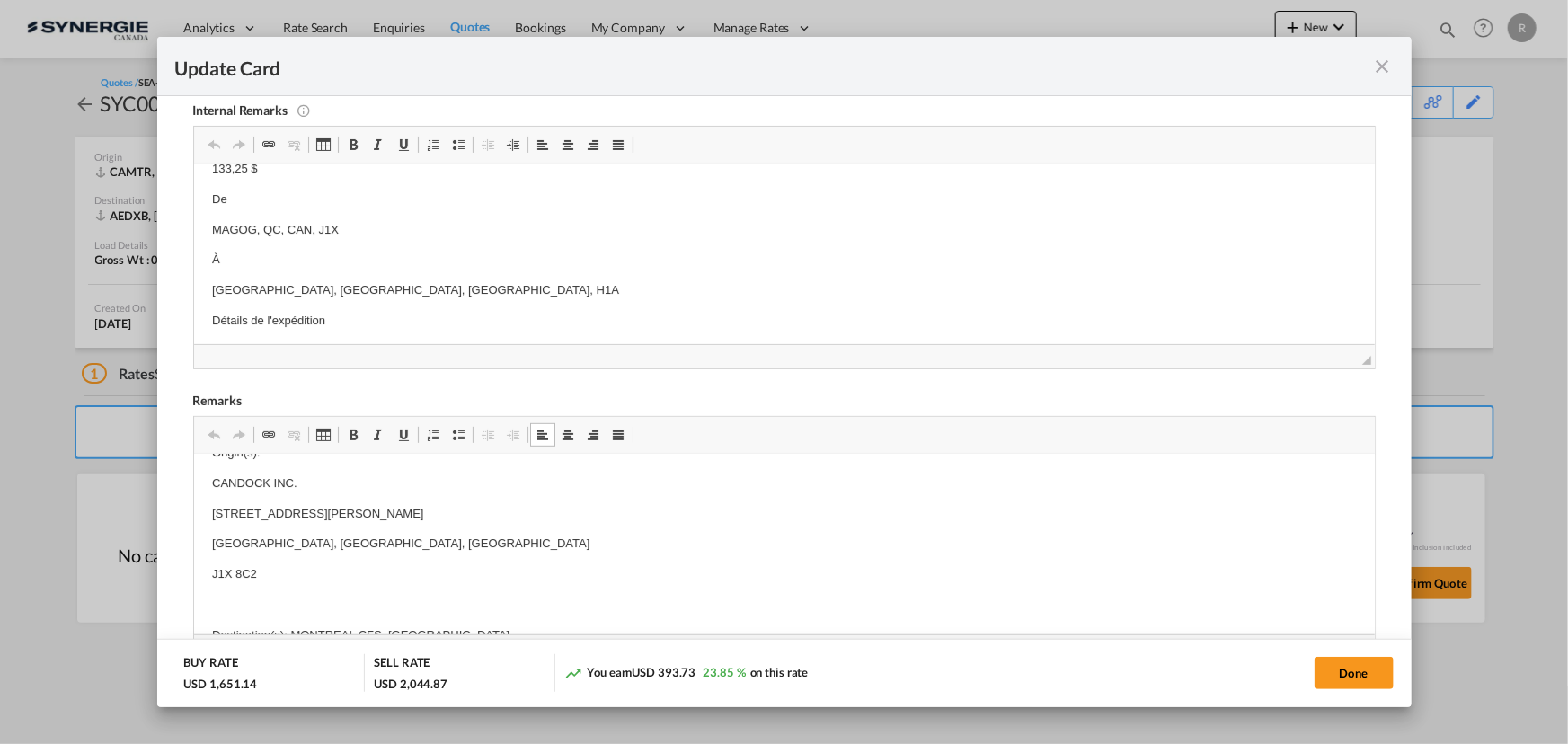
scroll to position [326, 0]
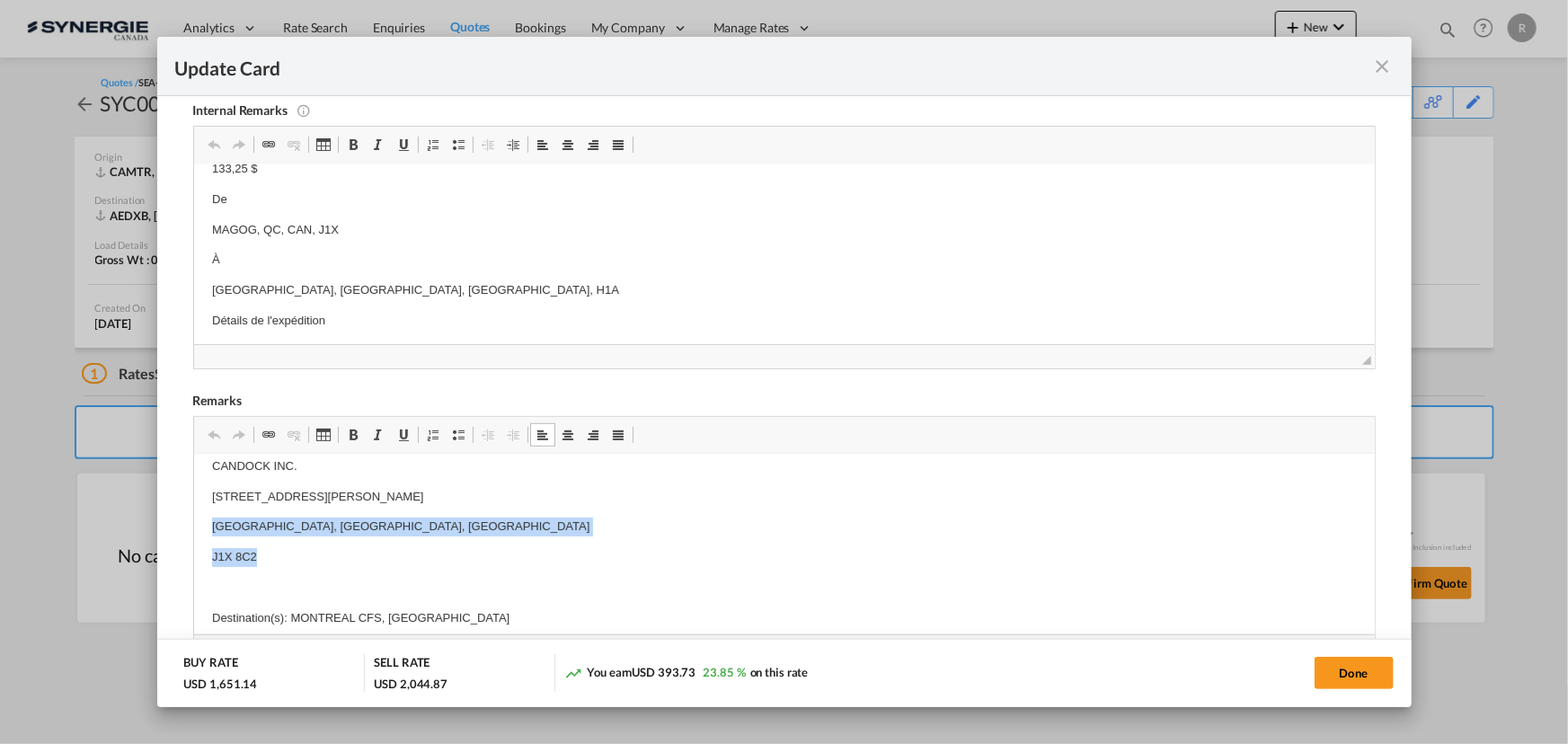
drag, startPoint x: 208, startPoint y: 521, endPoint x: 399, endPoint y: 552, distance: 193.5
click at [399, 552] on html "Cargo description: 2 Palette 42’’ X 48 X 87 ‘’ High - Weight total 1000 lbs ( 5…" at bounding box center [784, 750] width 1181 height 1246
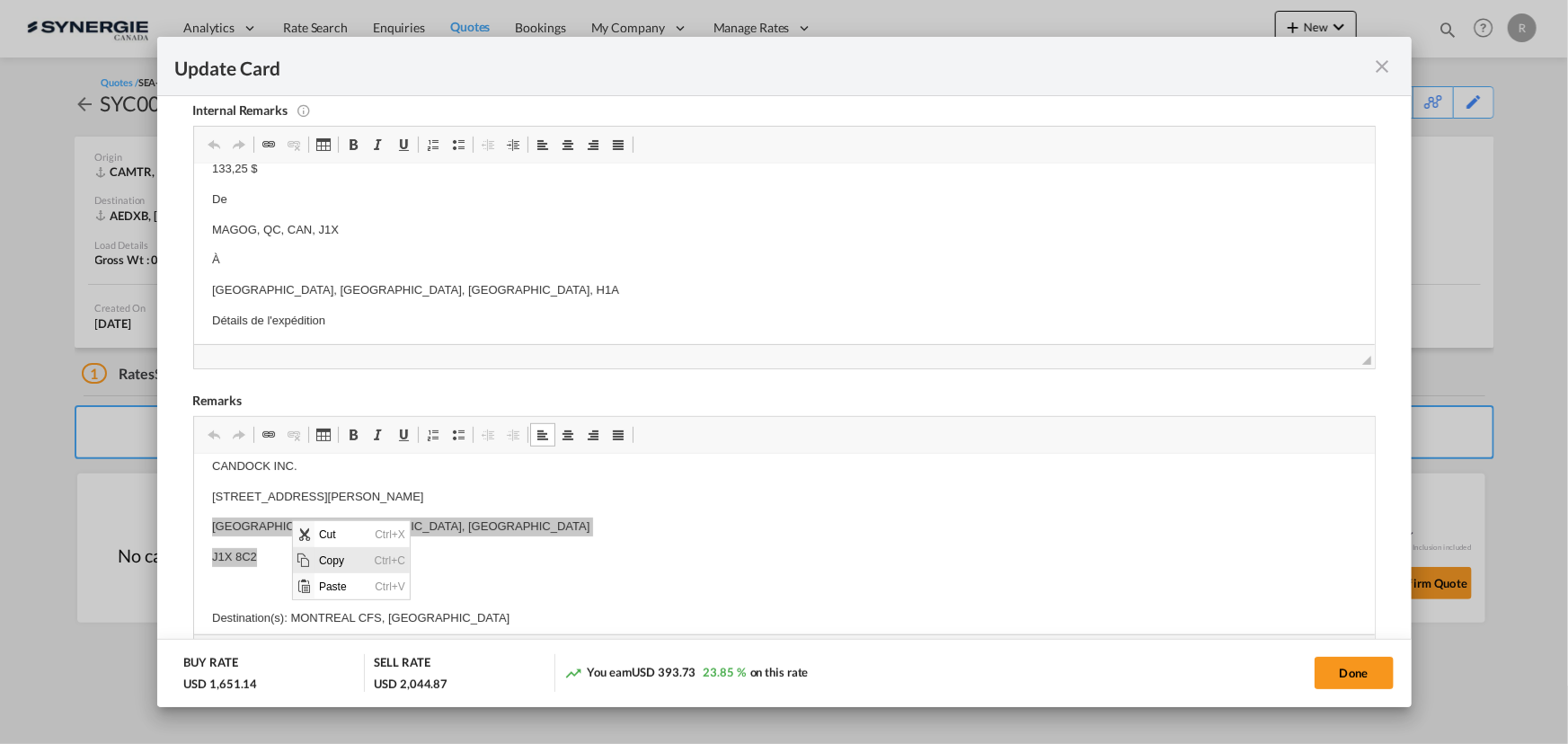
click at [330, 554] on span "Copy" at bounding box center [342, 559] width 56 height 26
copy body "MAGOG, QUEBEC, CANADA J1X 8C2"
